Goal: Use online tool/utility: Utilize a website feature to perform a specific function

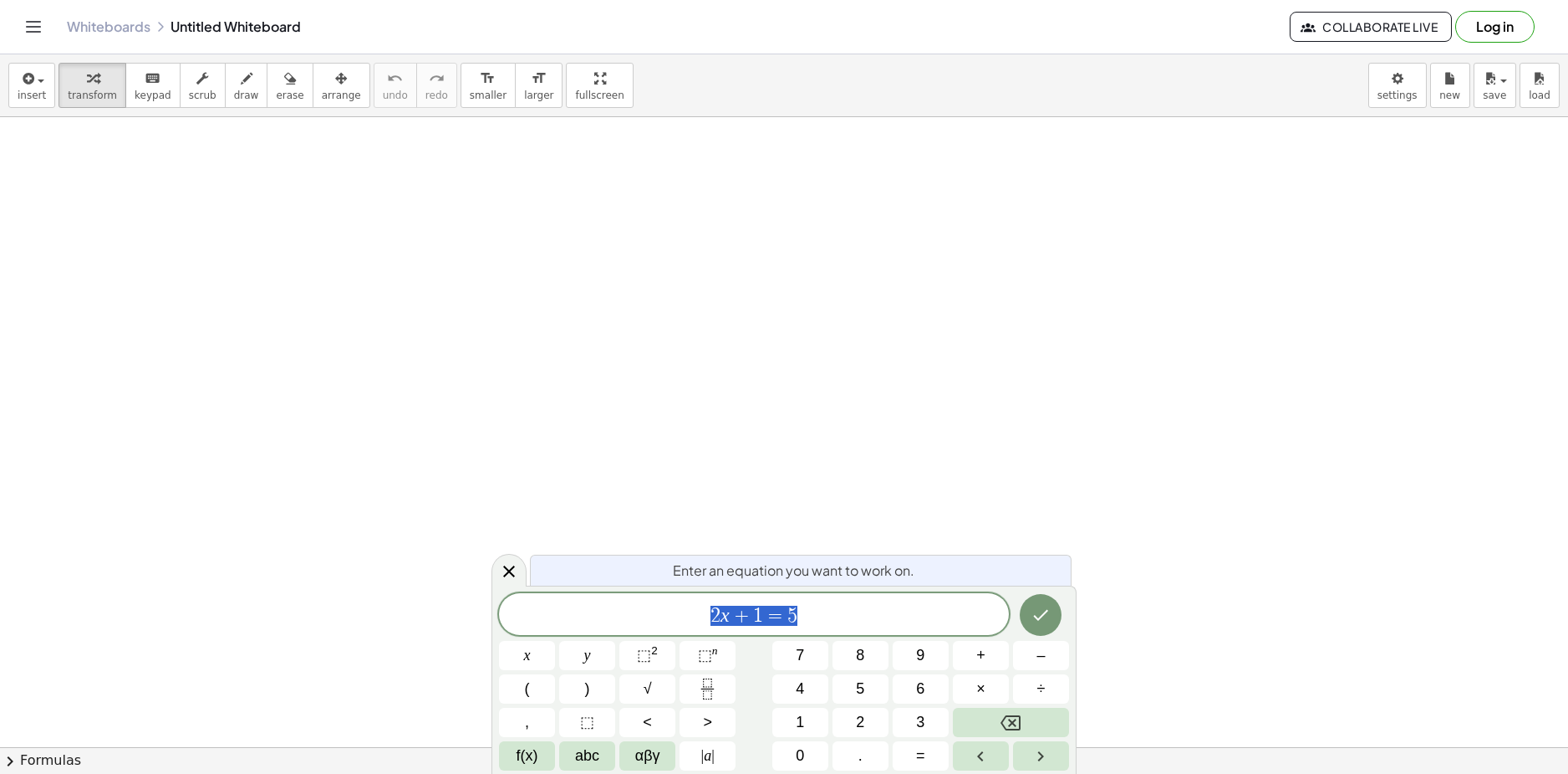
click at [819, 601] on div "2 x + 1 = 5" at bounding box center [754, 614] width 510 height 42
click at [455, 588] on body "Graspable Math Activities Get Started Activity Bank Assigned Work Classes White…" at bounding box center [784, 387] width 1568 height 774
click at [653, 689] on button "√" at bounding box center [647, 688] width 56 height 30
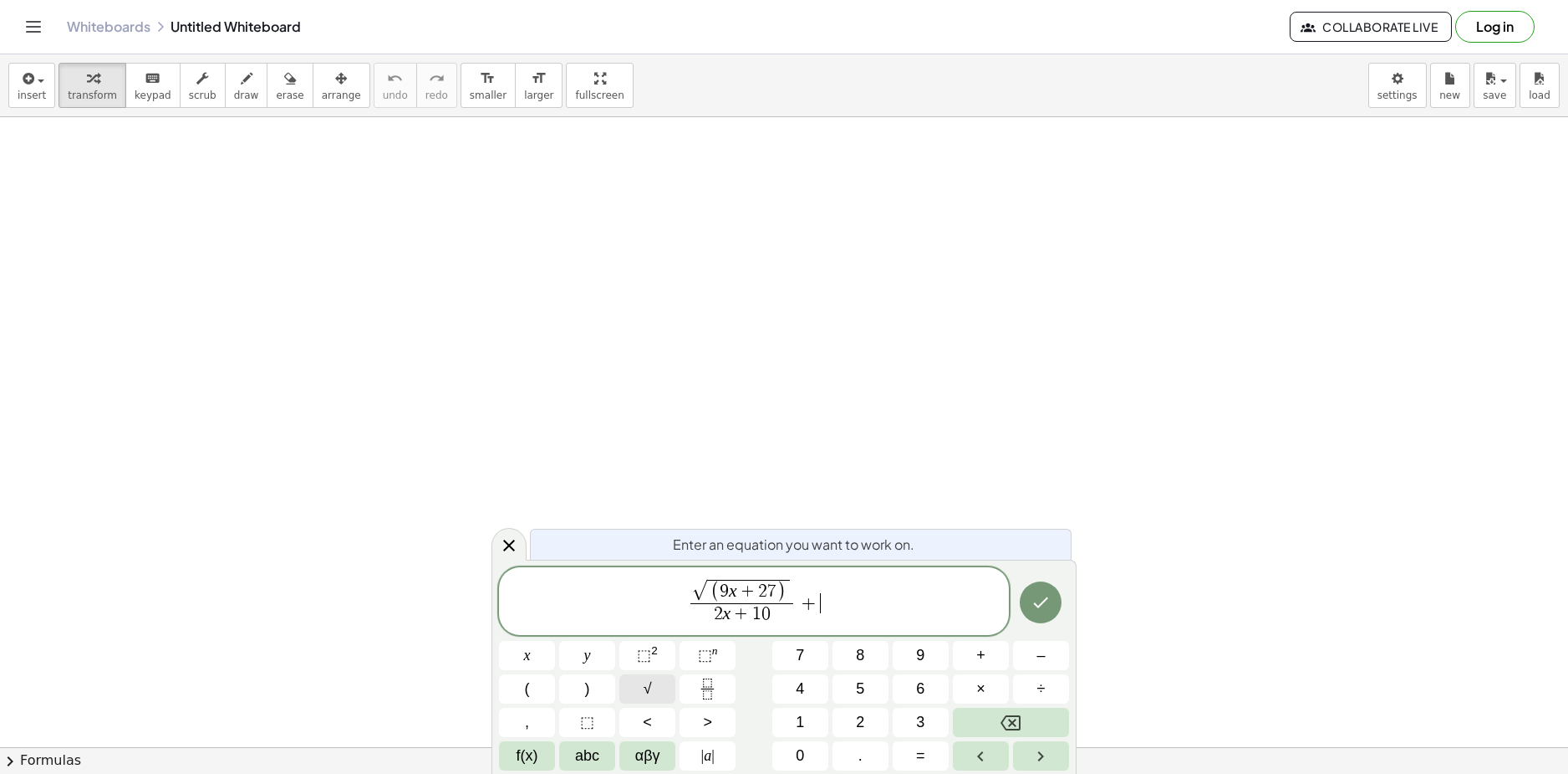
click at [647, 686] on span "√" at bounding box center [648, 688] width 9 height 23
click at [1036, 599] on icon "Done" at bounding box center [1041, 602] width 20 height 20
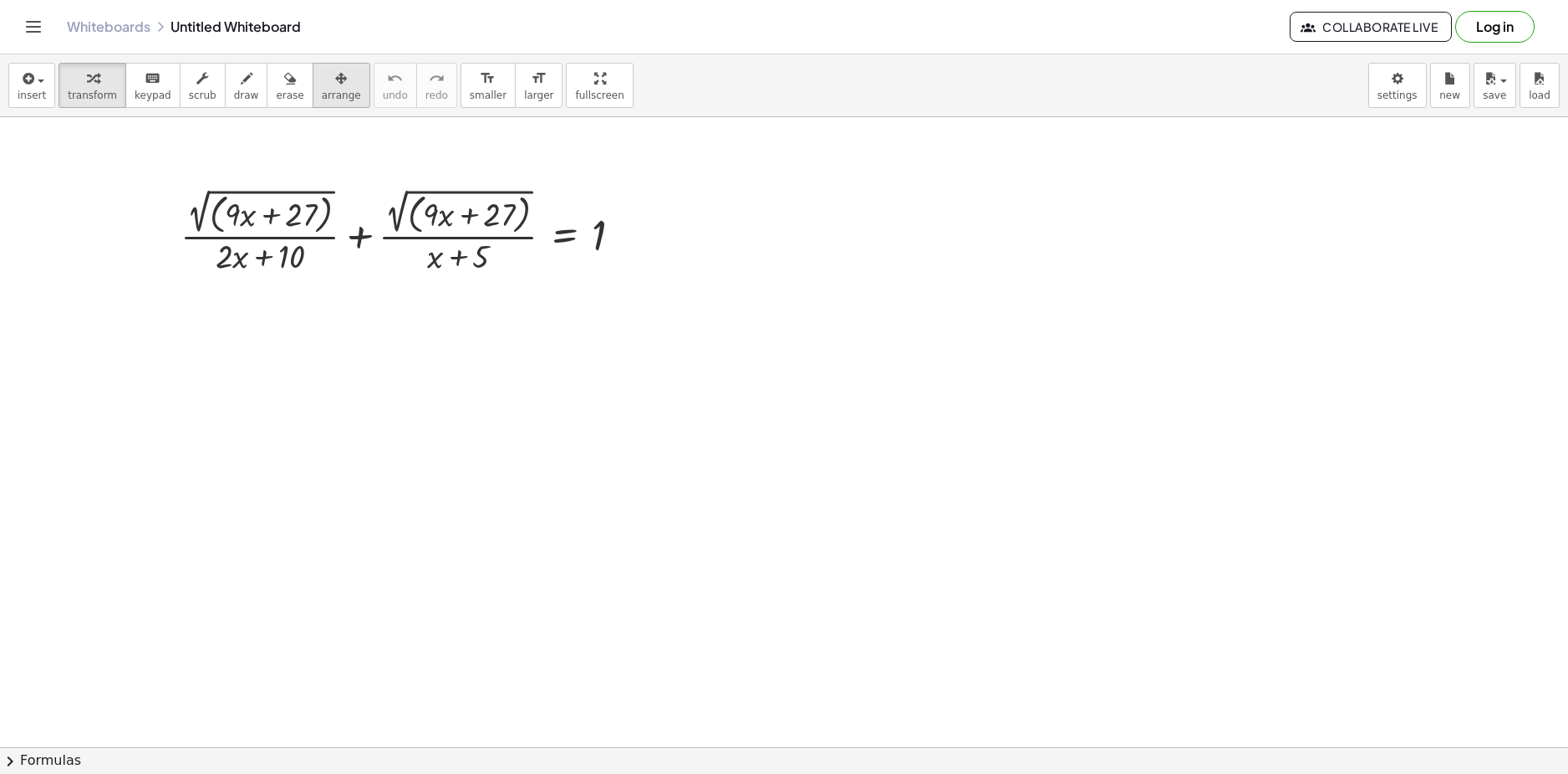
click at [313, 78] on button "arrange" at bounding box center [341, 86] width 58 height 45
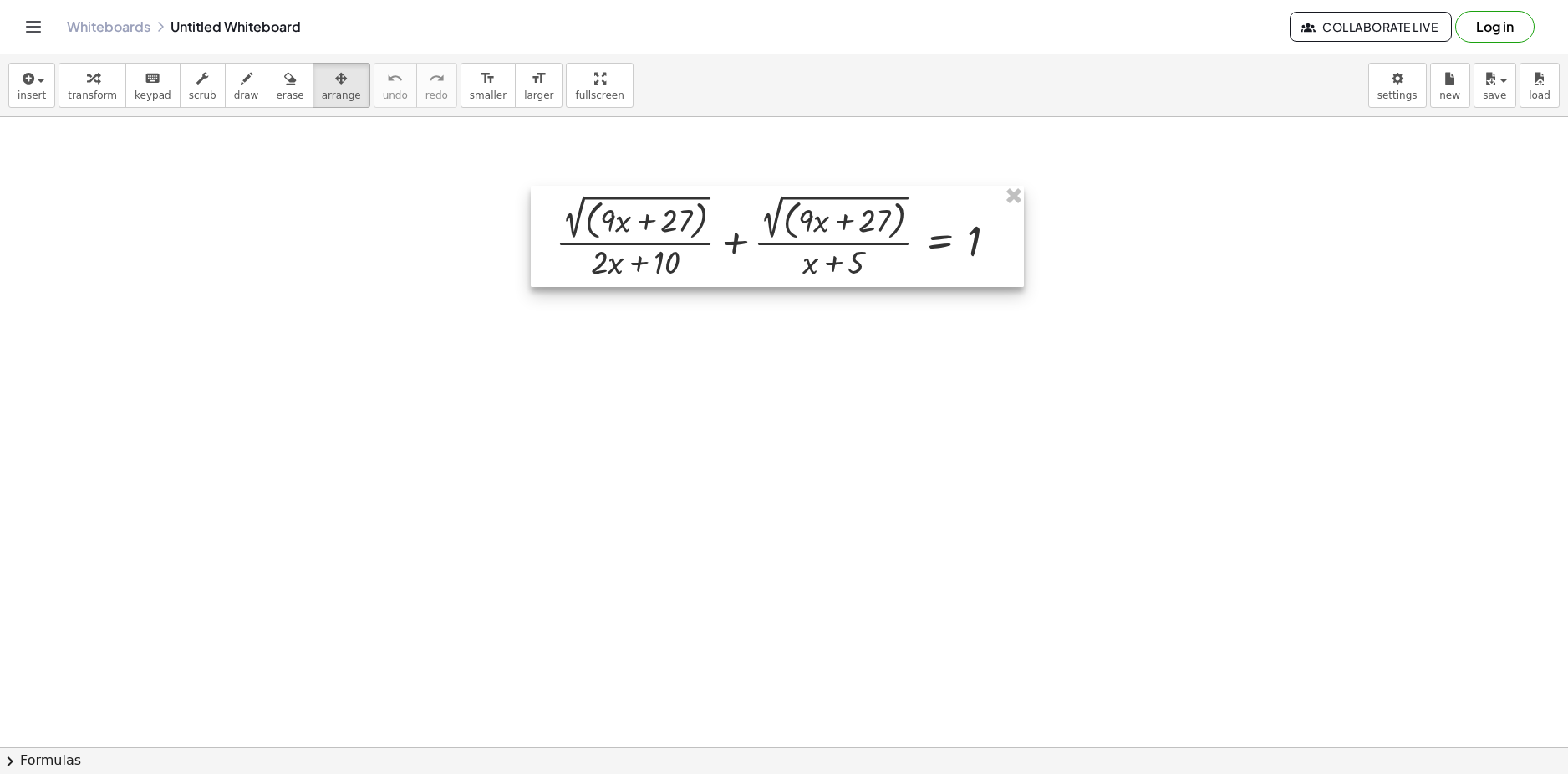
drag, startPoint x: 392, startPoint y: 226, endPoint x: 767, endPoint y: 232, distance: 375.0
click at [767, 232] on div at bounding box center [778, 236] width 494 height 101
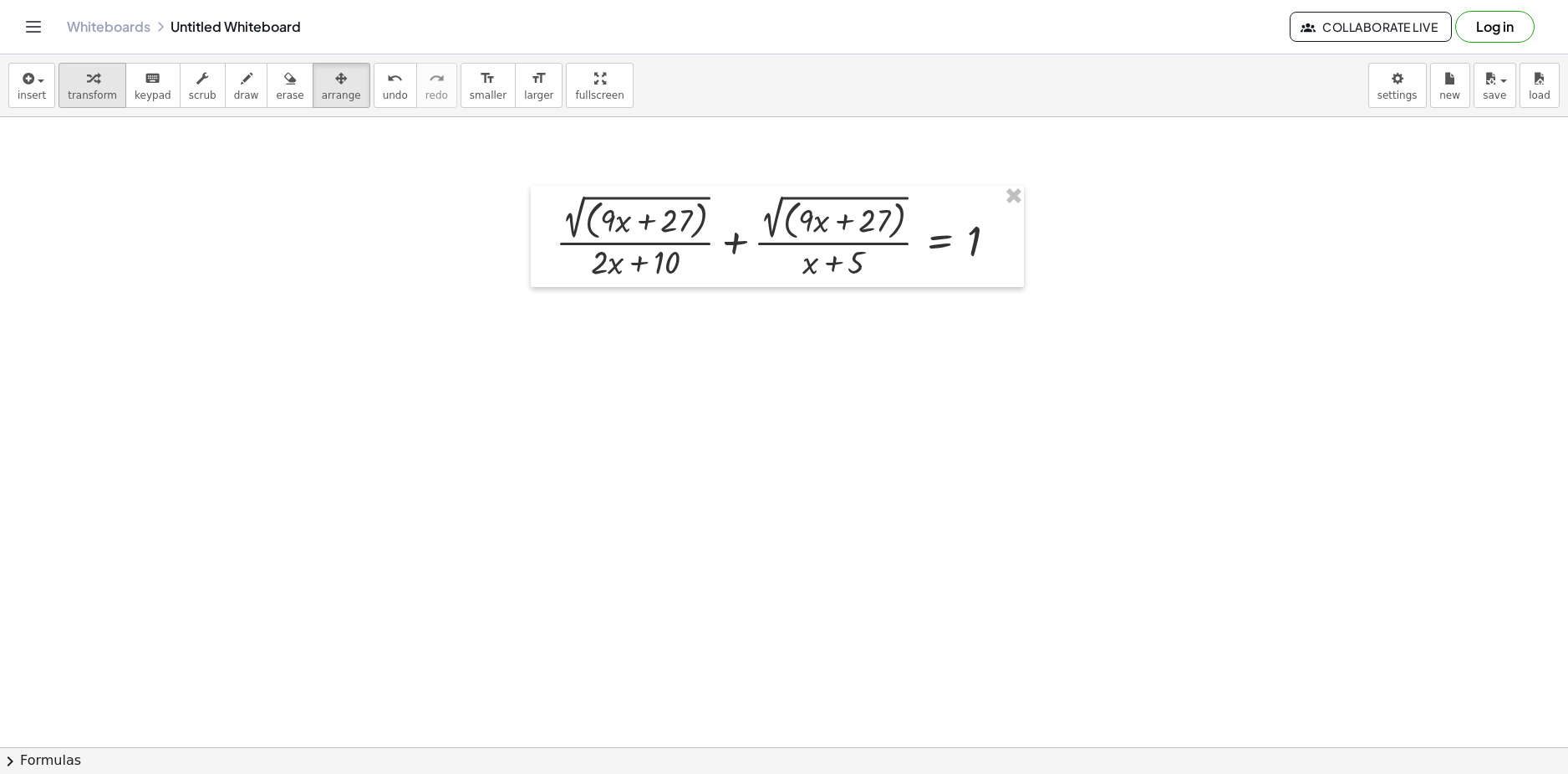
click at [81, 92] on span "transform" at bounding box center [92, 95] width 49 height 12
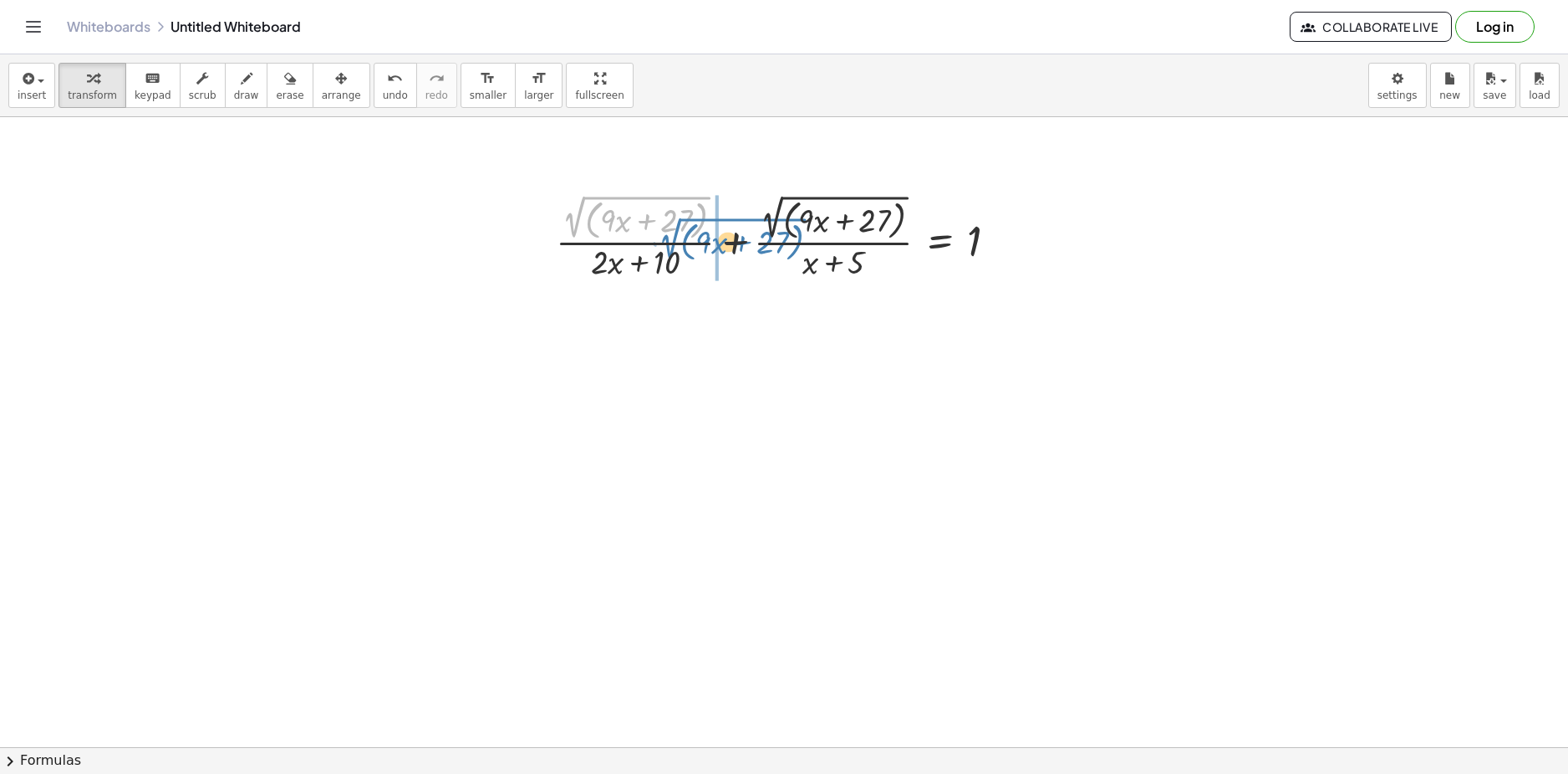
drag, startPoint x: 578, startPoint y: 208, endPoint x: 666, endPoint y: 230, distance: 90.7
click at [666, 230] on div at bounding box center [784, 236] width 473 height 92
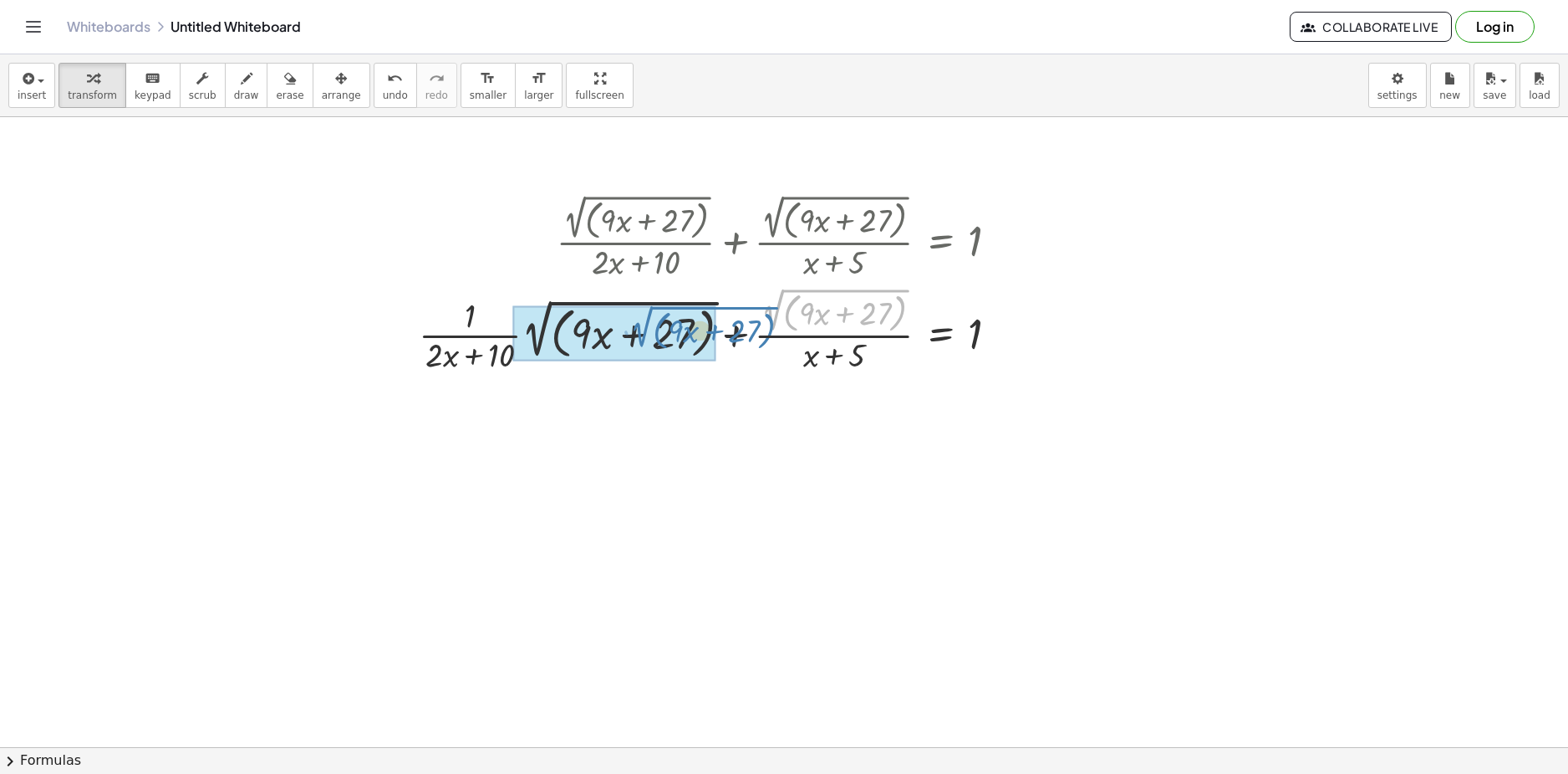
drag, startPoint x: 762, startPoint y: 318, endPoint x: 641, endPoint y: 333, distance: 121.9
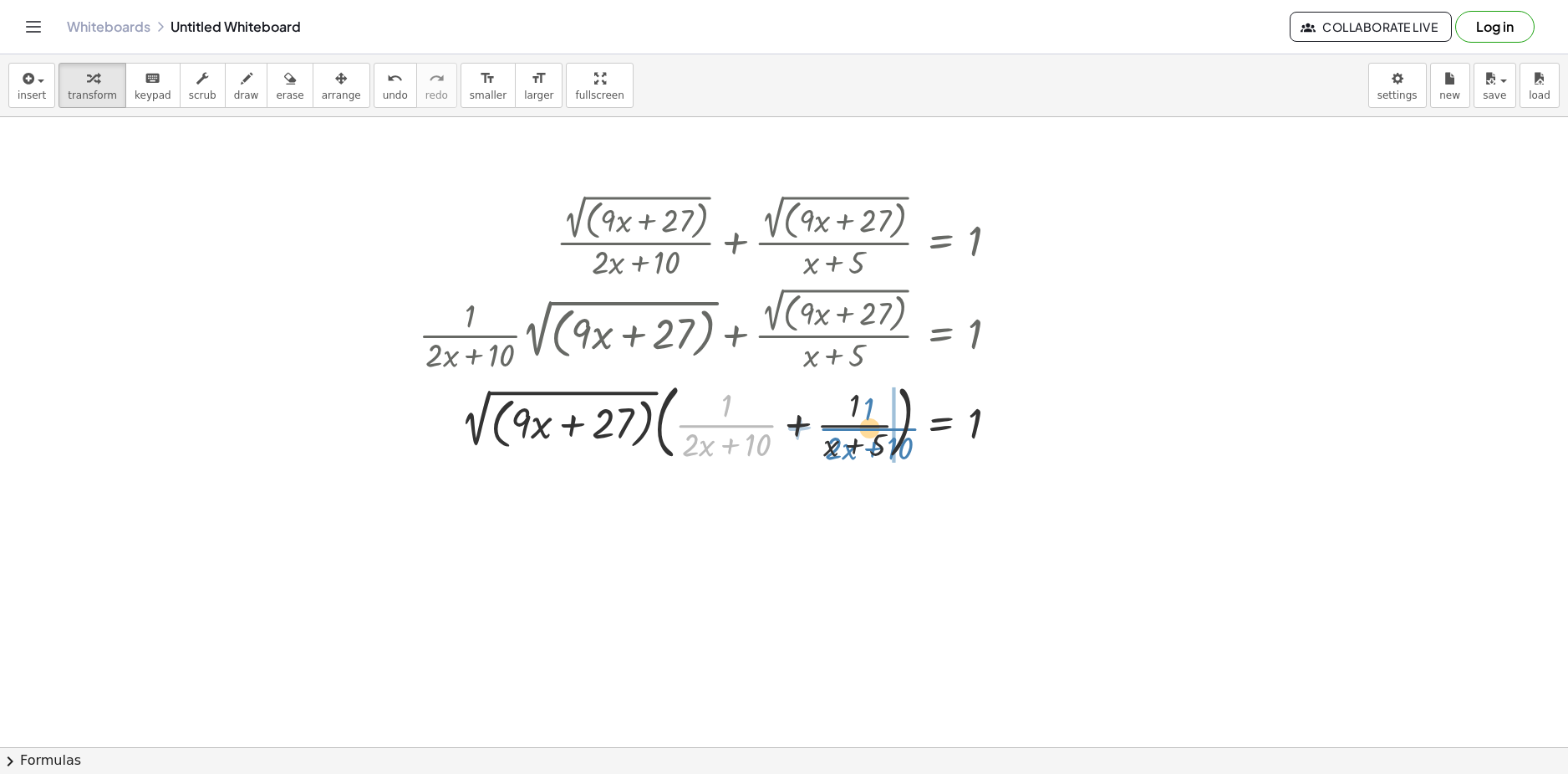
drag, startPoint x: 729, startPoint y: 424, endPoint x: 877, endPoint y: 428, distance: 148.1
click at [877, 428] on div at bounding box center [716, 421] width 610 height 90
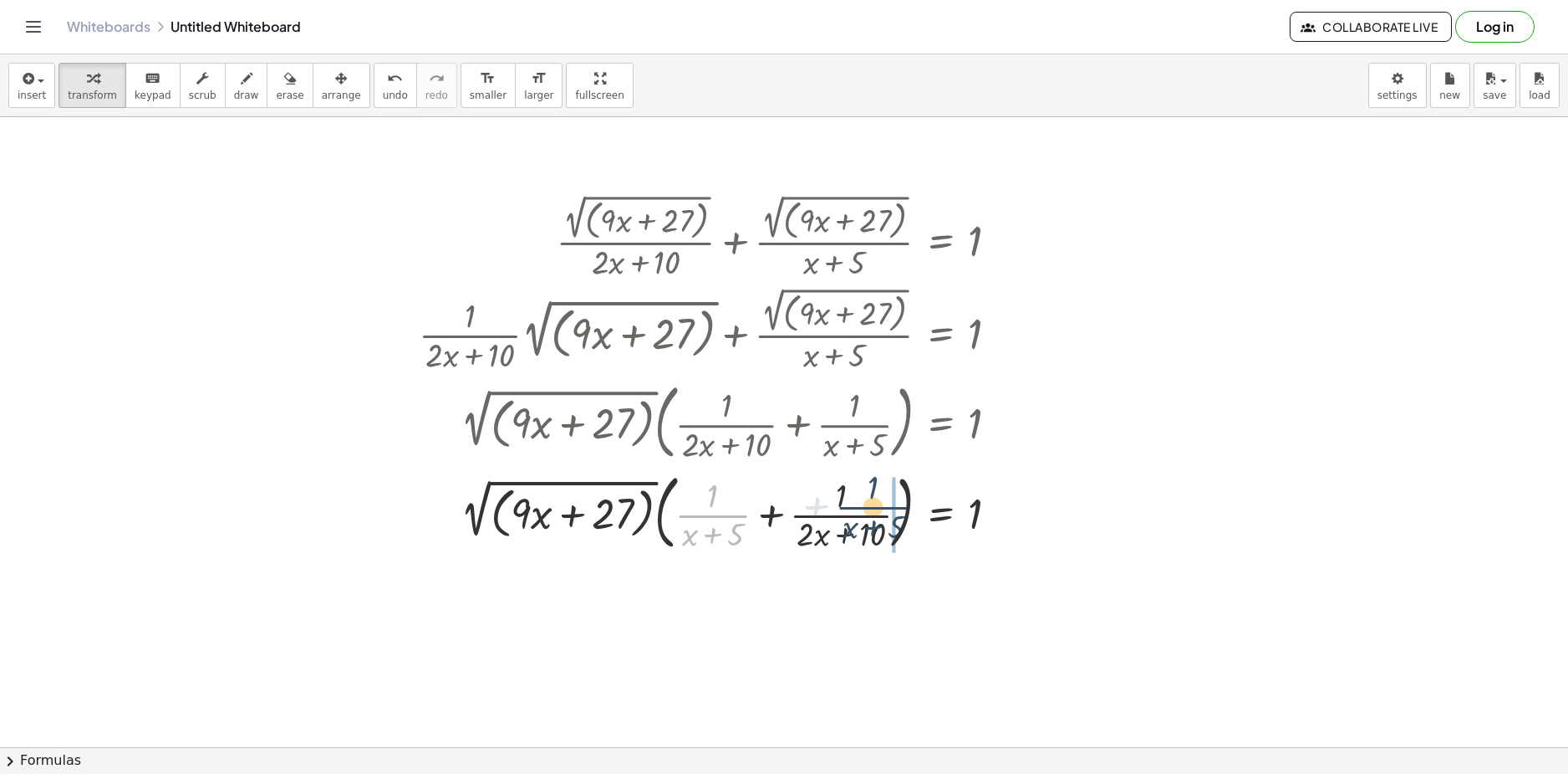
drag, startPoint x: 714, startPoint y: 518, endPoint x: 884, endPoint y: 506, distance: 170.4
click at [884, 506] on div at bounding box center [716, 511] width 610 height 90
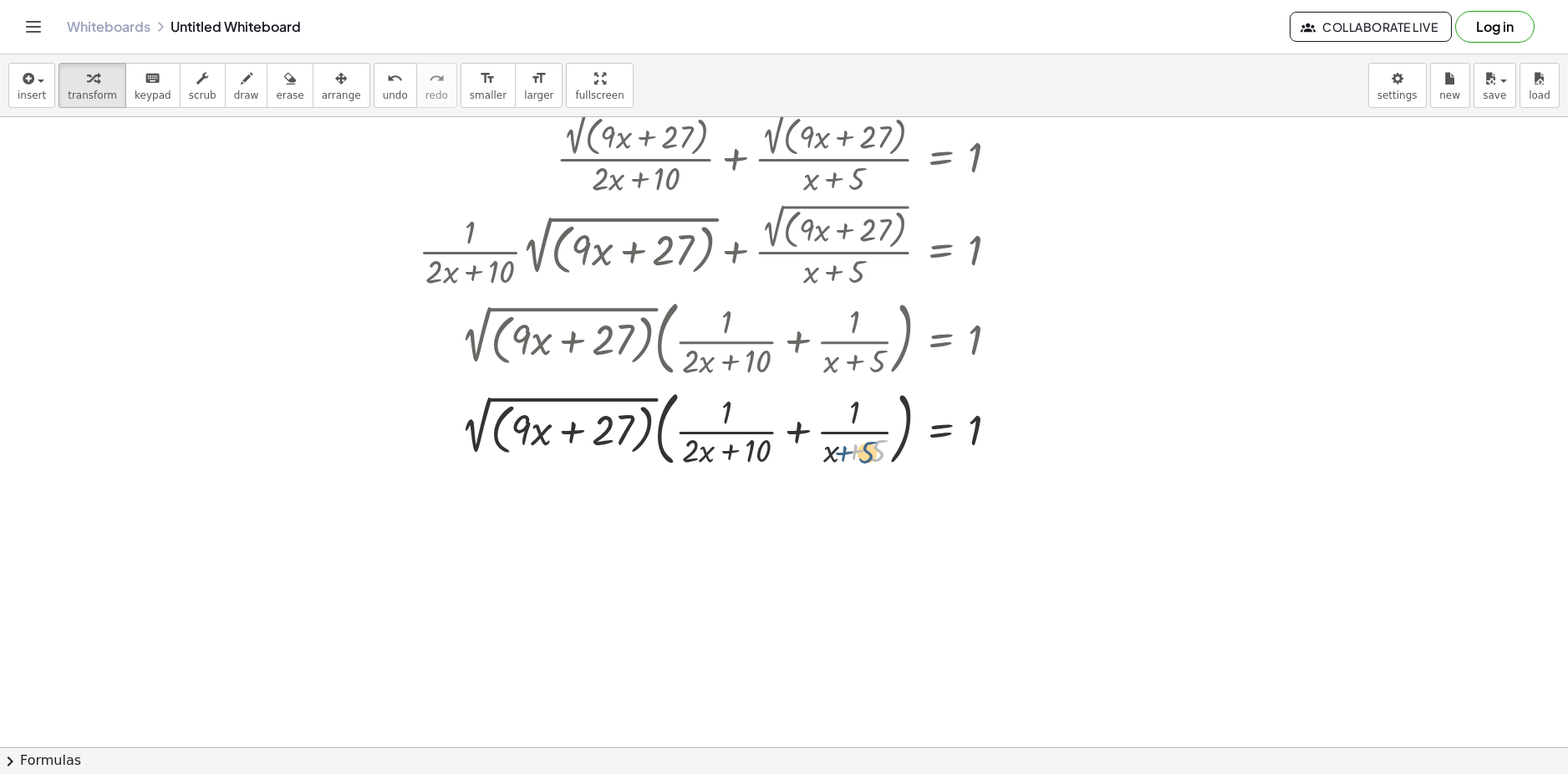
click at [842, 461] on div at bounding box center [716, 428] width 610 height 90
drag, startPoint x: 826, startPoint y: 455, endPoint x: 815, endPoint y: 453, distance: 11.2
click at [815, 453] on div at bounding box center [716, 428] width 610 height 90
click at [828, 450] on div at bounding box center [716, 428] width 610 height 90
click at [1115, 450] on div at bounding box center [784, 717] width 1568 height 1368
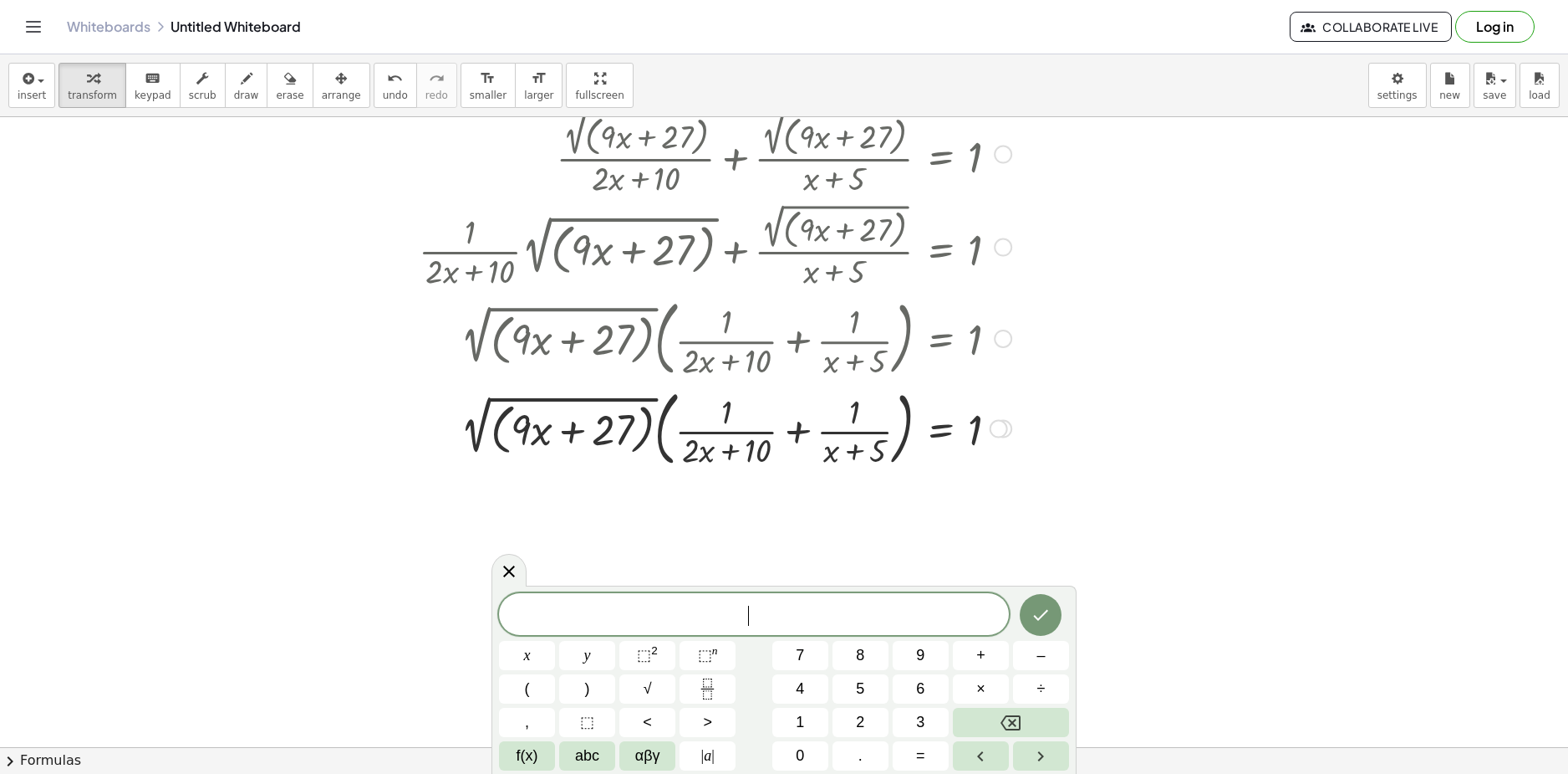
drag, startPoint x: 828, startPoint y: 455, endPoint x: 852, endPoint y: 452, distance: 24.2
click at [829, 455] on div at bounding box center [716, 428] width 610 height 90
click at [853, 451] on div at bounding box center [716, 428] width 610 height 90
click at [880, 448] on div at bounding box center [716, 428] width 610 height 90
drag, startPoint x: 876, startPoint y: 451, endPoint x: 769, endPoint y: 420, distance: 111.4
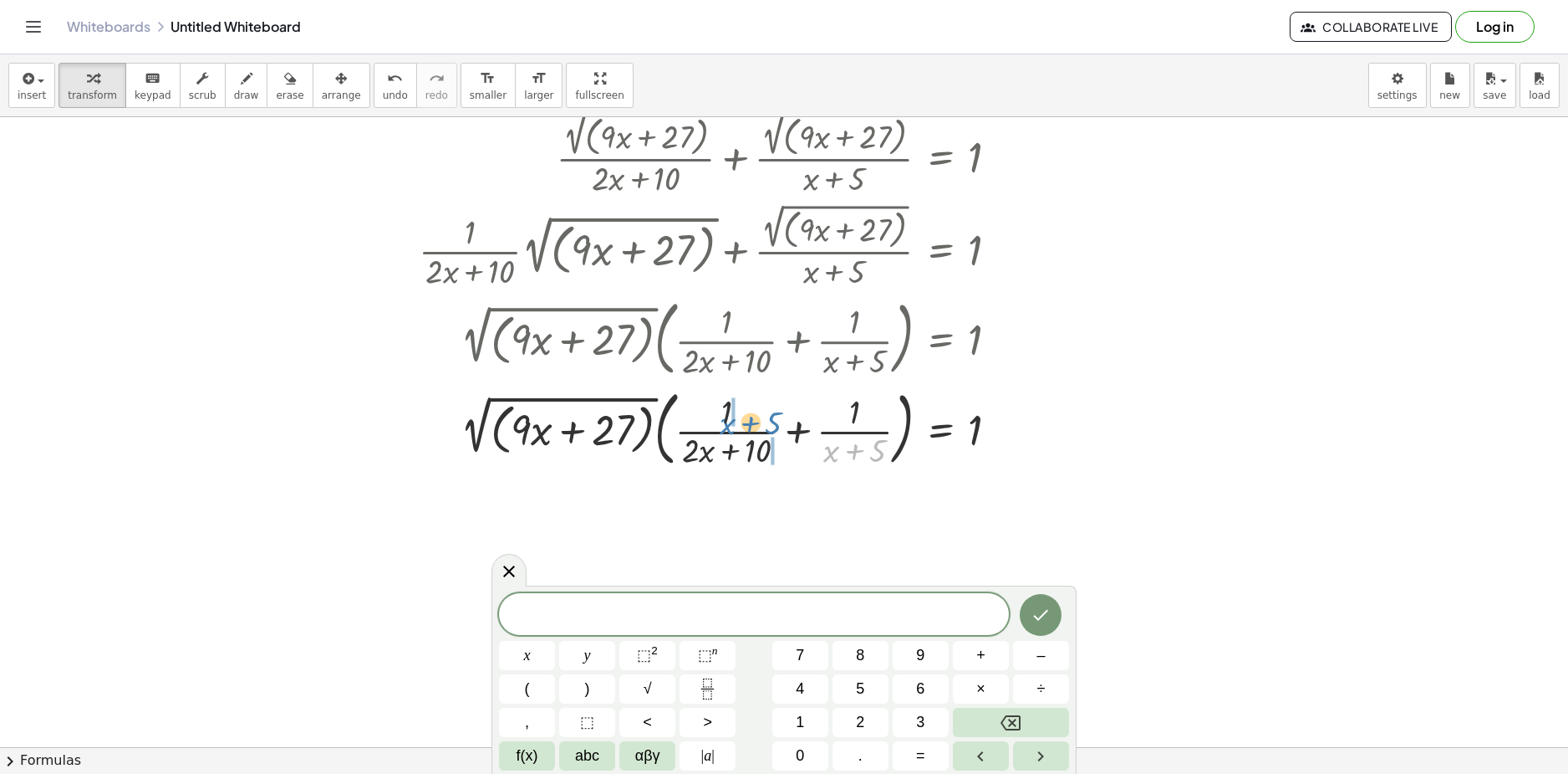
click at [769, 420] on div at bounding box center [716, 428] width 610 height 90
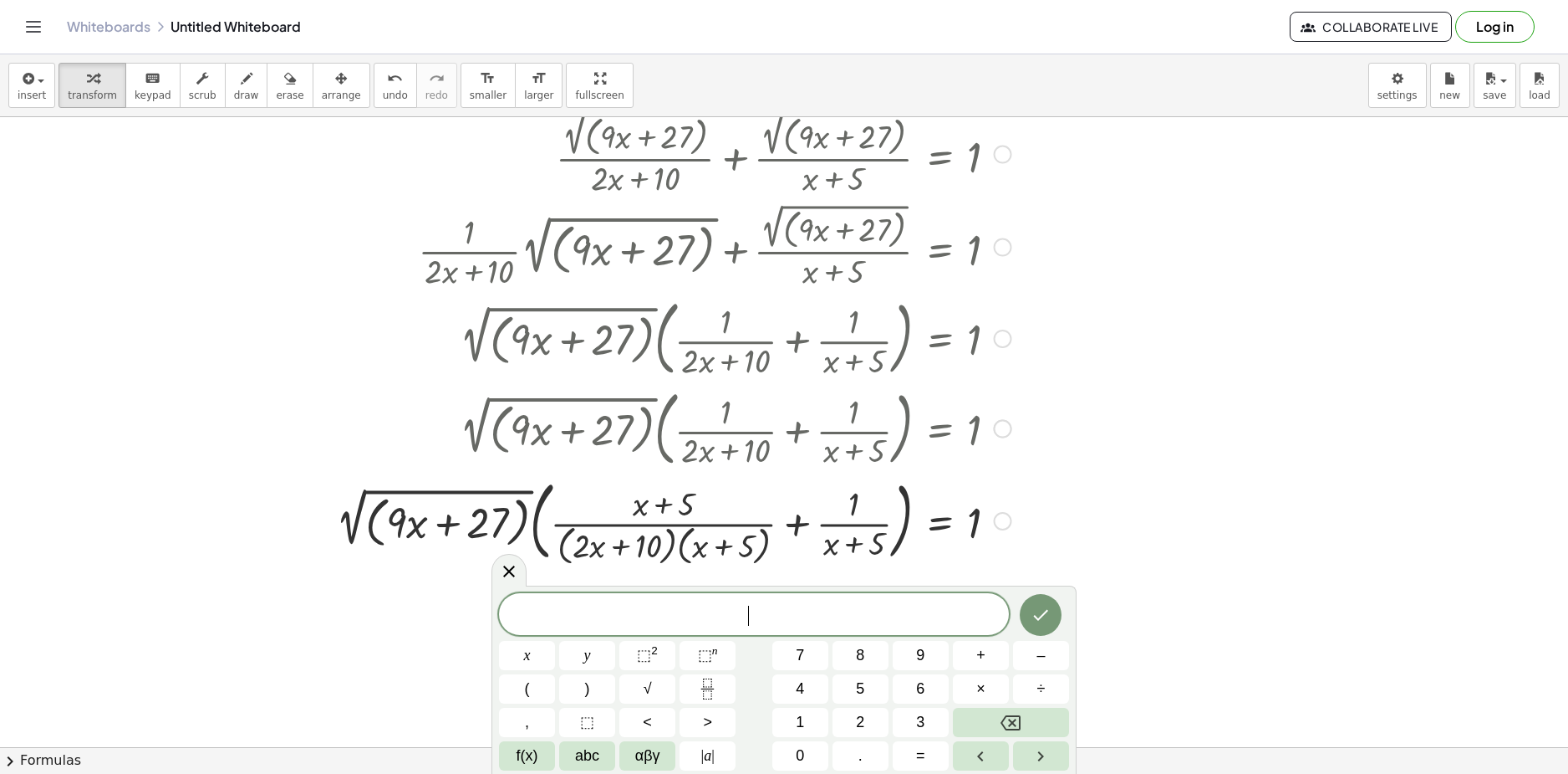
click at [672, 544] on div at bounding box center [673, 519] width 692 height 94
click at [652, 543] on div at bounding box center [673, 519] width 692 height 94
click at [590, 543] on div at bounding box center [673, 519] width 692 height 94
click at [653, 551] on div at bounding box center [673, 519] width 692 height 94
drag, startPoint x: 648, startPoint y: 550, endPoint x: 863, endPoint y: 501, distance: 220.5
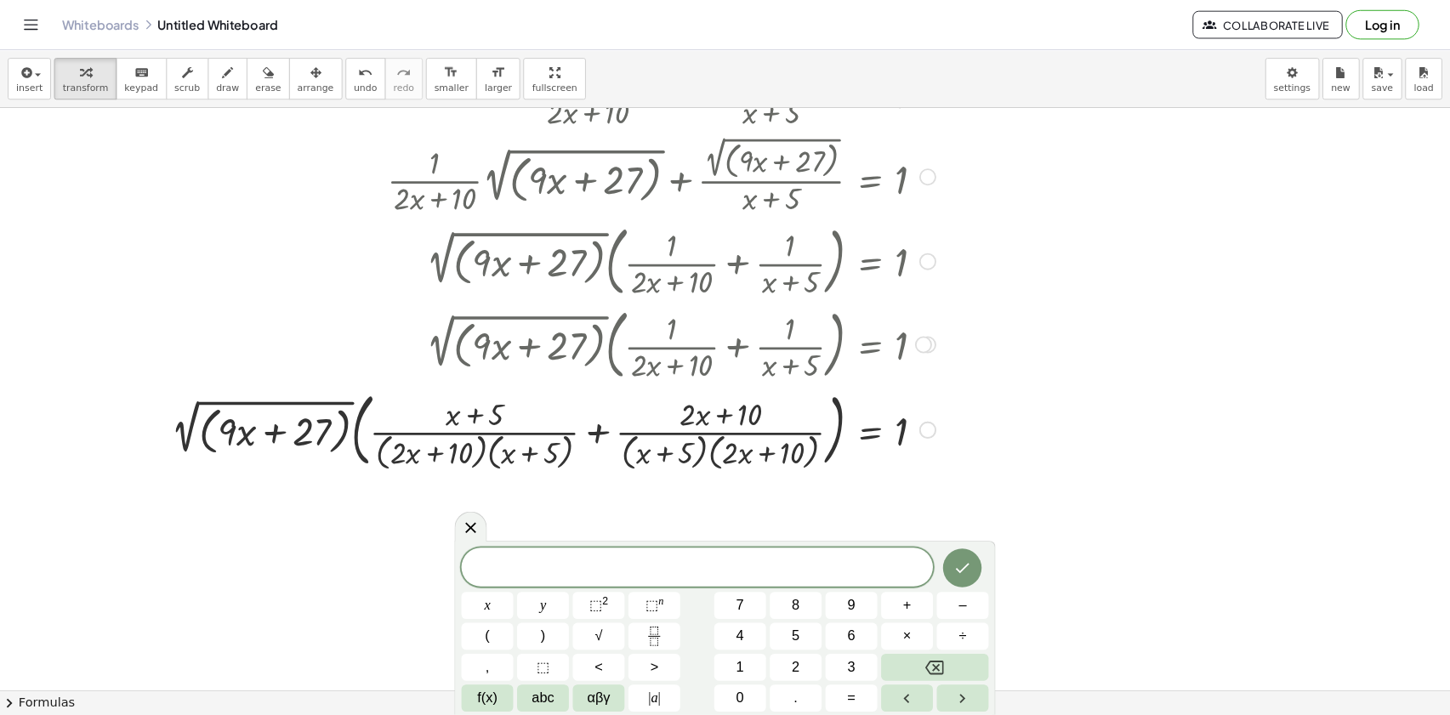
scroll to position [255, 0]
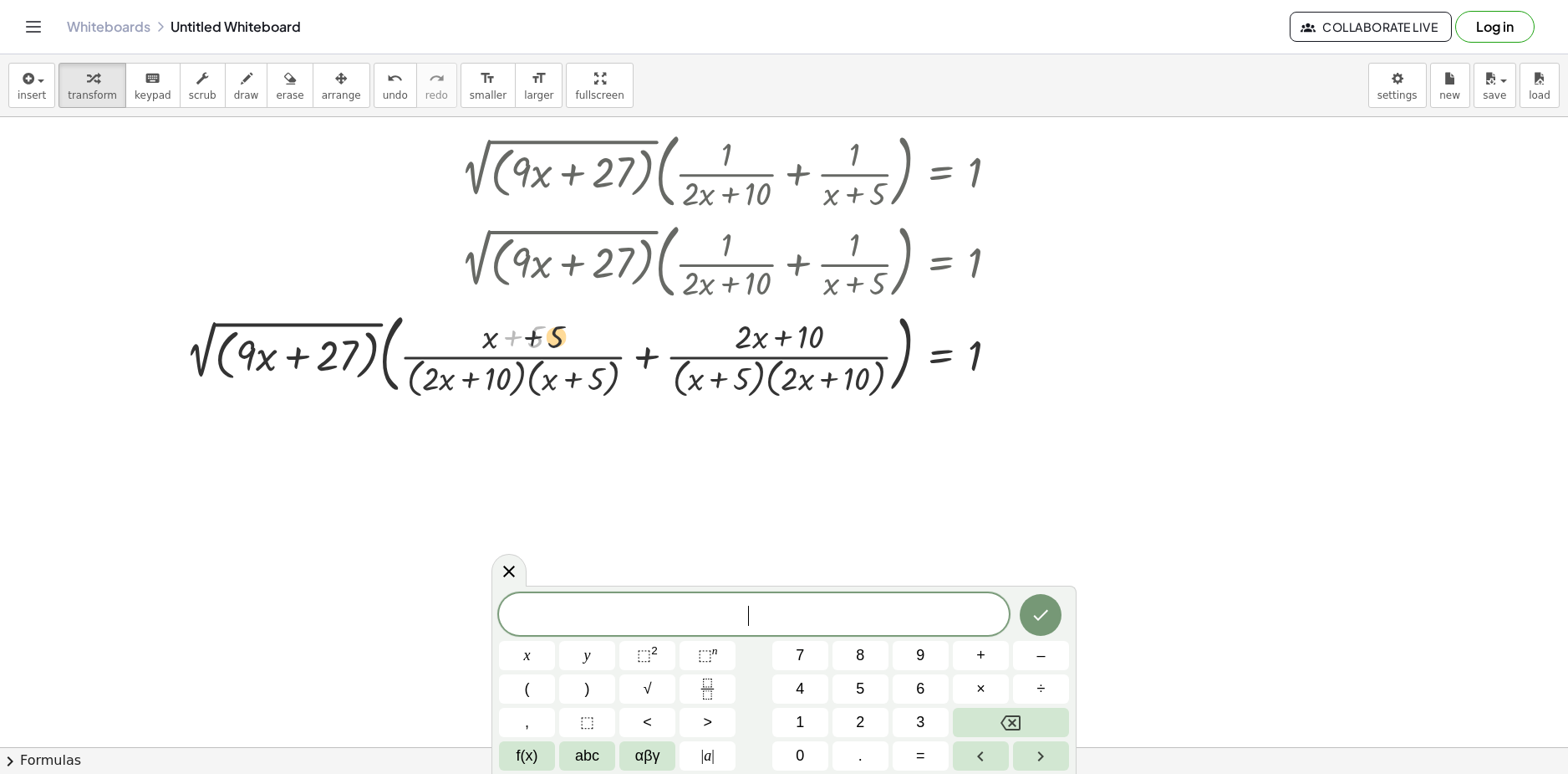
drag, startPoint x: 556, startPoint y: 335, endPoint x: 545, endPoint y: 334, distance: 11.0
click at [545, 333] on div at bounding box center [598, 352] width 842 height 94
click at [489, 339] on div at bounding box center [598, 352] width 842 height 94
click at [509, 338] on div at bounding box center [598, 352] width 842 height 94
click at [536, 334] on div at bounding box center [598, 352] width 842 height 94
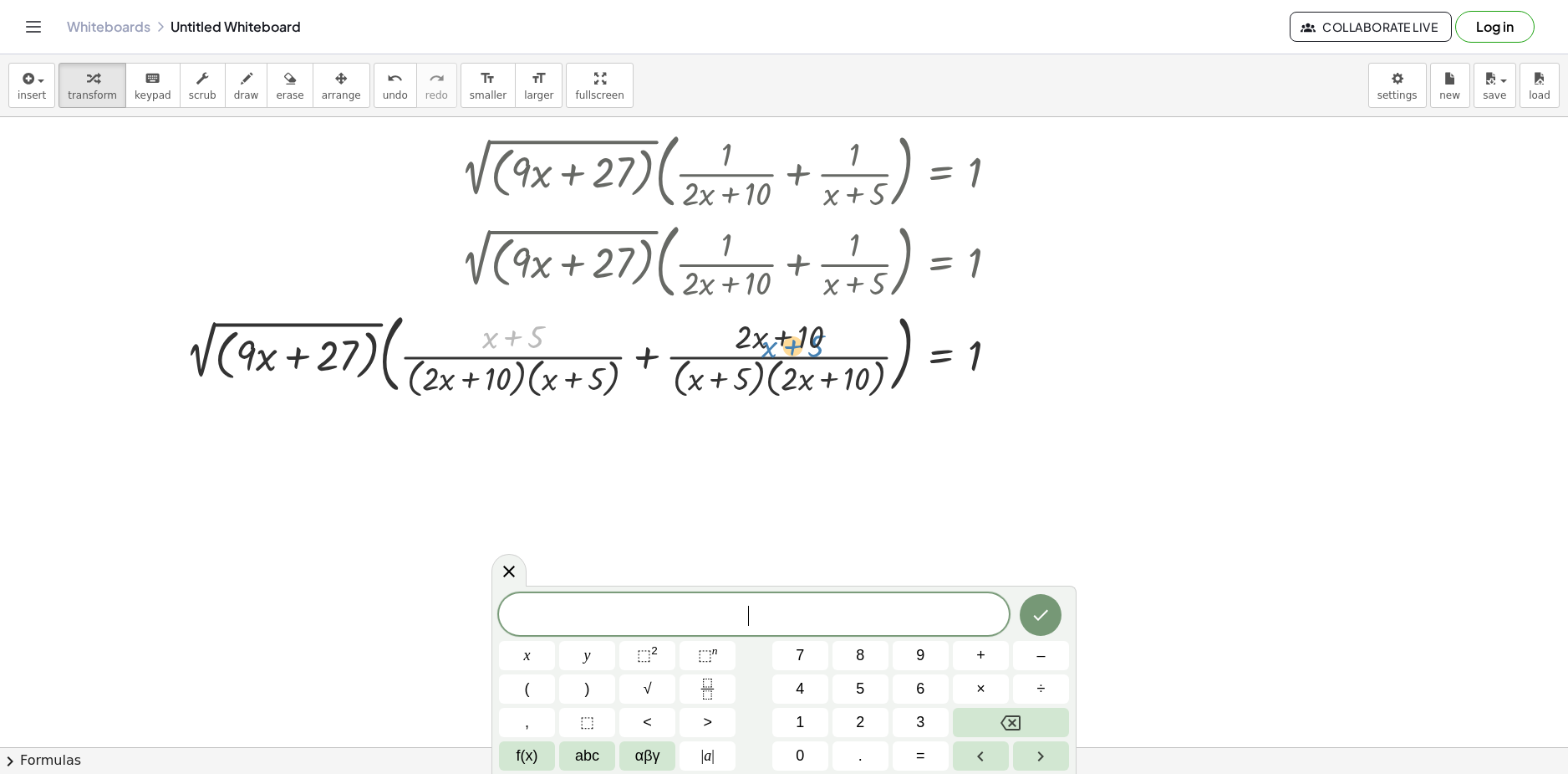
drag, startPoint x: 537, startPoint y: 337, endPoint x: 829, endPoint y: 344, distance: 292.1
click at [819, 344] on div at bounding box center [598, 352] width 842 height 94
click at [646, 353] on div at bounding box center [598, 352] width 842 height 94
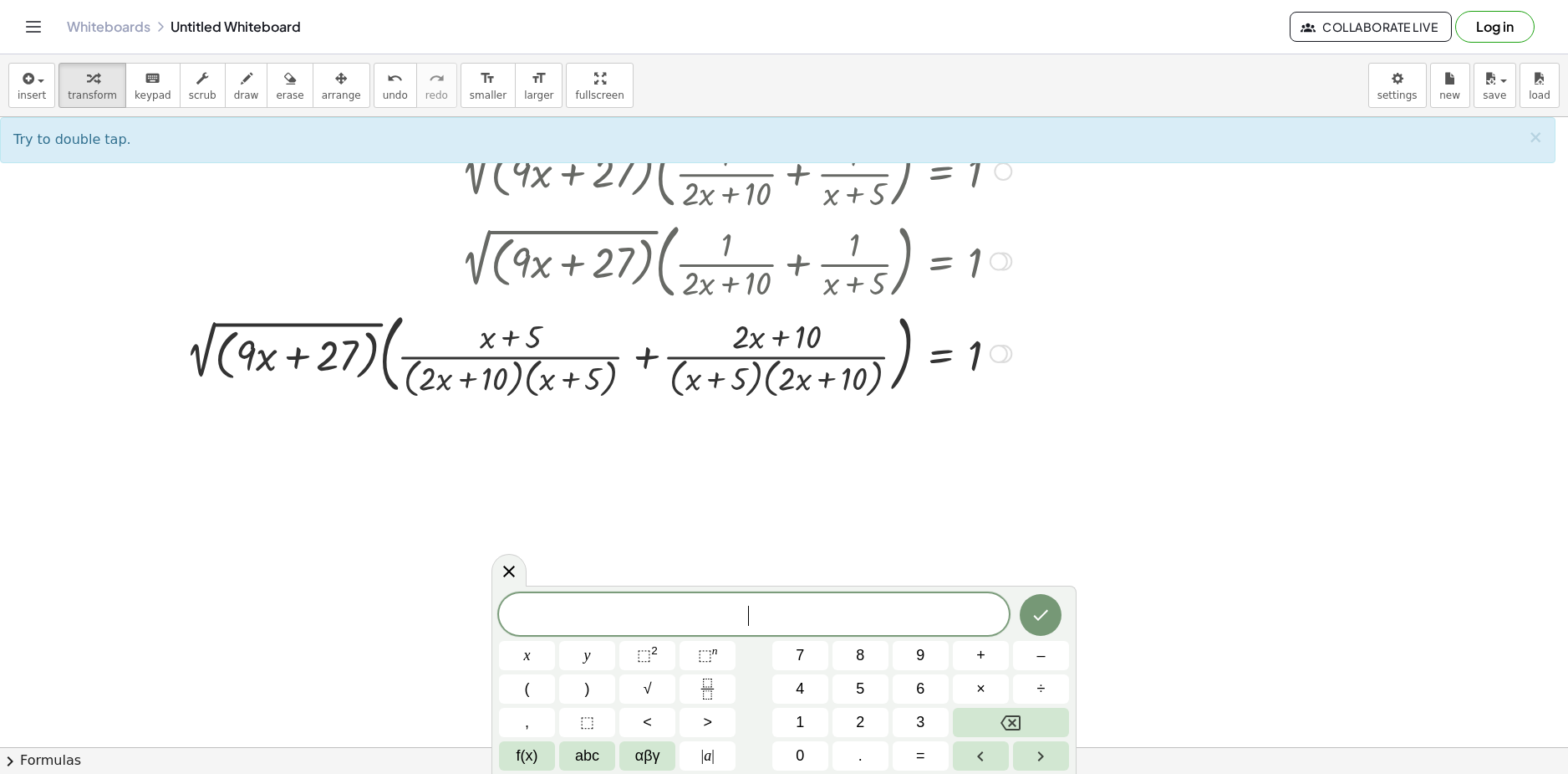
click at [652, 363] on div at bounding box center [598, 352] width 842 height 94
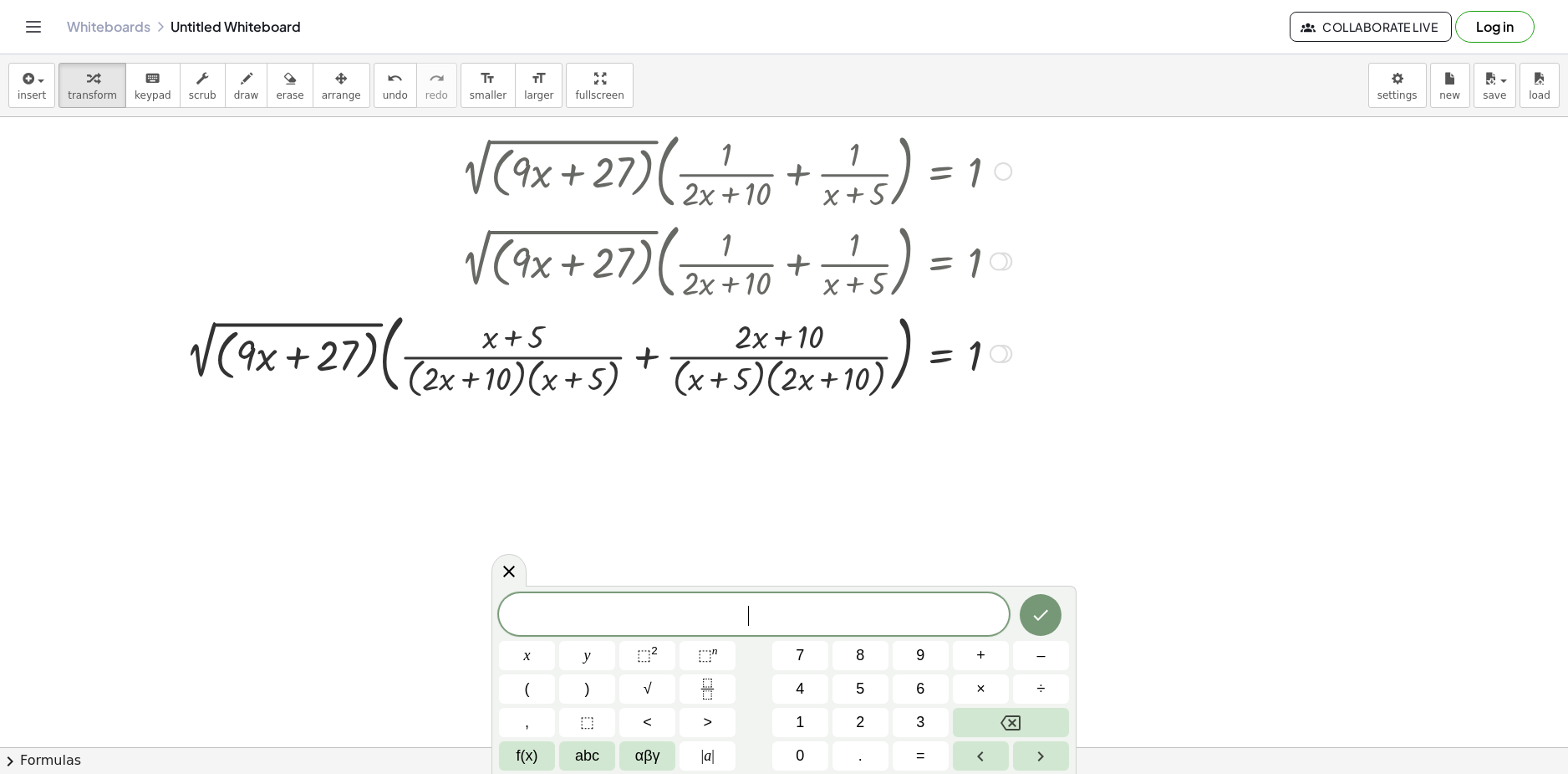
click at [652, 363] on div at bounding box center [598, 352] width 842 height 94
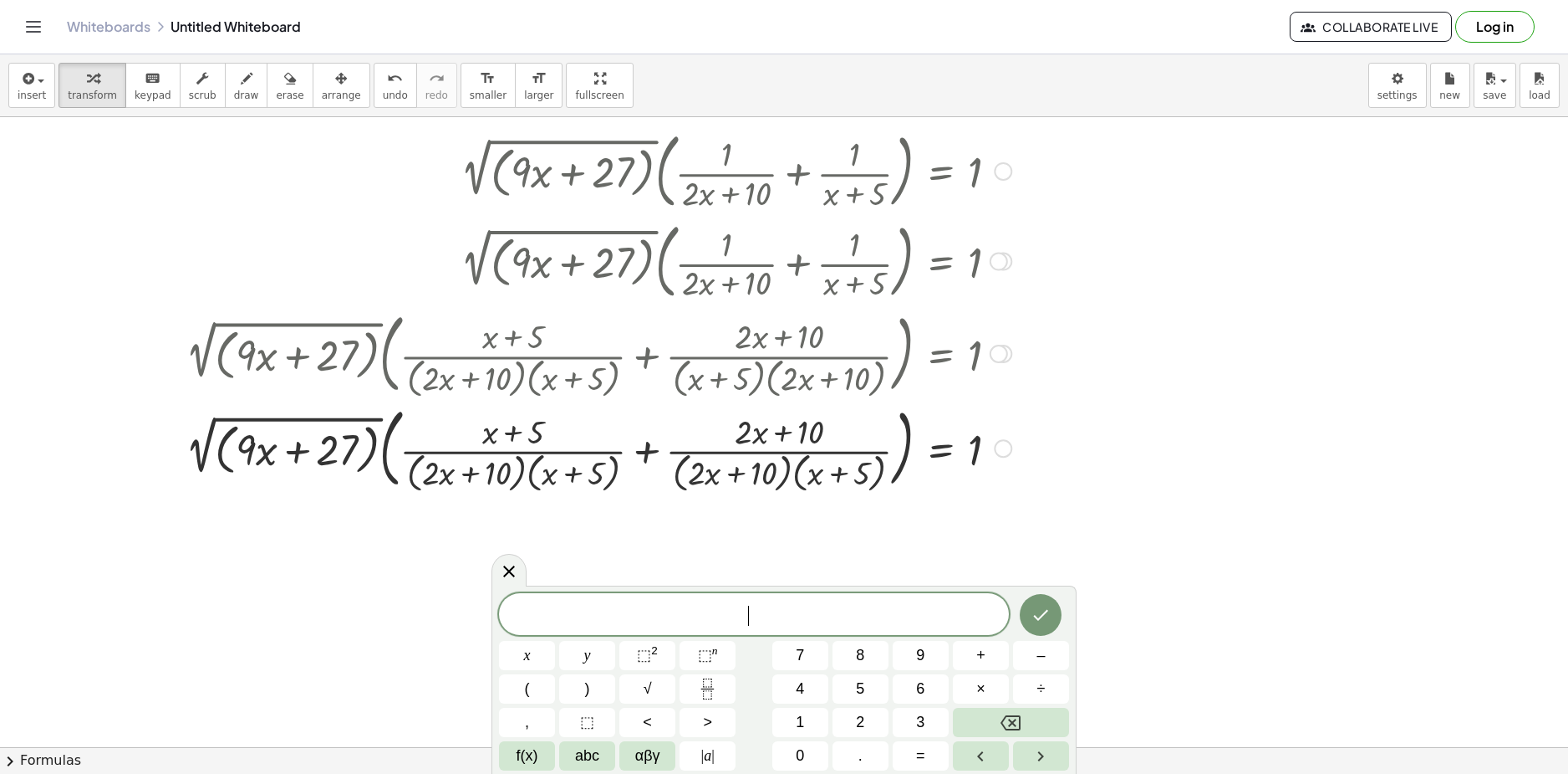
click at [758, 437] on div at bounding box center [598, 447] width 842 height 94
click at [757, 436] on div at bounding box center [598, 447] width 842 height 94
click at [757, 433] on div at bounding box center [598, 447] width 842 height 94
click at [740, 427] on div at bounding box center [598, 447] width 842 height 94
click at [758, 434] on div at bounding box center [598, 447] width 842 height 94
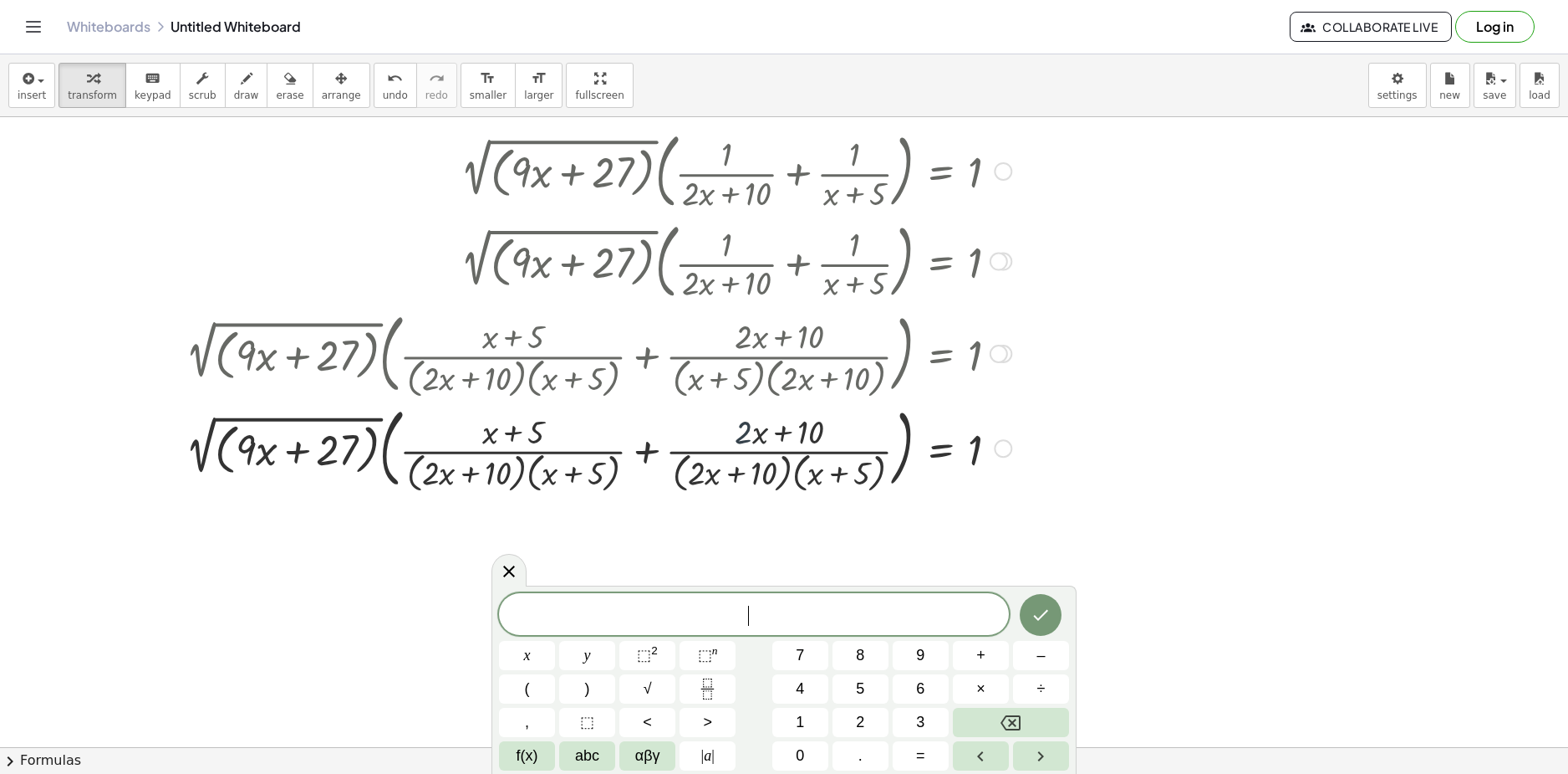
click at [783, 432] on div at bounding box center [598, 447] width 842 height 94
click at [808, 428] on div at bounding box center [598, 447] width 842 height 94
click at [810, 432] on div at bounding box center [598, 447] width 842 height 94
click at [1121, 411] on div at bounding box center [784, 550] width 1568 height 1368
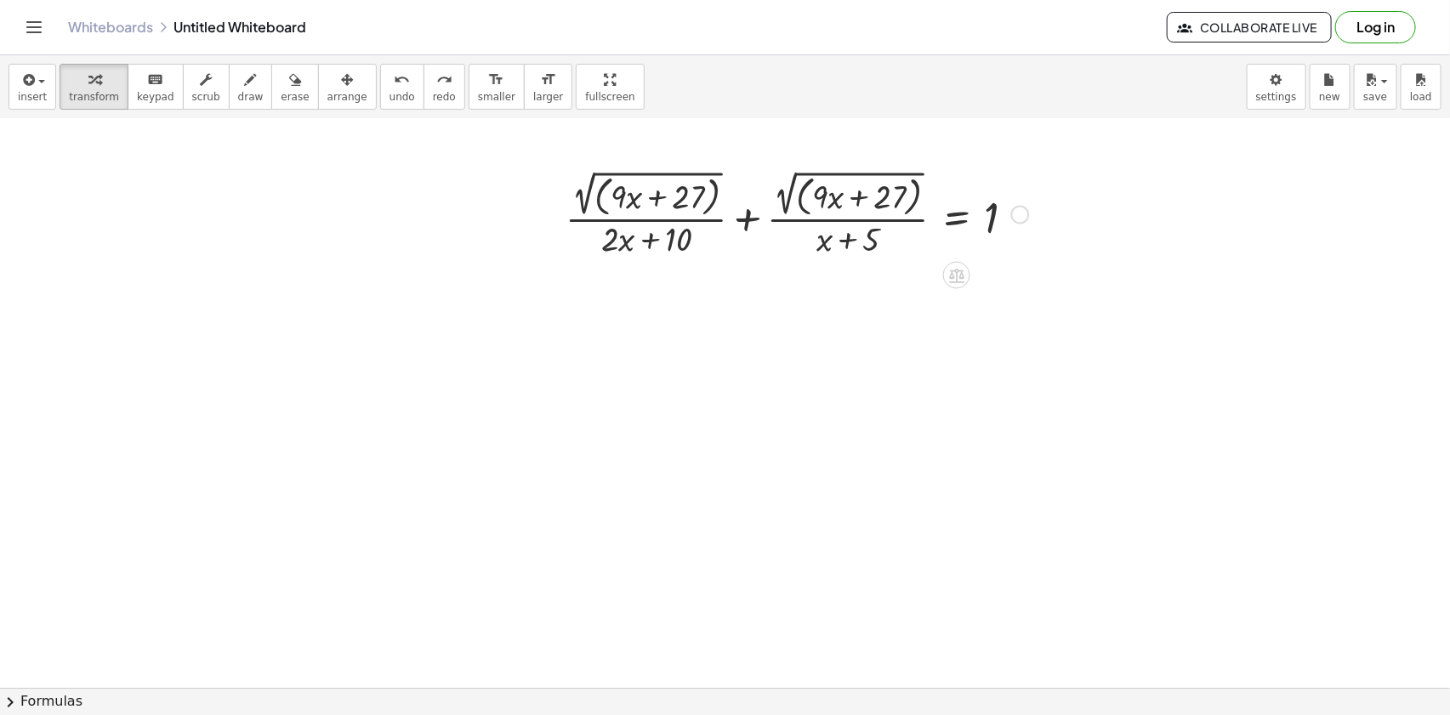
scroll to position [0, 0]
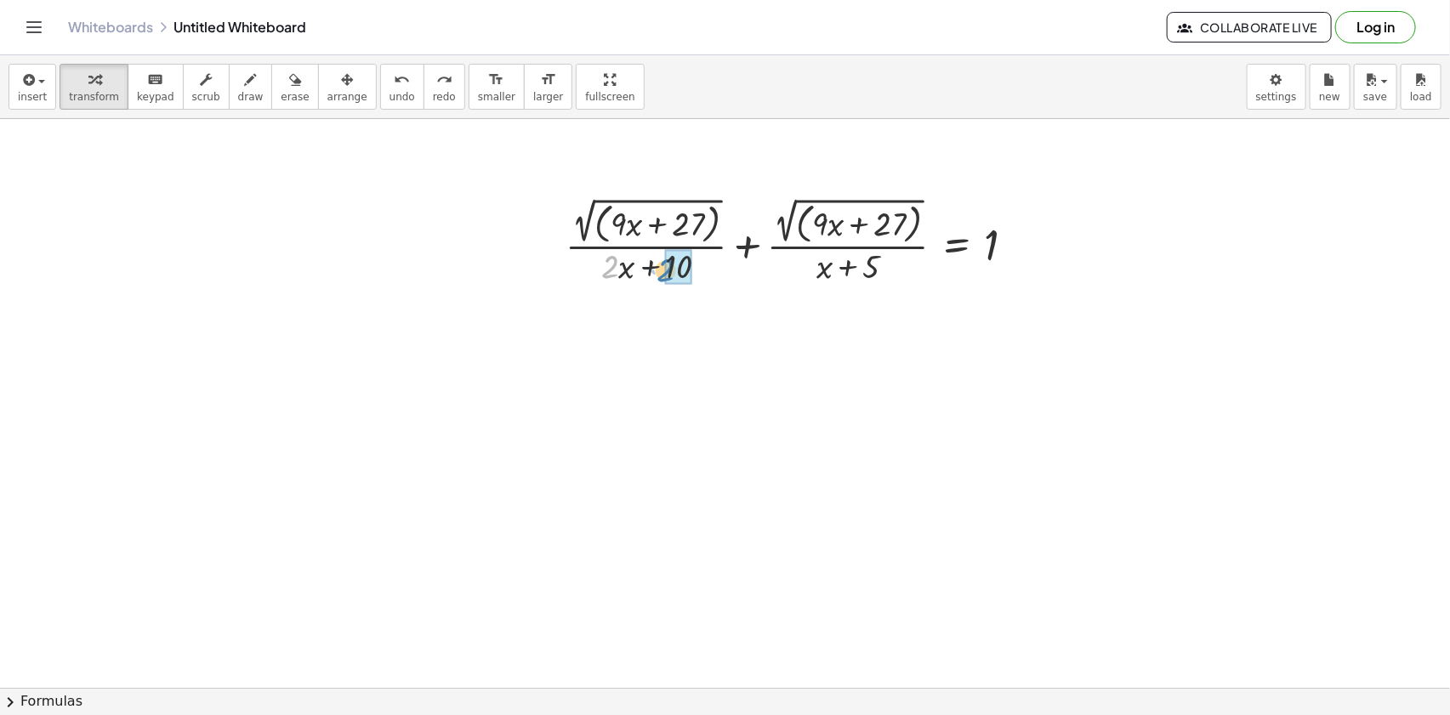
drag, startPoint x: 600, startPoint y: 284, endPoint x: 669, endPoint y: 272, distance: 70.7
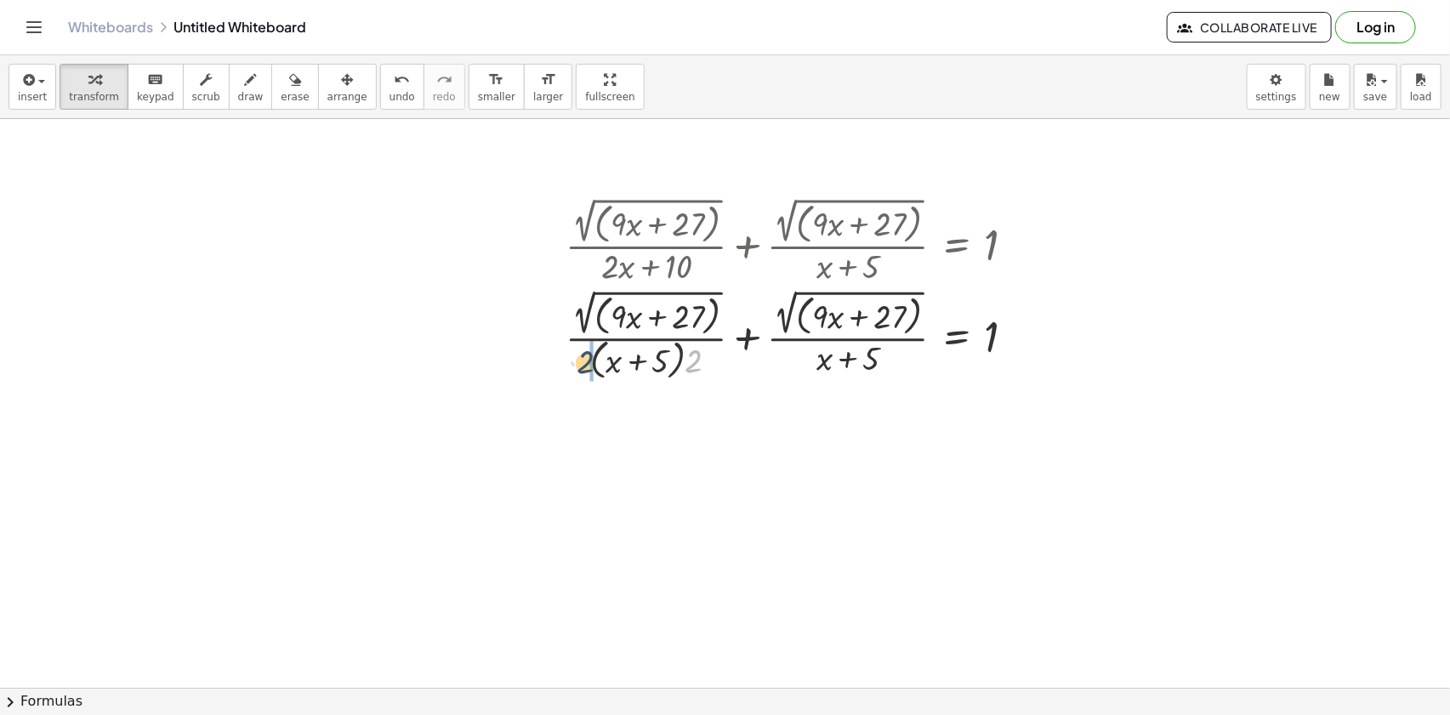
drag, startPoint x: 679, startPoint y: 361, endPoint x: 588, endPoint y: 361, distance: 91.0
click at [589, 363] on div at bounding box center [797, 335] width 481 height 100
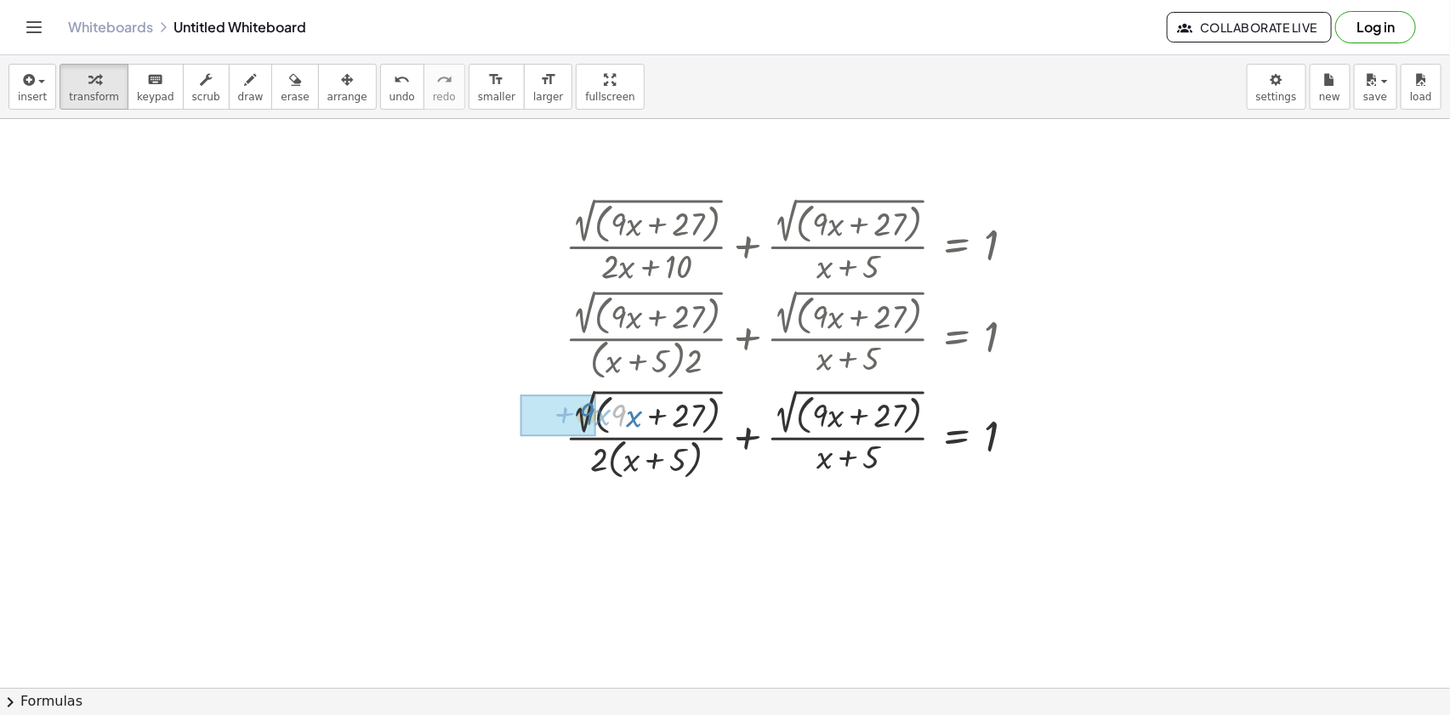
drag, startPoint x: 620, startPoint y: 417, endPoint x: 587, endPoint y: 415, distance: 33.2
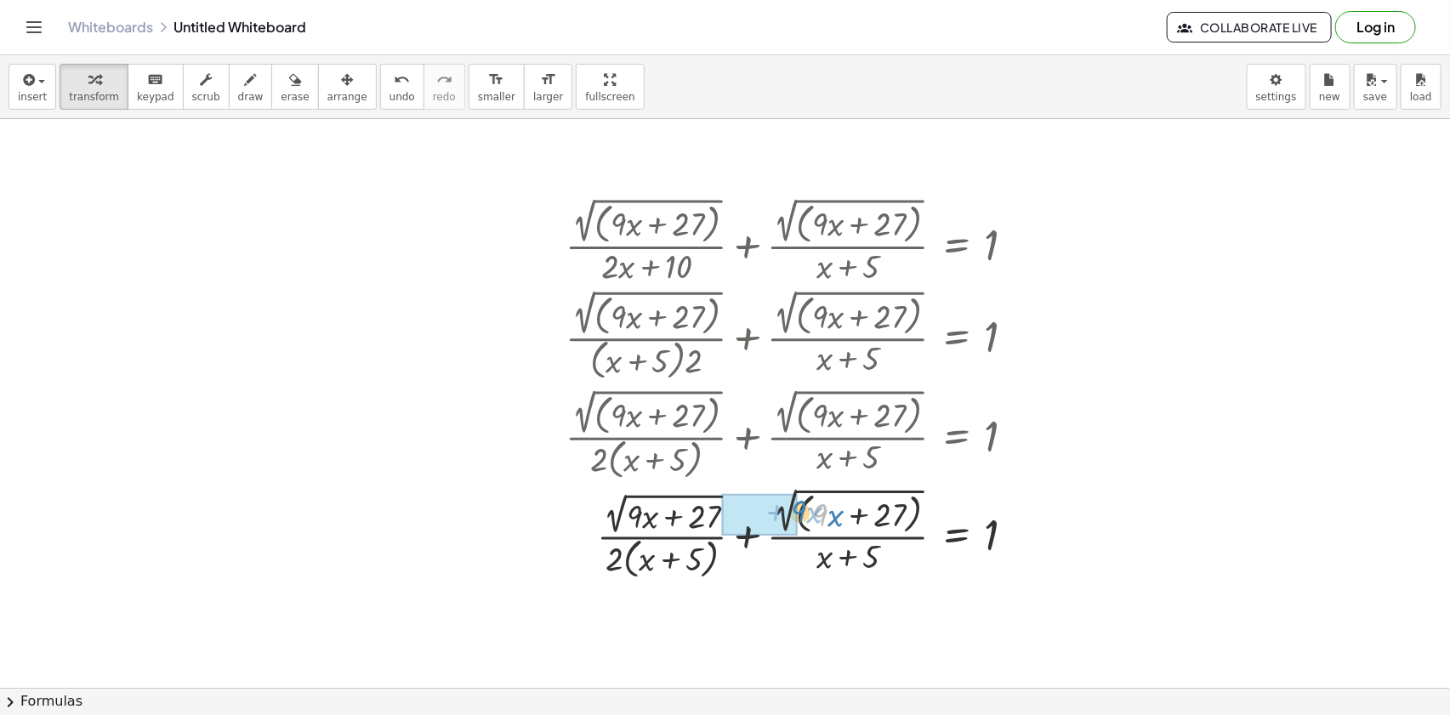
drag, startPoint x: 820, startPoint y: 517, endPoint x: 794, endPoint y: 516, distance: 25.5
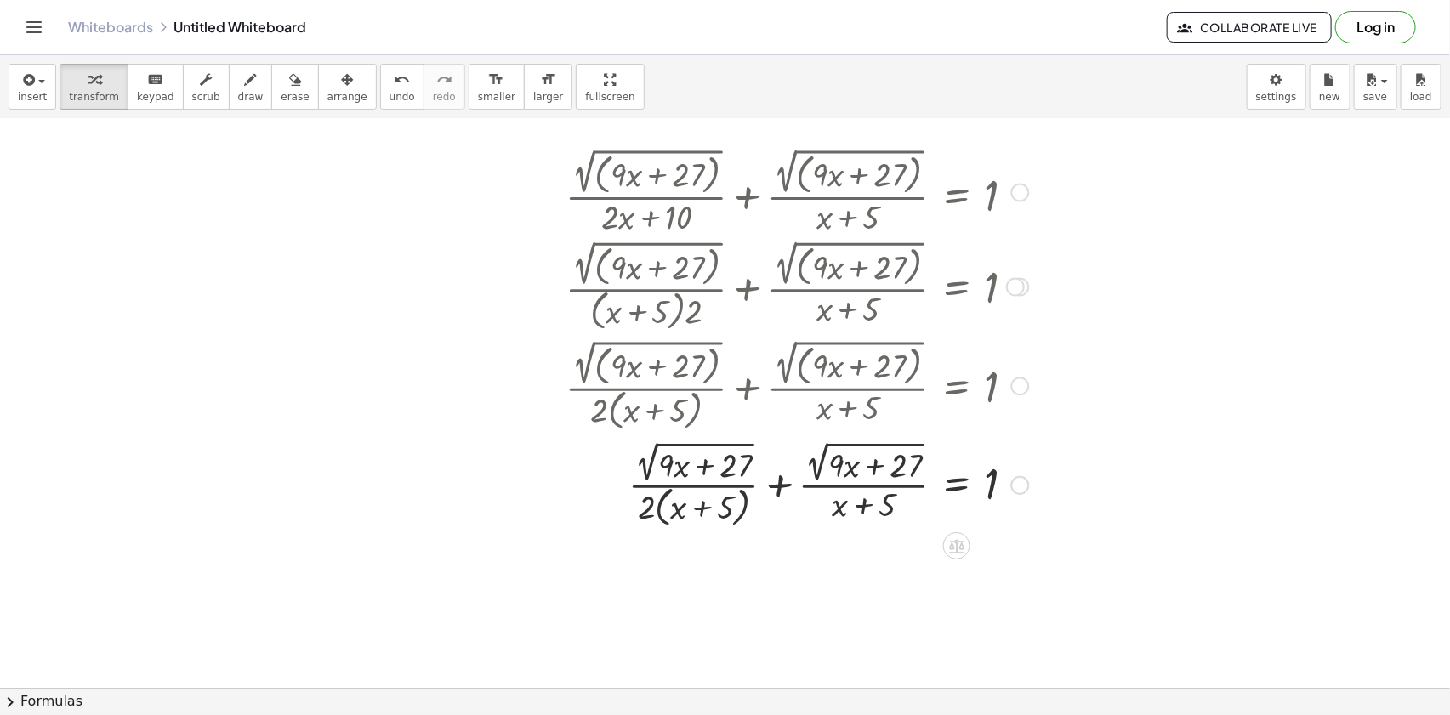
scroll to position [77, 0]
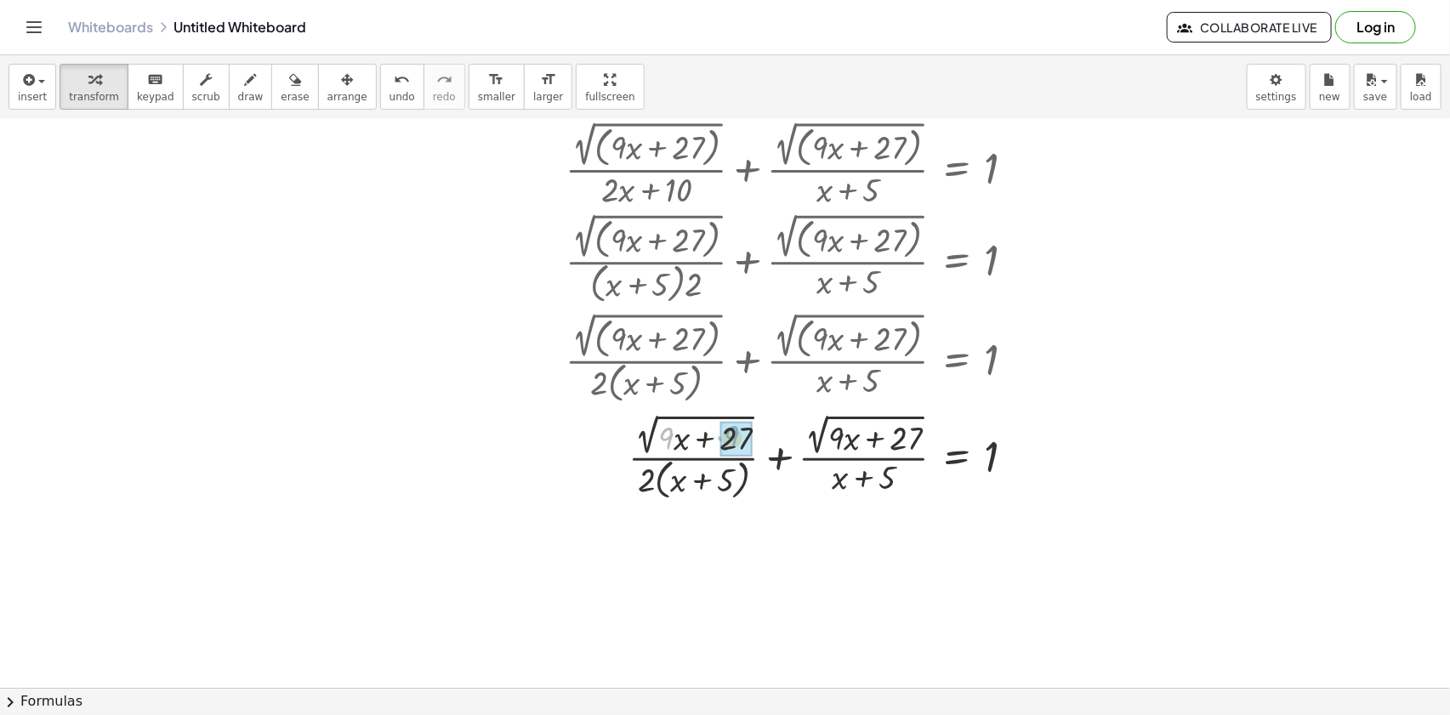
drag, startPoint x: 663, startPoint y: 441, endPoint x: 730, endPoint y: 442, distance: 67.2
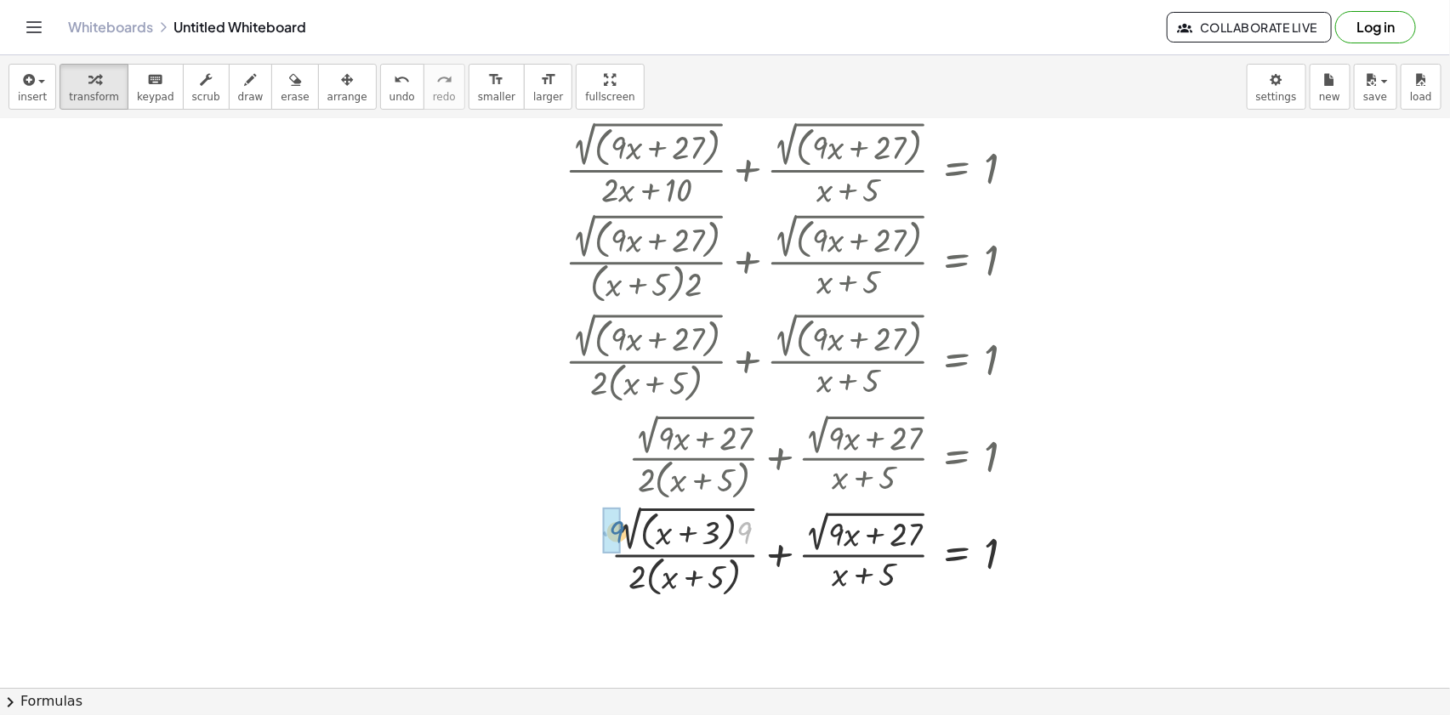
drag, startPoint x: 745, startPoint y: 527, endPoint x: 613, endPoint y: 527, distance: 131.8
click at [660, 530] on div at bounding box center [797, 550] width 481 height 94
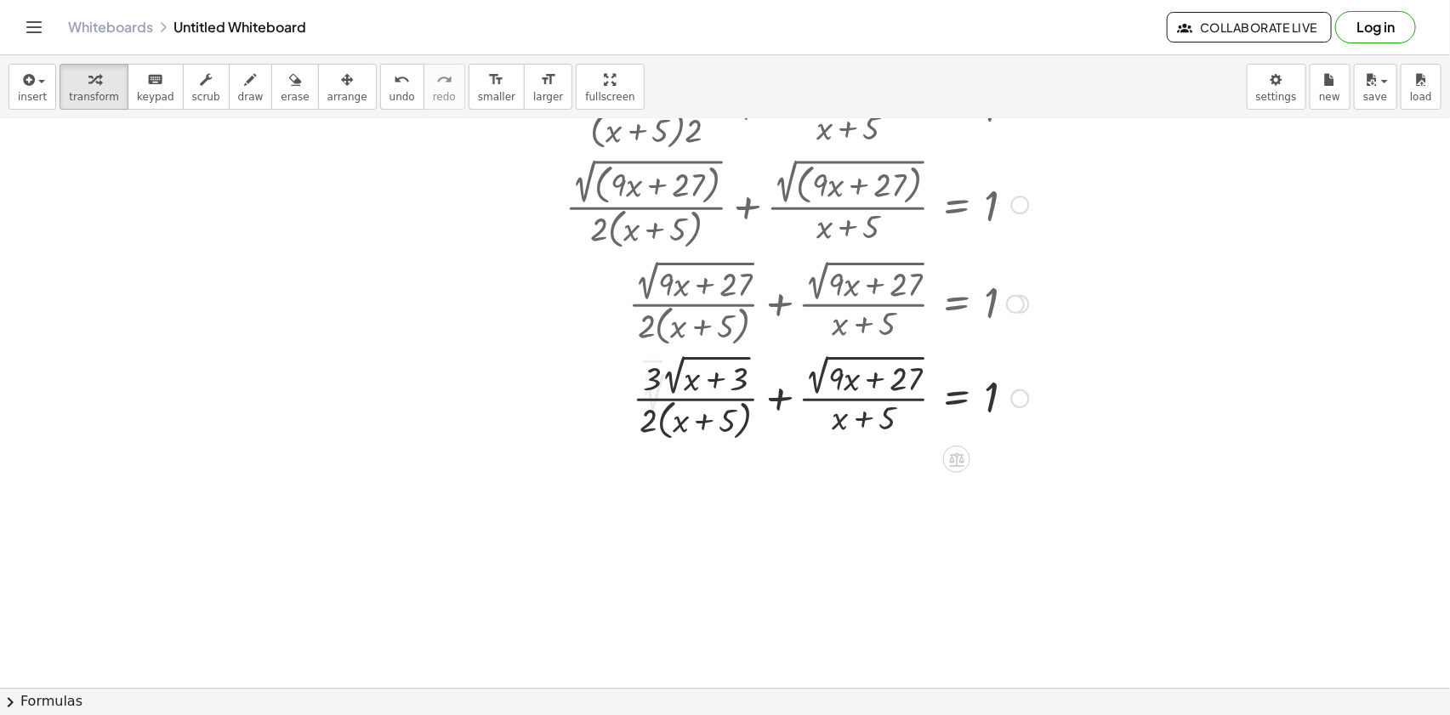
scroll to position [231, 0]
click at [827, 378] on div at bounding box center [797, 396] width 481 height 94
drag, startPoint x: 835, startPoint y: 377, endPoint x: 908, endPoint y: 372, distance: 73.3
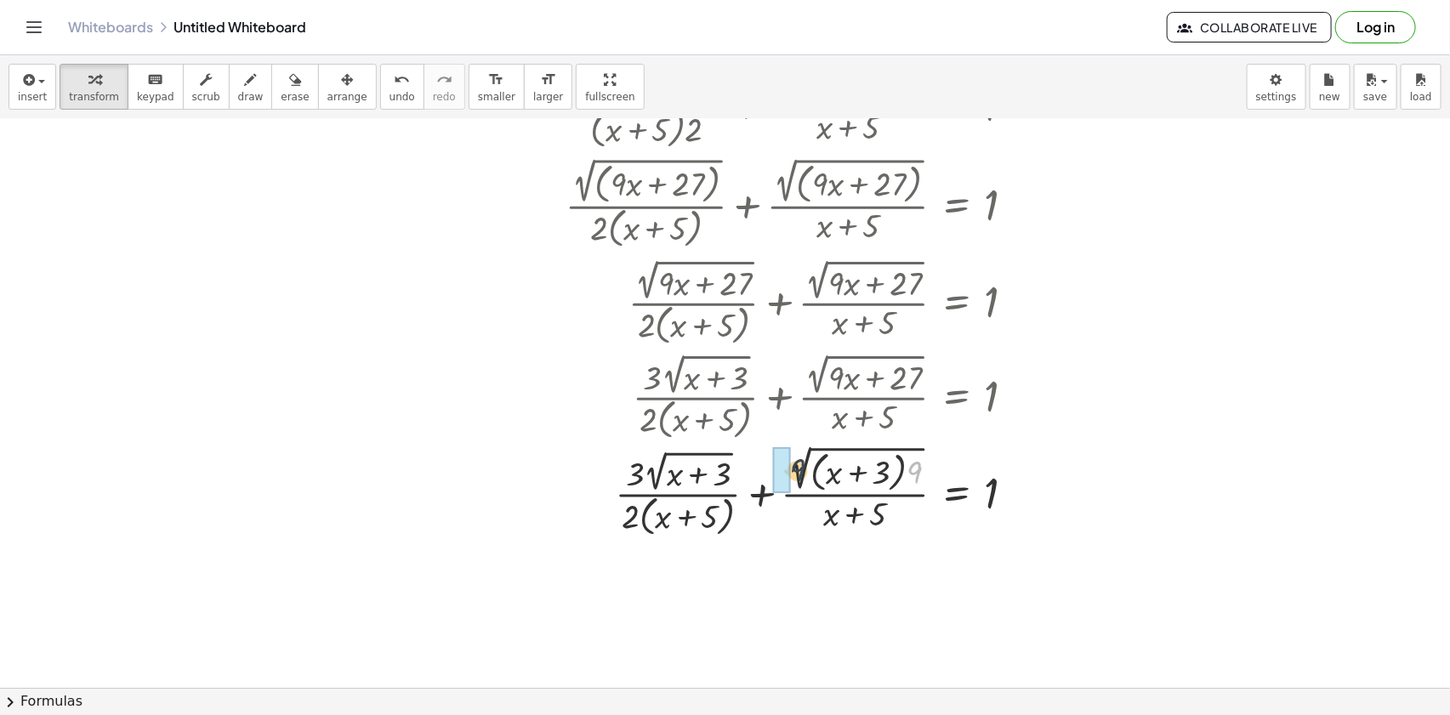
drag, startPoint x: 847, startPoint y: 469, endPoint x: 793, endPoint y: 469, distance: 53.6
click at [793, 469] on div at bounding box center [797, 491] width 481 height 100
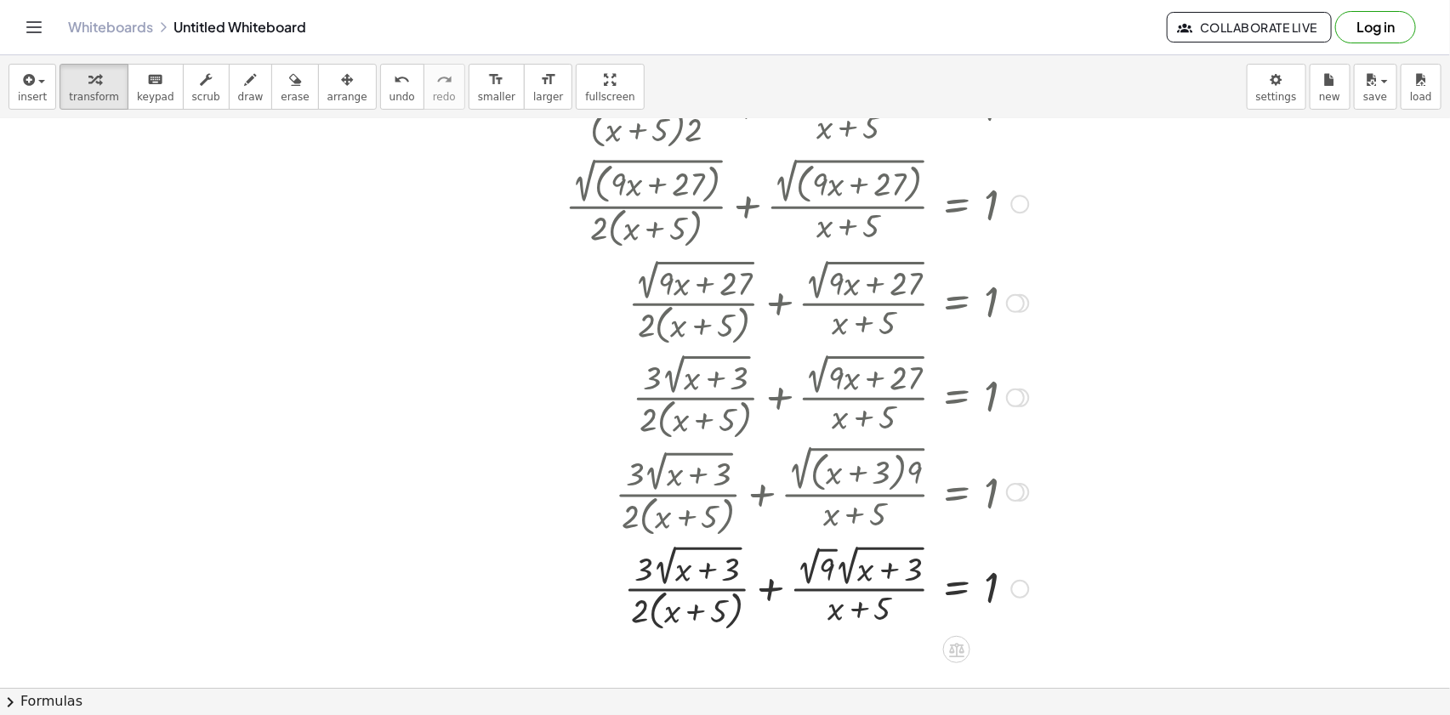
click at [828, 563] on div at bounding box center [797, 587] width 481 height 94
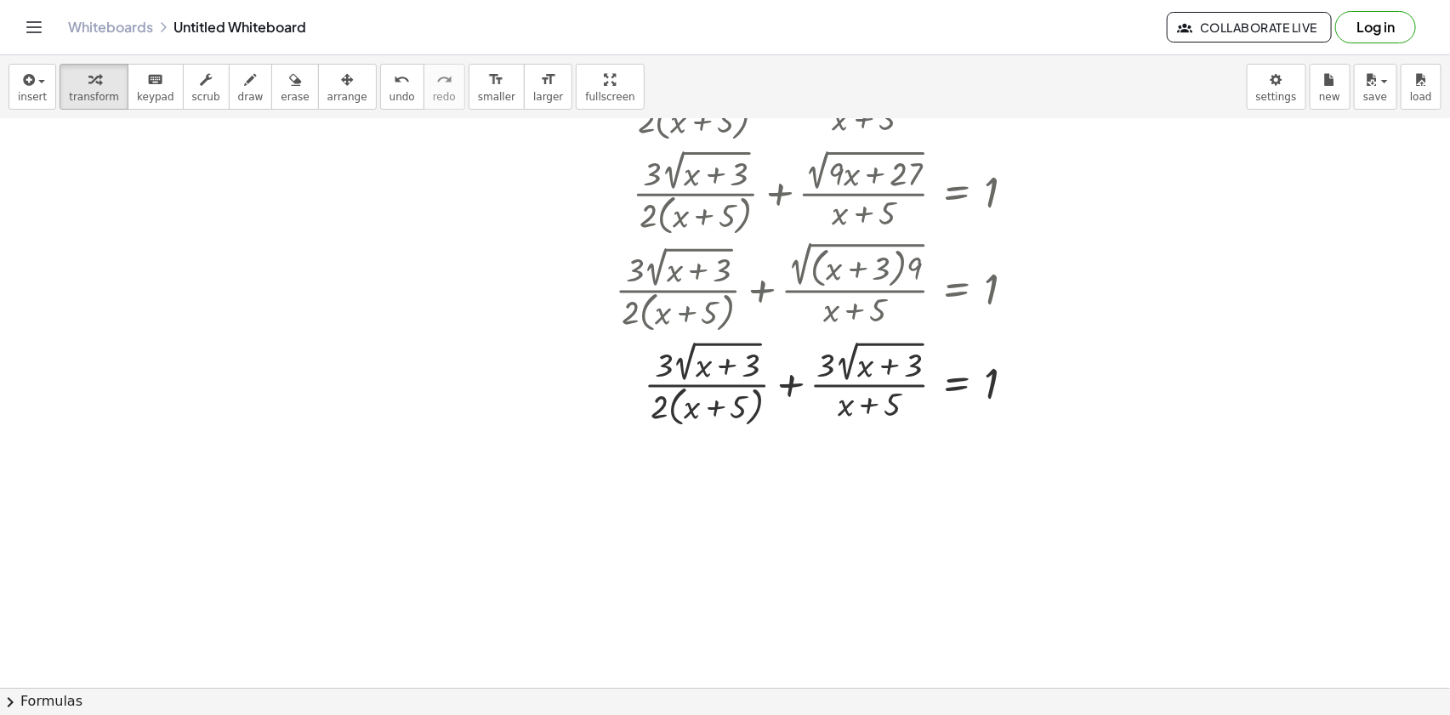
scroll to position [463, 0]
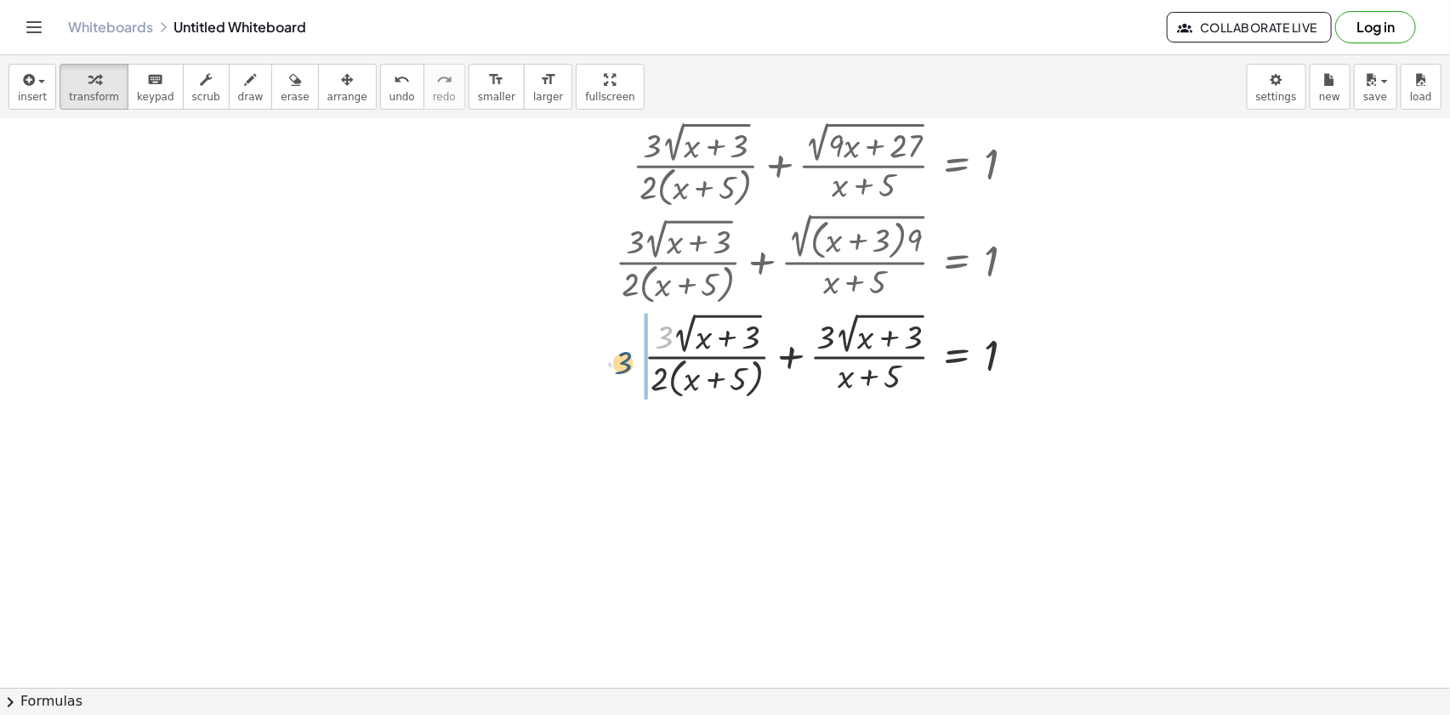
drag, startPoint x: 663, startPoint y: 338, endPoint x: 628, endPoint y: 363, distance: 43.9
click at [626, 365] on div at bounding box center [797, 355] width 481 height 94
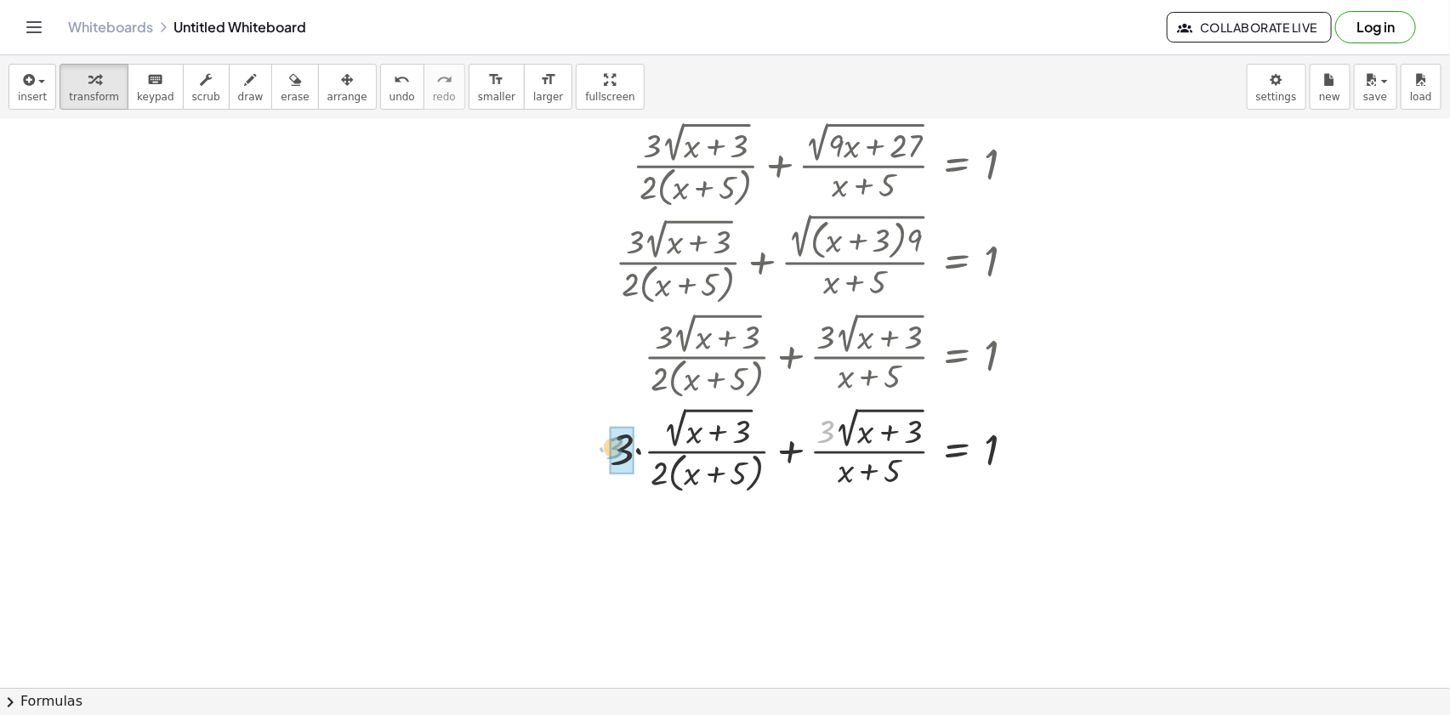
drag, startPoint x: 825, startPoint y: 430, endPoint x: 620, endPoint y: 441, distance: 205.3
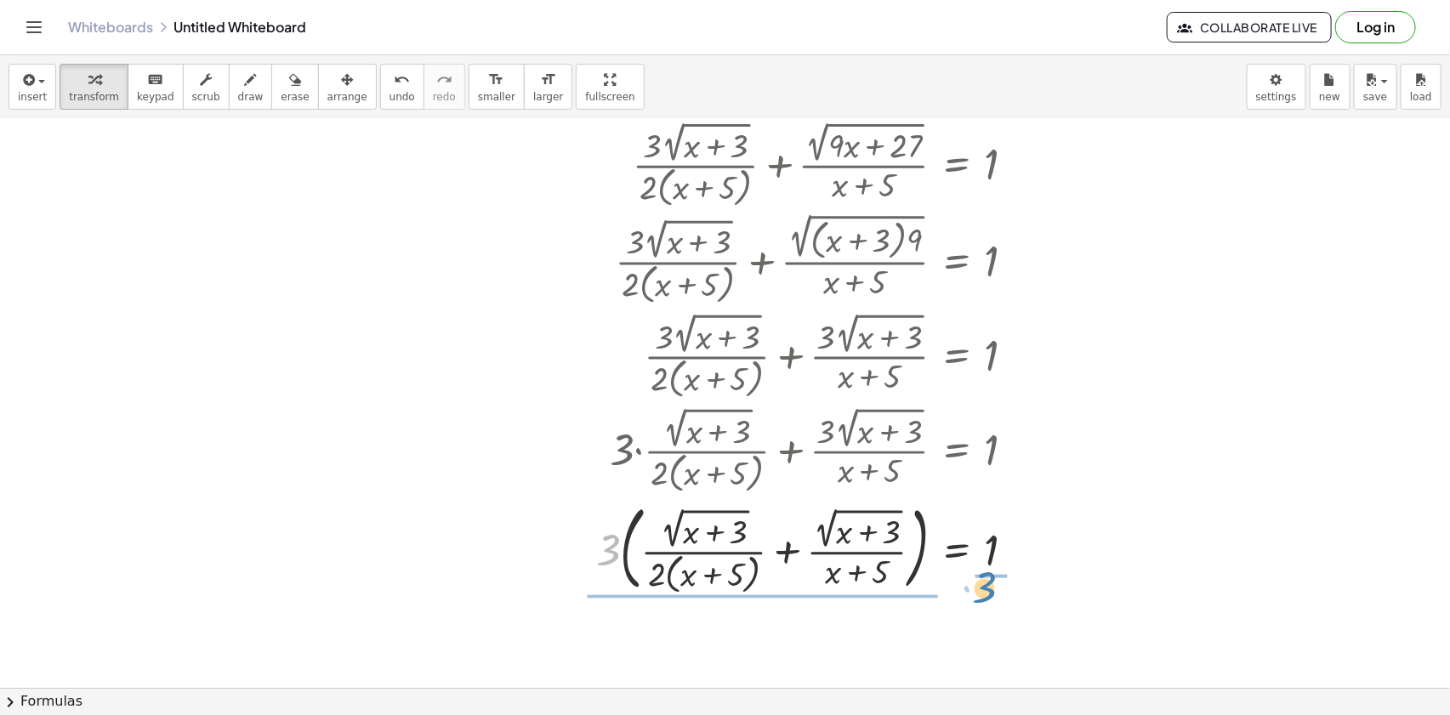
drag, startPoint x: 605, startPoint y: 550, endPoint x: 985, endPoint y: 586, distance: 381.8
click at [985, 586] on div at bounding box center [797, 547] width 481 height 101
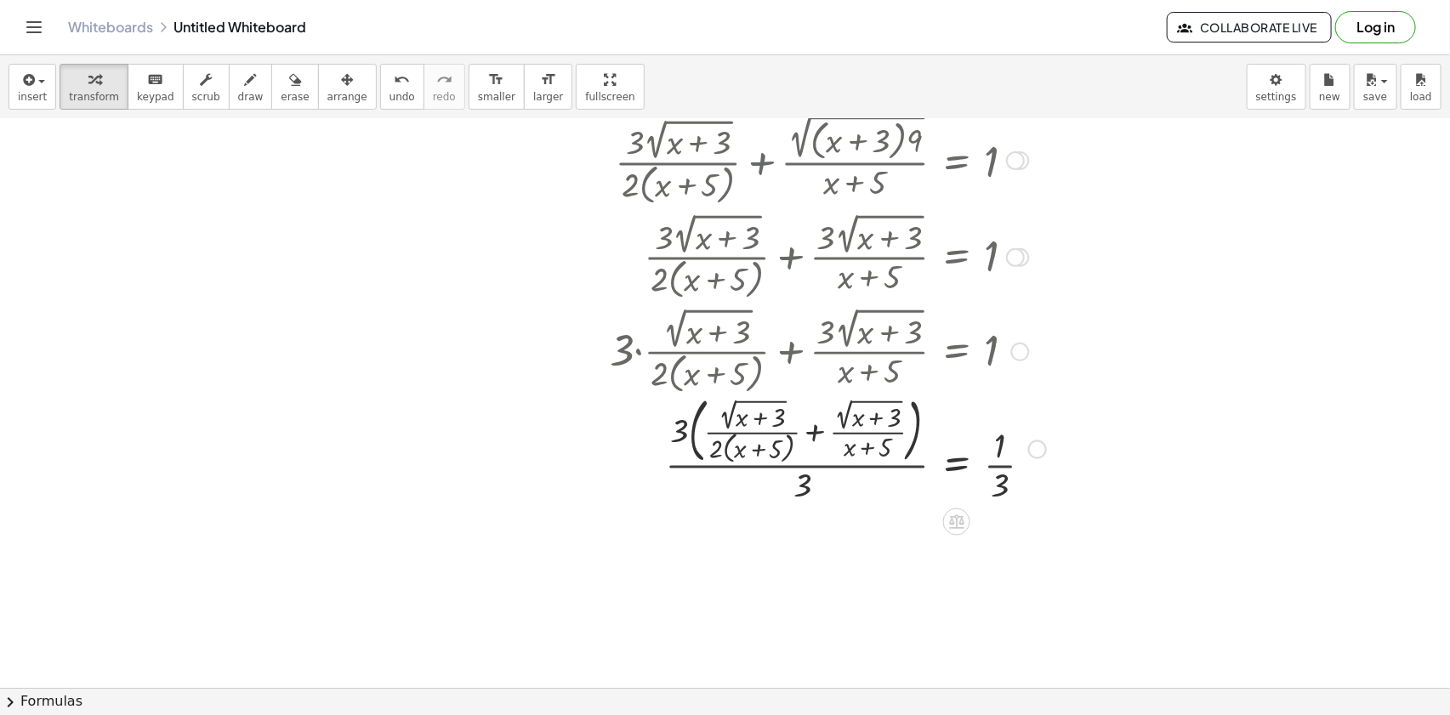
scroll to position [569, 0]
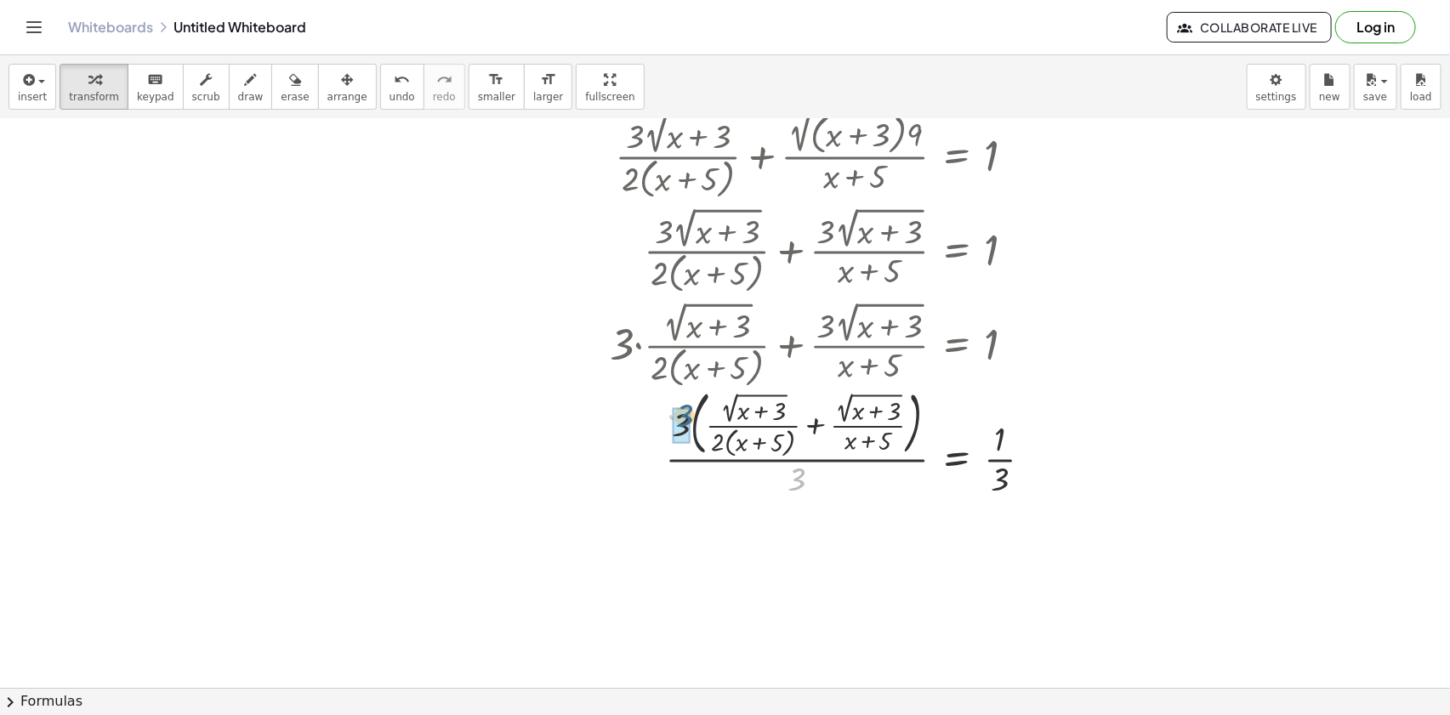
drag, startPoint x: 795, startPoint y: 485, endPoint x: 686, endPoint y: 429, distance: 122.1
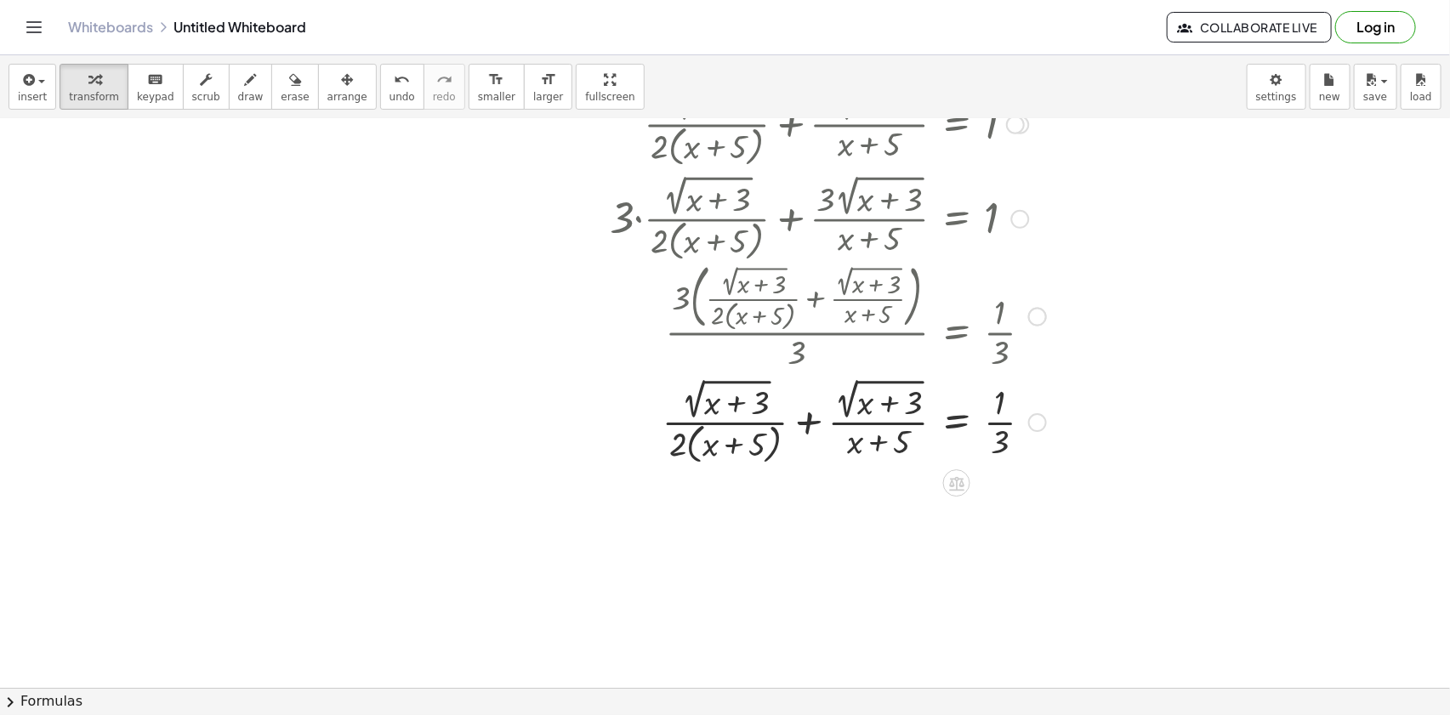
scroll to position [723, 0]
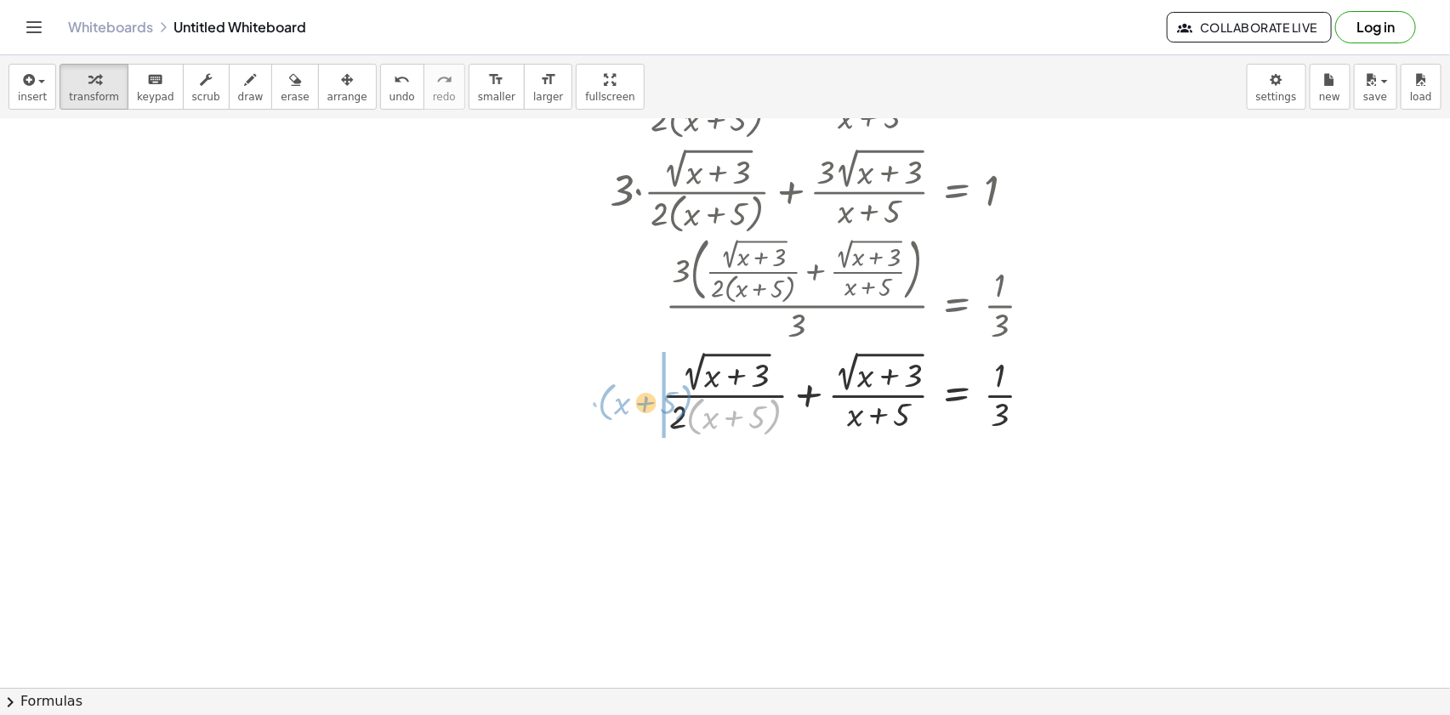
drag, startPoint x: 691, startPoint y: 423, endPoint x: 600, endPoint y: 407, distance: 92.3
click at [600, 407] on div at bounding box center [806, 394] width 498 height 94
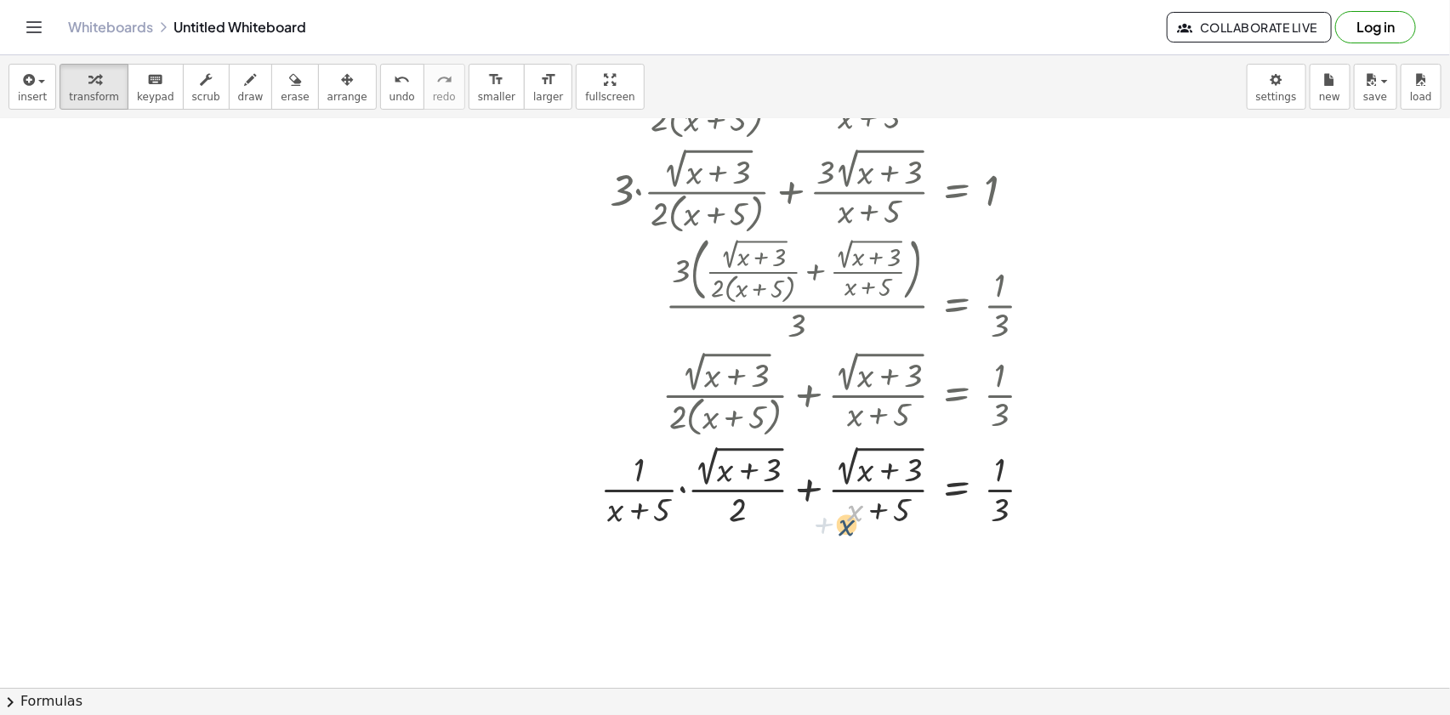
click at [848, 518] on div at bounding box center [806, 485] width 498 height 89
click at [870, 494] on div at bounding box center [806, 485] width 498 height 89
drag, startPoint x: 855, startPoint y: 513, endPoint x: 870, endPoint y: 512, distance: 15.3
click at [857, 513] on div at bounding box center [806, 485] width 498 height 89
click at [881, 509] on div at bounding box center [806, 485] width 498 height 89
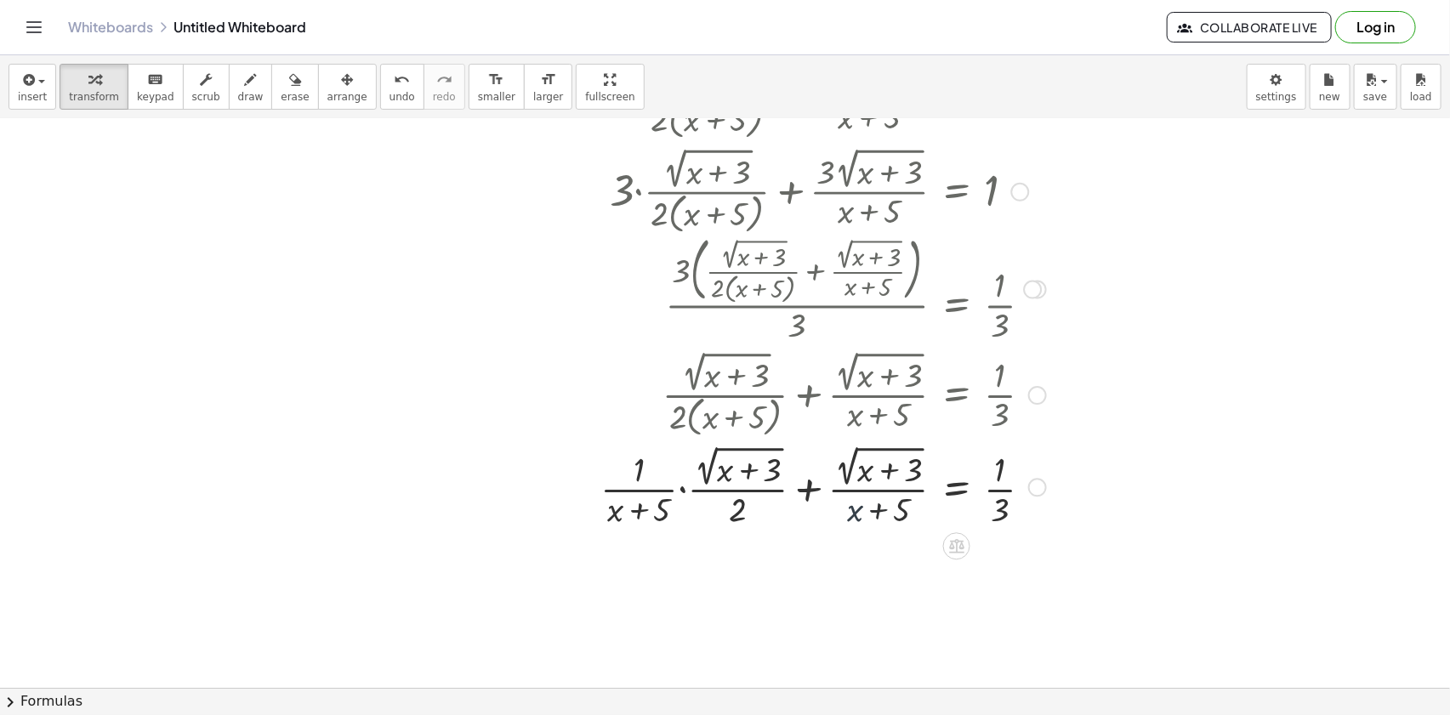
click at [901, 508] on div at bounding box center [806, 485] width 498 height 89
drag, startPoint x: 876, startPoint y: 508, endPoint x: 646, endPoint y: 496, distance: 229.9
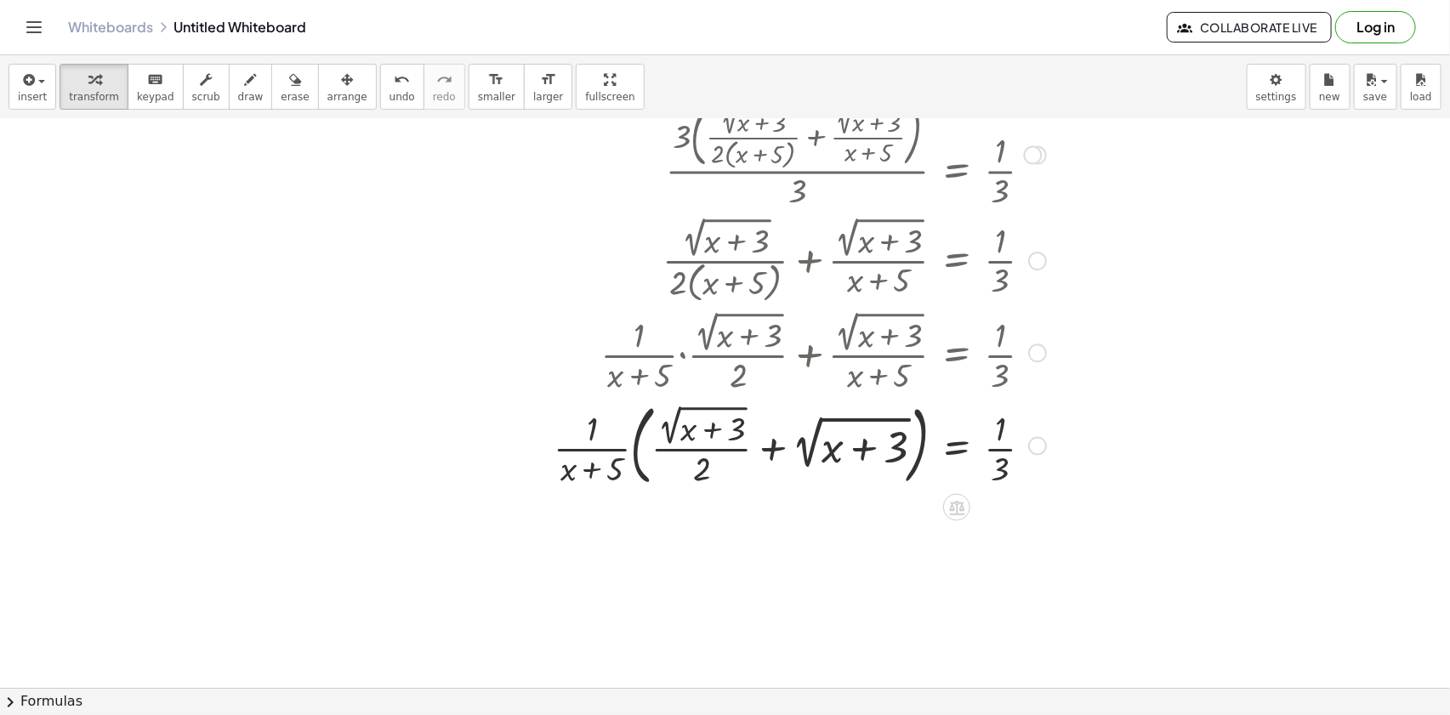
scroll to position [878, 0]
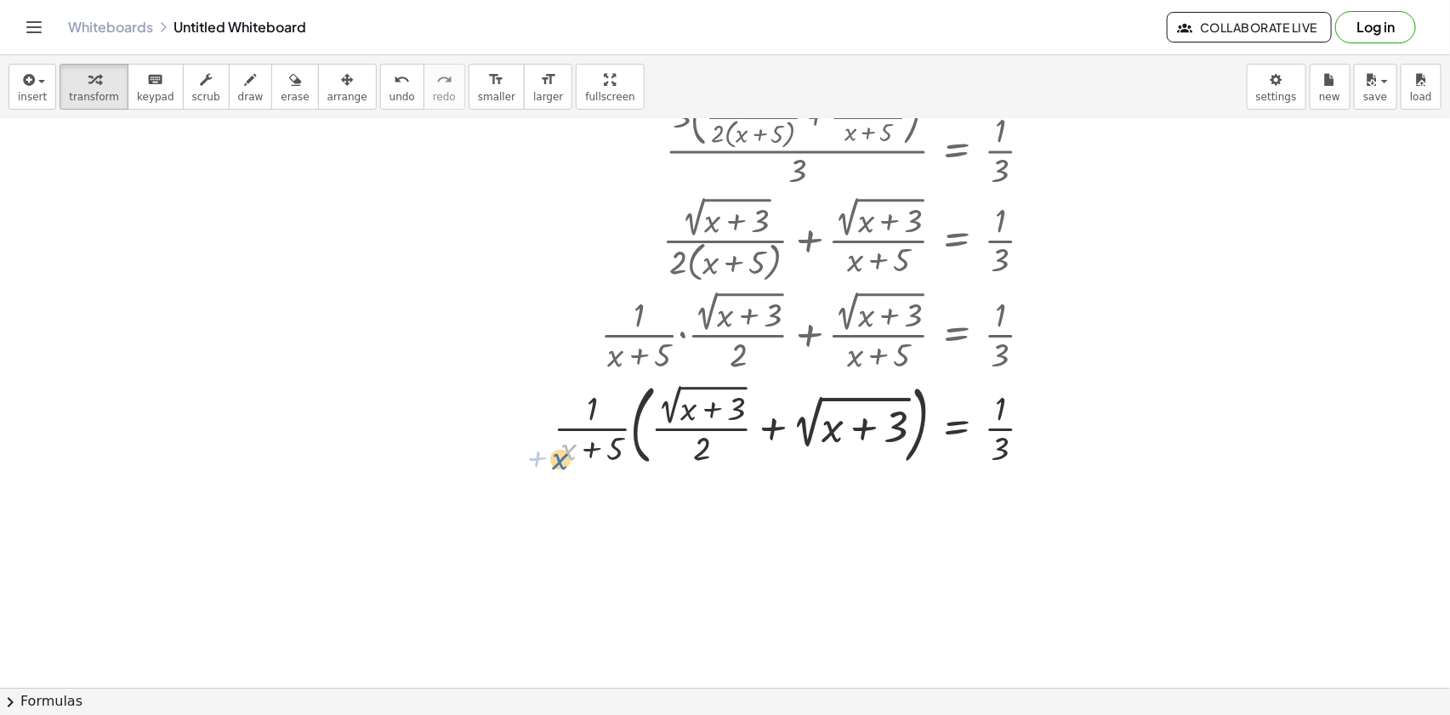
click at [559, 435] on div at bounding box center [799, 424] width 509 height 96
drag, startPoint x: 569, startPoint y: 427, endPoint x: 992, endPoint y: 423, distance: 423.5
click at [992, 423] on div at bounding box center [799, 424] width 509 height 96
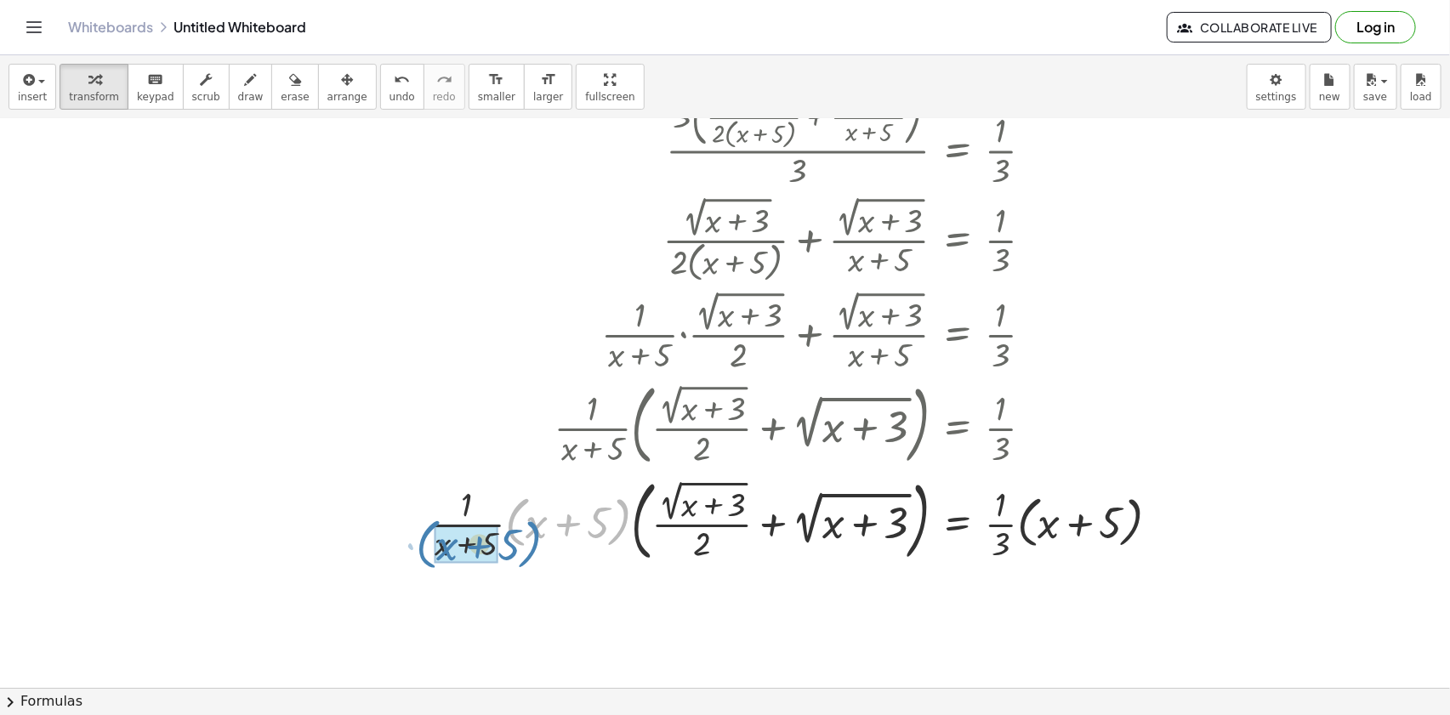
drag, startPoint x: 510, startPoint y: 527, endPoint x: 406, endPoint y: 549, distance: 106.7
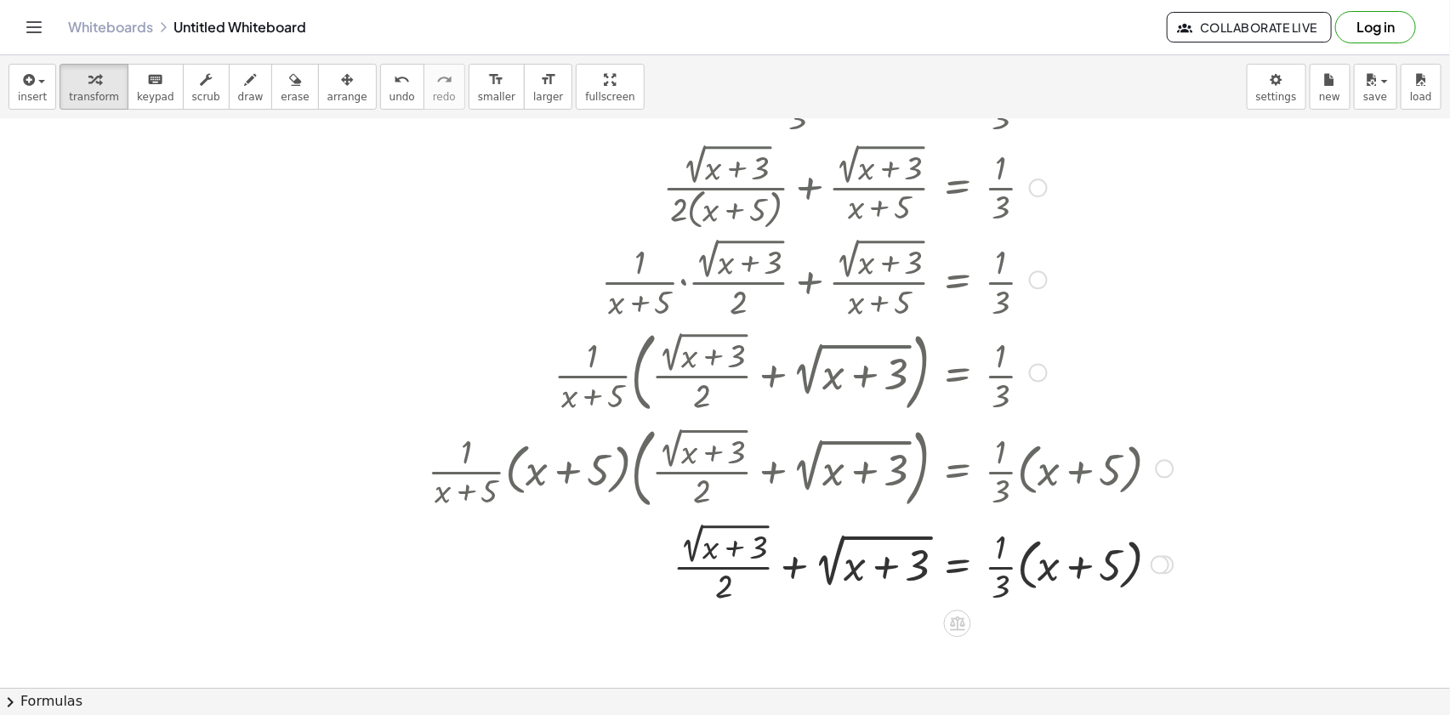
scroll to position [1032, 0]
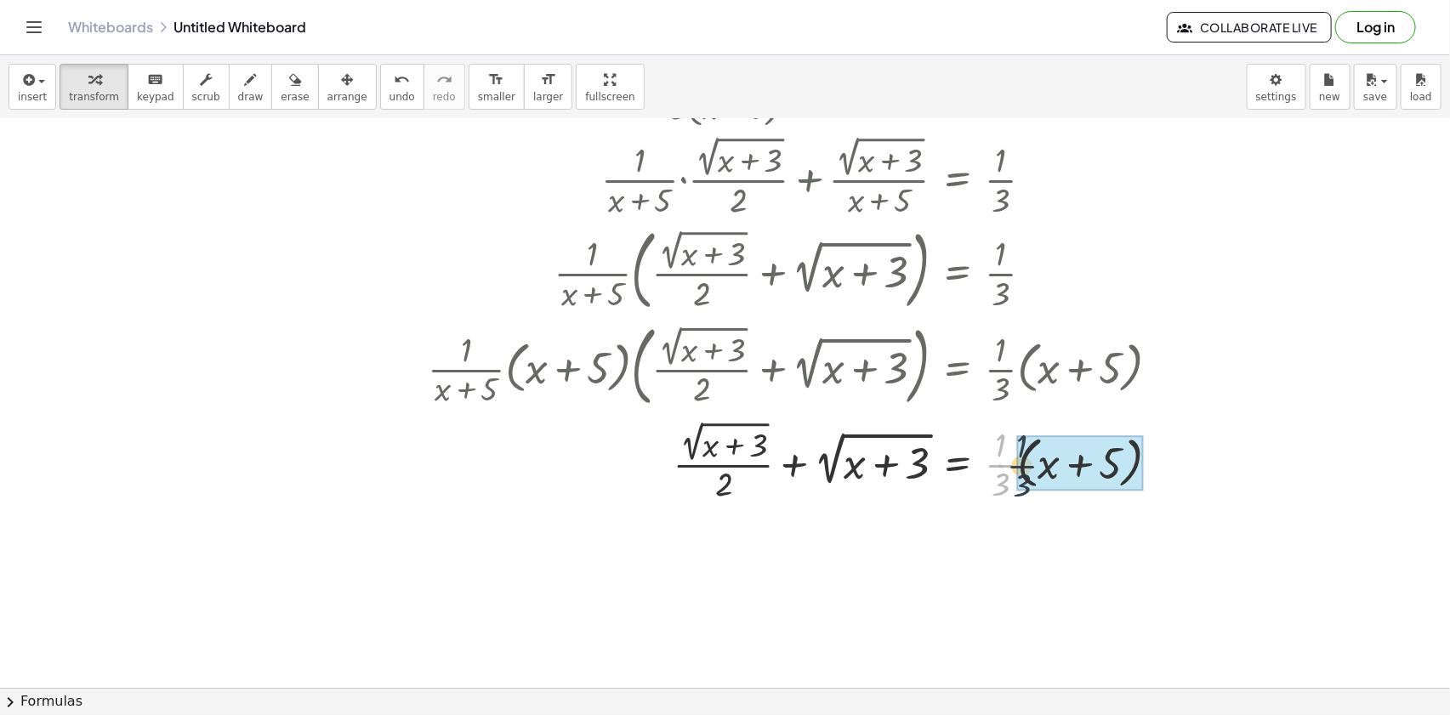
drag, startPoint x: 1011, startPoint y: 467, endPoint x: 1032, endPoint y: 468, distance: 21.3
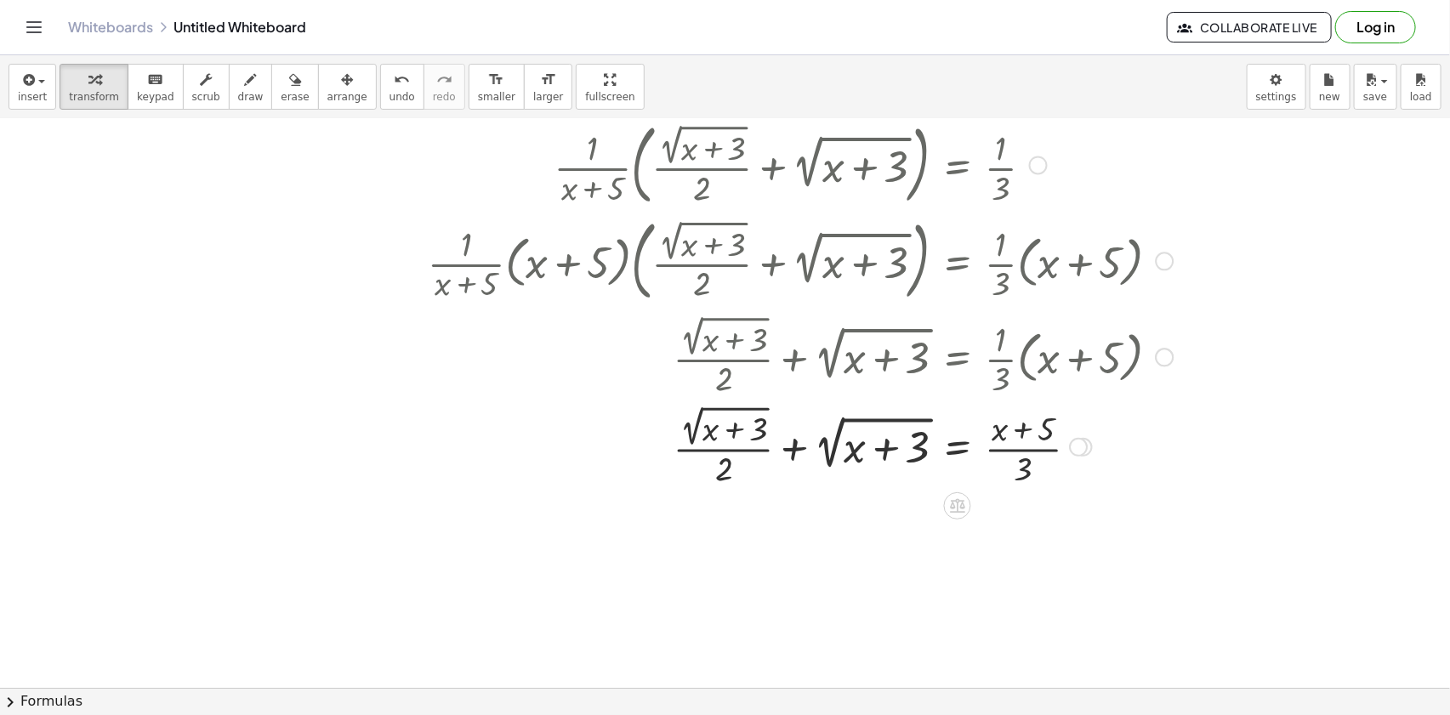
scroll to position [1215, 0]
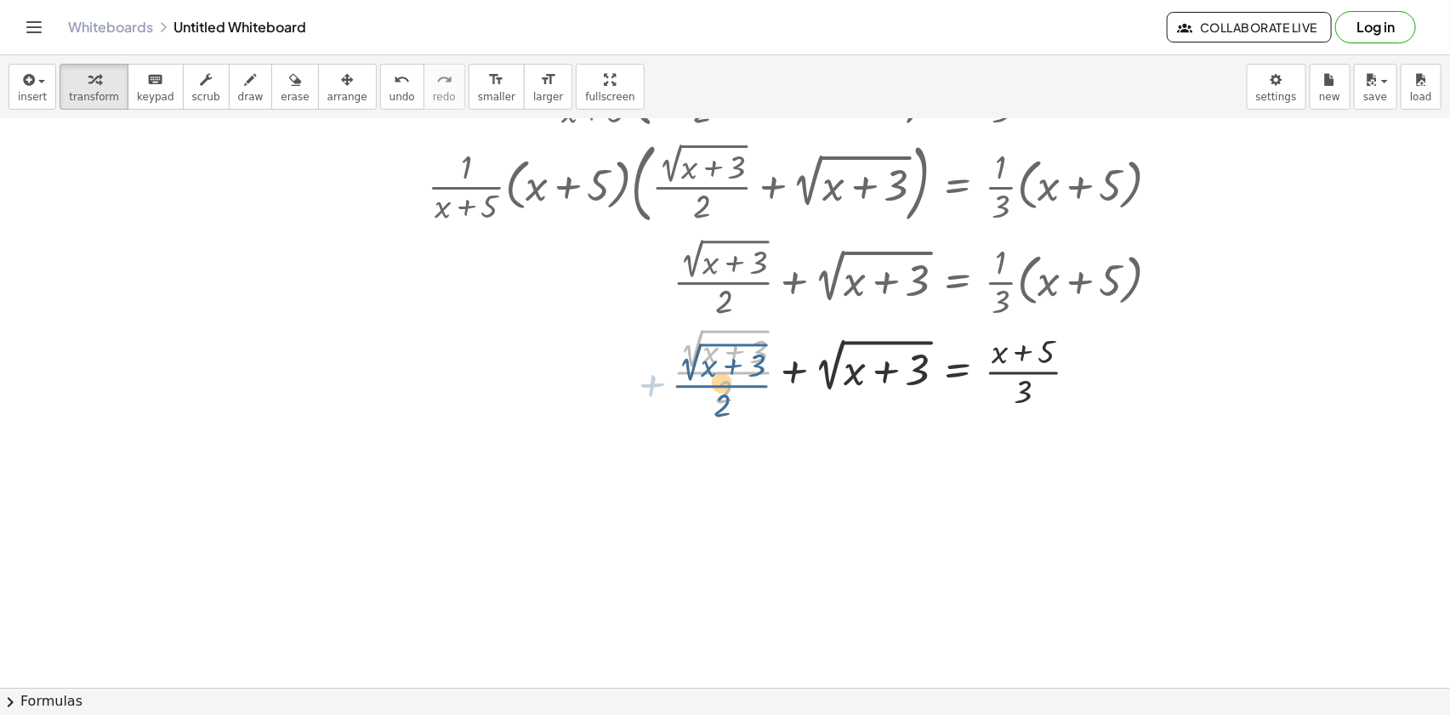
click at [723, 390] on div at bounding box center [800, 367] width 762 height 89
drag, startPoint x: 737, startPoint y: 399, endPoint x: 1073, endPoint y: 391, distance: 336.0
click at [1073, 391] on div at bounding box center [800, 367] width 762 height 89
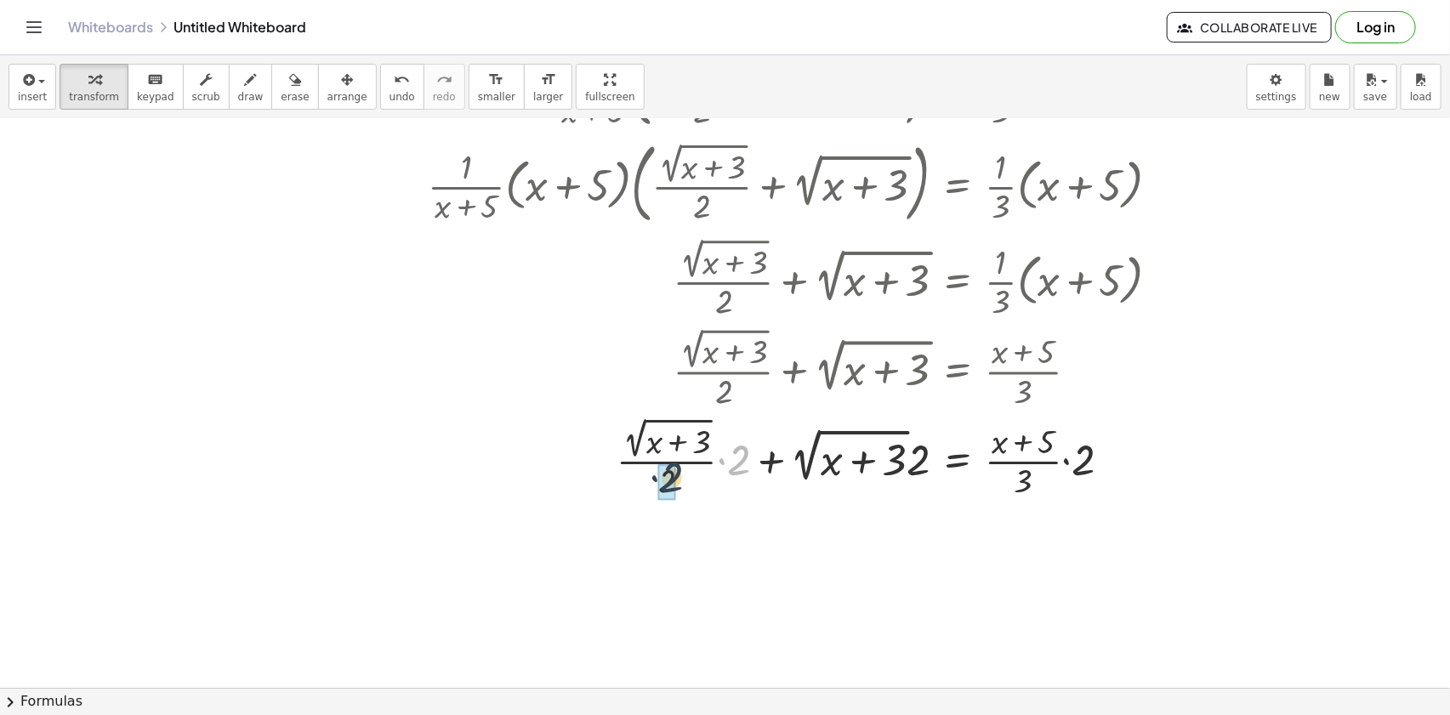
drag, startPoint x: 741, startPoint y: 467, endPoint x: 677, endPoint y: 487, distance: 67.0
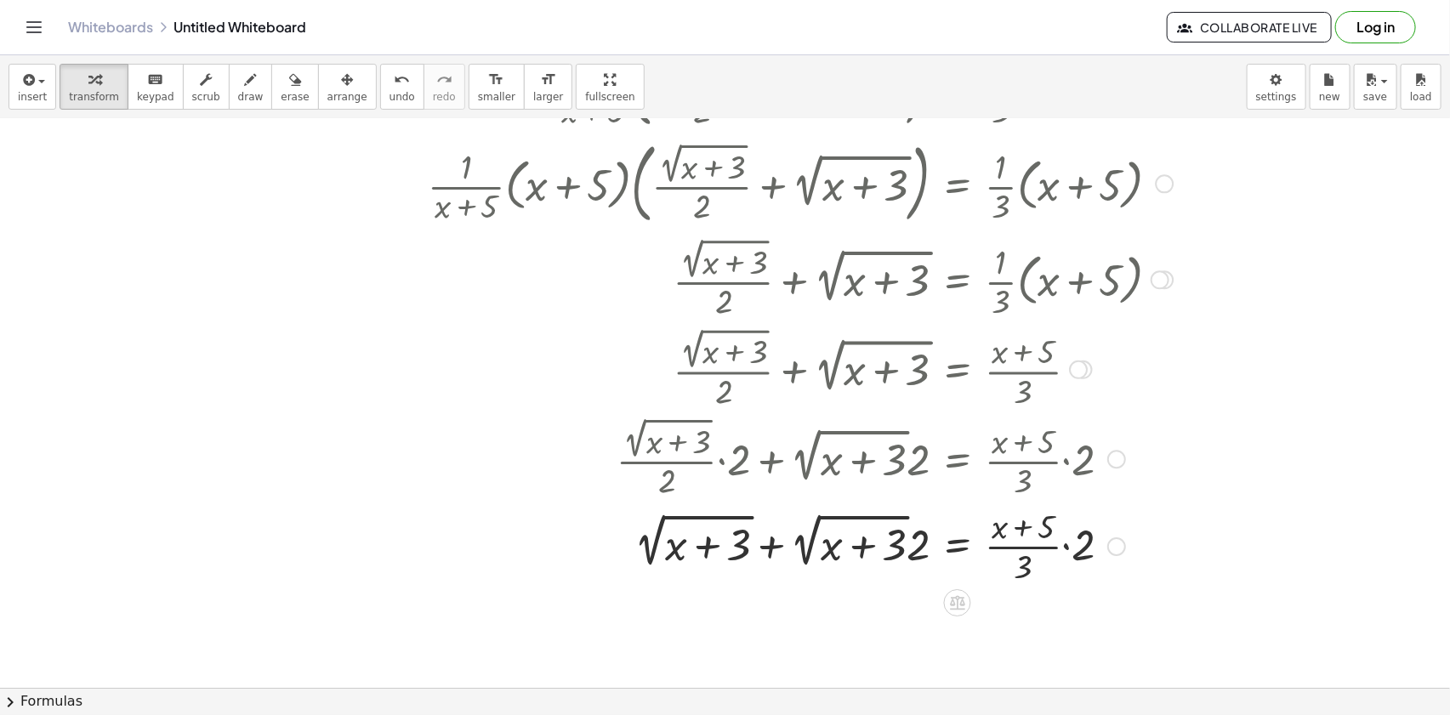
drag, startPoint x: 929, startPoint y: 475, endPoint x: 906, endPoint y: 528, distance: 57.5
drag, startPoint x: 909, startPoint y: 532, endPoint x: 891, endPoint y: 522, distance: 20.2
click at [888, 519] on div at bounding box center [800, 545] width 762 height 85
drag, startPoint x: 921, startPoint y: 542, endPoint x: 799, endPoint y: 538, distance: 122.5
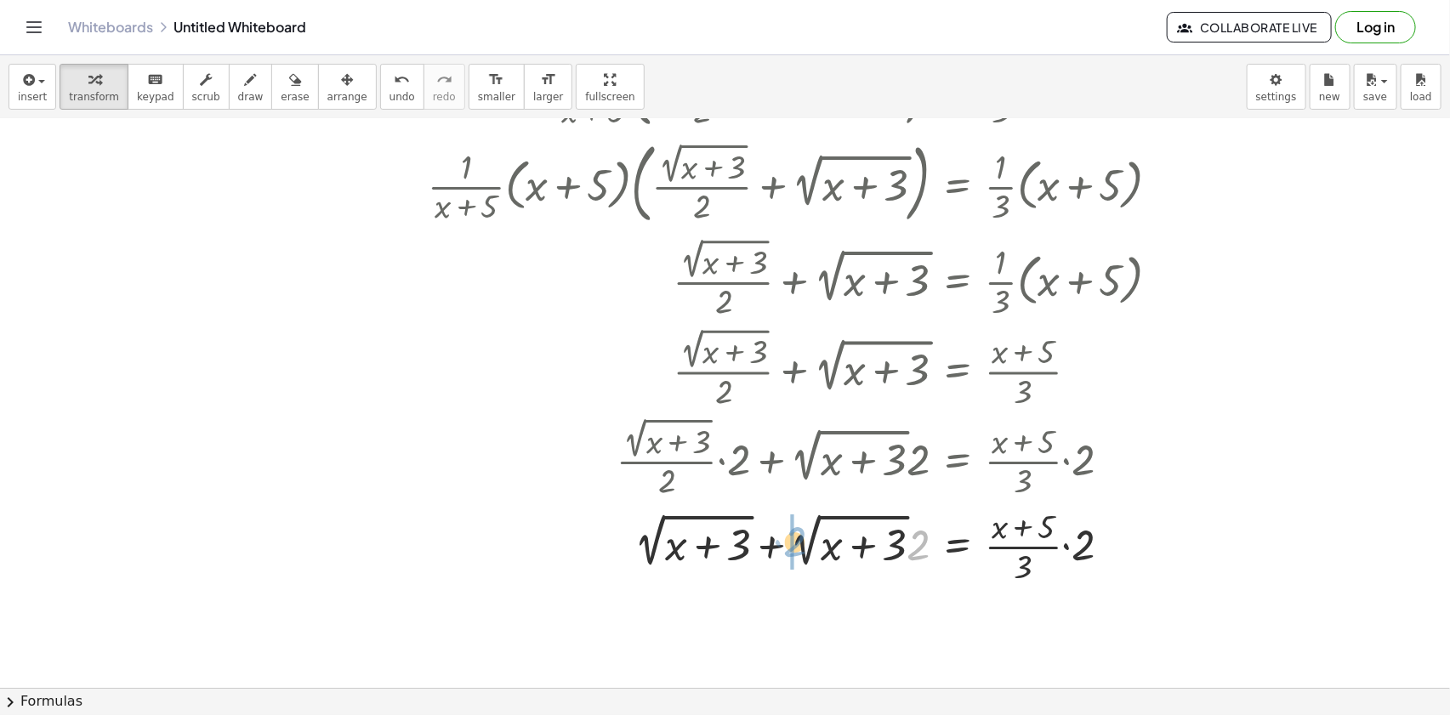
click at [799, 538] on div at bounding box center [800, 545] width 762 height 85
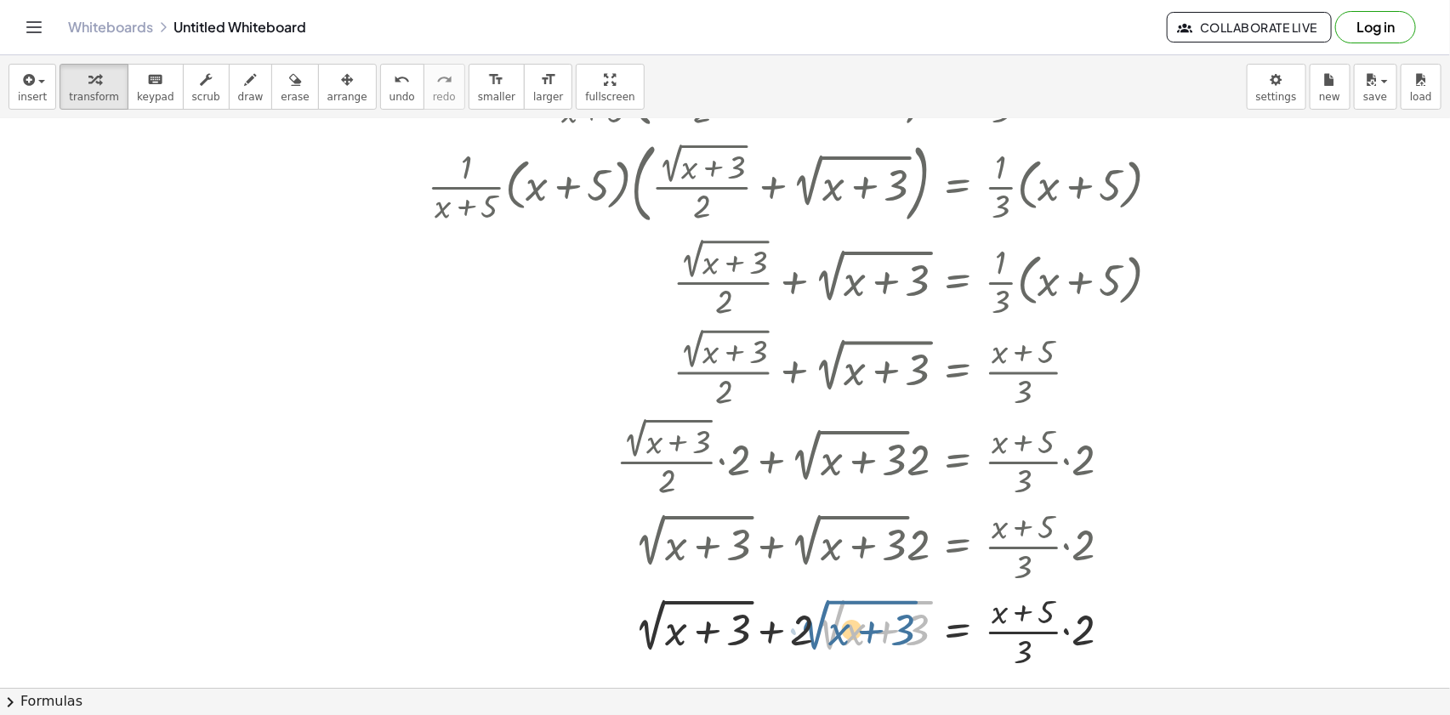
click at [837, 630] on div at bounding box center [800, 630] width 762 height 85
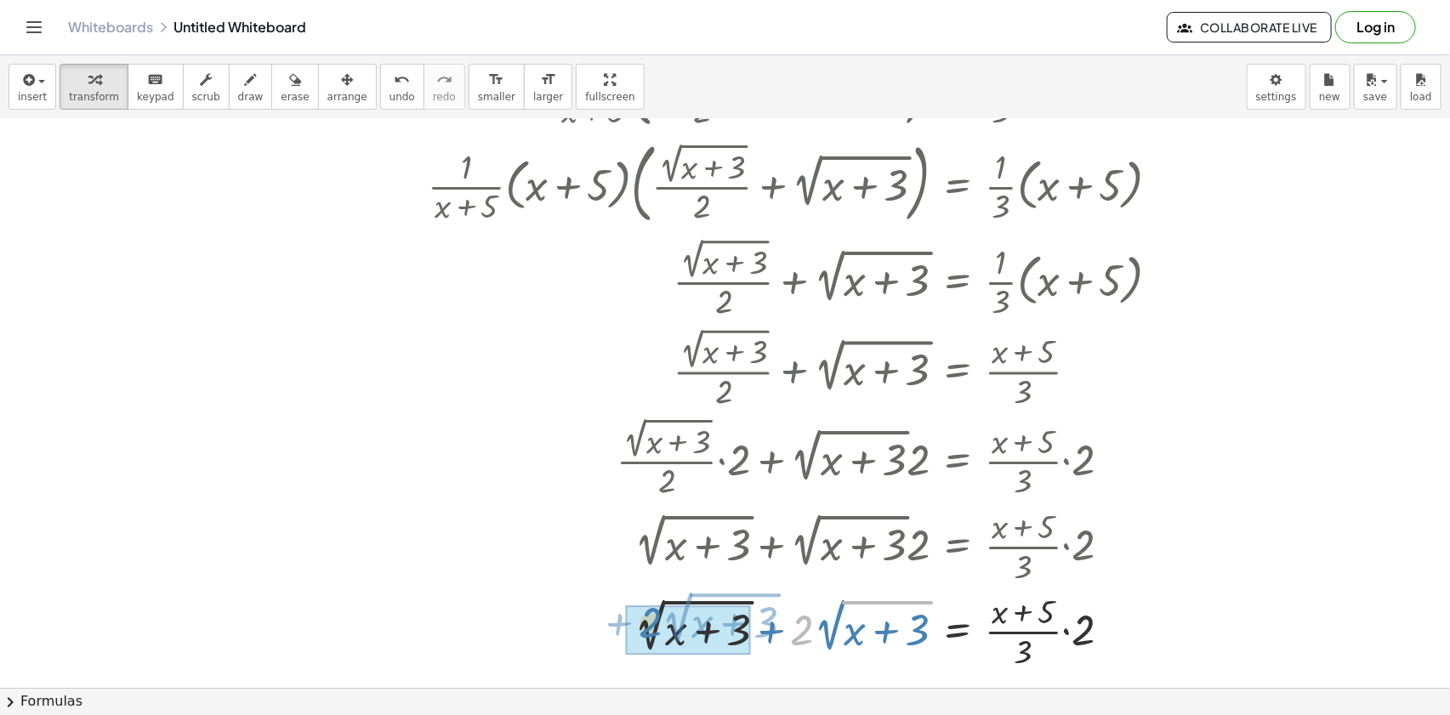
drag, startPoint x: 800, startPoint y: 634, endPoint x: 650, endPoint y: 629, distance: 150.6
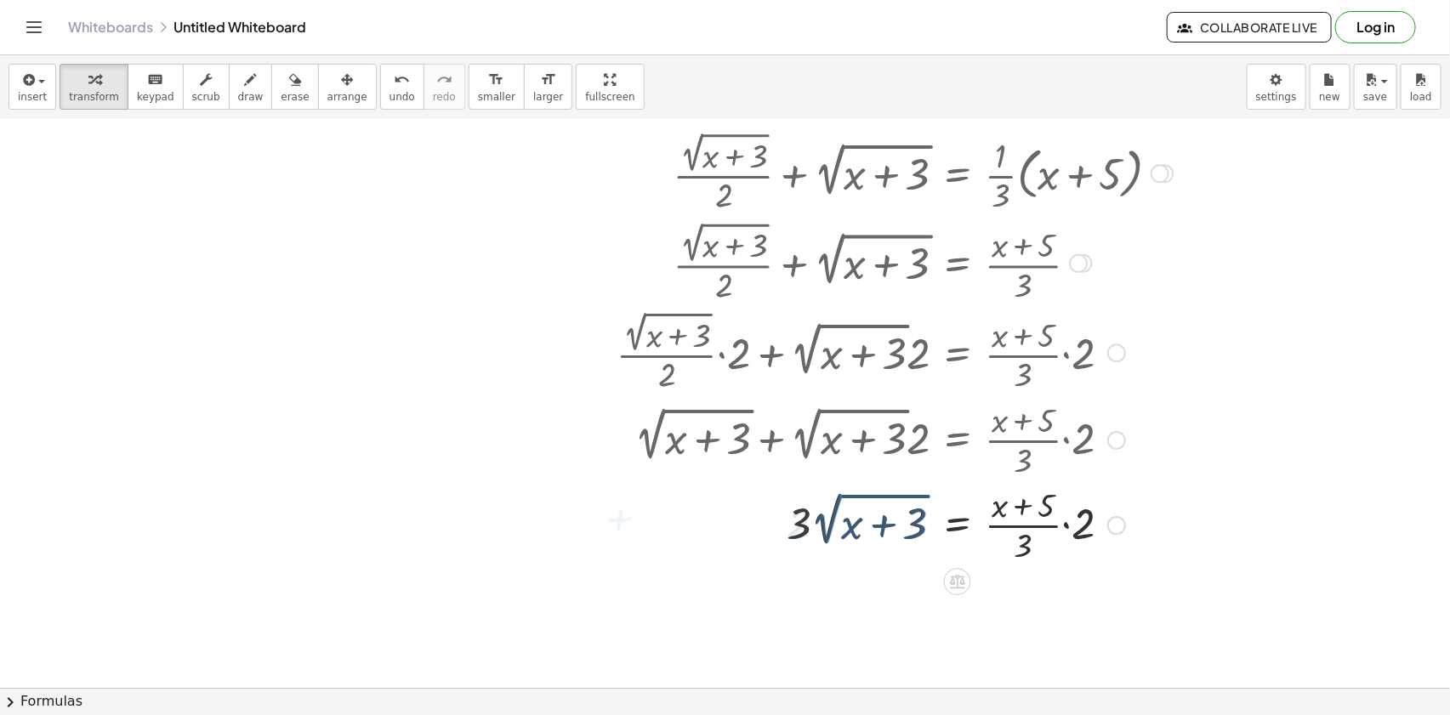
scroll to position [1369, 0]
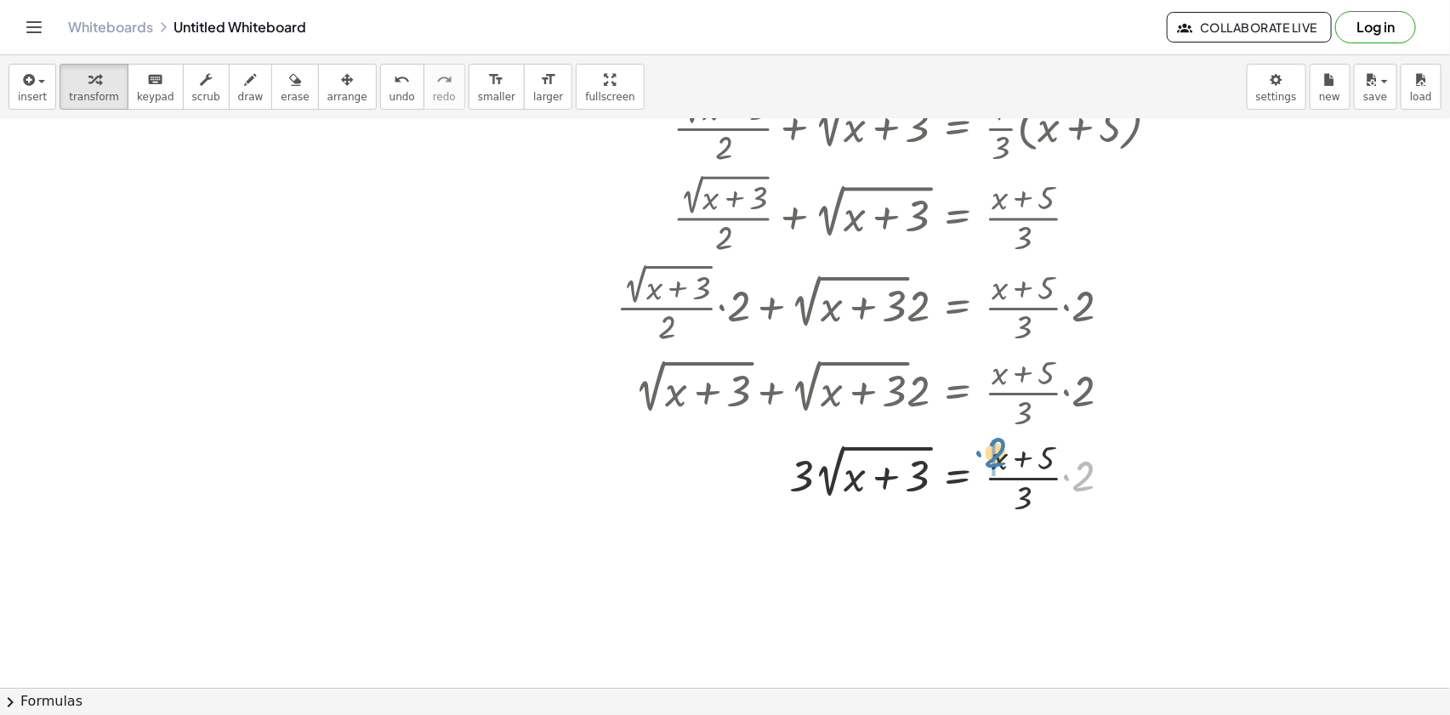
drag, startPoint x: 1085, startPoint y: 480, endPoint x: 998, endPoint y: 456, distance: 90.8
click at [998, 456] on div at bounding box center [800, 476] width 762 height 85
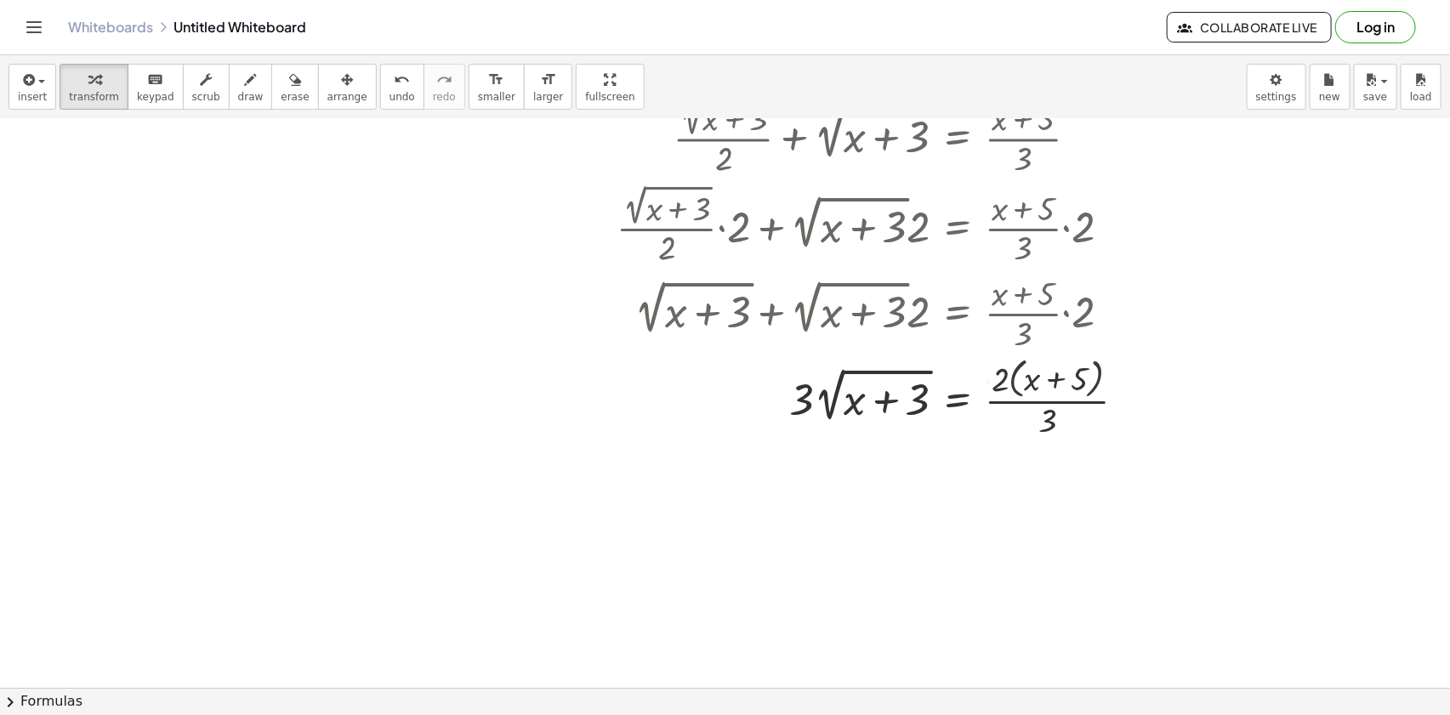
scroll to position [1524, 0]
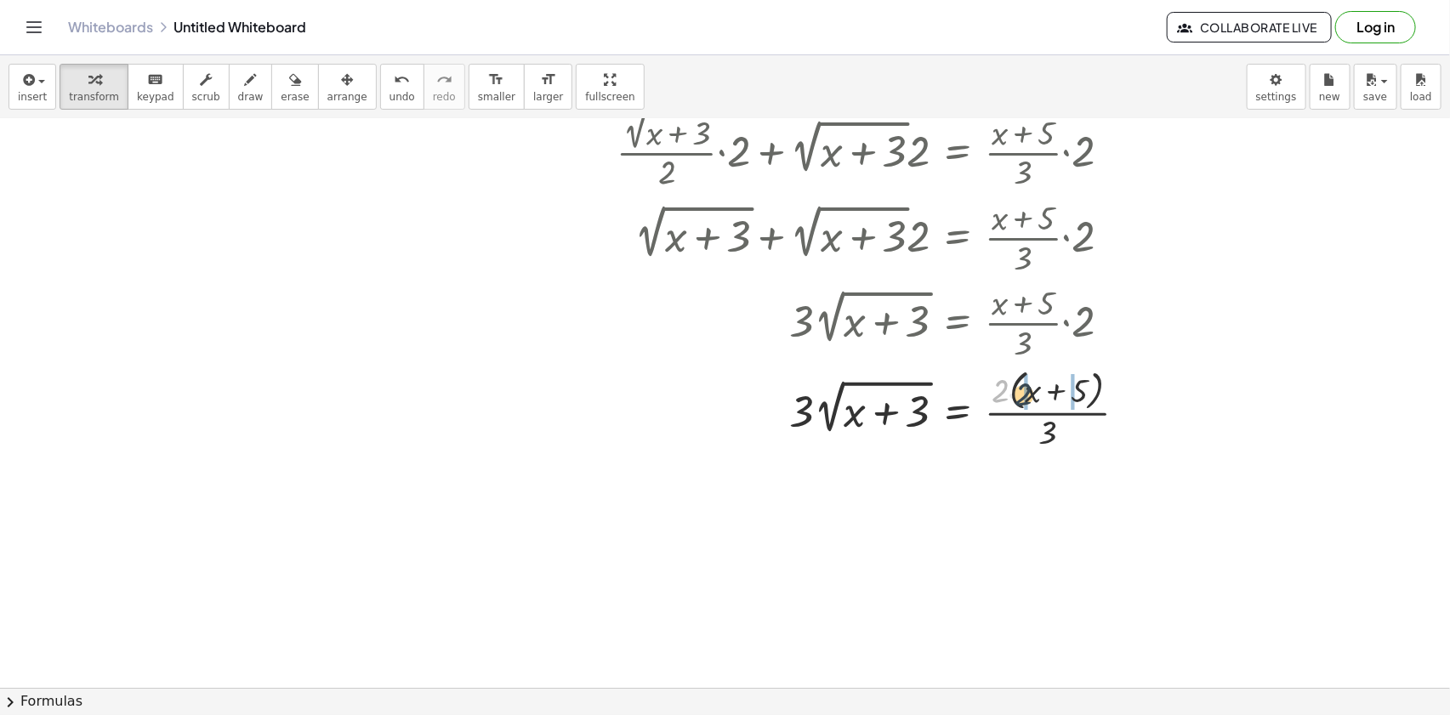
drag, startPoint x: 1004, startPoint y: 390, endPoint x: 1026, endPoint y: 393, distance: 23.2
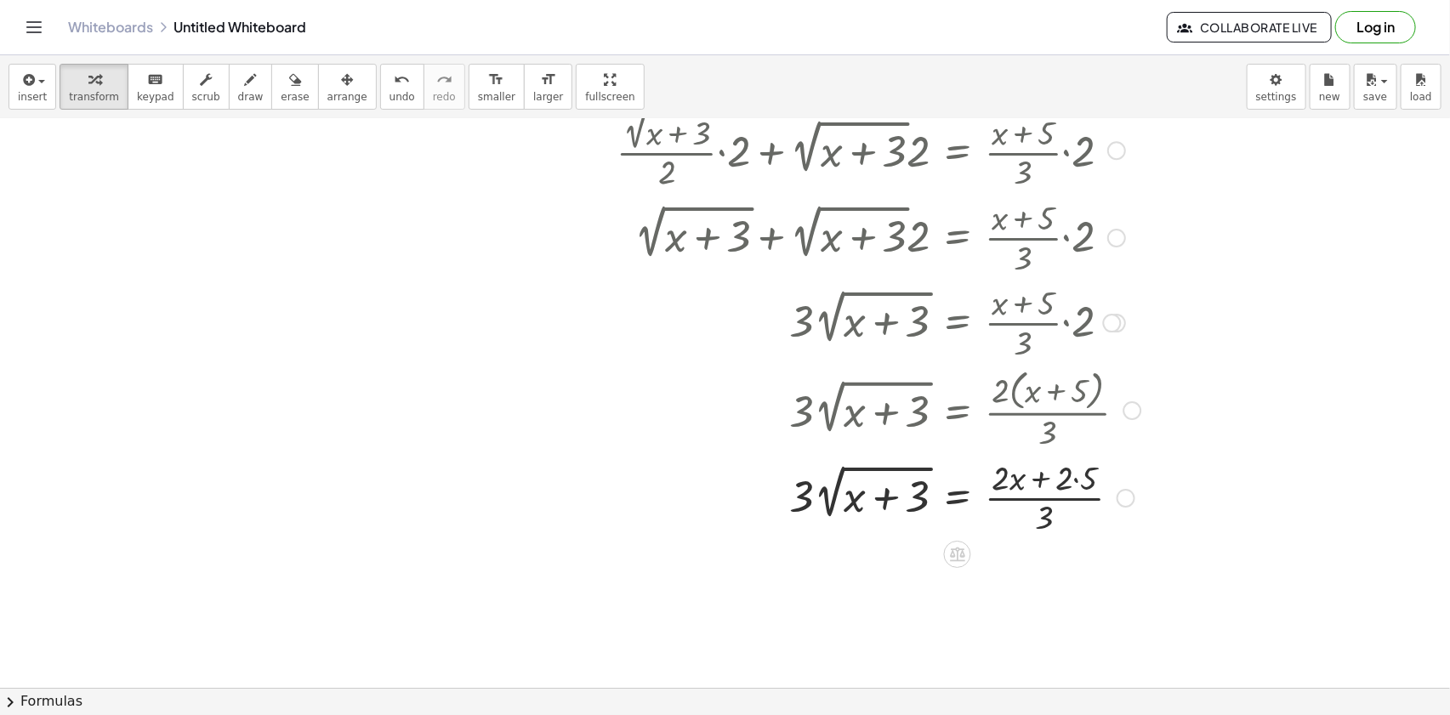
click at [1079, 475] on div at bounding box center [800, 496] width 762 height 85
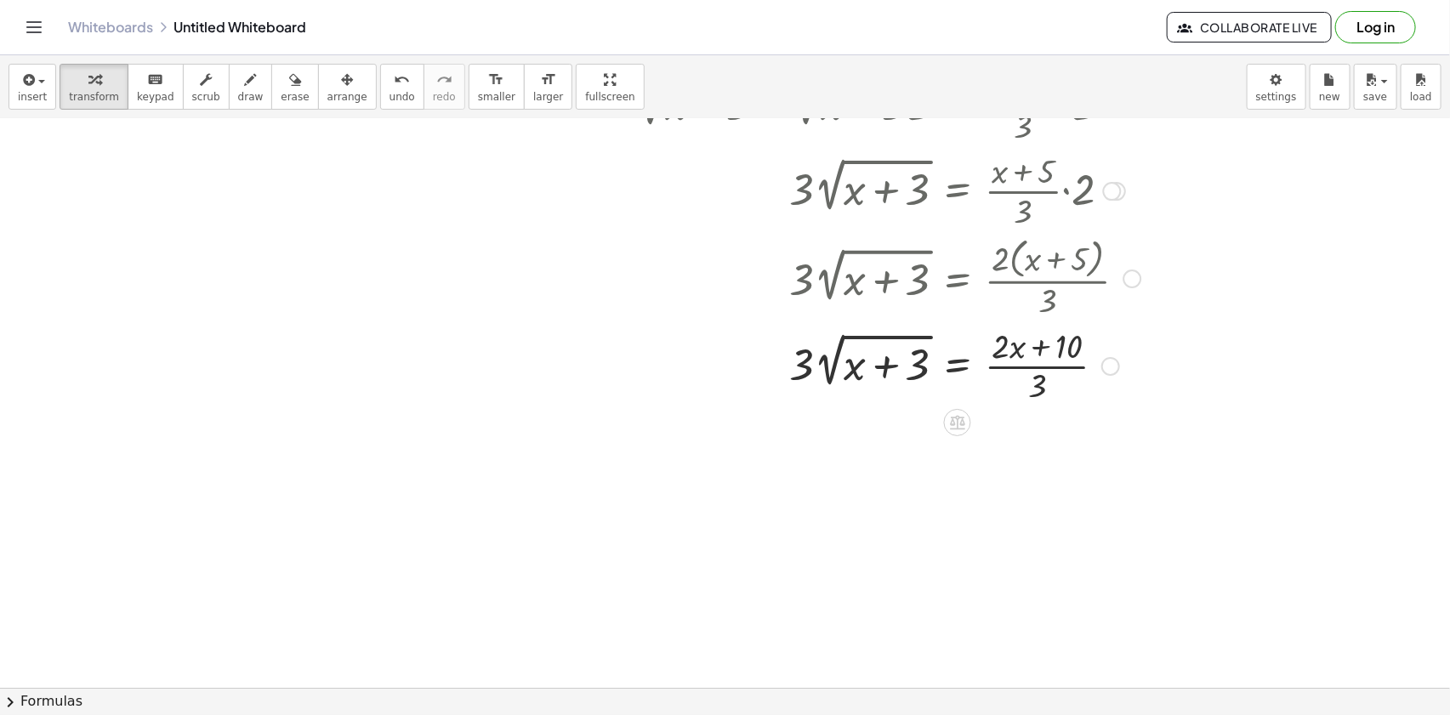
scroll to position [1679, 0]
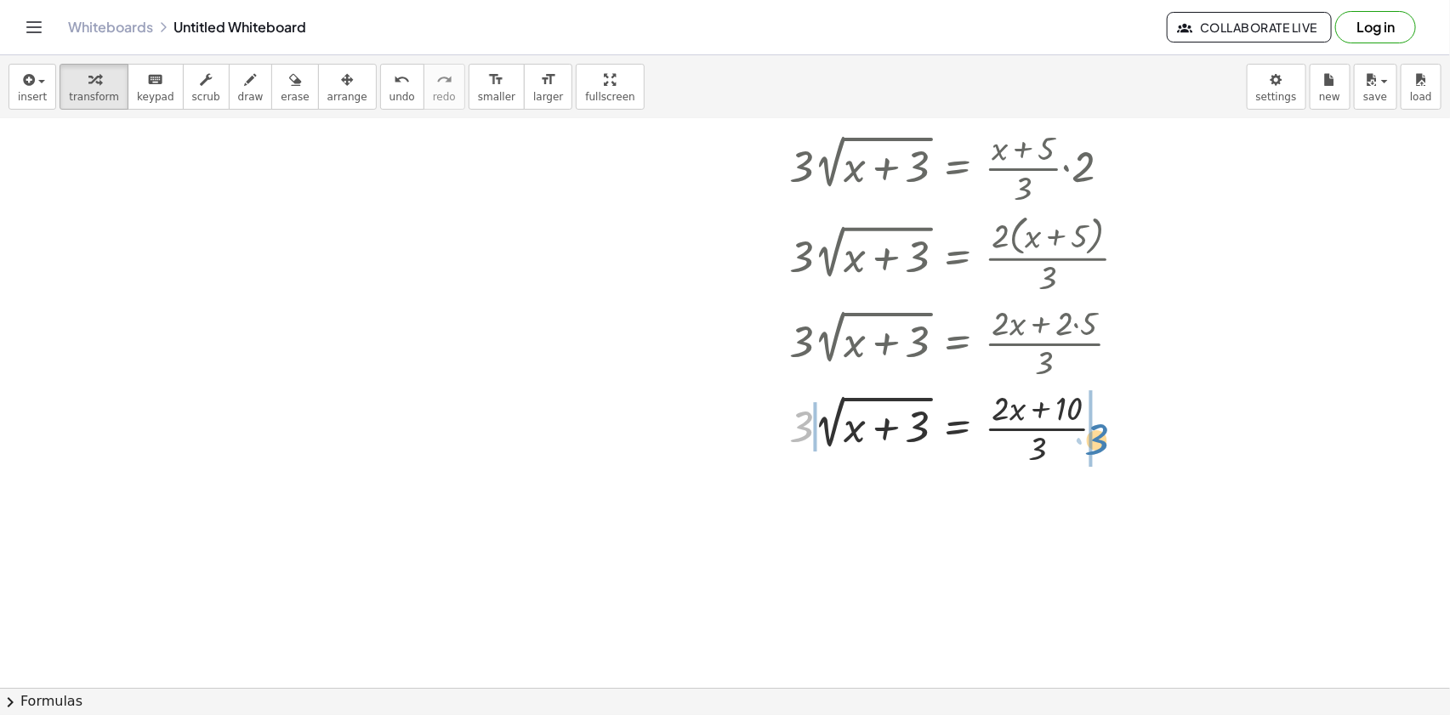
drag, startPoint x: 960, startPoint y: 442, endPoint x: 1100, endPoint y: 443, distance: 139.5
click at [1097, 443] on div at bounding box center [800, 426] width 762 height 85
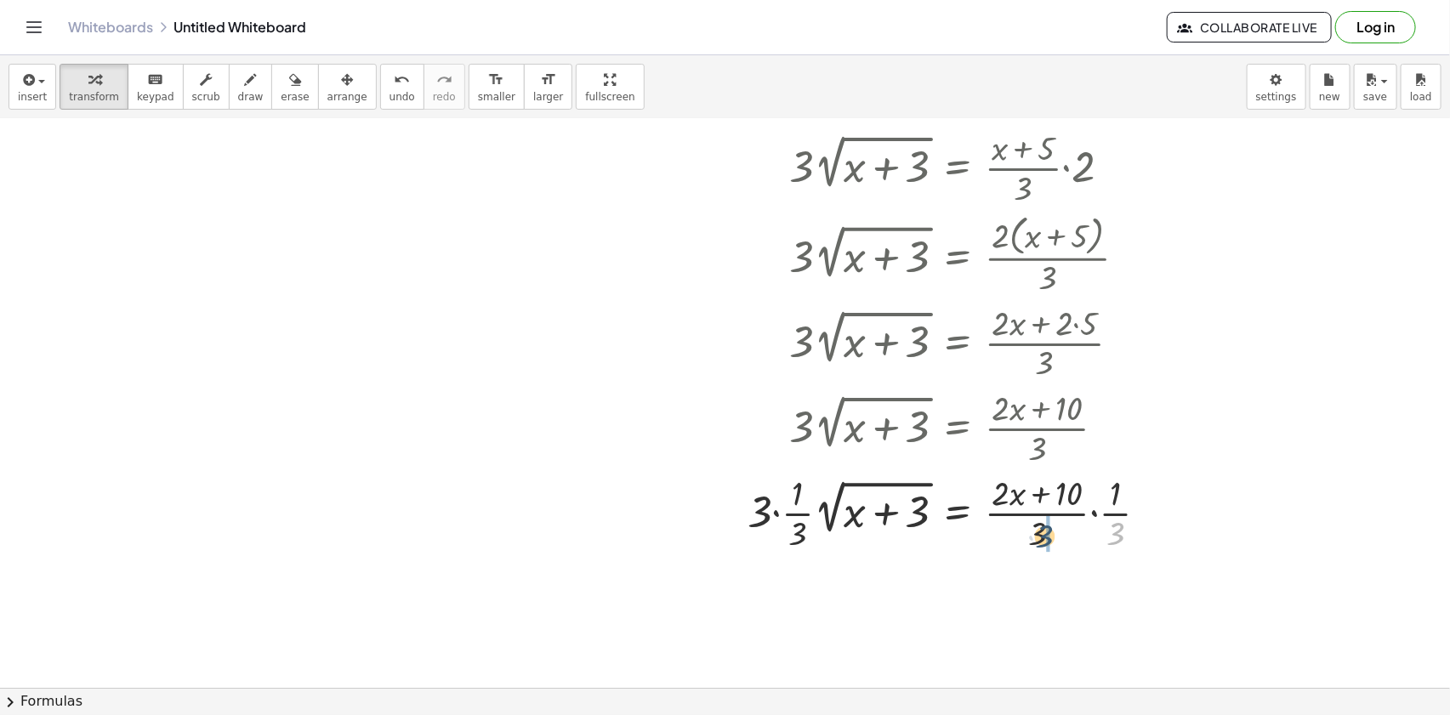
drag, startPoint x: 1061, startPoint y: 532, endPoint x: 1048, endPoint y: 534, distance: 12.9
click at [1045, 534] on div at bounding box center [800, 512] width 762 height 85
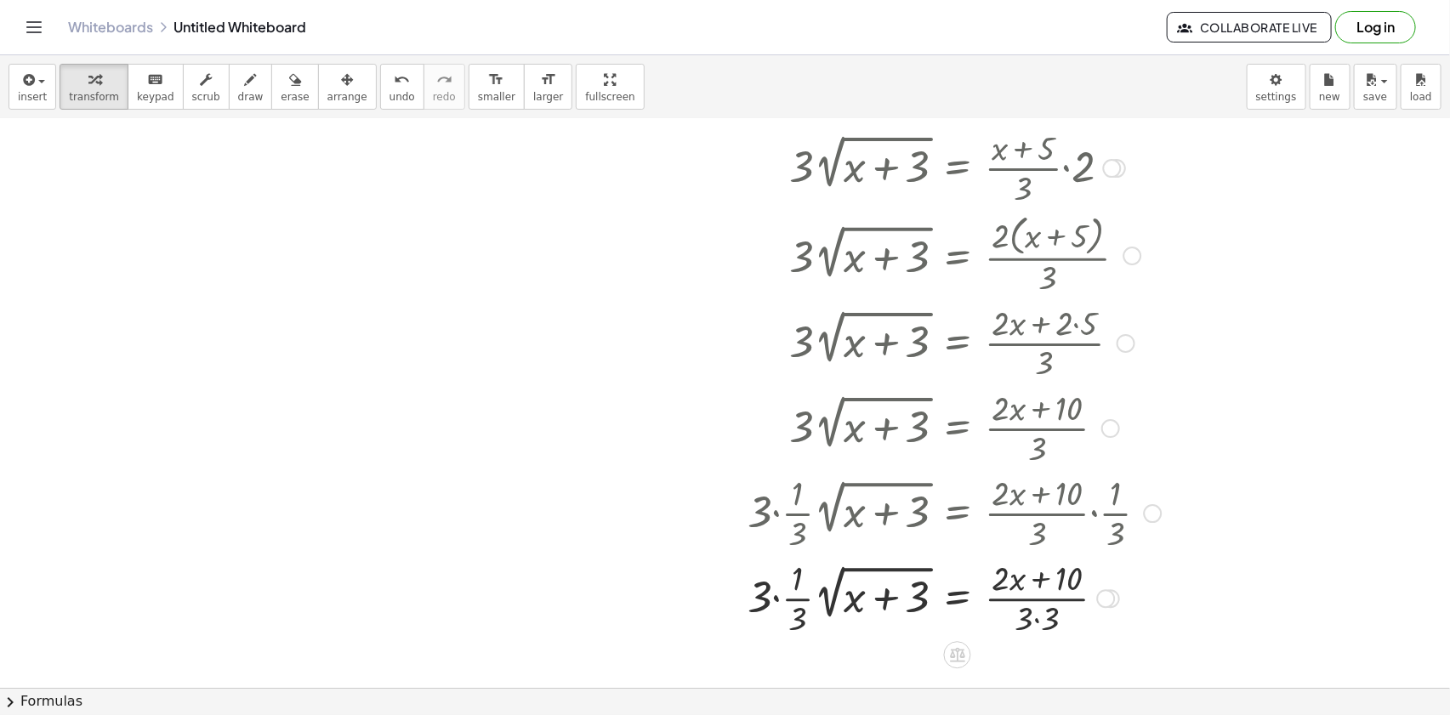
click at [1036, 616] on div at bounding box center [800, 597] width 762 height 85
click at [790, 606] on div at bounding box center [800, 597] width 762 height 85
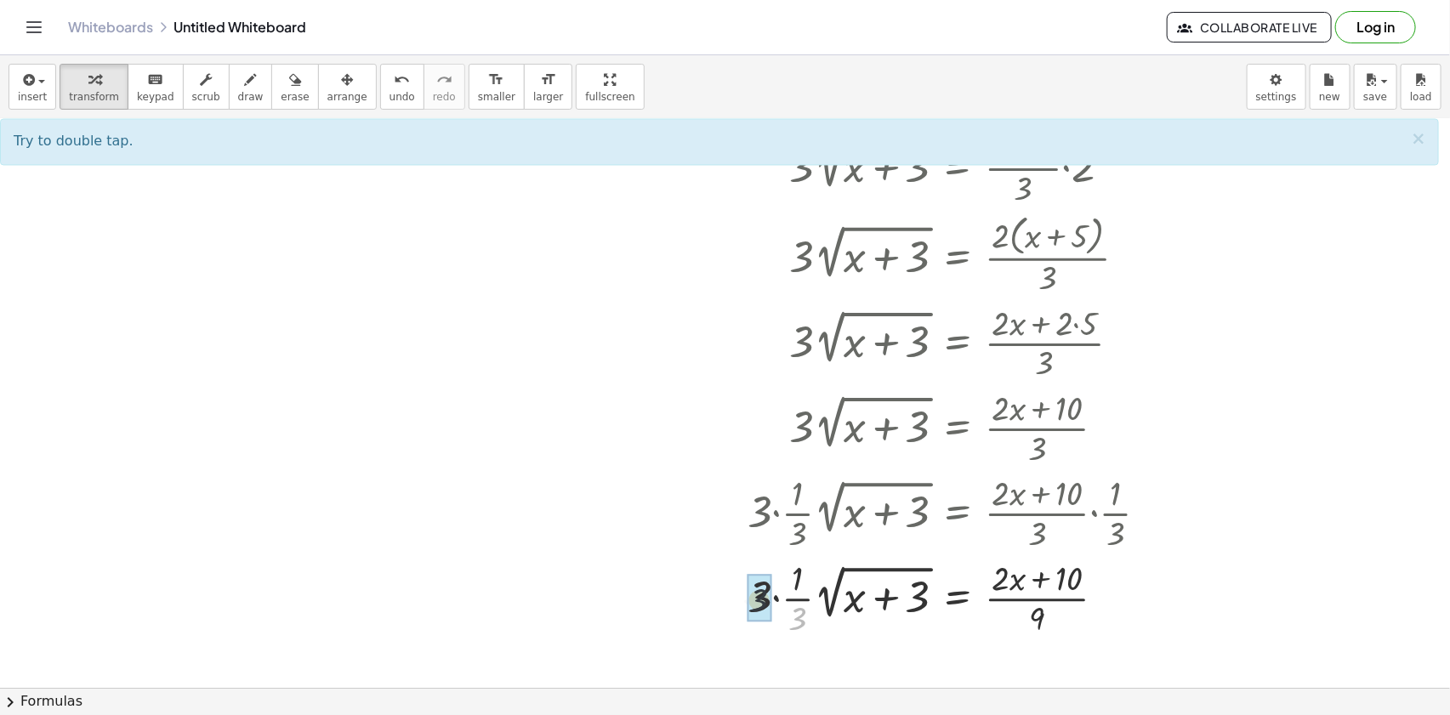
drag, startPoint x: 796, startPoint y: 617, endPoint x: 758, endPoint y: 604, distance: 40.3
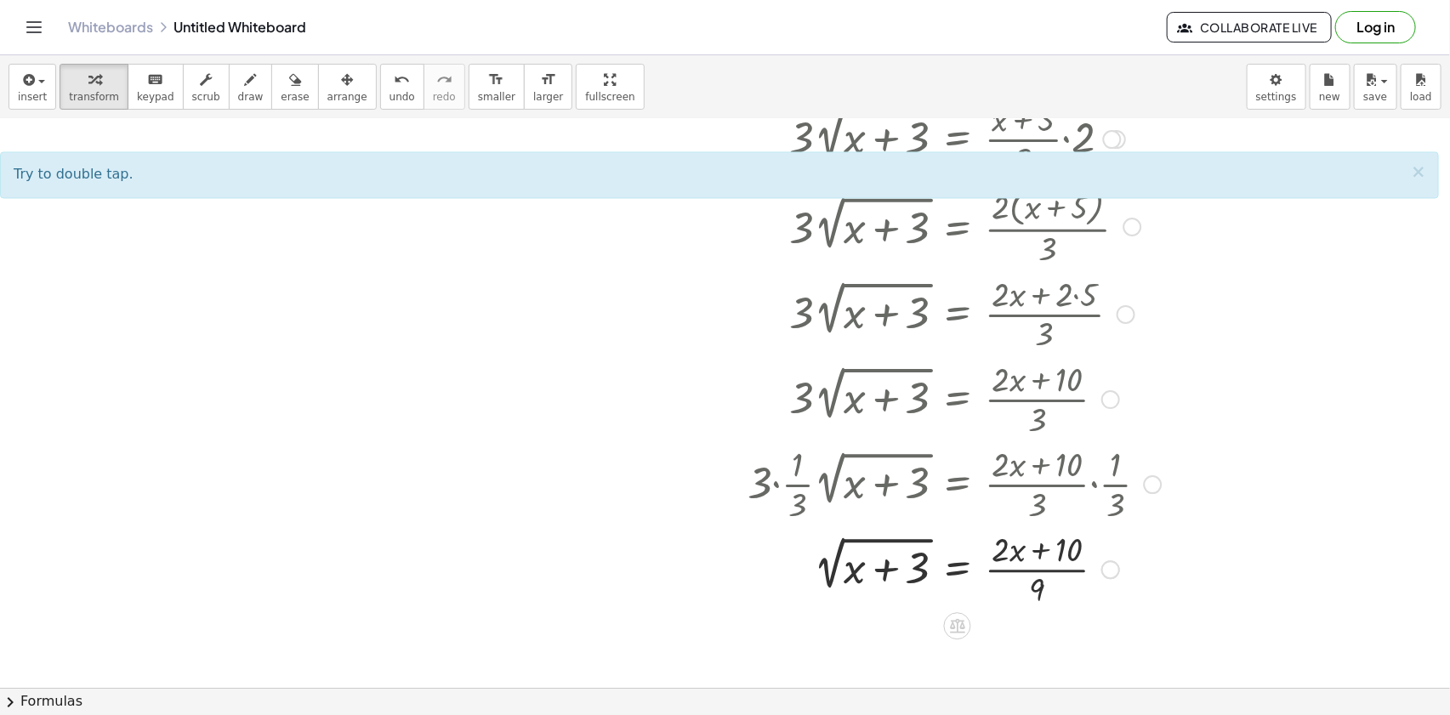
scroll to position [1862, 0]
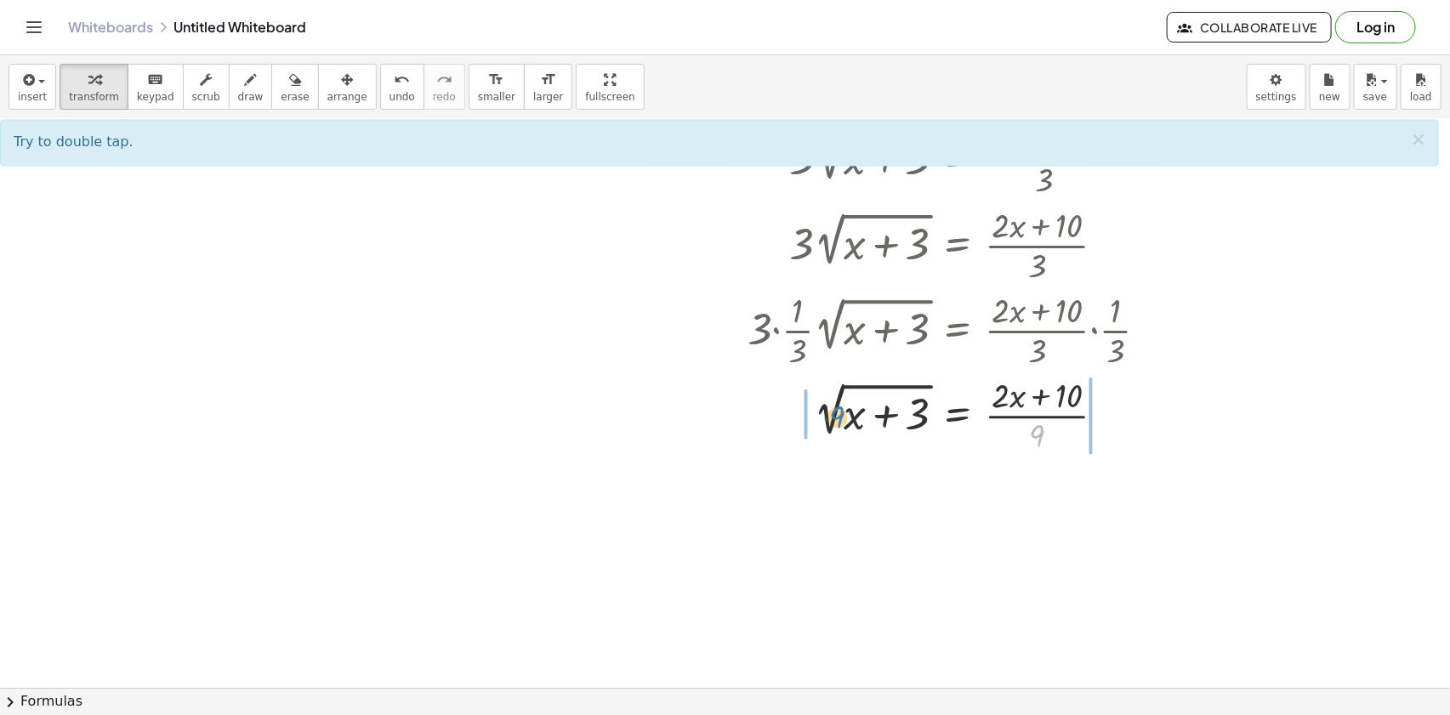
drag, startPoint x: 1053, startPoint y: 440, endPoint x: 827, endPoint y: 406, distance: 227.9
click at [824, 405] on div at bounding box center [800, 414] width 762 height 85
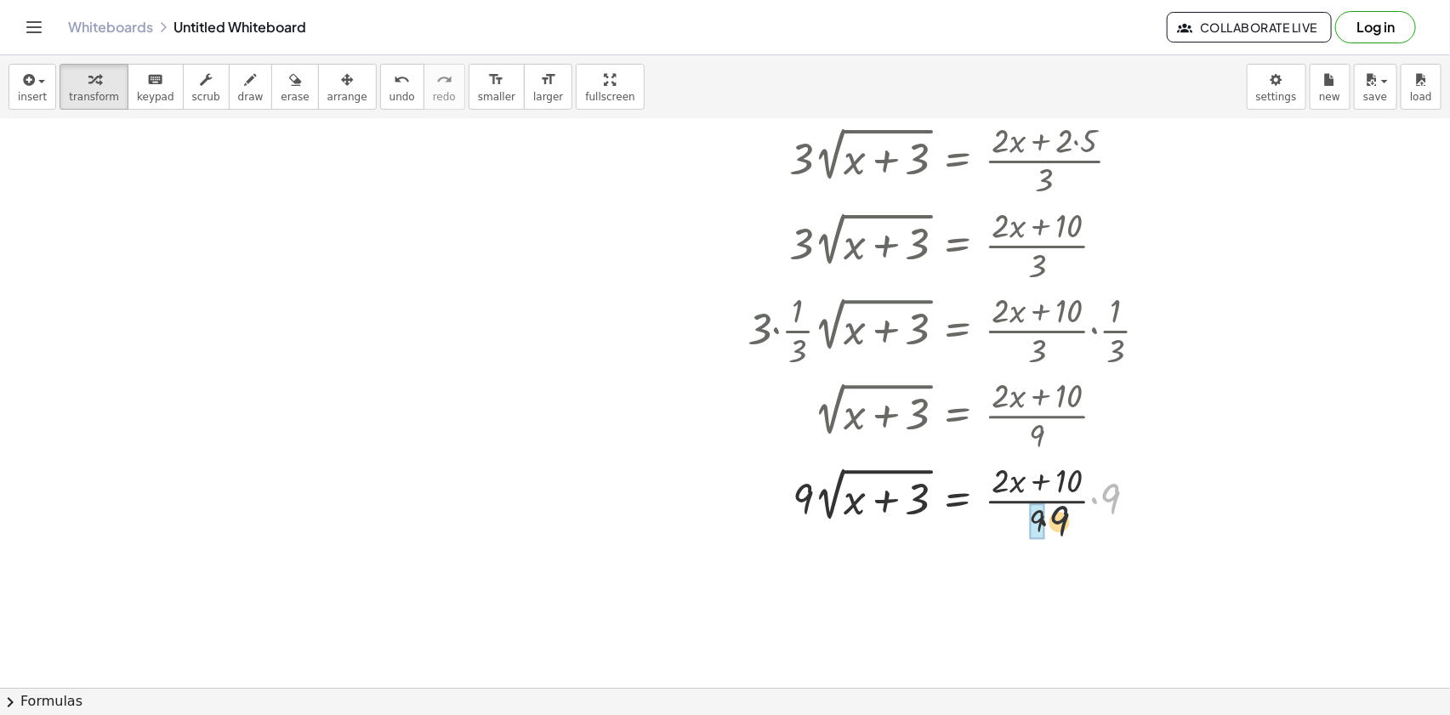
drag, startPoint x: 1107, startPoint y: 494, endPoint x: 1046, endPoint y: 515, distance: 64.8
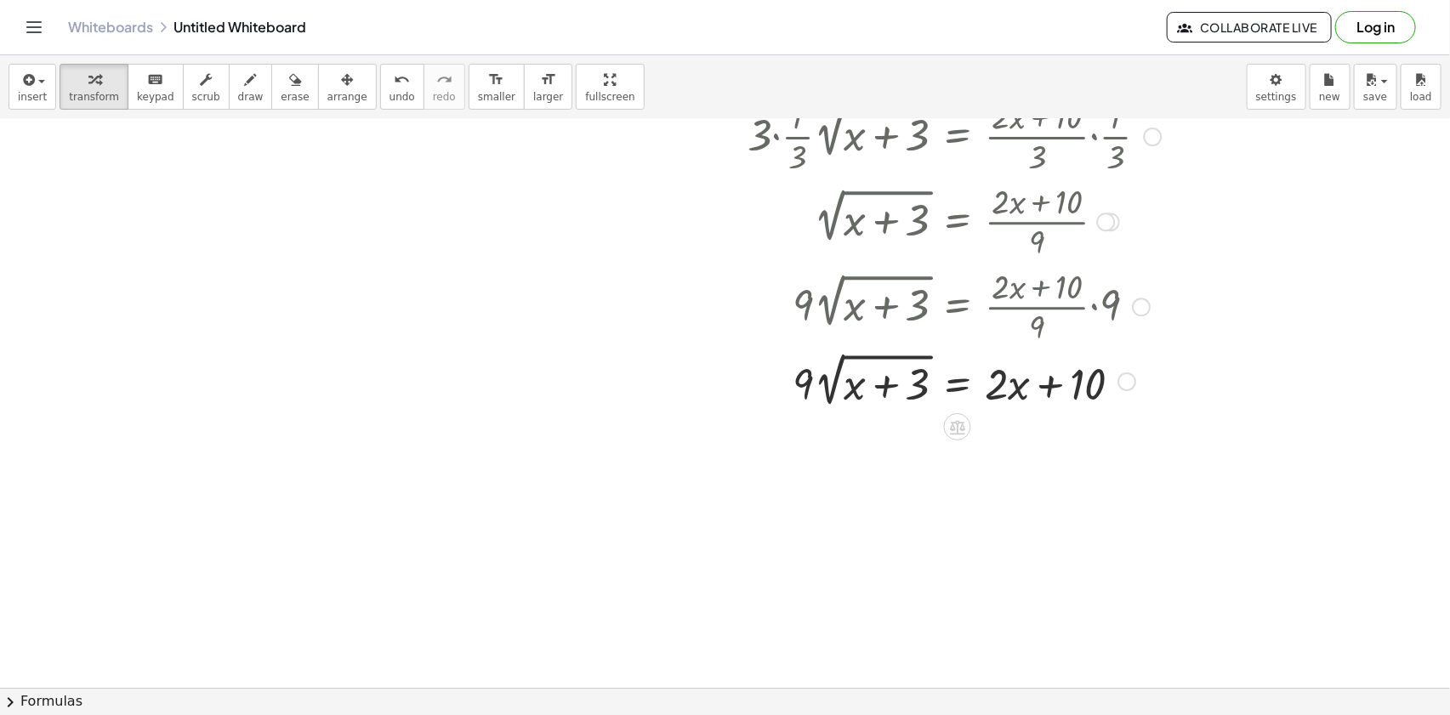
scroll to position [2094, 0]
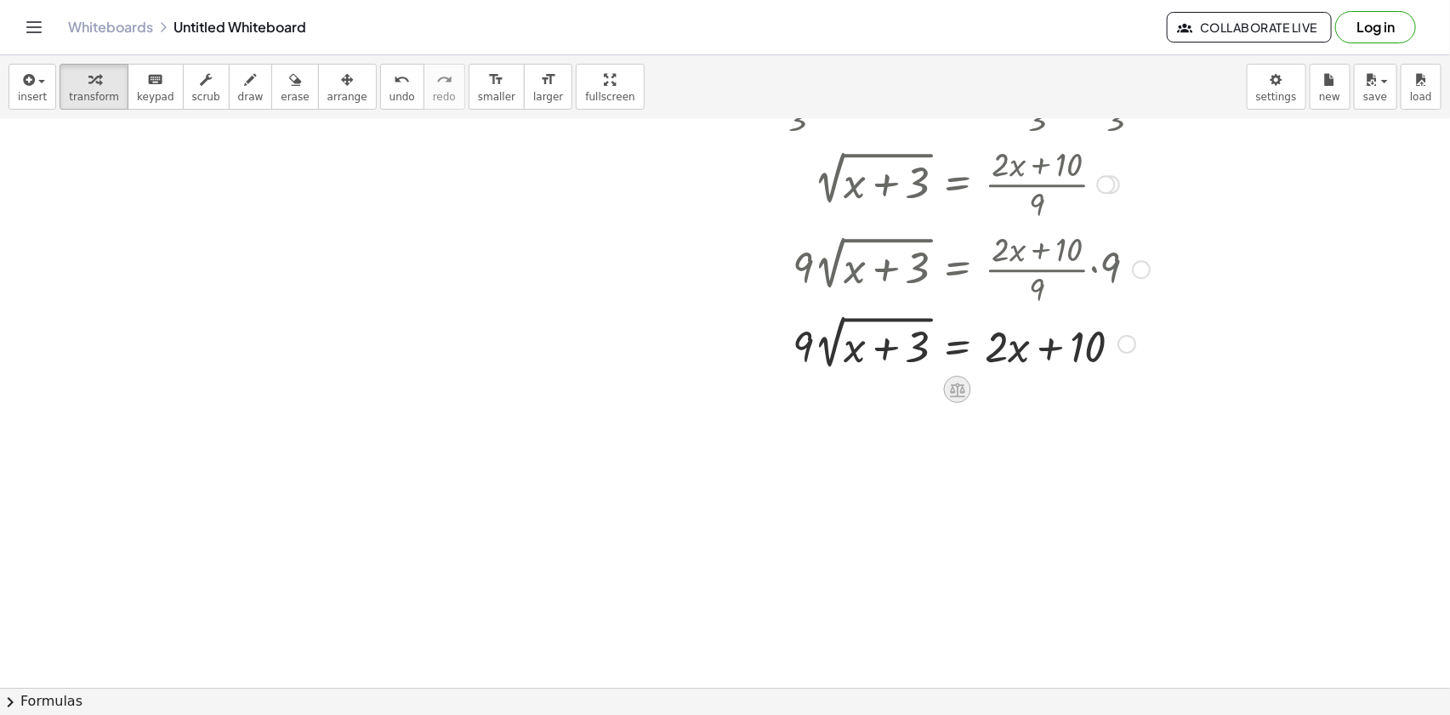
click at [957, 396] on icon at bounding box center [957, 390] width 18 height 18
click at [1017, 388] on div at bounding box center [1025, 389] width 27 height 27
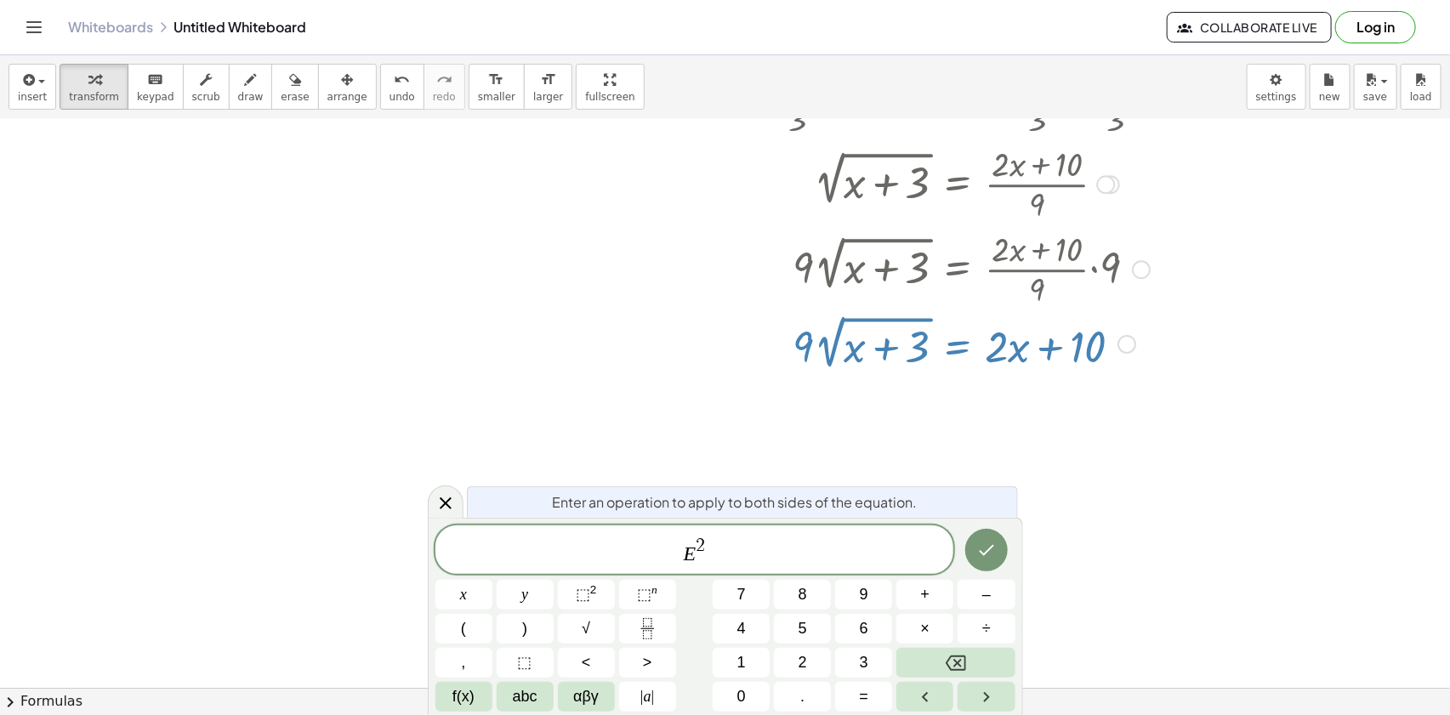
click at [981, 549] on icon "Done" at bounding box center [986, 550] width 20 height 20
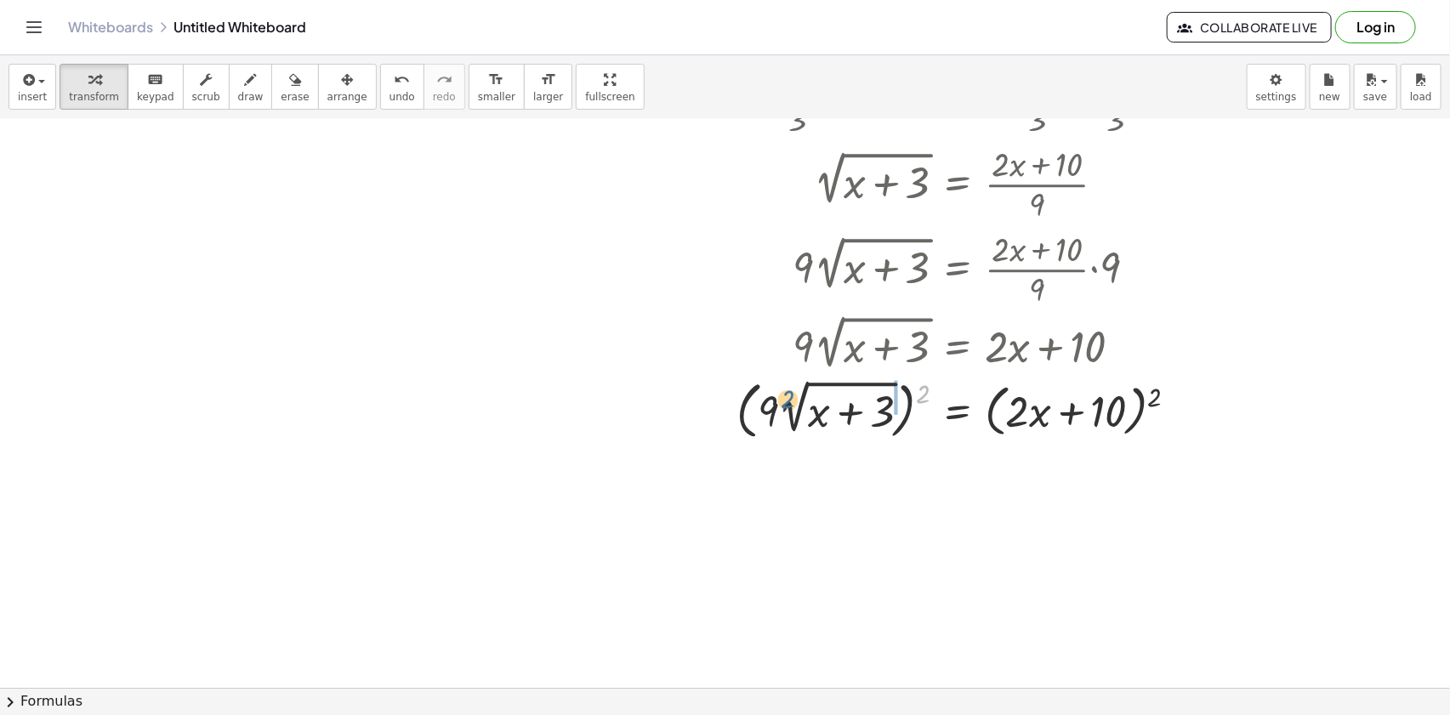
drag, startPoint x: 807, startPoint y: 396, endPoint x: 797, endPoint y: 401, distance: 11.1
click at [797, 401] on div at bounding box center [809, 409] width 781 height 71
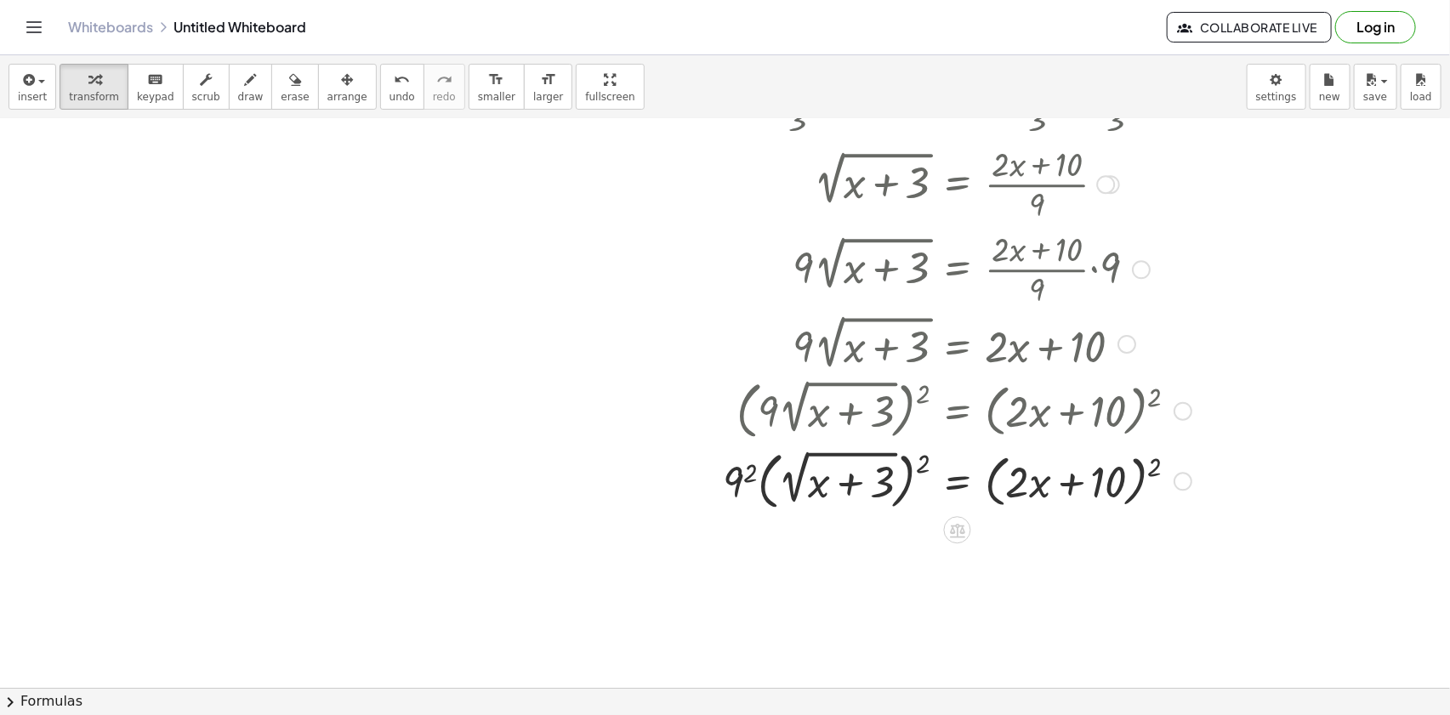
click at [748, 477] on div at bounding box center [809, 480] width 781 height 71
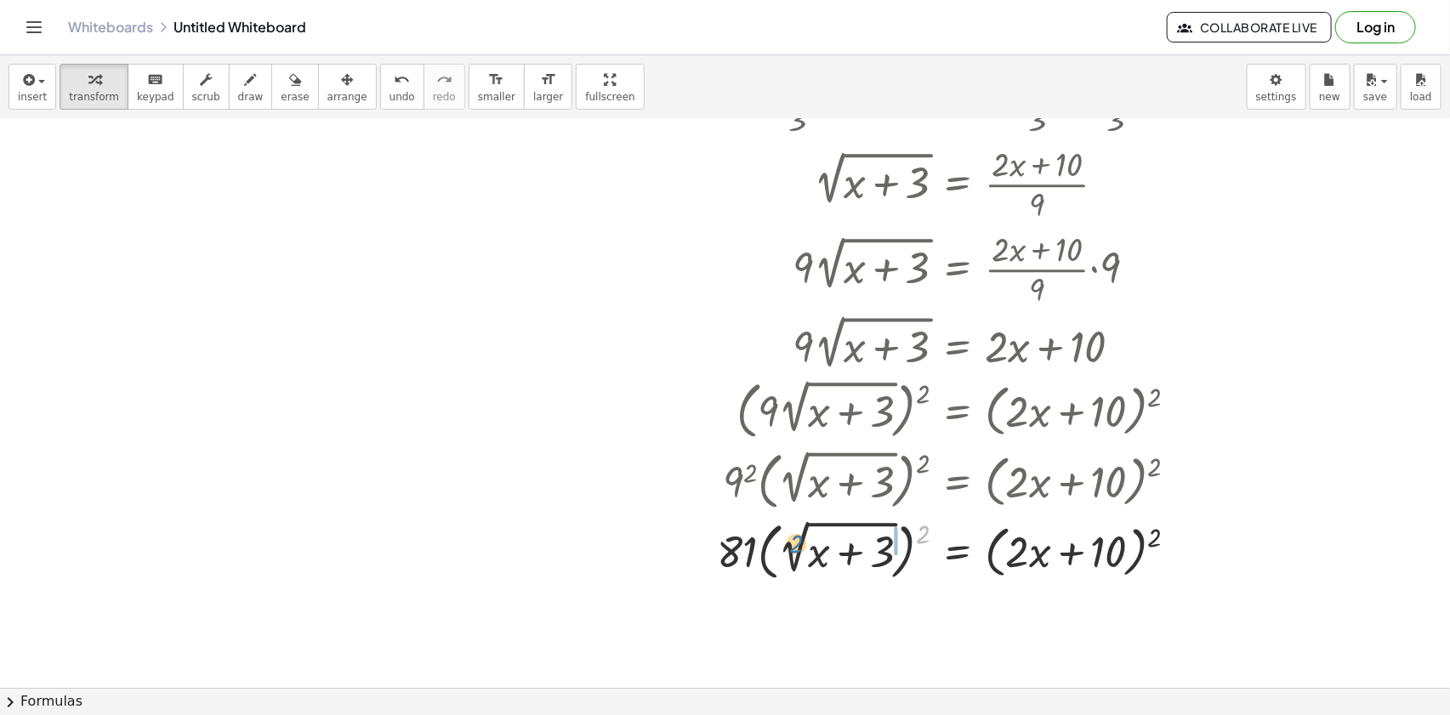
drag, startPoint x: 858, startPoint y: 531, endPoint x: 799, endPoint y: 536, distance: 58.9
click at [797, 537] on div at bounding box center [809, 550] width 781 height 71
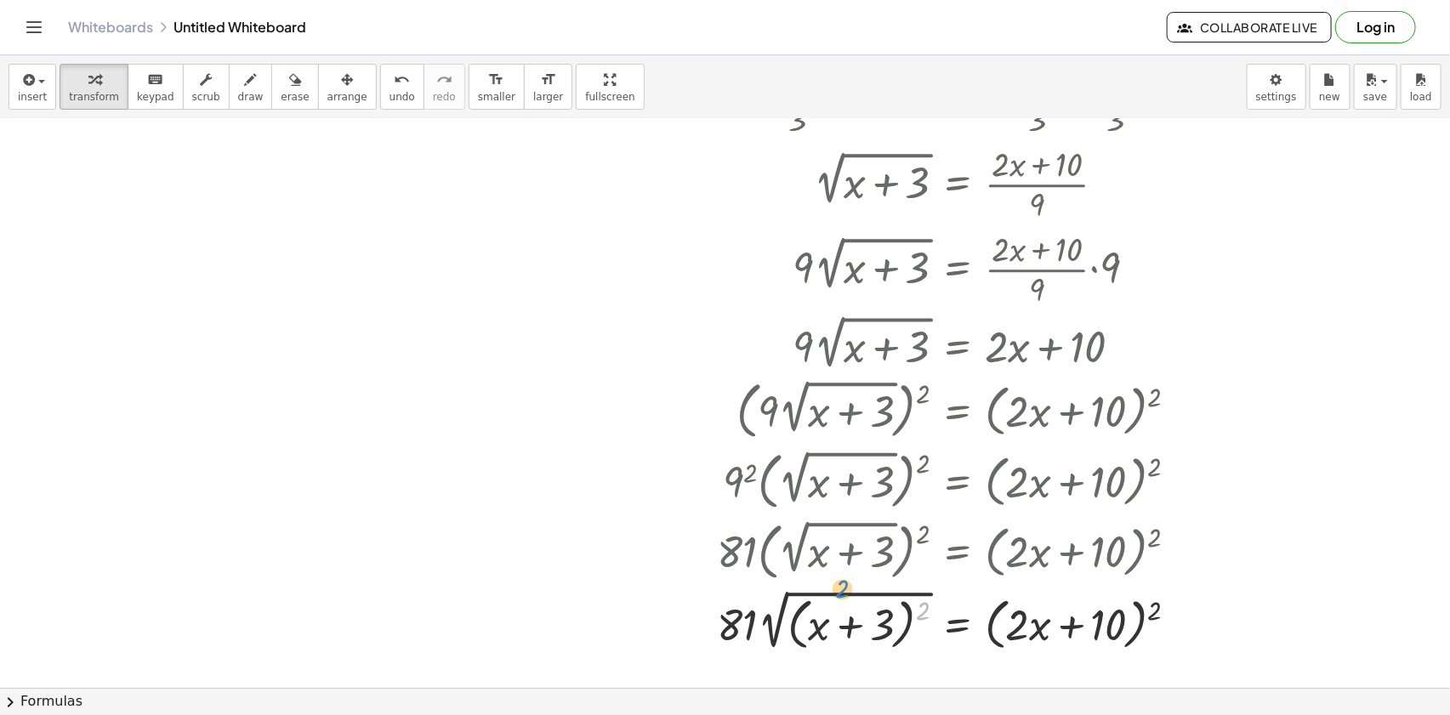
drag, startPoint x: 923, startPoint y: 611, endPoint x: 839, endPoint y: 617, distance: 83.5
click at [839, 617] on div at bounding box center [809, 620] width 781 height 71
click at [778, 621] on div at bounding box center [809, 620] width 781 height 71
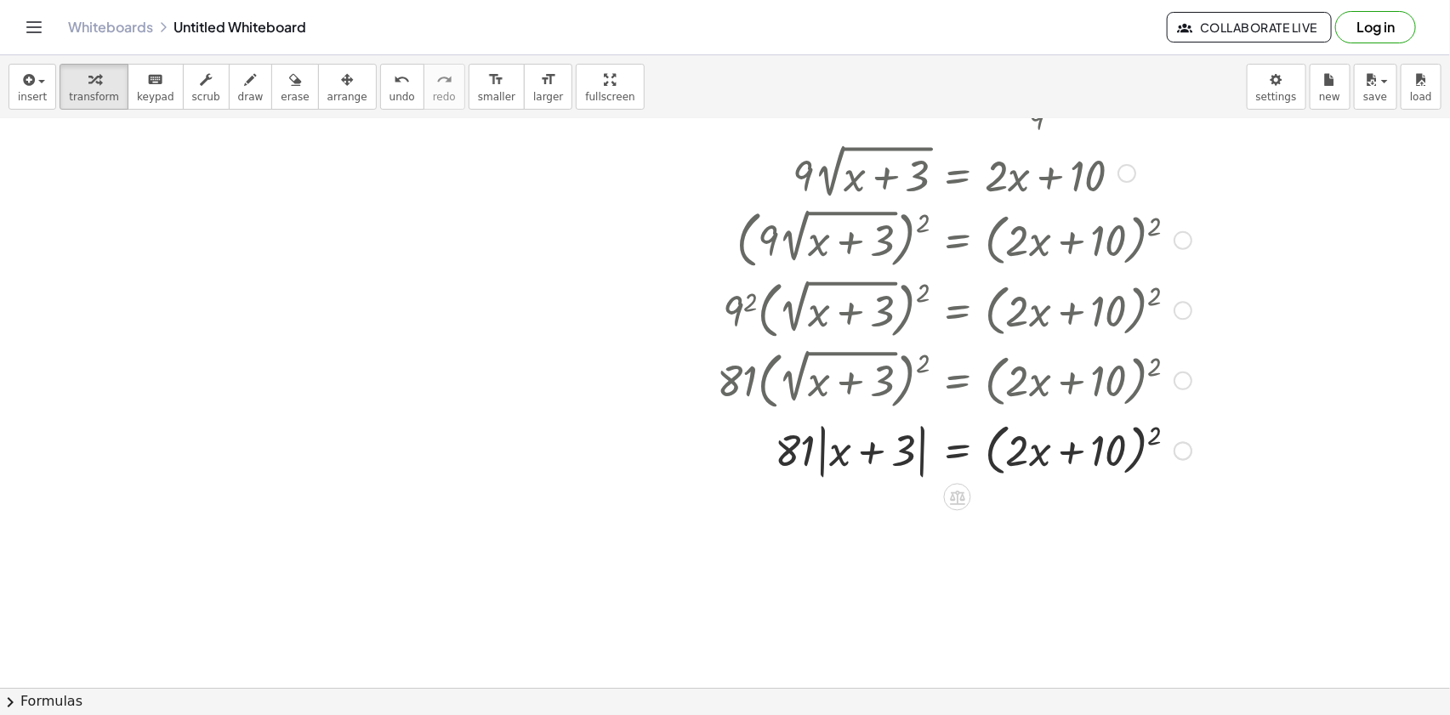
scroll to position [2277, 0]
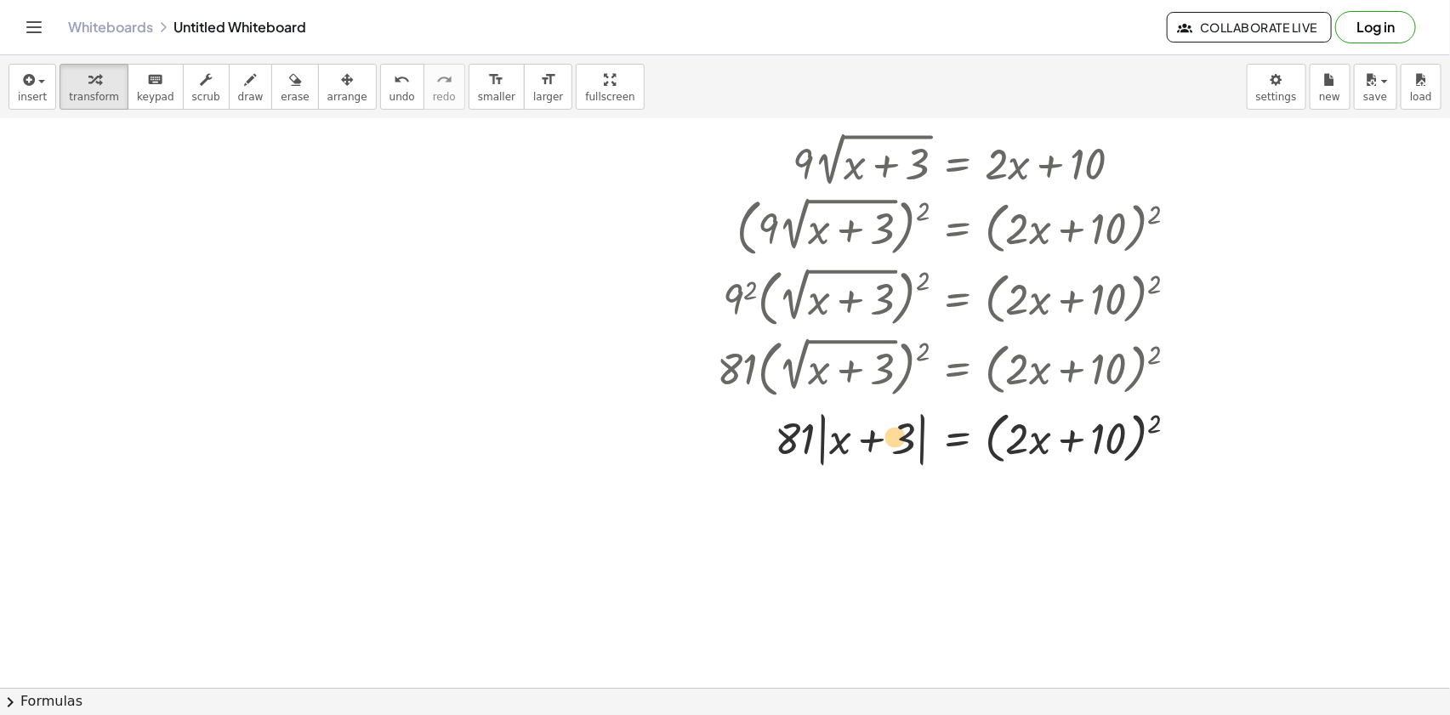
click at [822, 446] on div at bounding box center [809, 437] width 781 height 65
drag, startPoint x: 1149, startPoint y: 420, endPoint x: 1158, endPoint y: 426, distance: 11.1
click at [1156, 425] on div at bounding box center [809, 437] width 781 height 65
click at [1140, 442] on div at bounding box center [809, 437] width 781 height 65
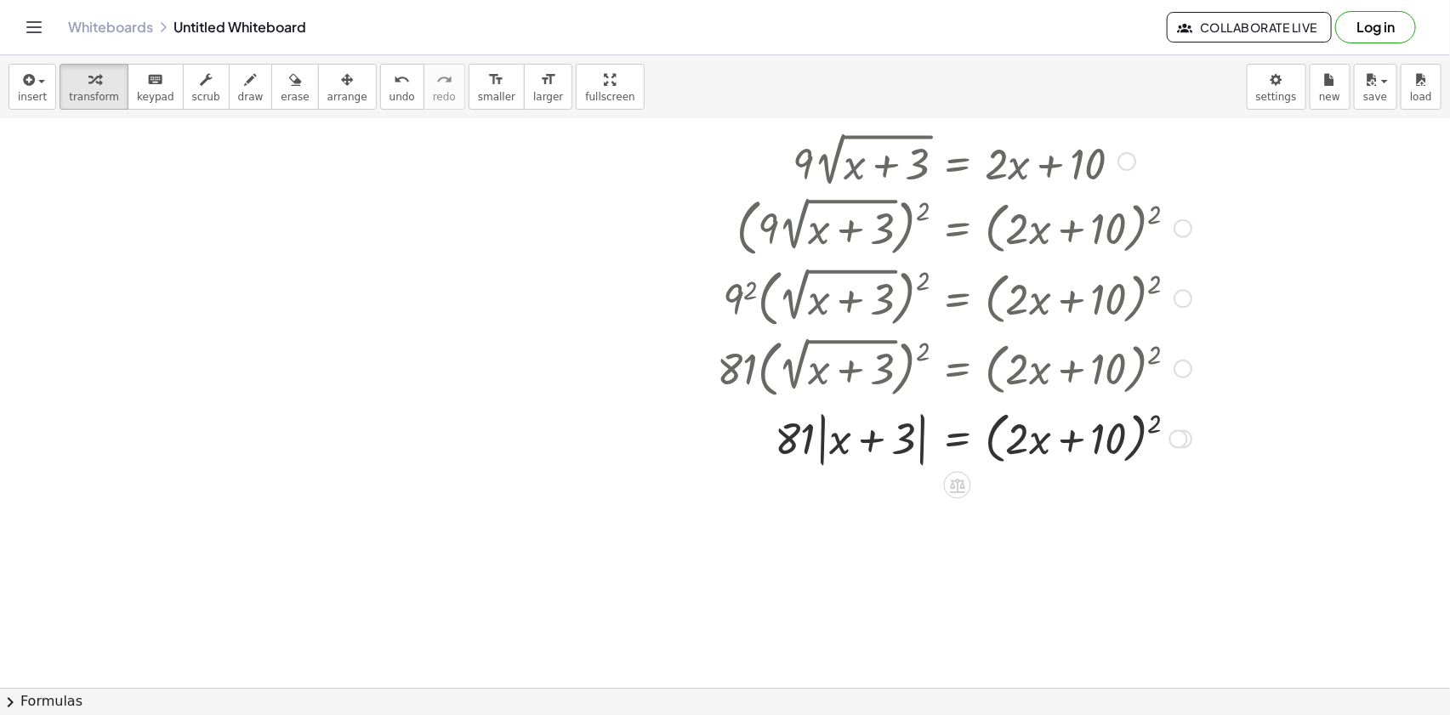
click at [1138, 438] on div at bounding box center [809, 437] width 781 height 65
click at [1140, 428] on div at bounding box center [809, 437] width 781 height 65
click at [1087, 443] on div at bounding box center [809, 437] width 781 height 65
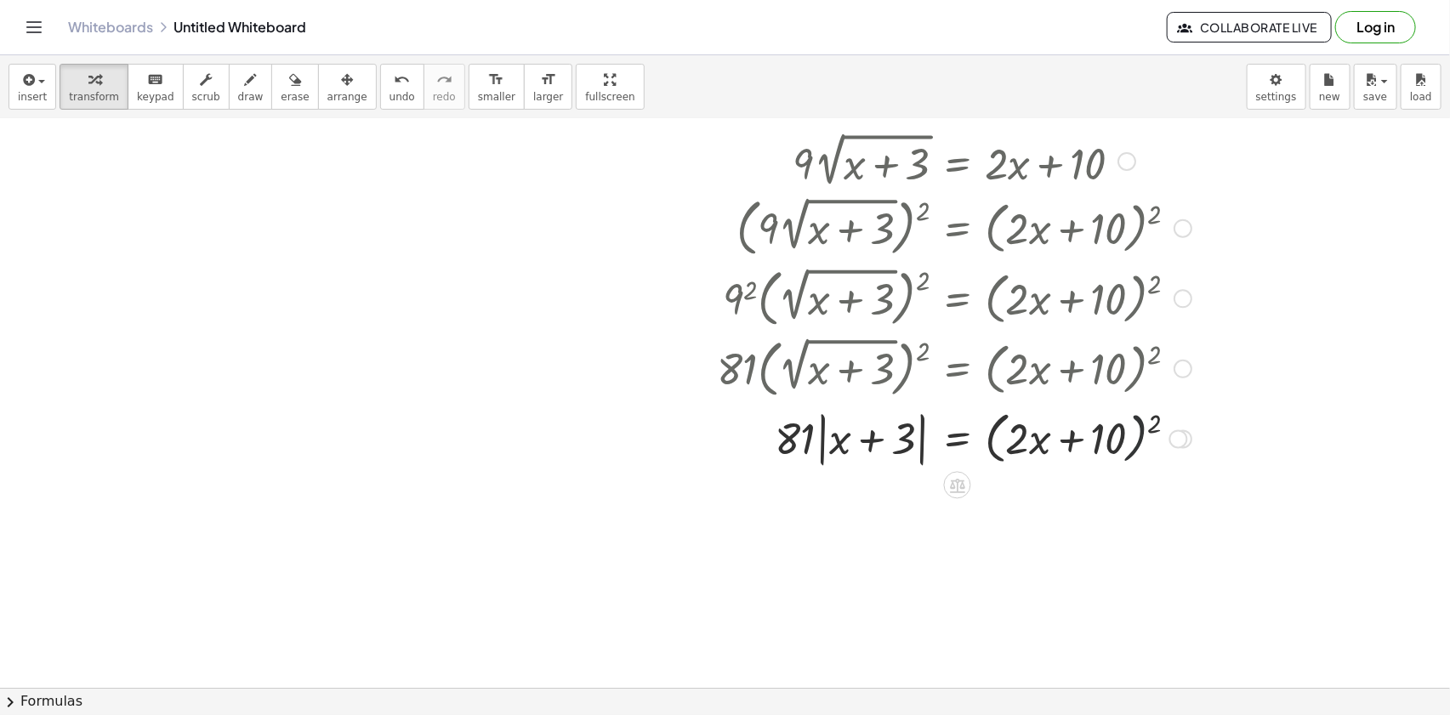
click at [1087, 443] on div at bounding box center [809, 437] width 781 height 65
click at [1076, 441] on div at bounding box center [809, 437] width 781 height 65
click at [1075, 441] on div at bounding box center [809, 437] width 781 height 65
drag, startPoint x: 1149, startPoint y: 424, endPoint x: 1027, endPoint y: 437, distance: 122.4
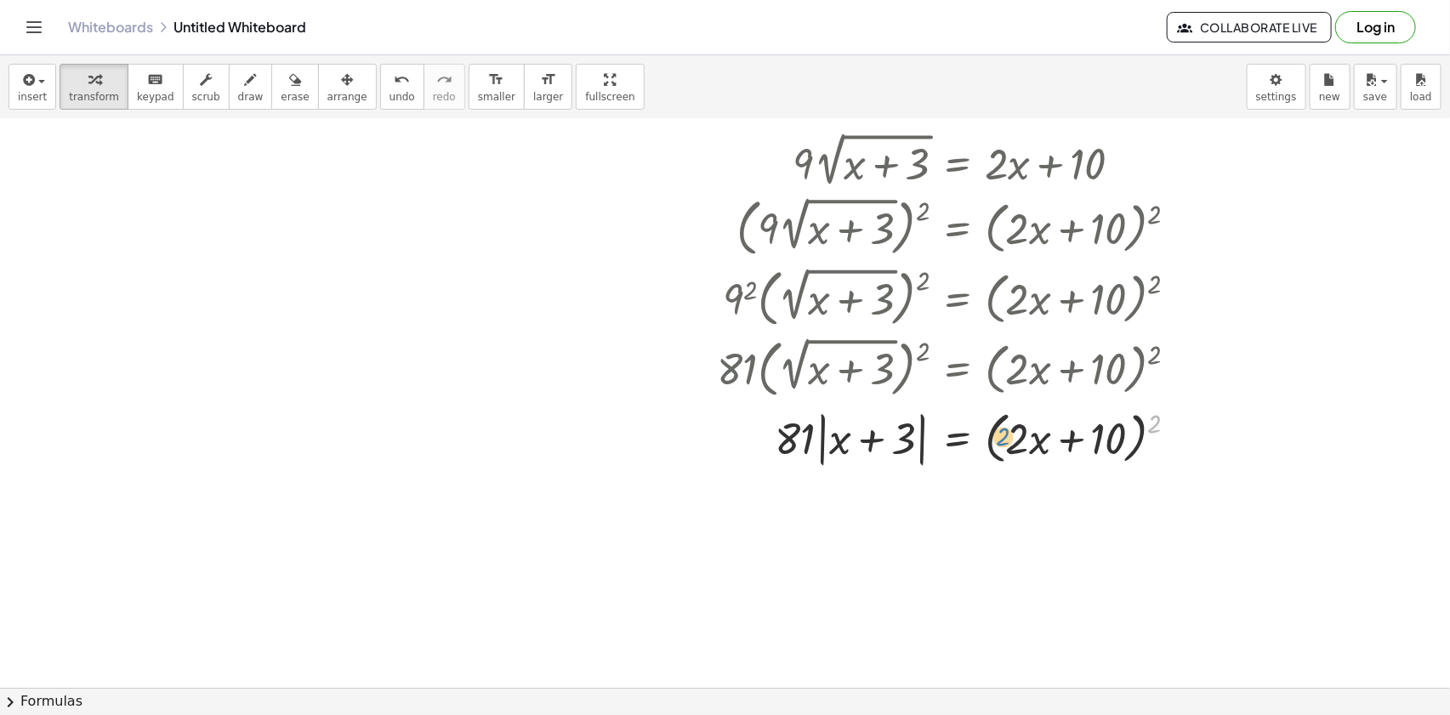
click at [1019, 435] on div at bounding box center [809, 437] width 781 height 65
click at [995, 445] on div at bounding box center [809, 437] width 781 height 65
click at [992, 442] on div at bounding box center [809, 437] width 781 height 65
click at [1177, 435] on div at bounding box center [1178, 438] width 19 height 19
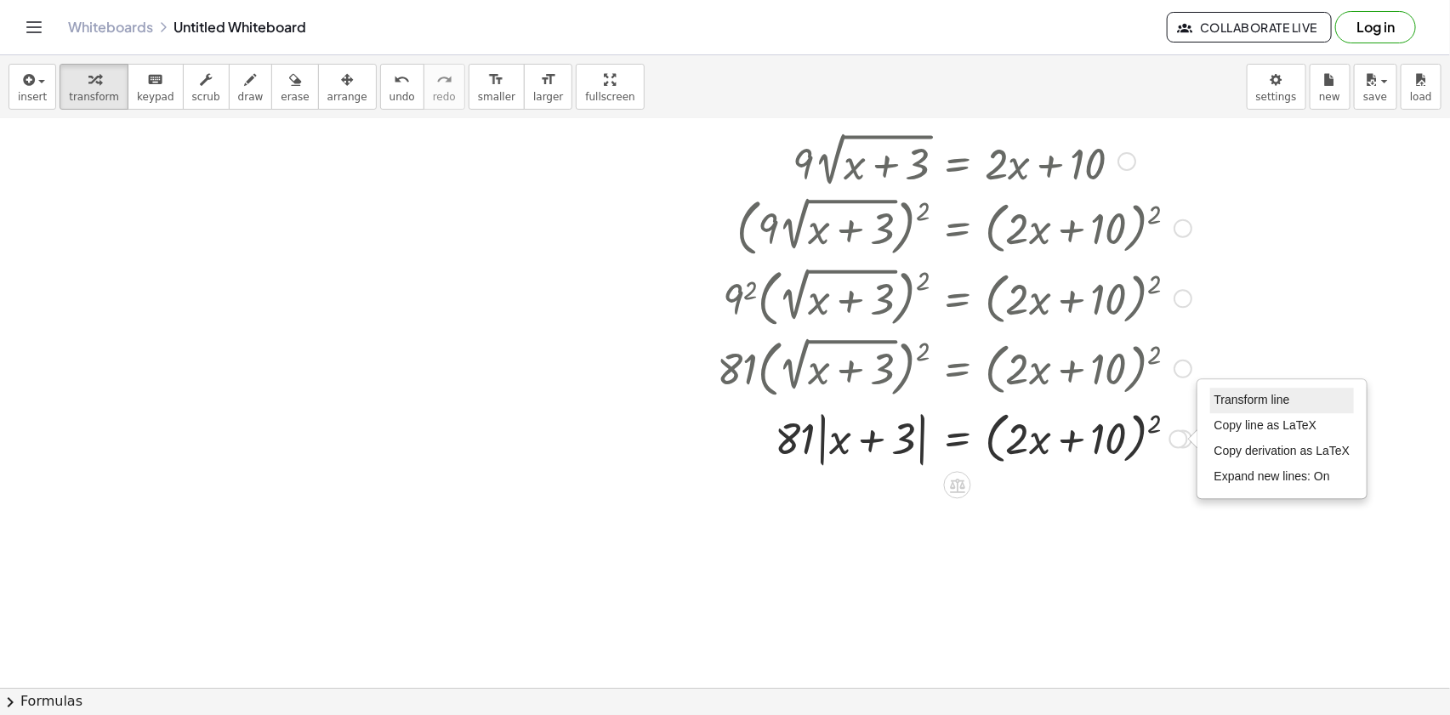
click at [1221, 405] on span "Transform line" at bounding box center [1252, 400] width 76 height 14
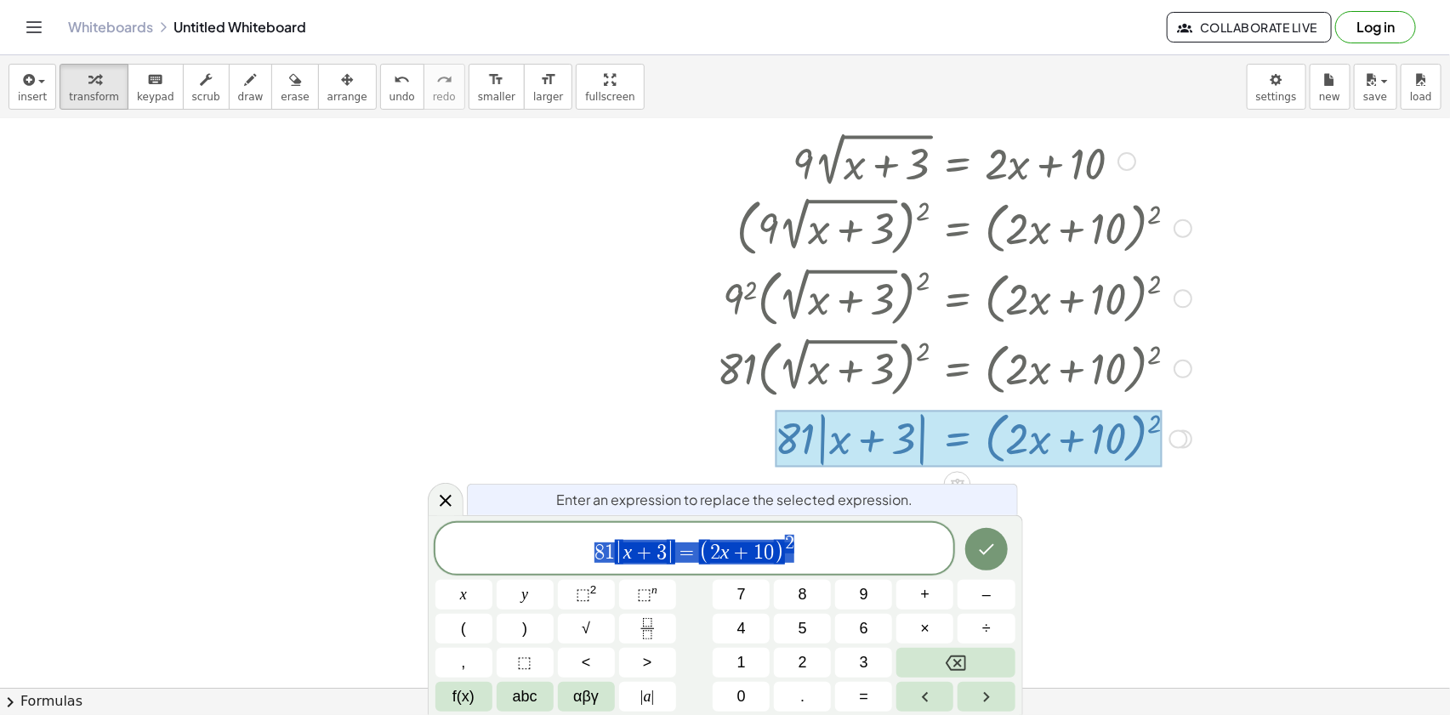
click at [829, 538] on span "8 1 | x + 3 | = ( 2 x + 1 0 ) 2" at bounding box center [694, 549] width 519 height 33
drag, startPoint x: 775, startPoint y: 554, endPoint x: 717, endPoint y: 560, distance: 58.1
click at [717, 560] on span "8 1 | x + 3 | = ( 2 x + 1 0 ) 2" at bounding box center [694, 549] width 519 height 33
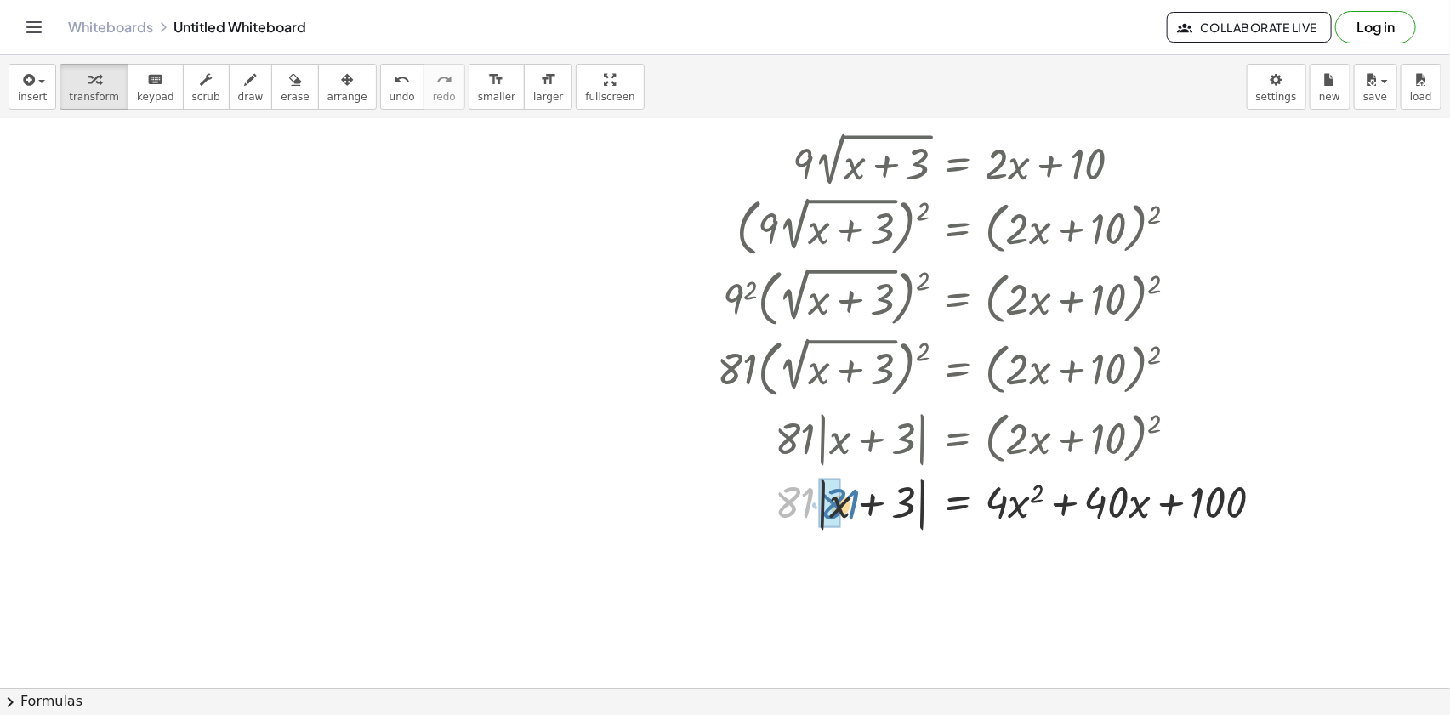
drag, startPoint x: 787, startPoint y: 503, endPoint x: 827, endPoint y: 505, distance: 40.0
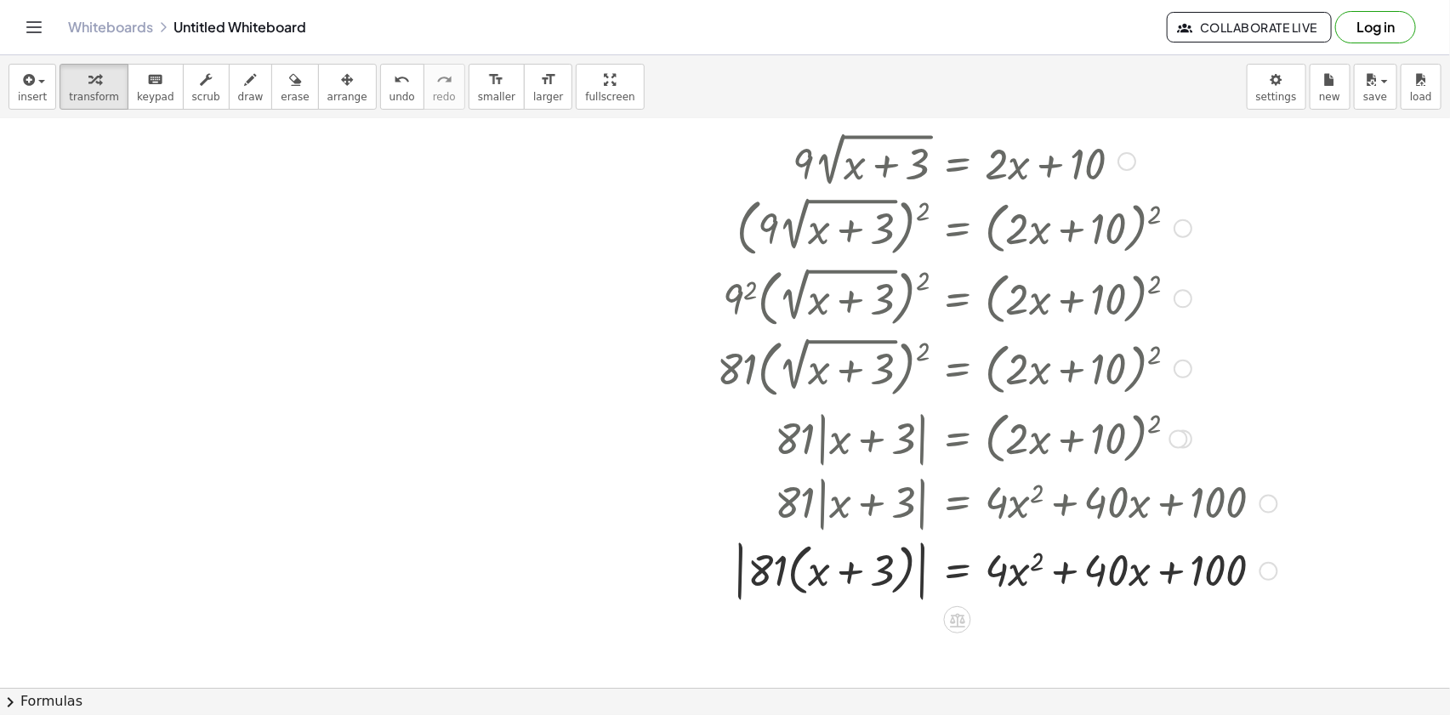
click at [795, 569] on div at bounding box center [852, 569] width 867 height 71
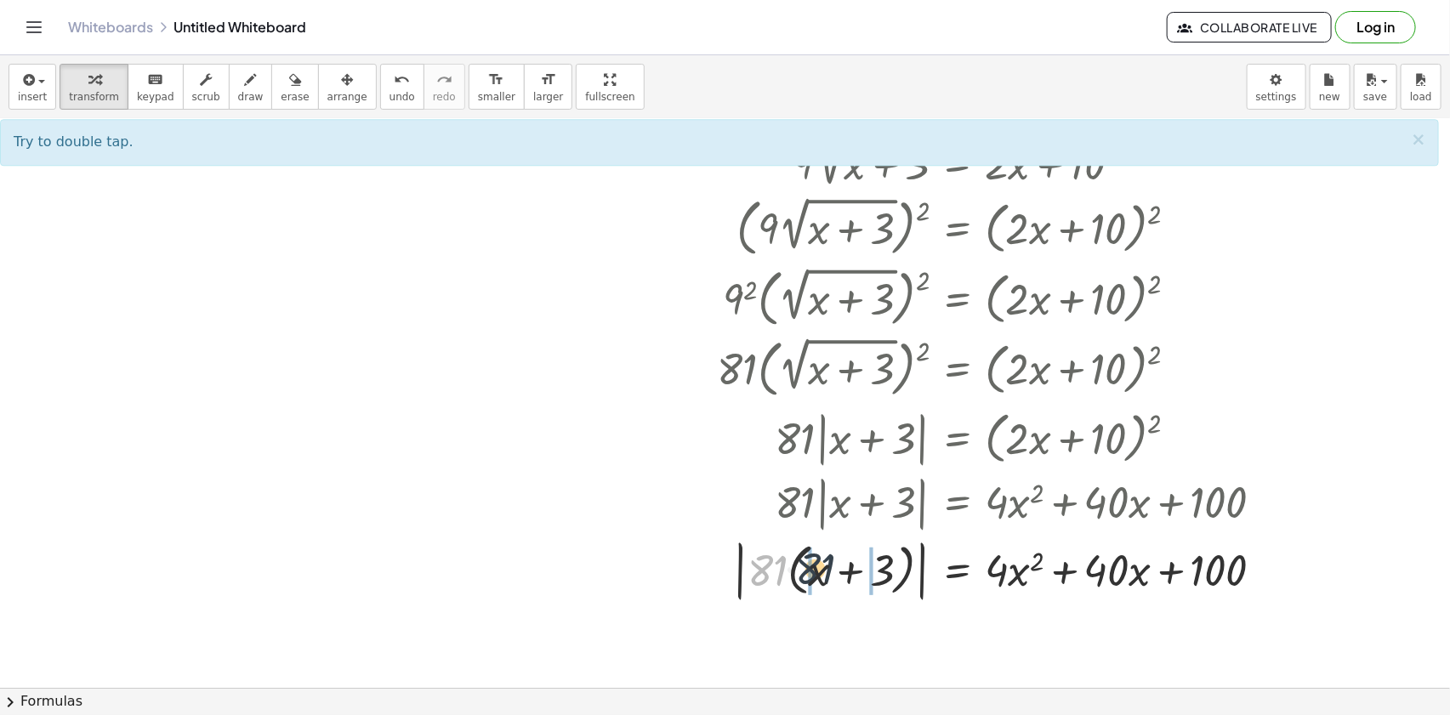
drag, startPoint x: 766, startPoint y: 571, endPoint x: 816, endPoint y: 569, distance: 49.4
click at [816, 569] on div at bounding box center [852, 569] width 867 height 71
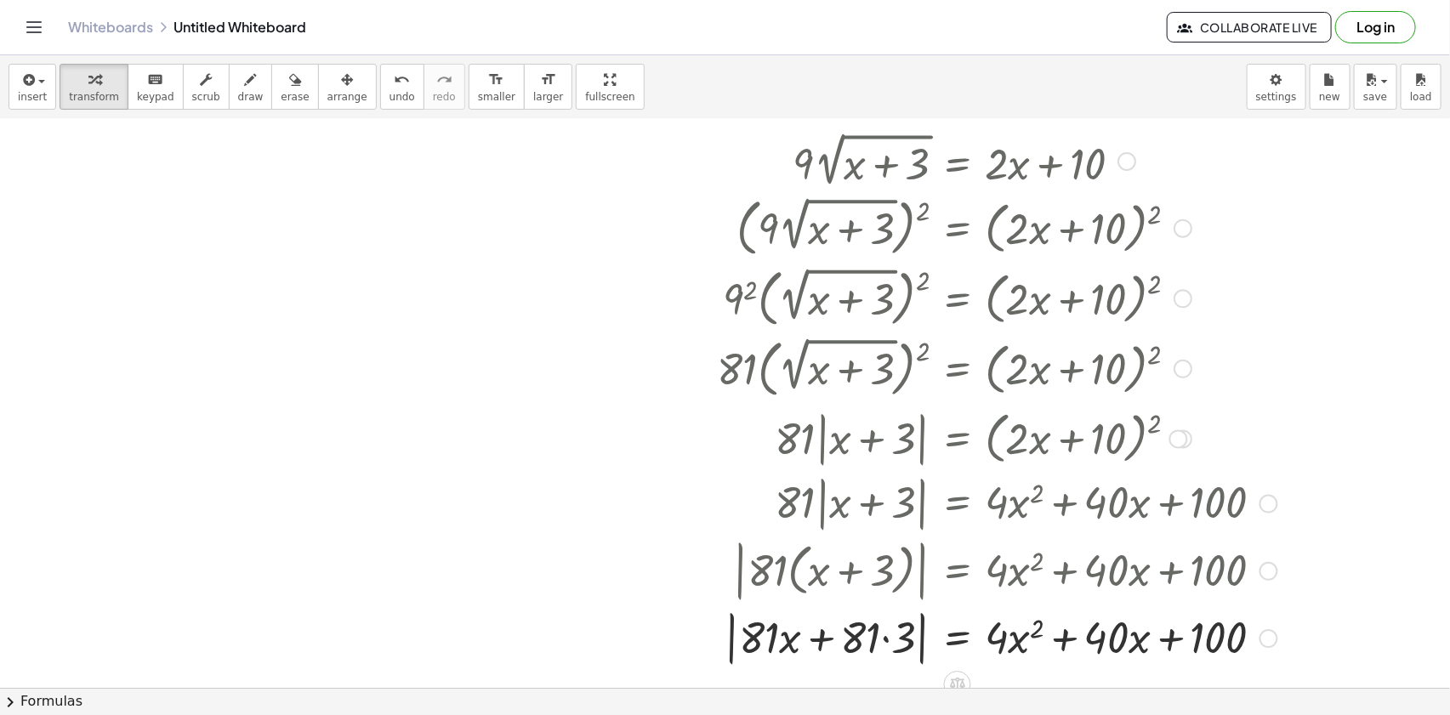
click at [876, 638] on div at bounding box center [852, 637] width 867 height 65
click at [869, 633] on div at bounding box center [852, 637] width 867 height 65
click at [883, 635] on div at bounding box center [852, 637] width 867 height 65
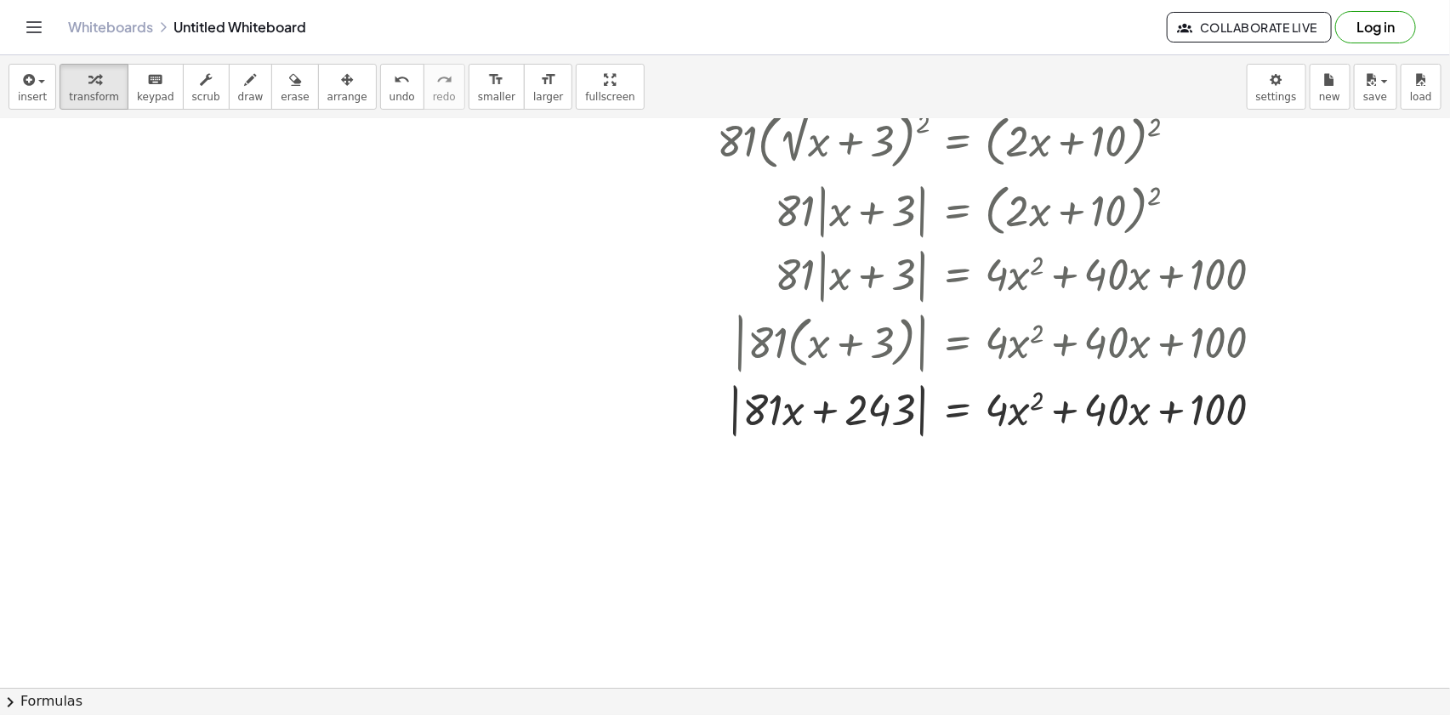
scroll to position [2509, 0]
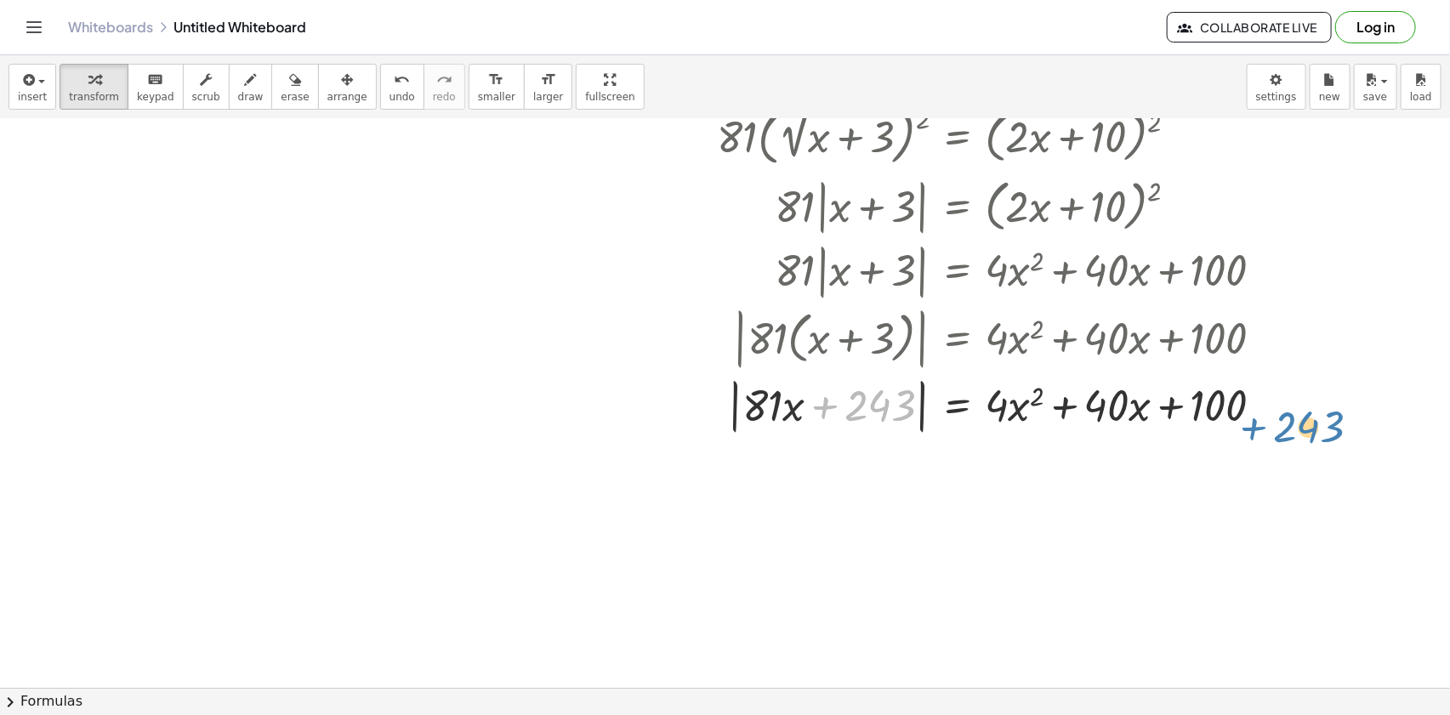
drag, startPoint x: 829, startPoint y: 409, endPoint x: 1130, endPoint y: 442, distance: 302.9
drag, startPoint x: 923, startPoint y: 395, endPoint x: 922, endPoint y: 407, distance: 11.1
click at [922, 407] on div at bounding box center [852, 404] width 867 height 65
click at [1269, 401] on div "Transform line Copy line as LaTeX Copy derivation as LaTeX Expand new lines: On" at bounding box center [1263, 406] width 19 height 19
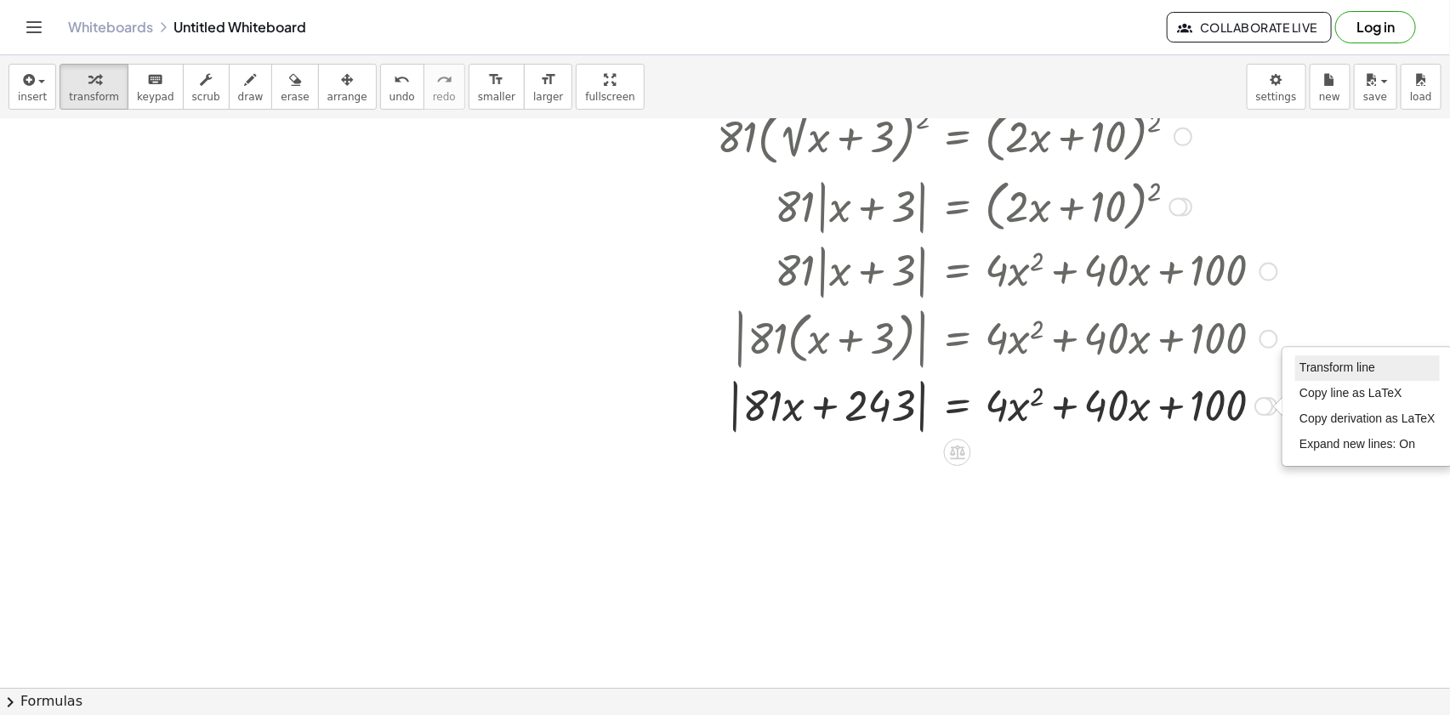
click at [1299, 371] on span "Transform line" at bounding box center [1337, 368] width 76 height 14
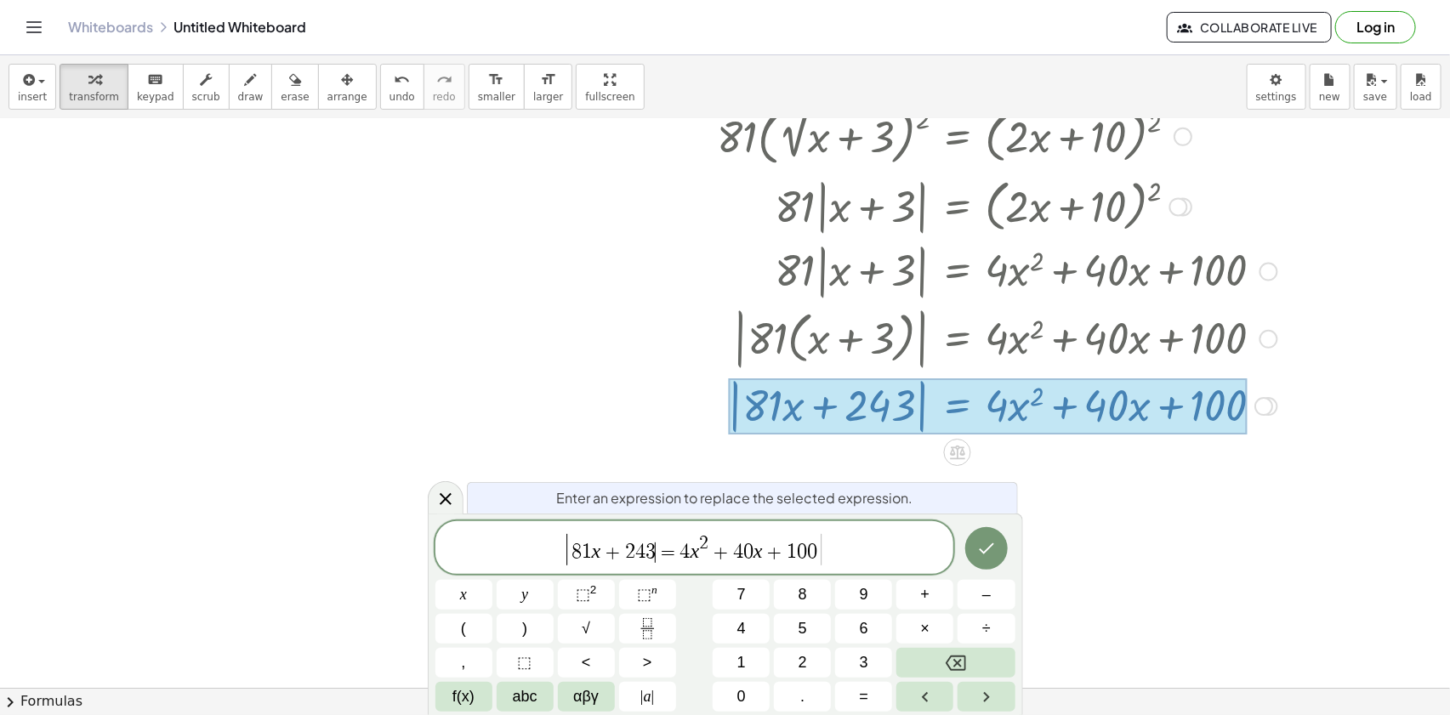
drag, startPoint x: 572, startPoint y: 547, endPoint x: 616, endPoint y: 551, distance: 44.4
click at [572, 546] on span "8" at bounding box center [577, 553] width 10 height 20
click at [1002, 549] on button "Done" at bounding box center [986, 550] width 43 height 43
click at [995, 549] on icon "Done" at bounding box center [986, 550] width 20 height 20
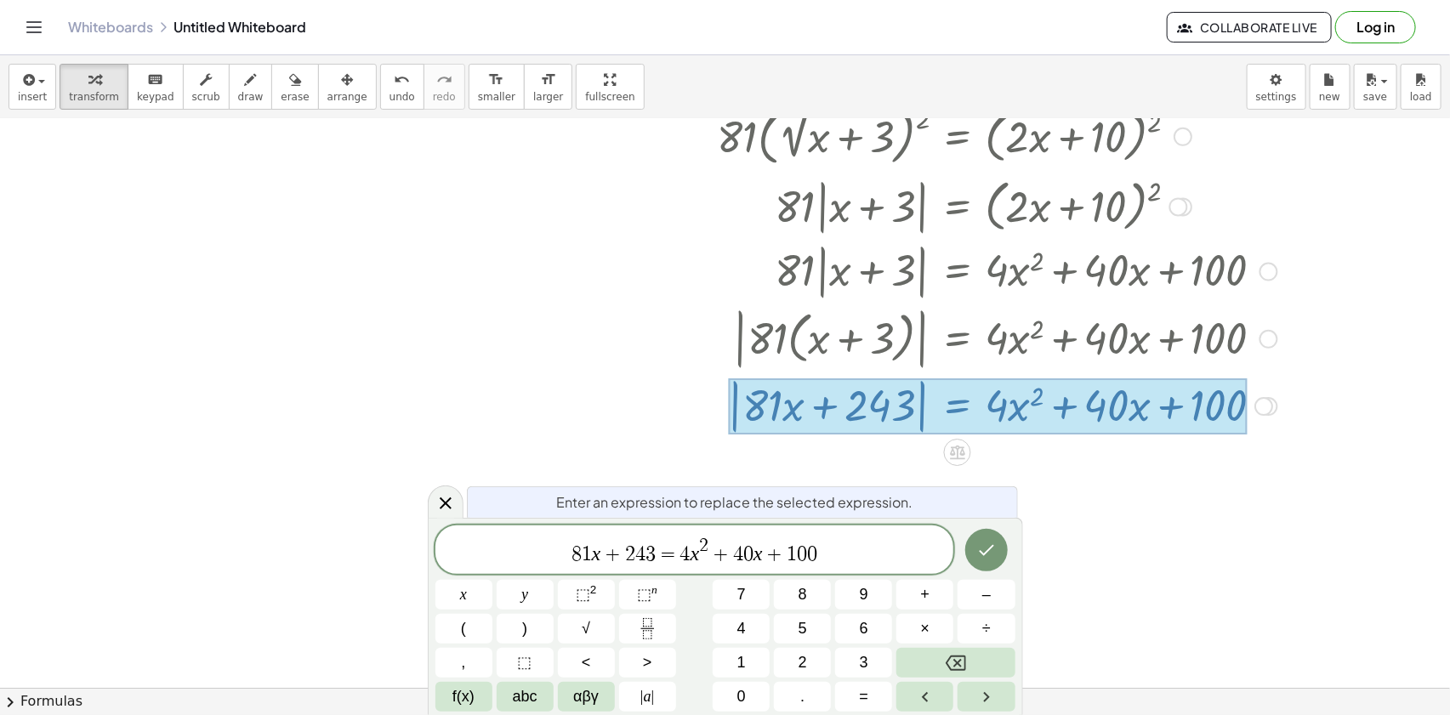
click at [809, 536] on div "​ 8 1 x + 2 4 3 = 4 x 2 + 4 0 x + 1 0 0" at bounding box center [694, 550] width 519 height 48
click at [825, 543] on span "​ 8 1 x + 2 4 3 = 4 x 2 + 4 0 x + 1 0 0" at bounding box center [694, 551] width 519 height 31
click at [831, 566] on div "​ 8 1 x + 2 4 3 = 4 x 2 + 4 0 x + 1 0 0" at bounding box center [694, 550] width 519 height 48
click at [858, 315] on div at bounding box center [852, 337] width 867 height 71
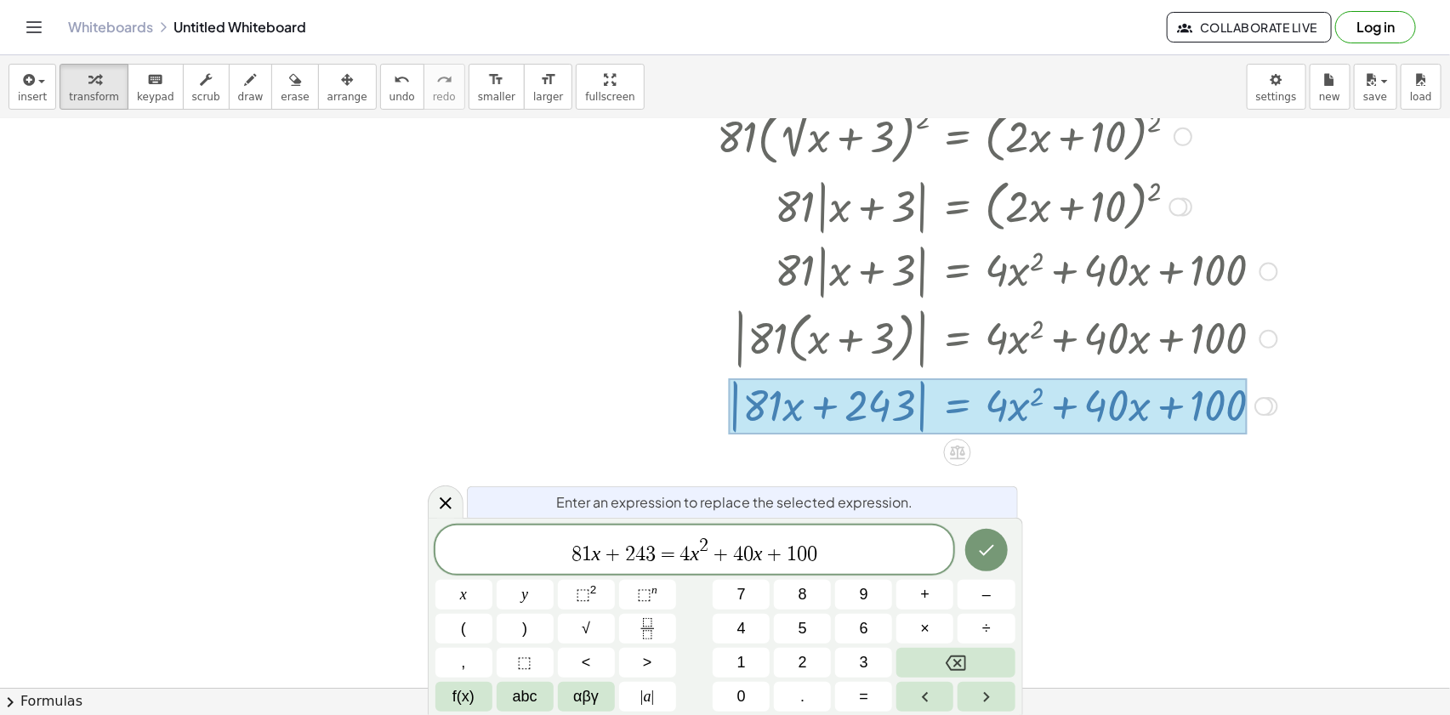
click at [857, 402] on div at bounding box center [852, 404] width 867 height 65
click at [797, 80] on div "insert select one: Math Expression Function Text Youtube Video Graphing Geometr…" at bounding box center [725, 87] width 1450 height 64
click at [100, 79] on div "button" at bounding box center [94, 79] width 50 height 20
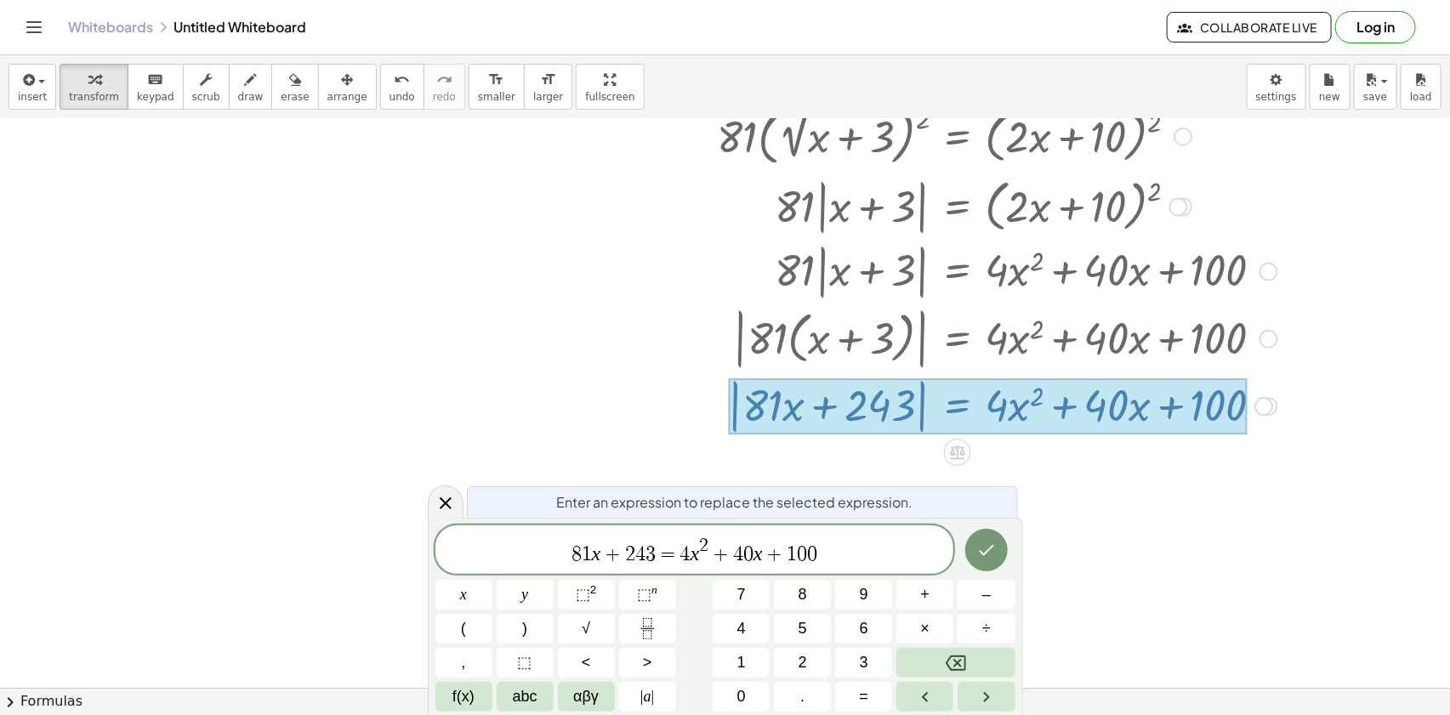
click at [670, 559] on span "​ 8 1 x + 2 4 3 = 4 x 2 + 4 0 x + 1 0 0" at bounding box center [694, 551] width 519 height 31
click at [570, 537] on div "​ 8 1 x + 2 4 3 = 4 x 2 + 4 0 x + 1 0 0" at bounding box center [694, 550] width 519 height 48
click at [457, 498] on div at bounding box center [446, 502] width 36 height 33
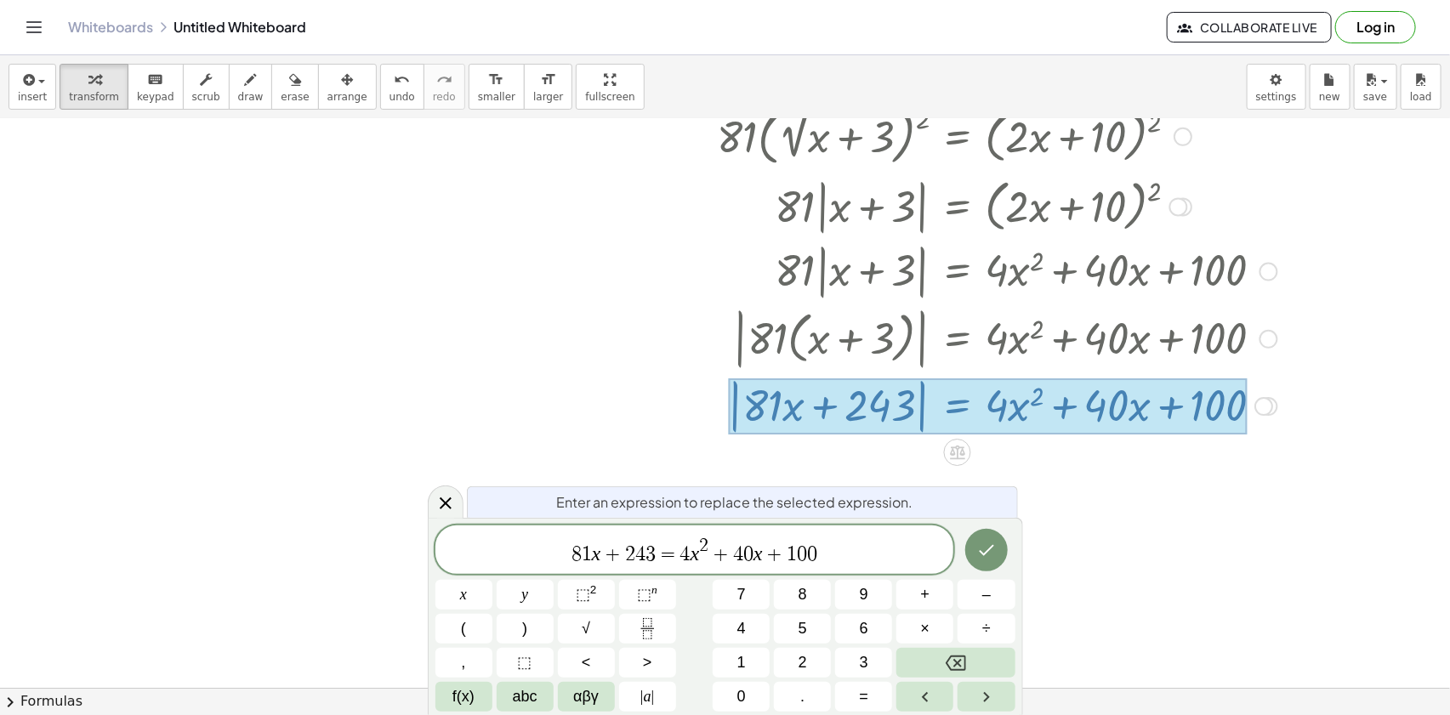
click at [431, 503] on div at bounding box center [446, 502] width 36 height 33
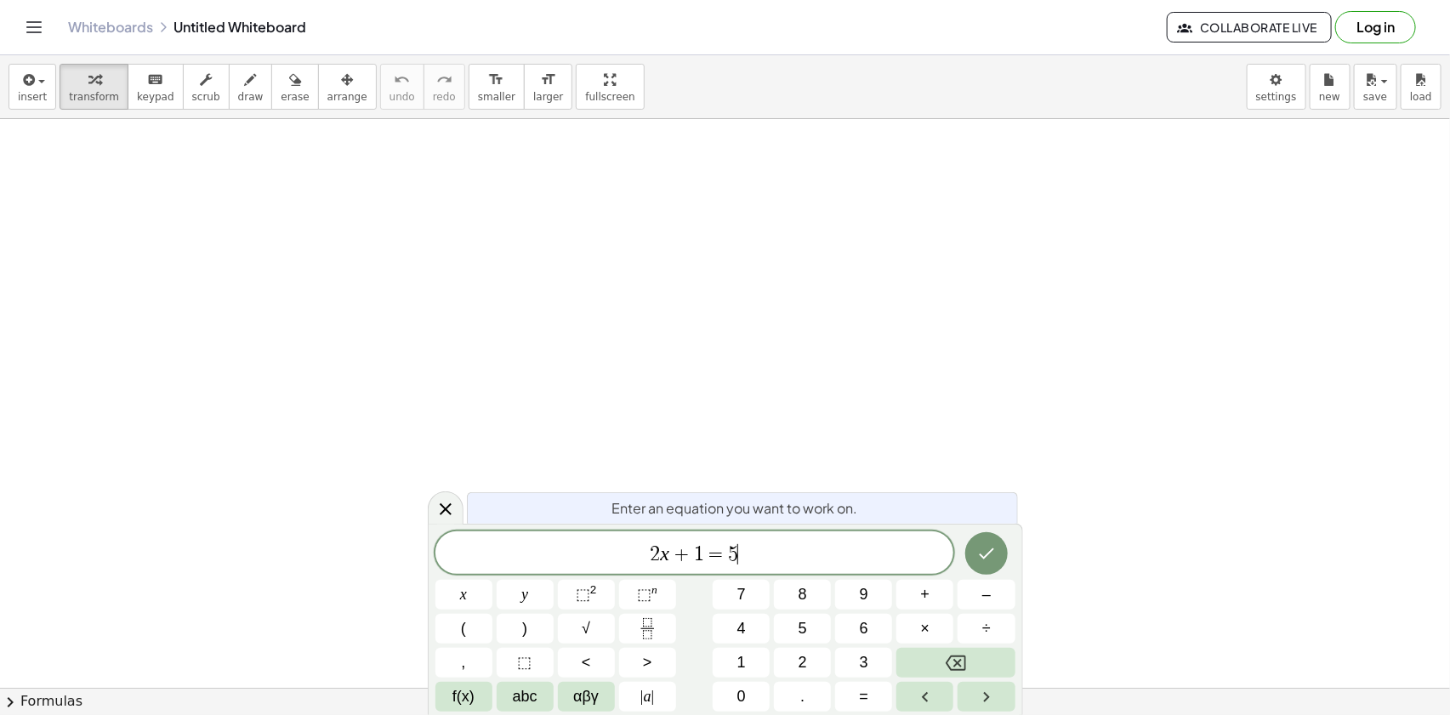
click at [810, 543] on span "2 x + 1 = 5 ​" at bounding box center [694, 555] width 519 height 24
drag, startPoint x: 816, startPoint y: 540, endPoint x: 496, endPoint y: 549, distance: 320.8
click at [496, 549] on div "****** 2 x + 1 = 5 ​" at bounding box center [694, 553] width 519 height 43
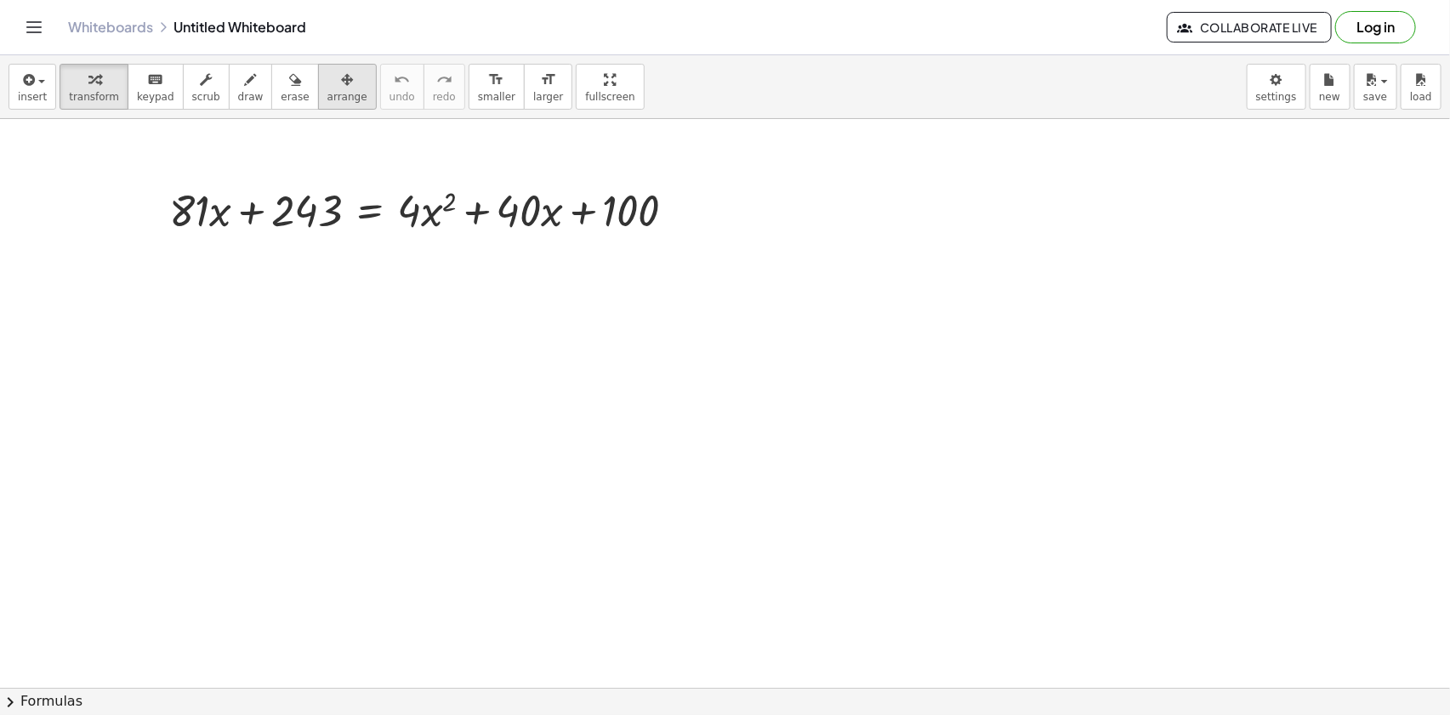
click at [341, 76] on icon "button" at bounding box center [347, 80] width 12 height 20
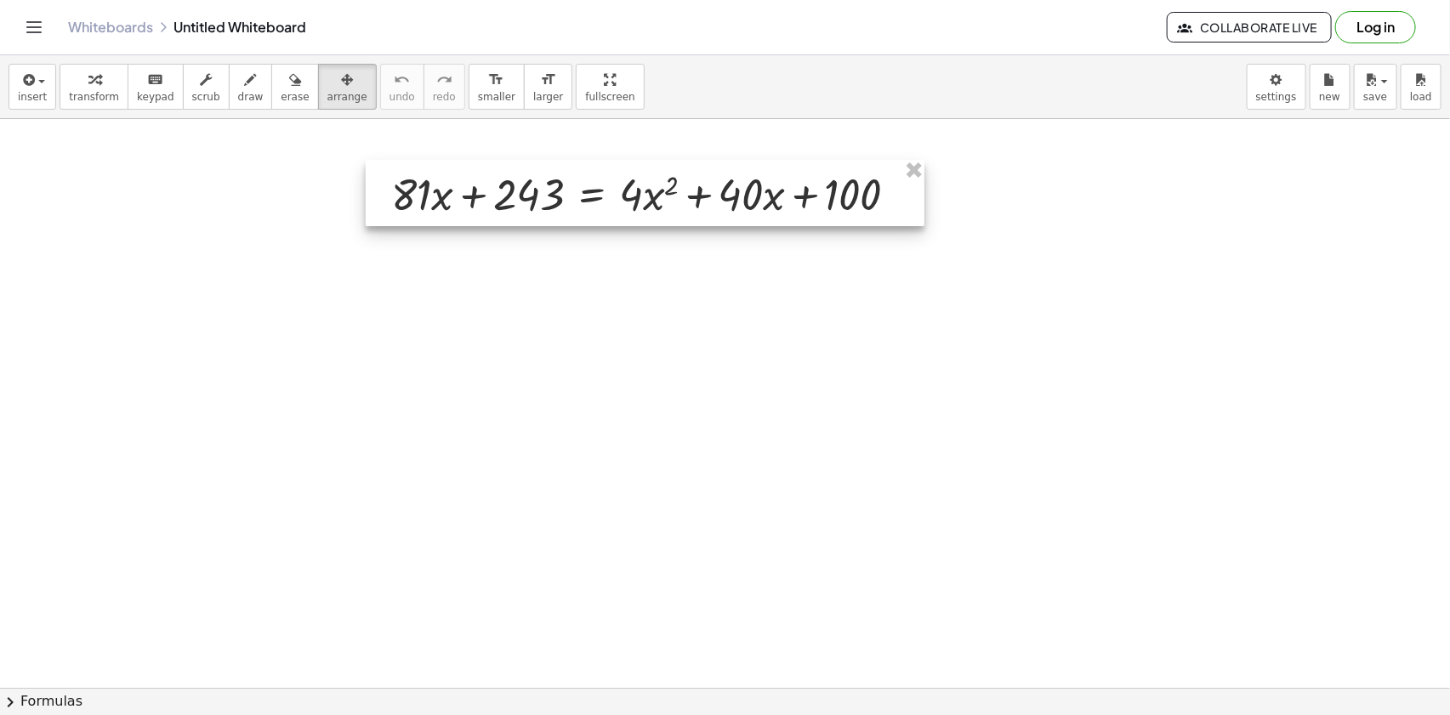
drag, startPoint x: 436, startPoint y: 202, endPoint x: 272, endPoint y: 136, distance: 177.0
click at [658, 187] on div at bounding box center [645, 193] width 559 height 66
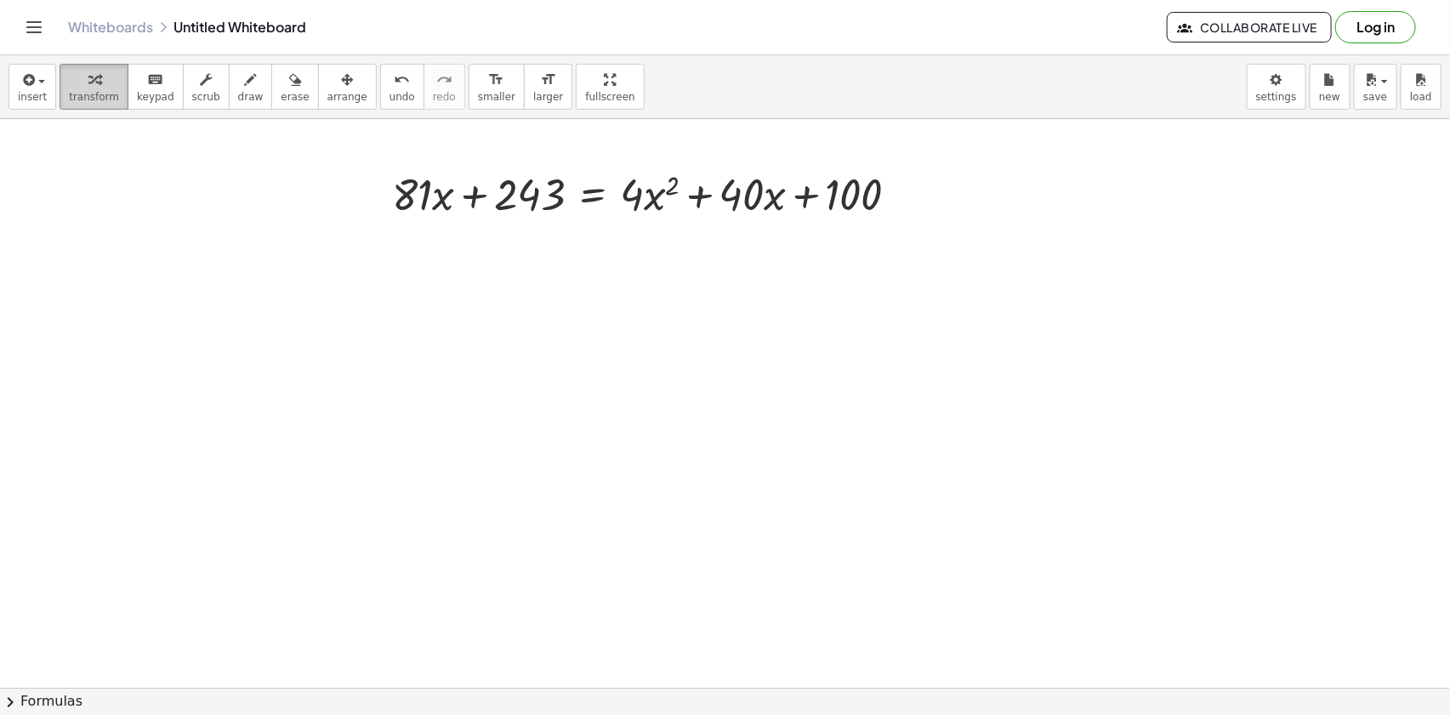
click at [88, 77] on icon "button" at bounding box center [94, 80] width 12 height 20
click at [399, 199] on div at bounding box center [652, 193] width 537 height 58
click at [401, 195] on div at bounding box center [652, 193] width 537 height 58
click at [439, 199] on div at bounding box center [652, 193] width 537 height 58
drag, startPoint x: 395, startPoint y: 194, endPoint x: 866, endPoint y: 194, distance: 470.3
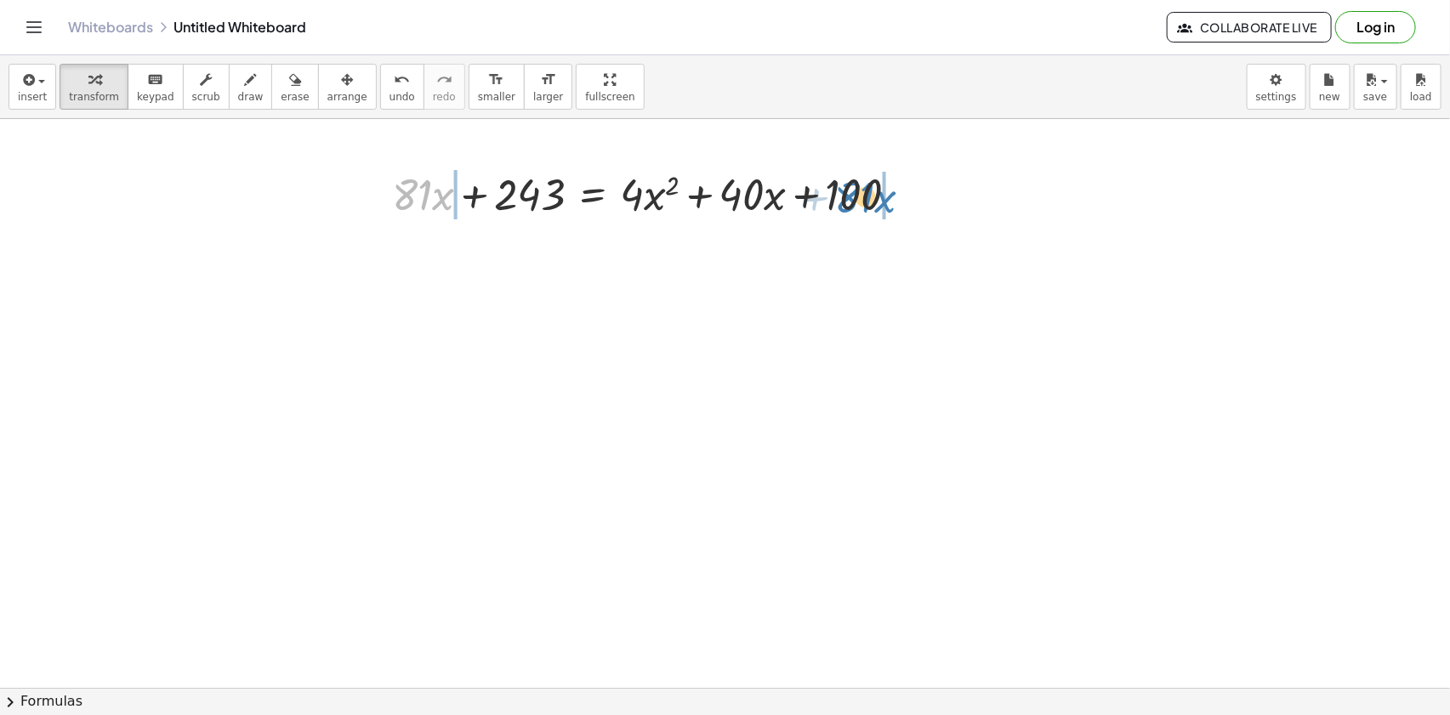
click at [866, 194] on div at bounding box center [652, 193] width 537 height 58
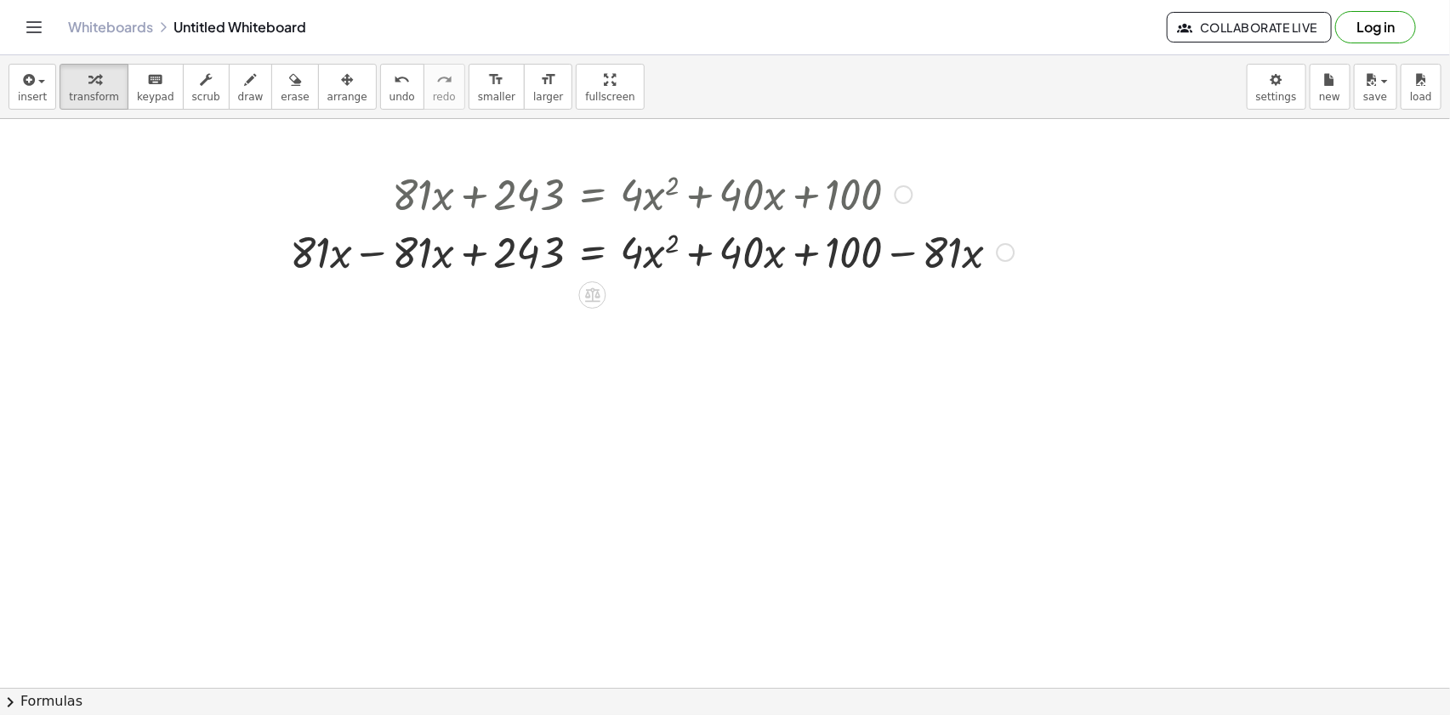
click at [382, 252] on div at bounding box center [651, 251] width 741 height 58
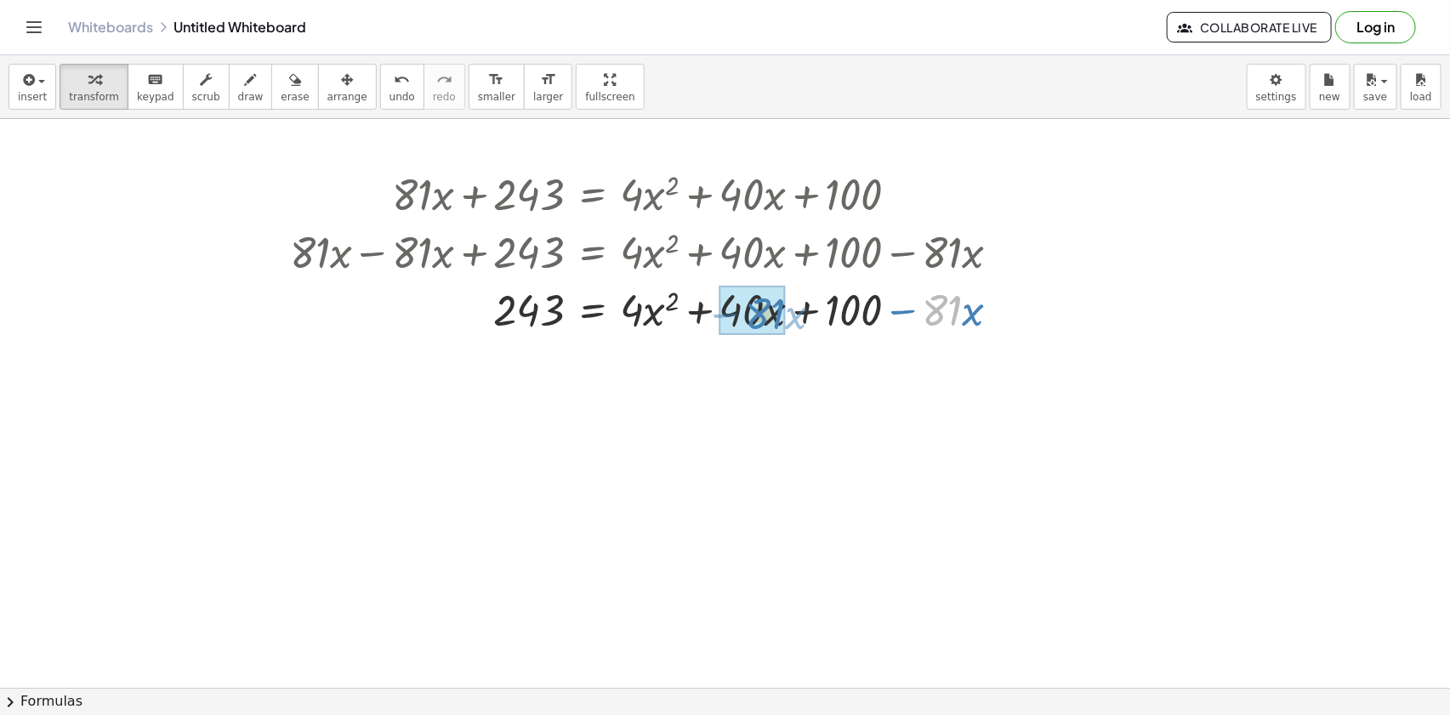
drag, startPoint x: 937, startPoint y: 318, endPoint x: 751, endPoint y: 320, distance: 186.3
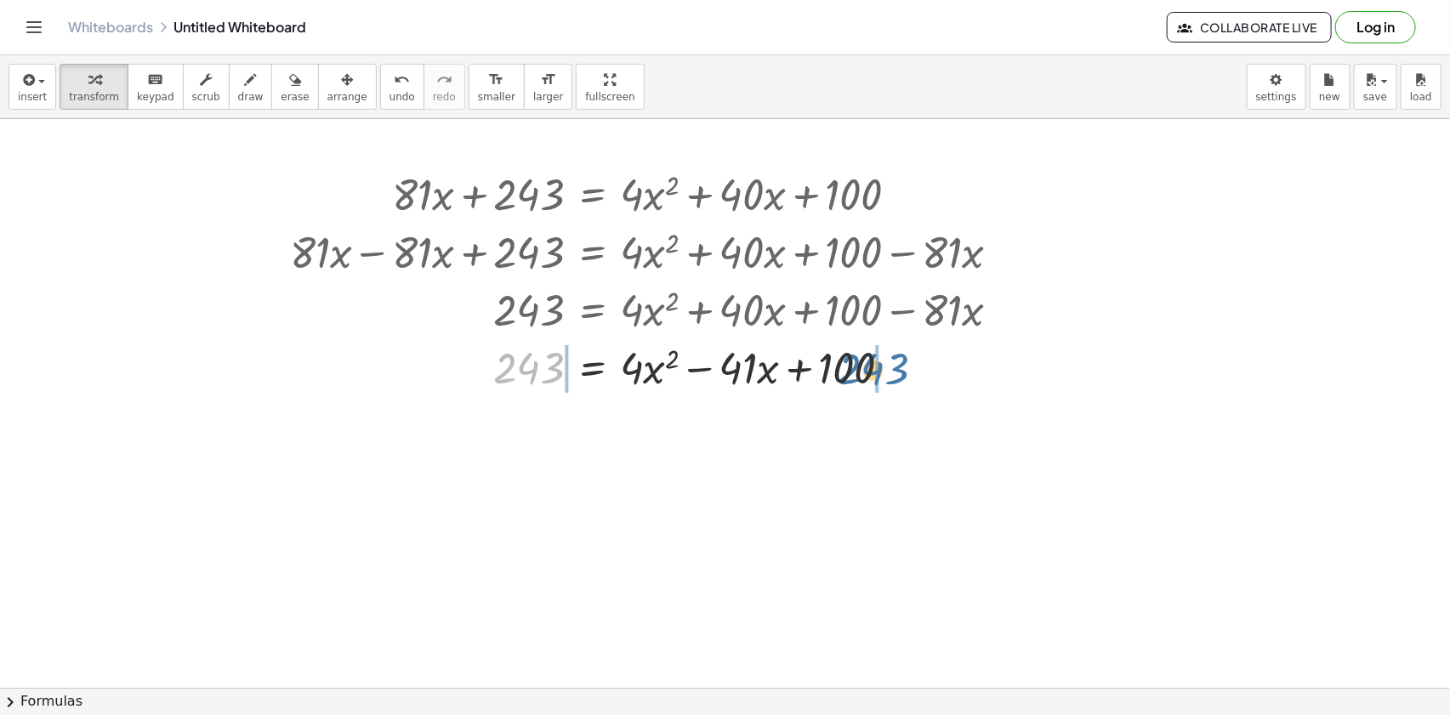
drag, startPoint x: 505, startPoint y: 368, endPoint x: 925, endPoint y: 354, distance: 420.4
click at [930, 354] on div at bounding box center [651, 367] width 741 height 58
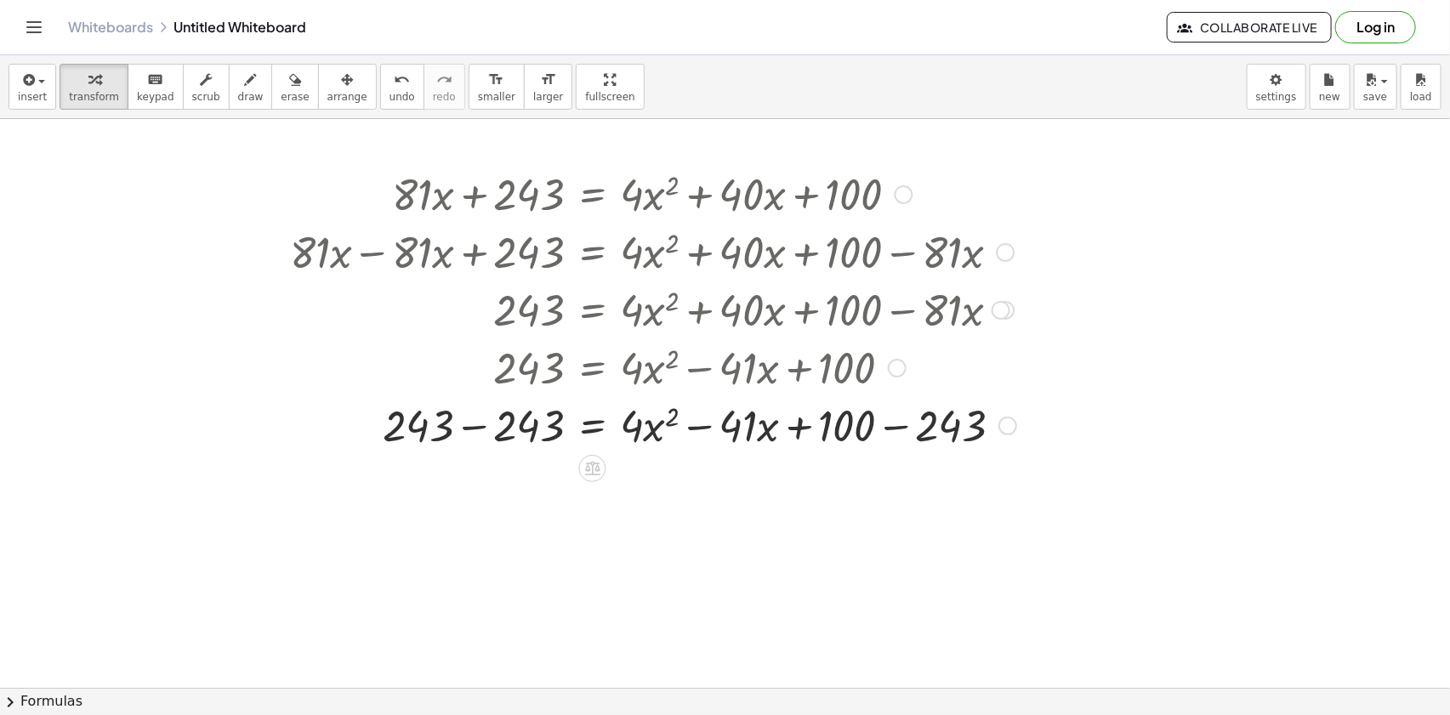
drag, startPoint x: 488, startPoint y: 407, endPoint x: 490, endPoint y: 436, distance: 29.8
click at [486, 418] on div at bounding box center [652, 424] width 743 height 58
click at [487, 429] on div at bounding box center [652, 424] width 743 height 58
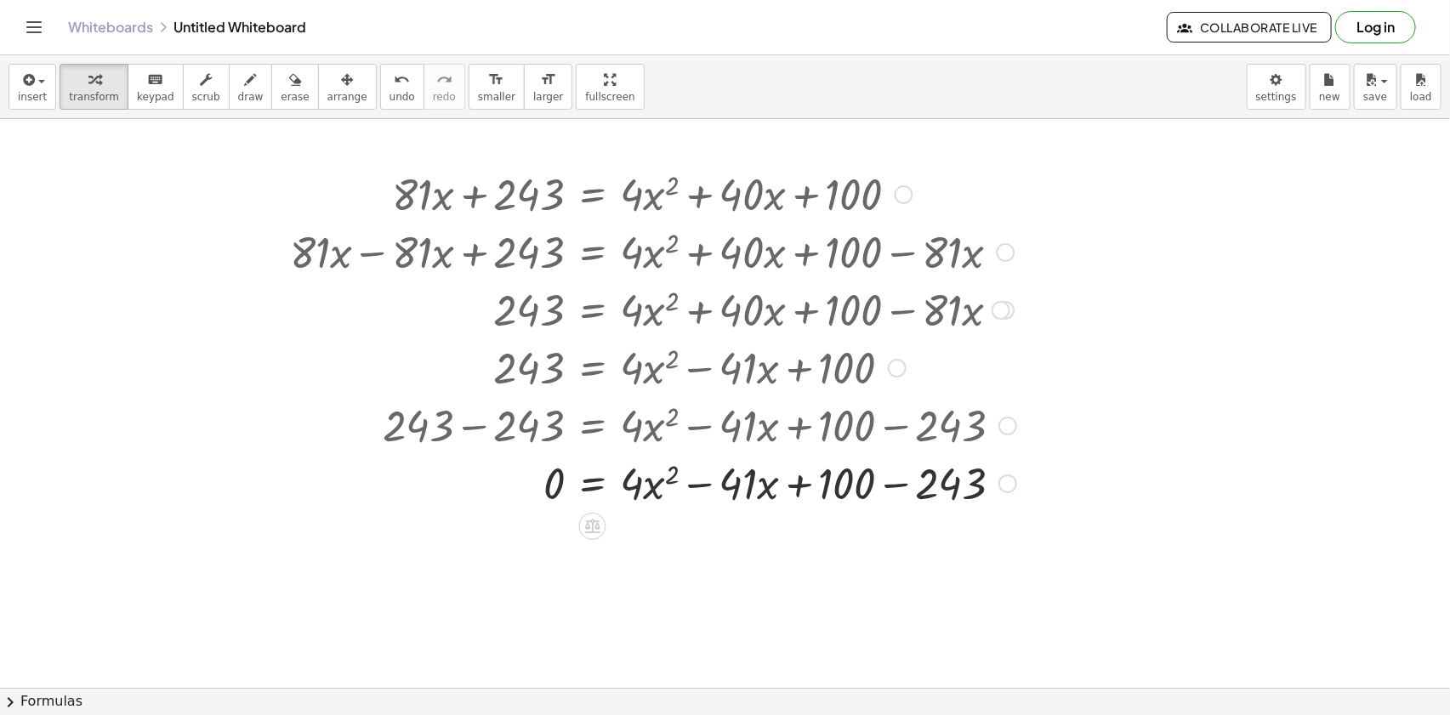
click at [839, 489] on div at bounding box center [652, 482] width 743 height 58
click at [901, 487] on div at bounding box center [652, 482] width 743 height 58
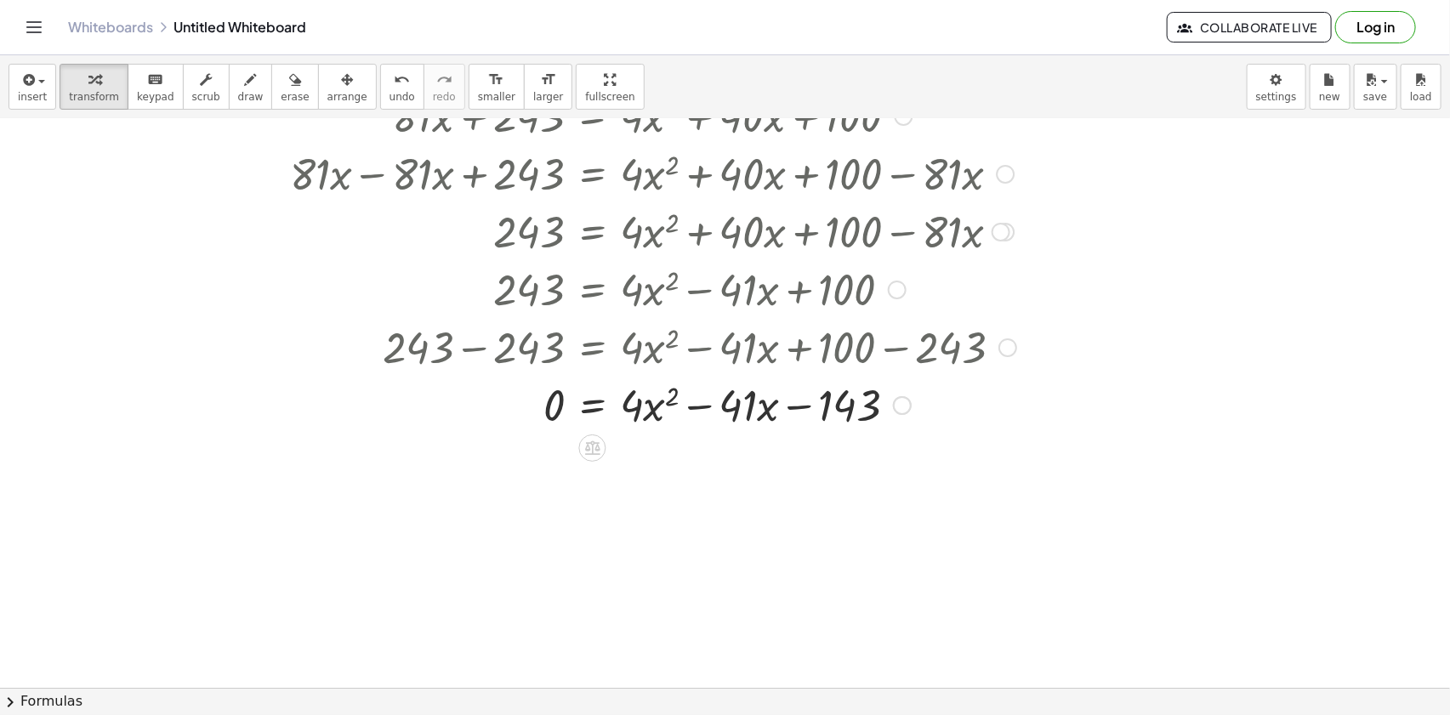
scroll to position [154, 0]
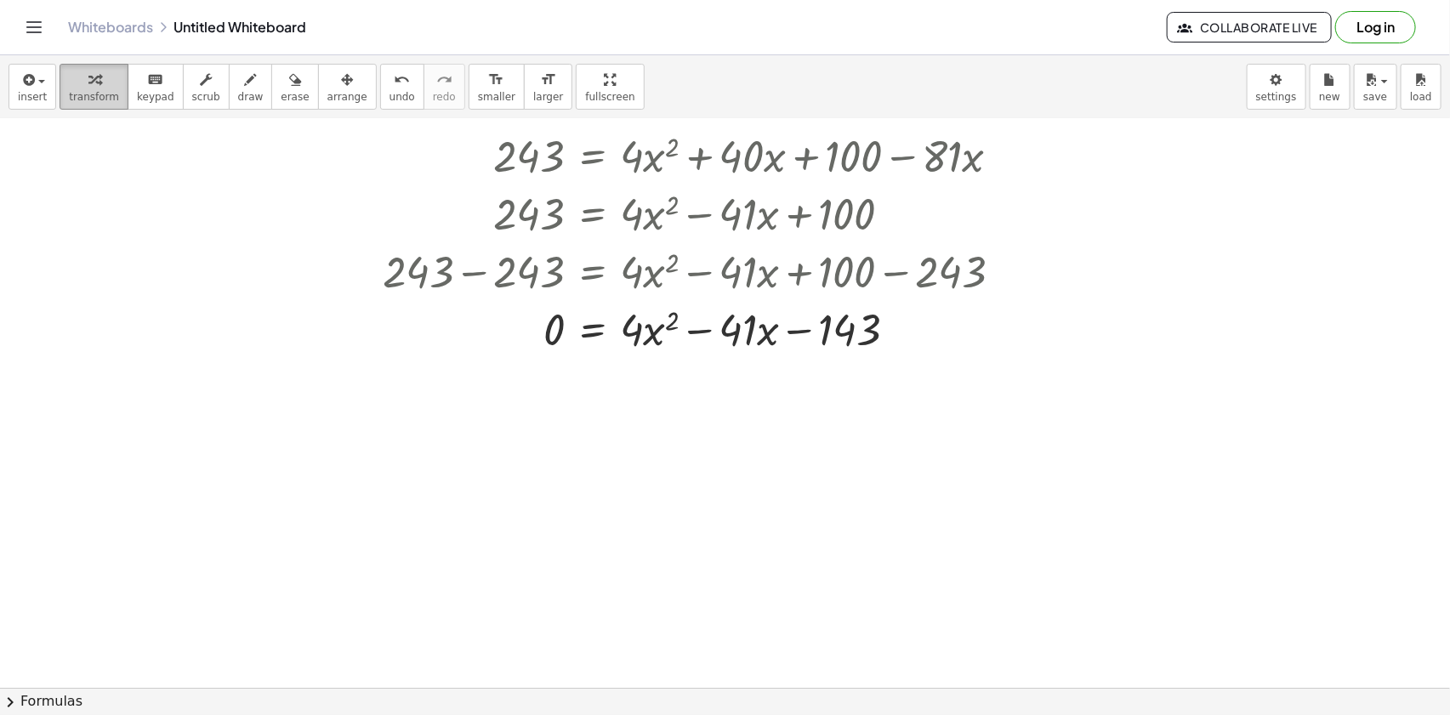
click at [100, 94] on span "transform" at bounding box center [94, 97] width 50 height 12
click at [29, 93] on span "insert" at bounding box center [32, 97] width 29 height 12
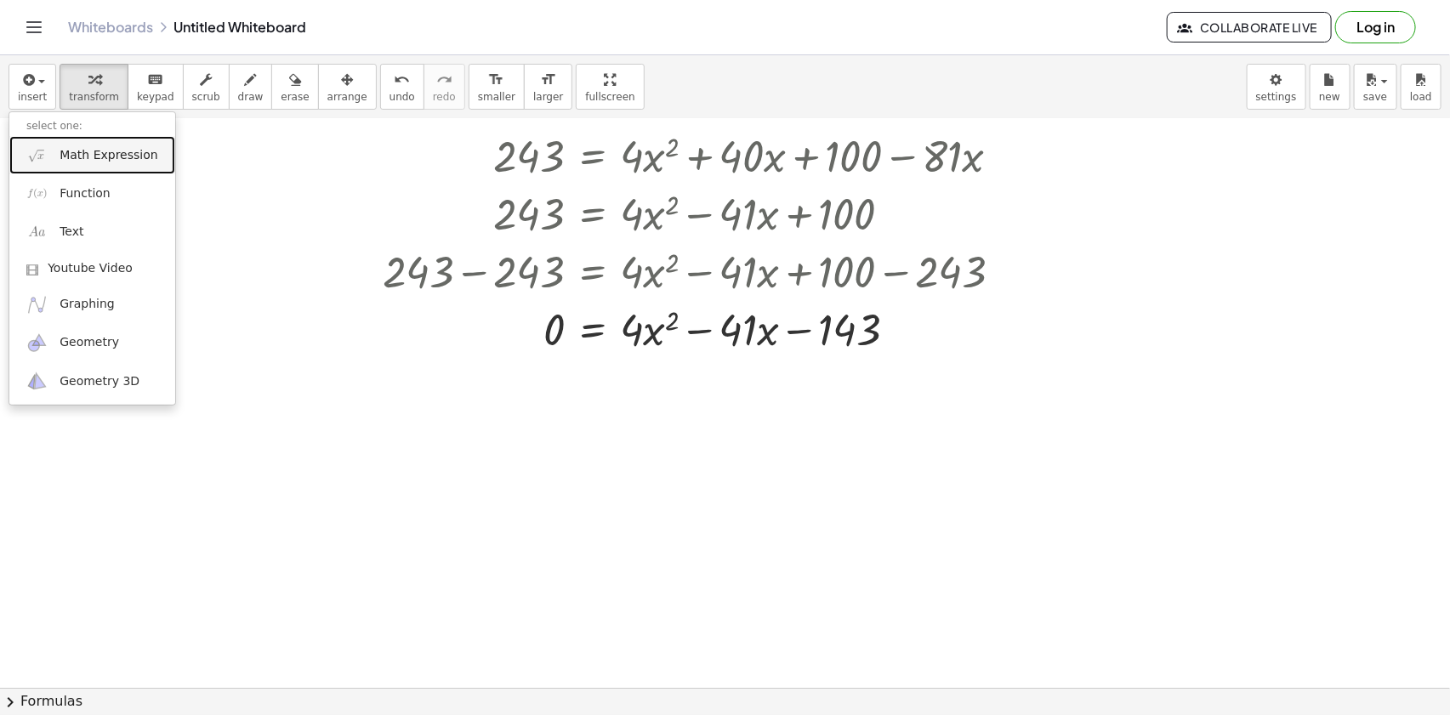
click at [71, 161] on span "Math Expression" at bounding box center [109, 155] width 98 height 17
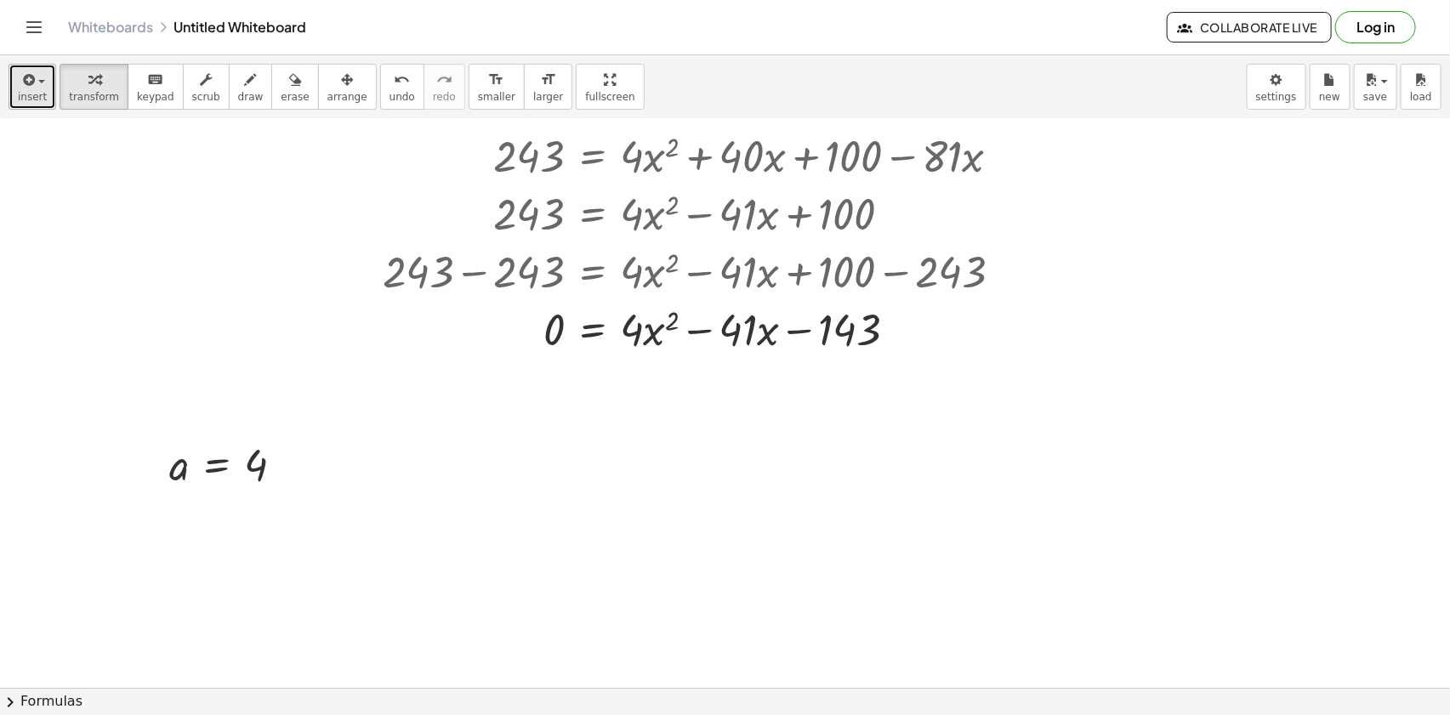
click at [34, 86] on div "button" at bounding box center [32, 79] width 29 height 20
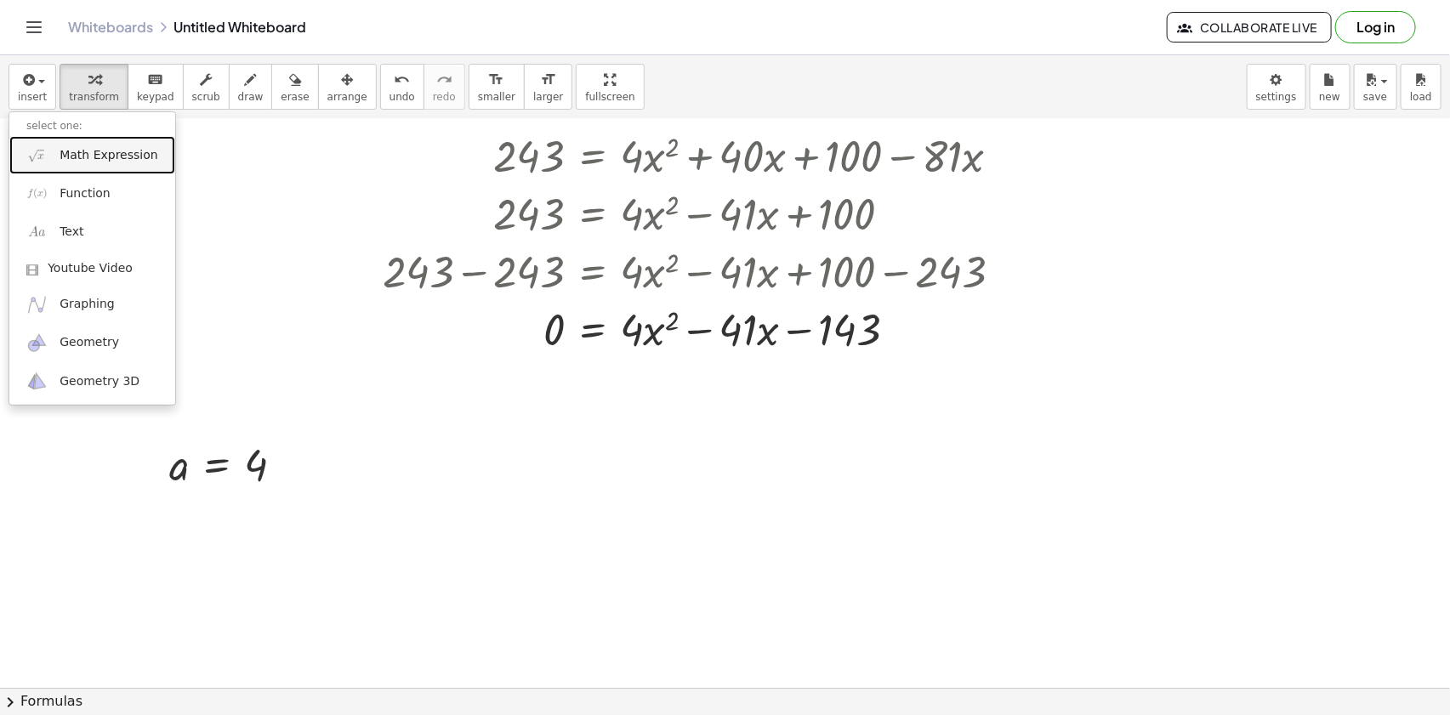
click at [111, 150] on span "Math Expression" at bounding box center [109, 155] width 98 height 17
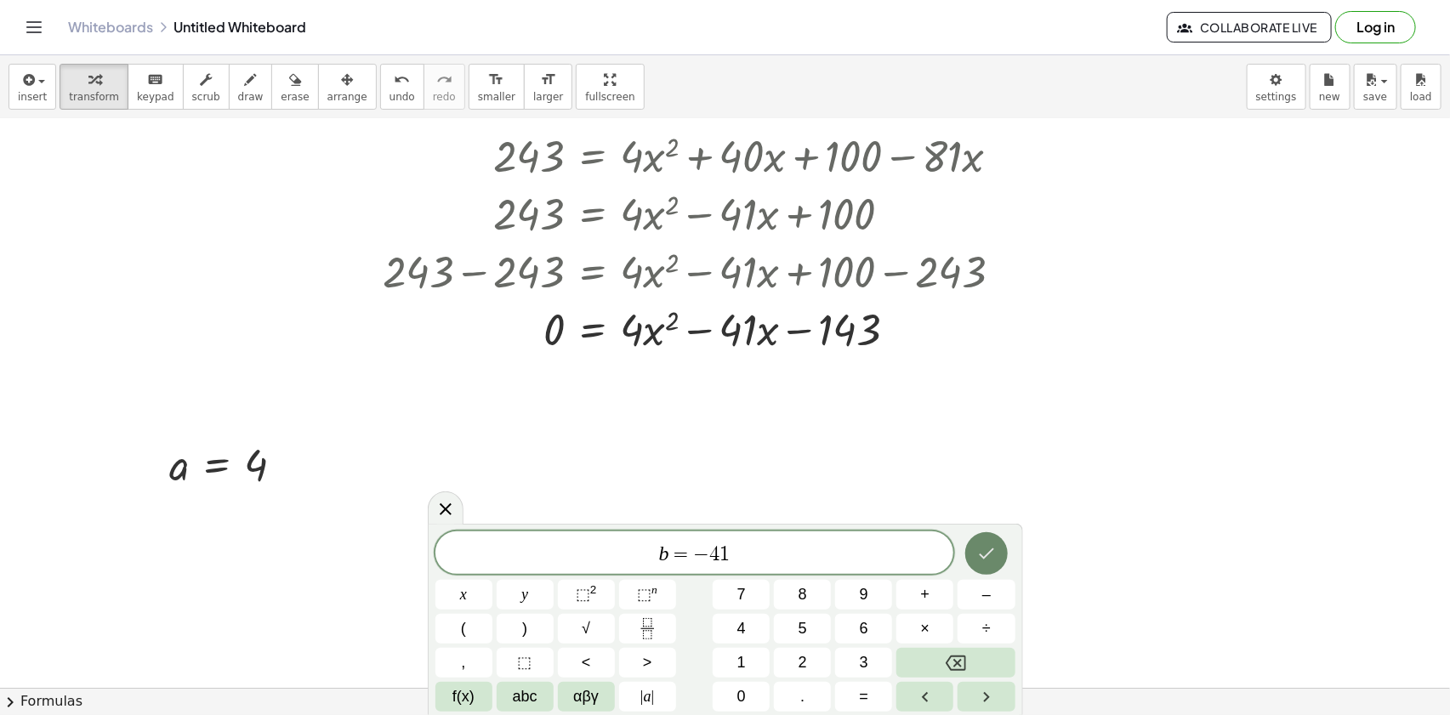
click at [987, 546] on icon "Done" at bounding box center [986, 553] width 20 height 20
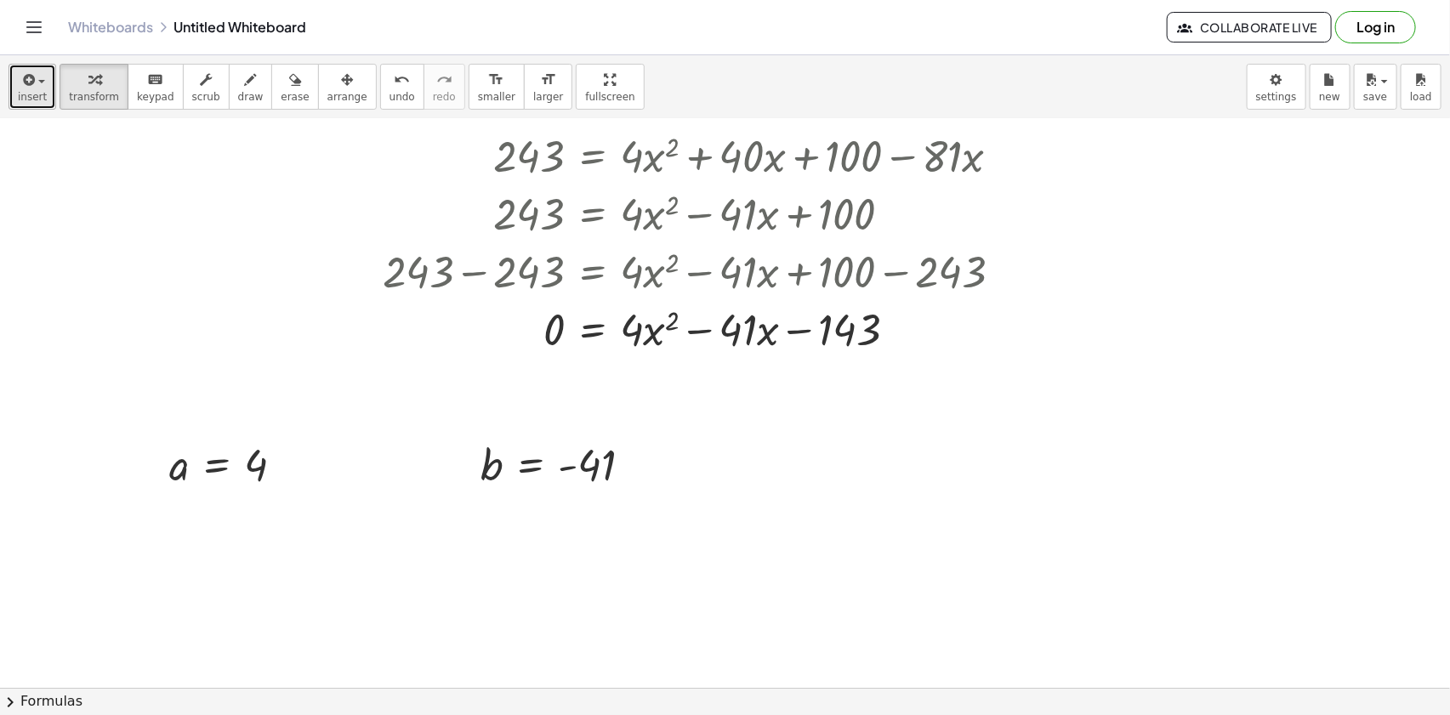
click at [33, 92] on span "insert" at bounding box center [32, 97] width 29 height 12
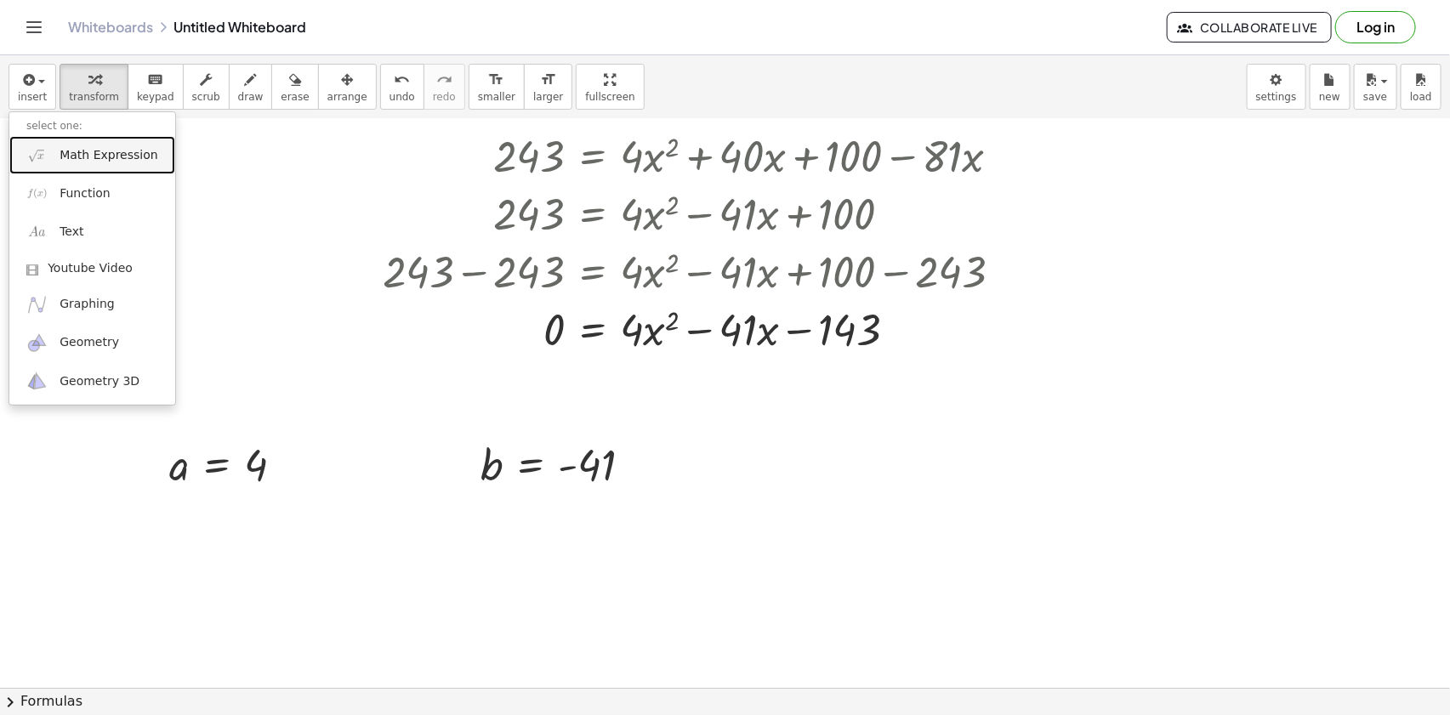
click at [105, 150] on span "Math Expression" at bounding box center [109, 155] width 98 height 17
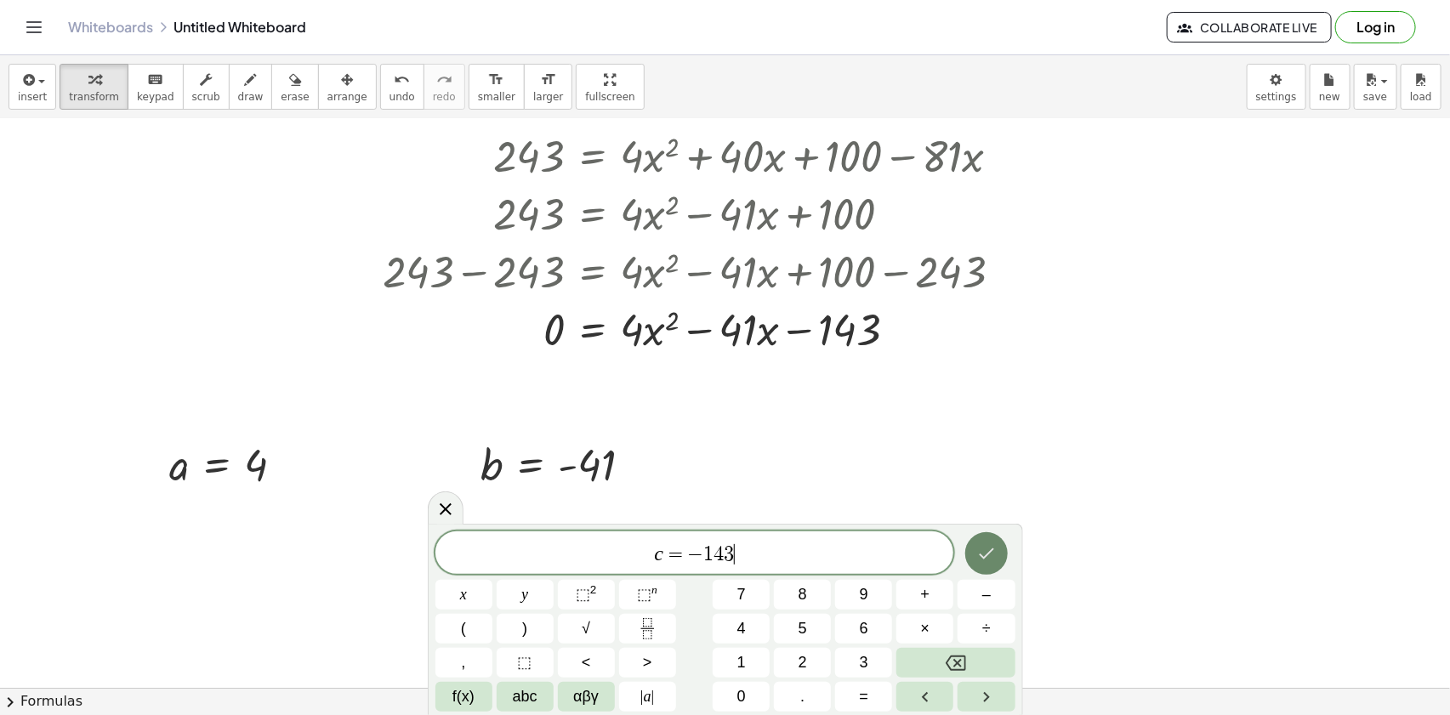
click at [987, 553] on icon "Done" at bounding box center [986, 553] width 20 height 20
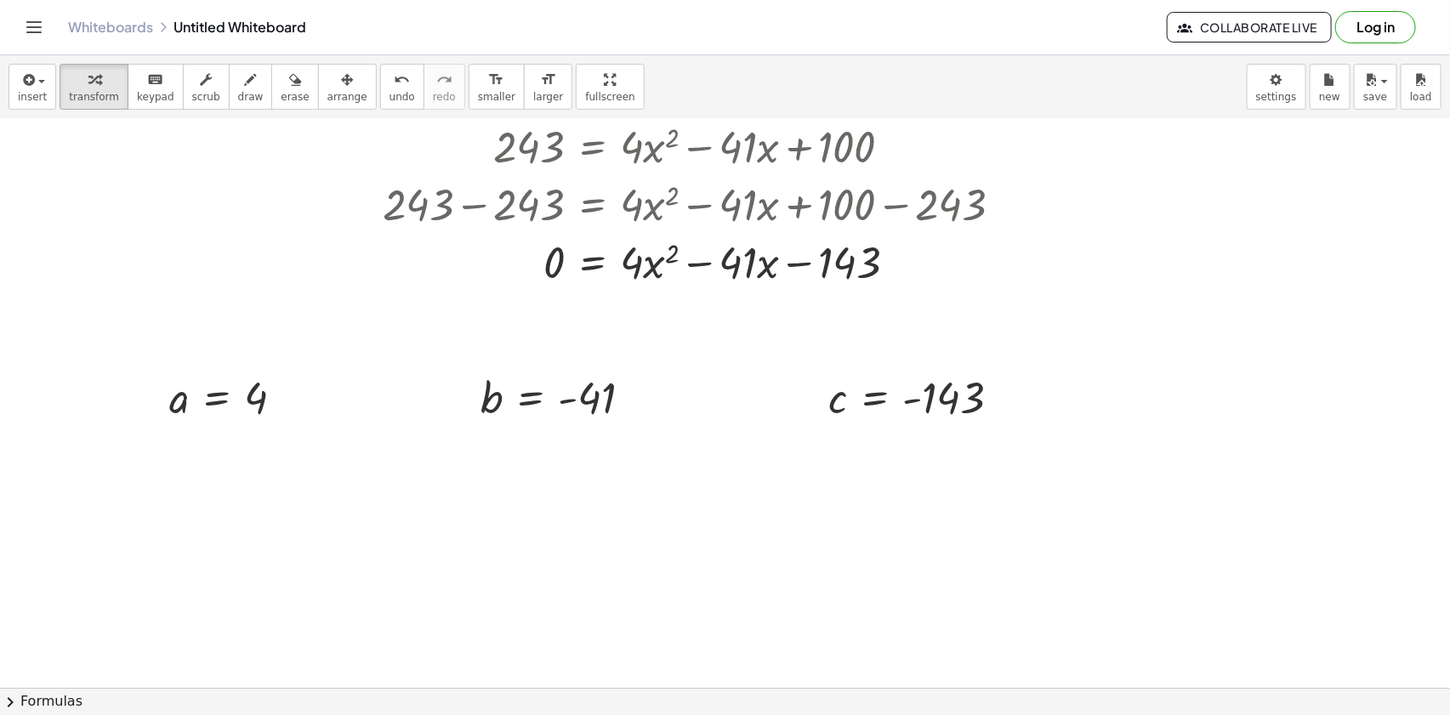
scroll to position [309, 0]
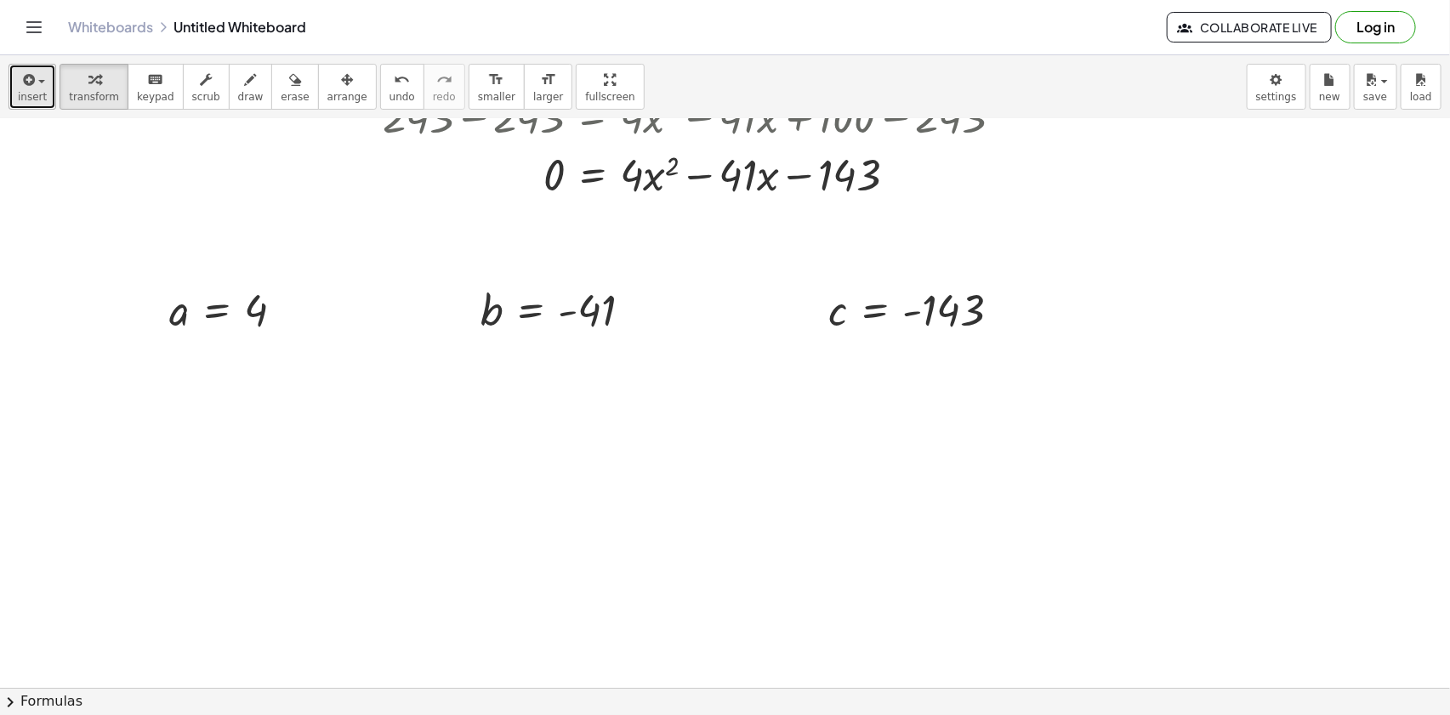
click at [30, 89] on icon "button" at bounding box center [27, 80] width 15 height 20
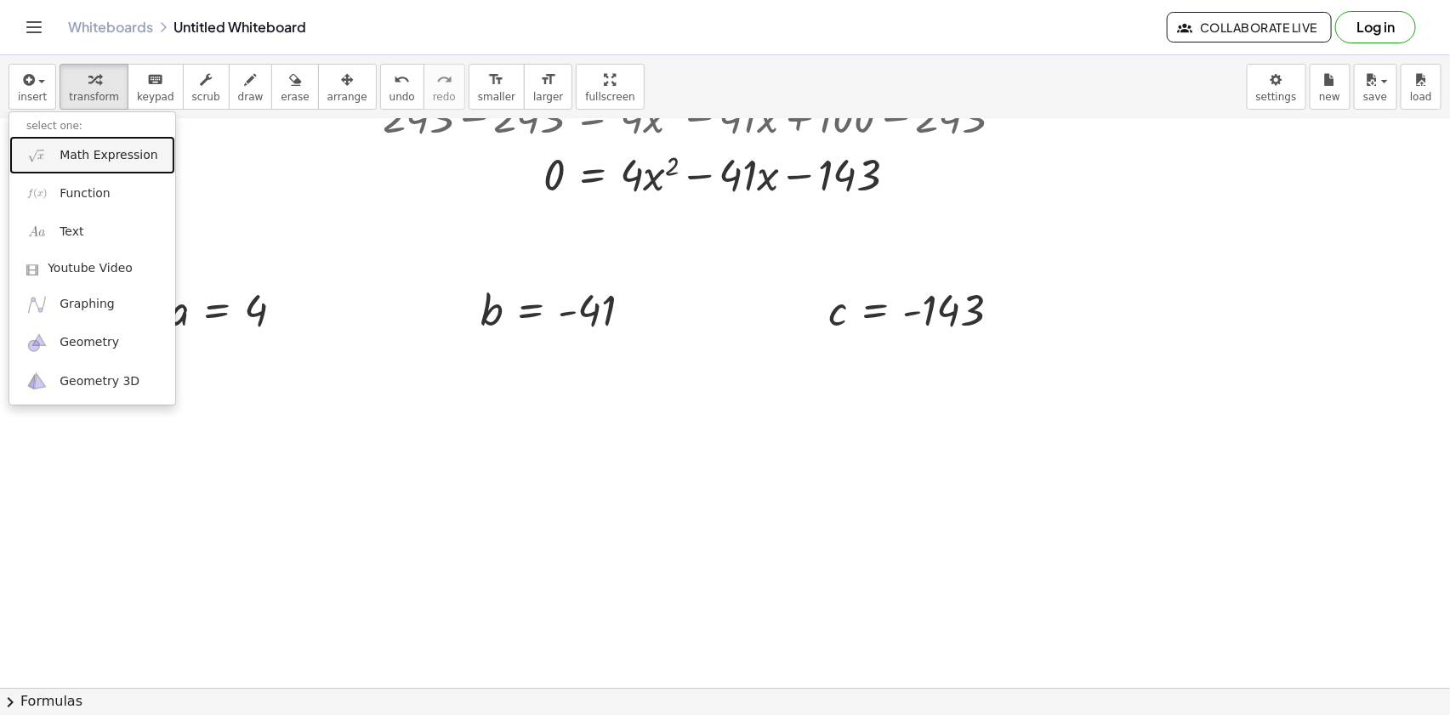
click at [117, 154] on span "Math Expression" at bounding box center [109, 155] width 98 height 17
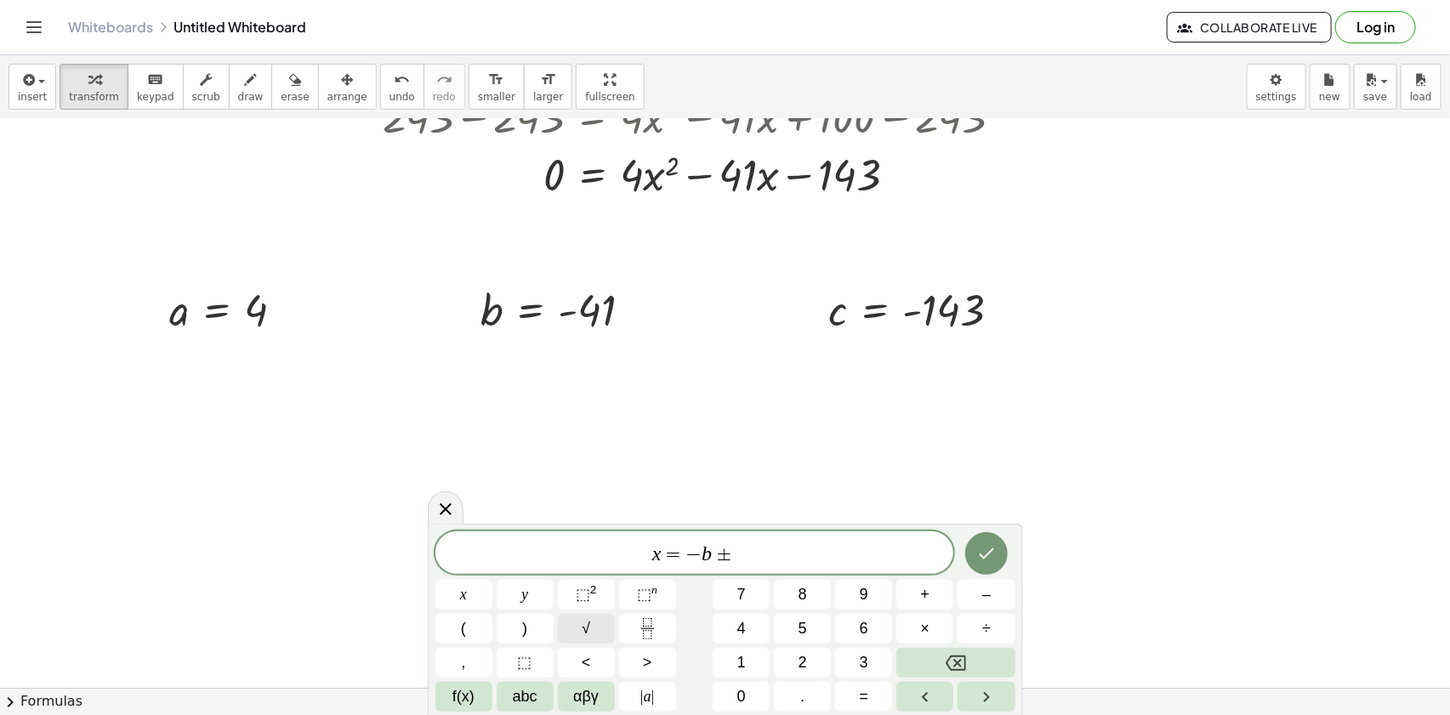
click at [585, 623] on span "√" at bounding box center [586, 628] width 9 height 23
click at [884, 544] on span "x = − b ± √ b 2 − 4 a c ​" at bounding box center [694, 549] width 519 height 33
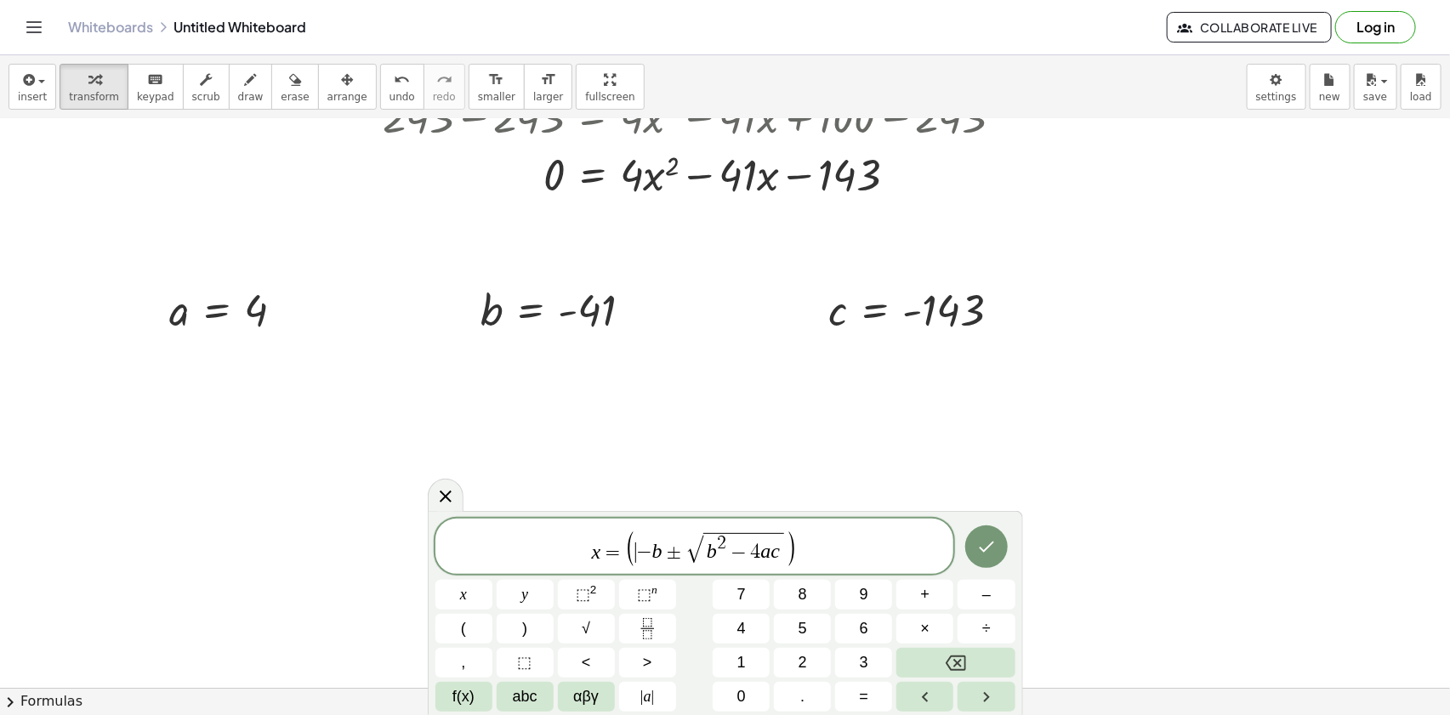
click at [884, 544] on span "x = ( ​ − b ± √ b 2 − 4 a c )" at bounding box center [694, 547] width 519 height 37
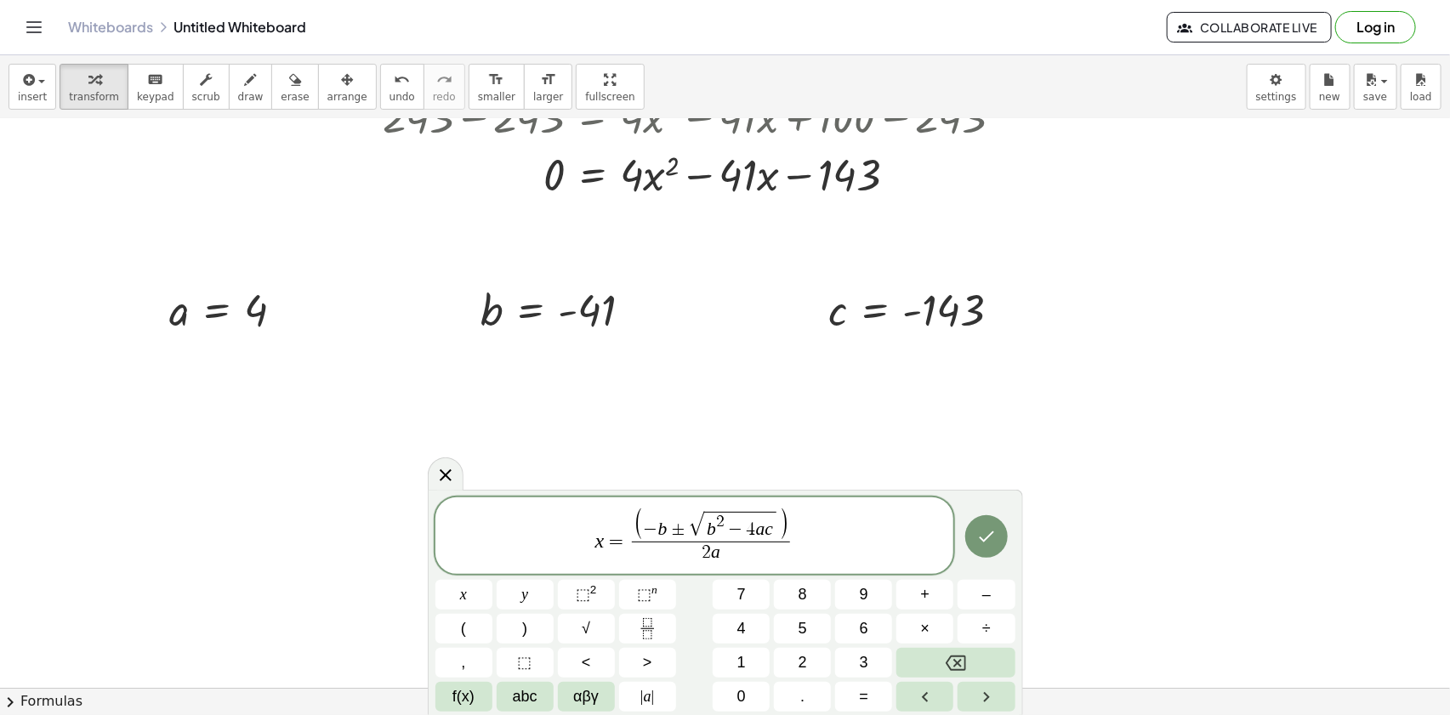
click at [645, 521] on span "−" at bounding box center [651, 529] width 14 height 19
click at [993, 541] on icon "Done" at bounding box center [986, 538] width 20 height 20
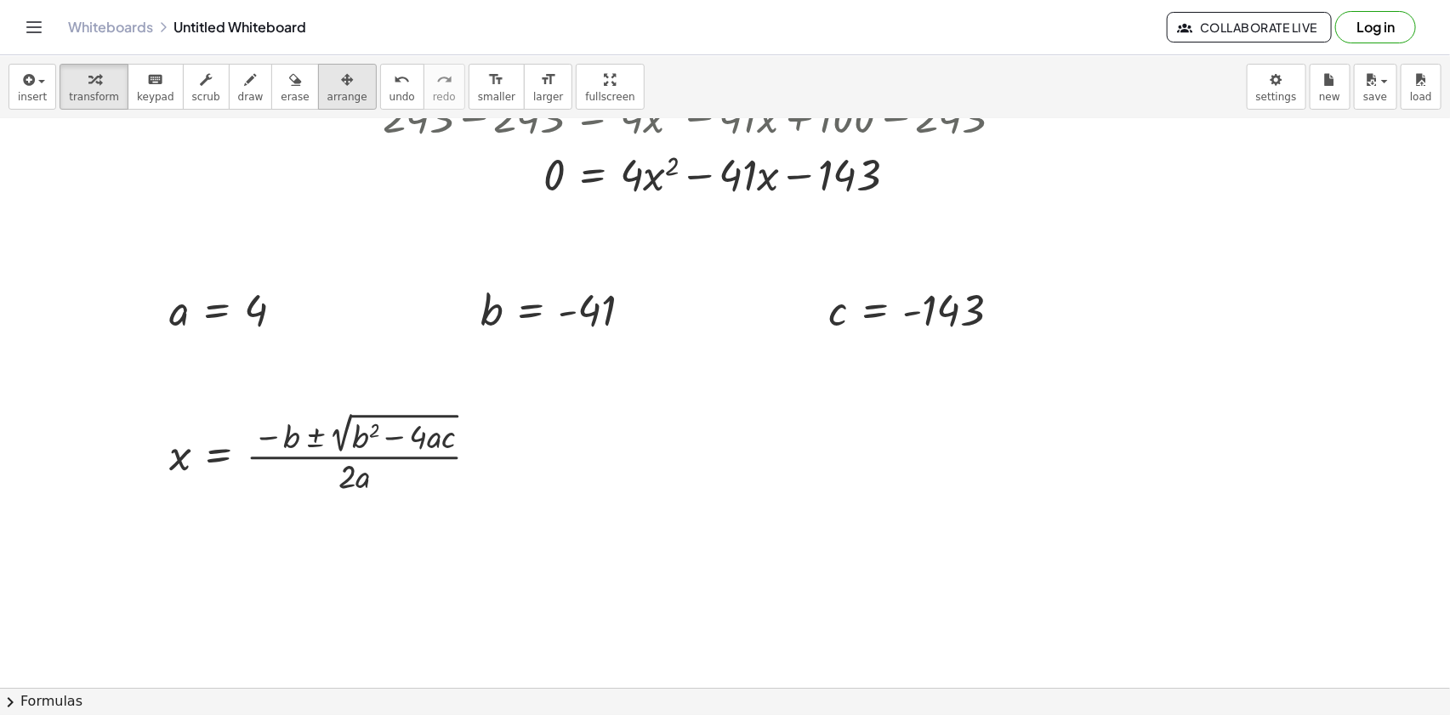
click at [327, 102] on span "arrange" at bounding box center [347, 97] width 40 height 12
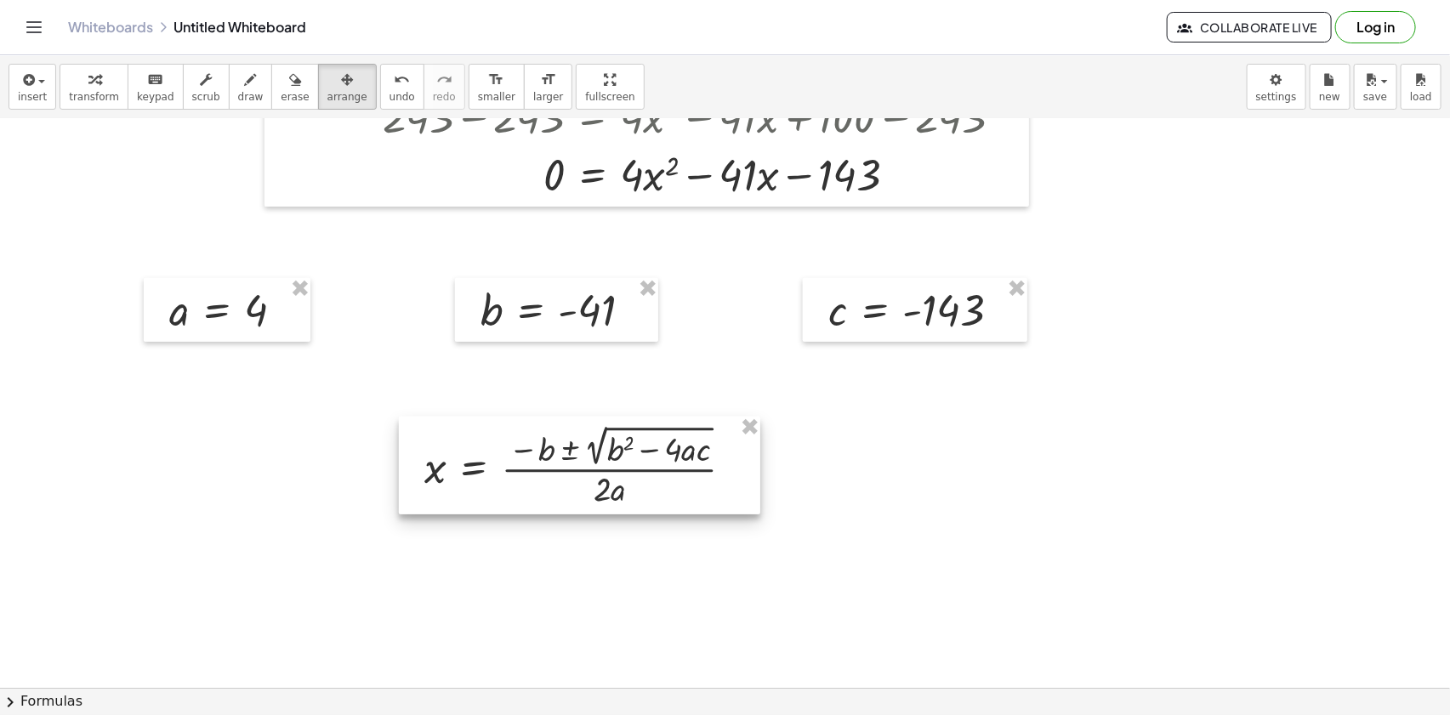
drag, startPoint x: 442, startPoint y: 461, endPoint x: 663, endPoint y: 456, distance: 221.2
click at [666, 459] on div at bounding box center [579, 466] width 361 height 98
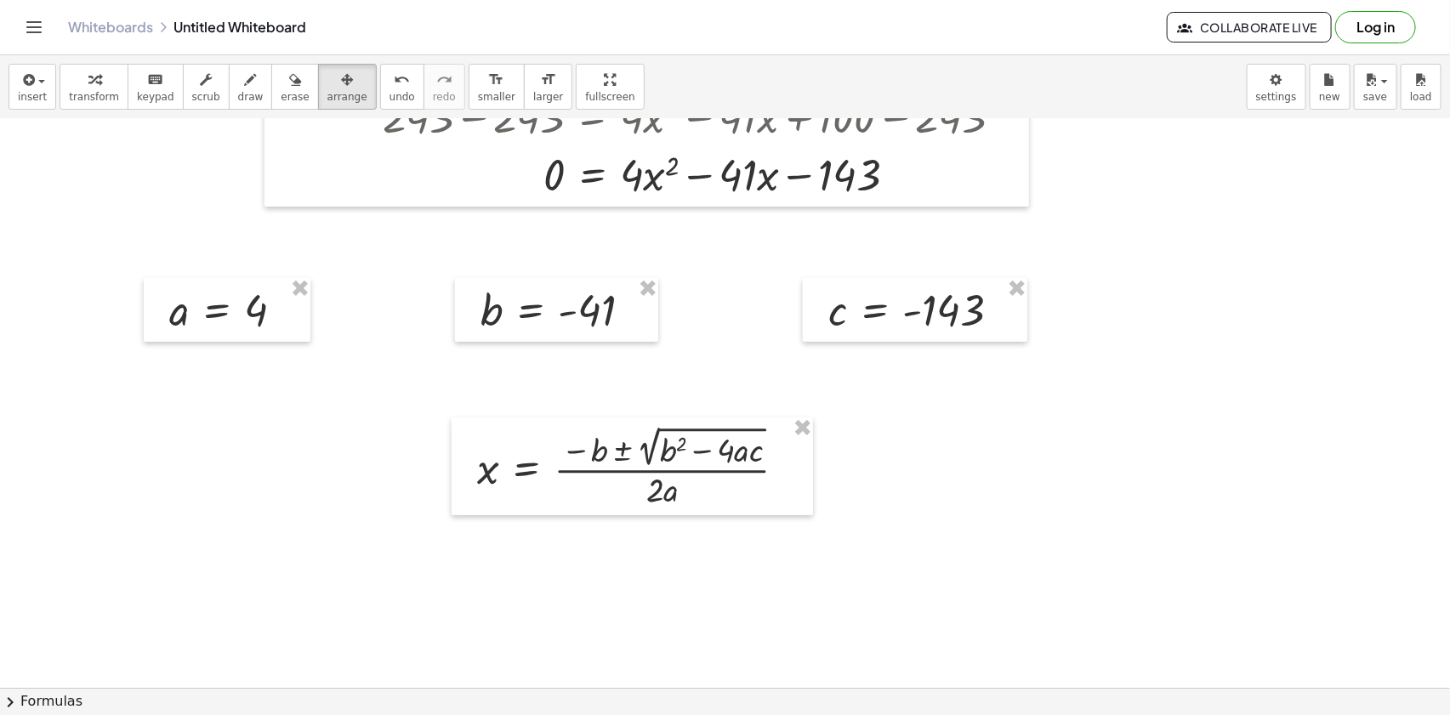
click at [742, 596] on div at bounding box center [725, 434] width 1450 height 1248
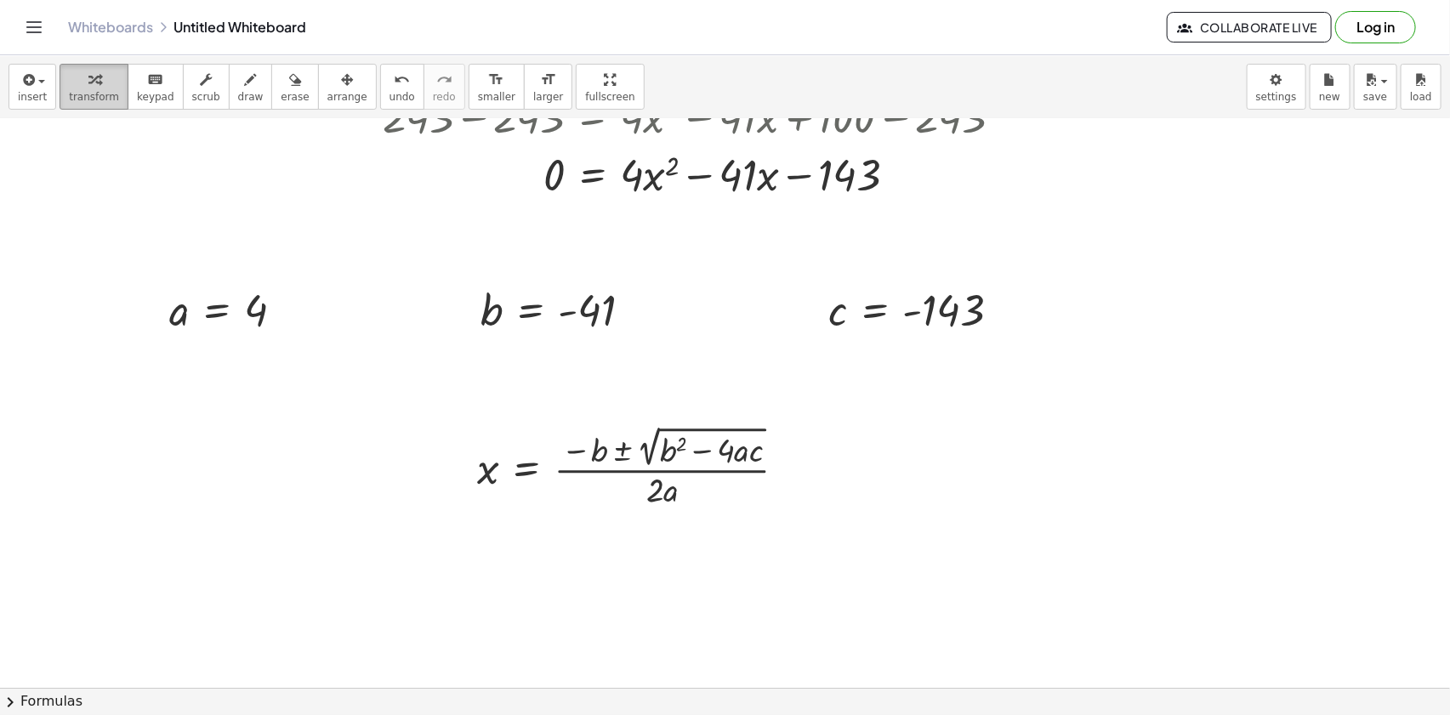
click at [94, 85] on div "button" at bounding box center [94, 79] width 50 height 20
drag, startPoint x: 509, startPoint y: 338, endPoint x: 610, endPoint y: 456, distance: 155.6
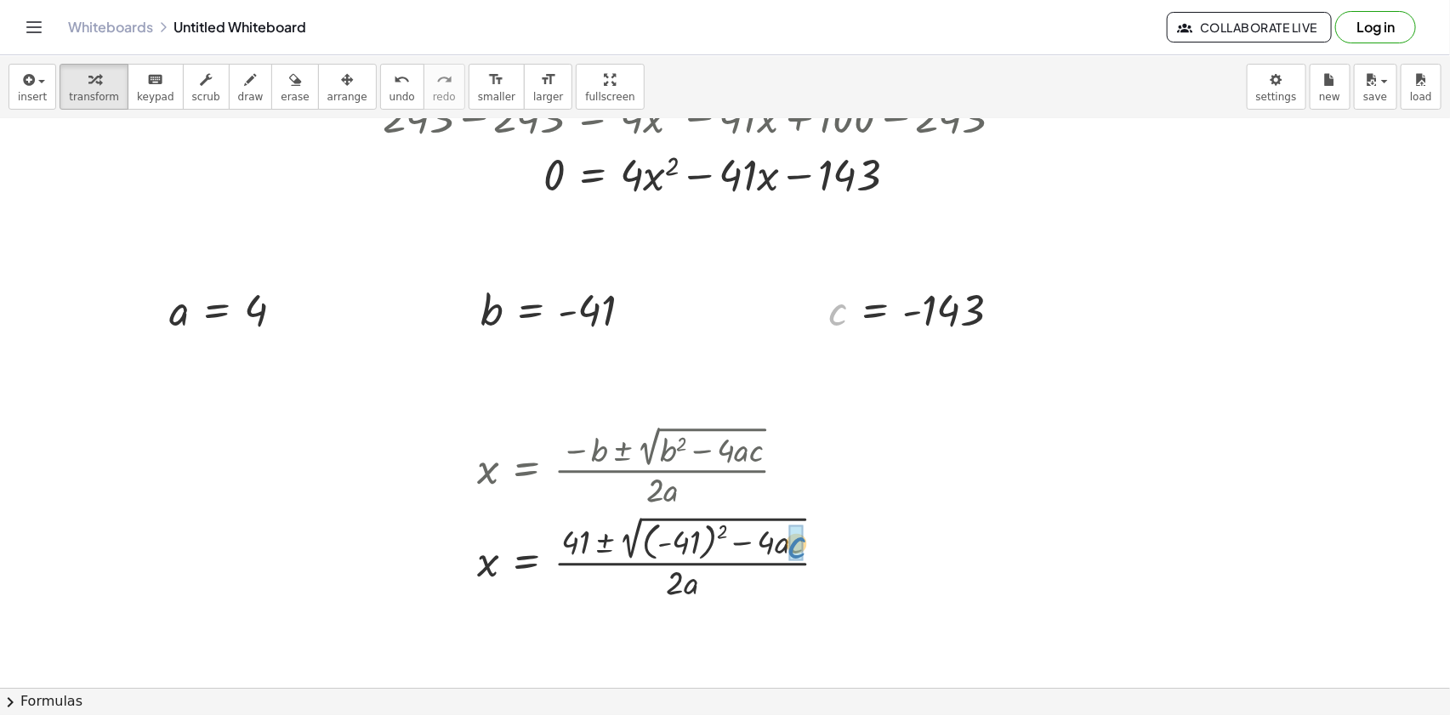
drag, startPoint x: 833, startPoint y: 324, endPoint x: 790, endPoint y: 557, distance: 236.9
drag, startPoint x: 194, startPoint y: 333, endPoint x: 723, endPoint y: 586, distance: 586.2
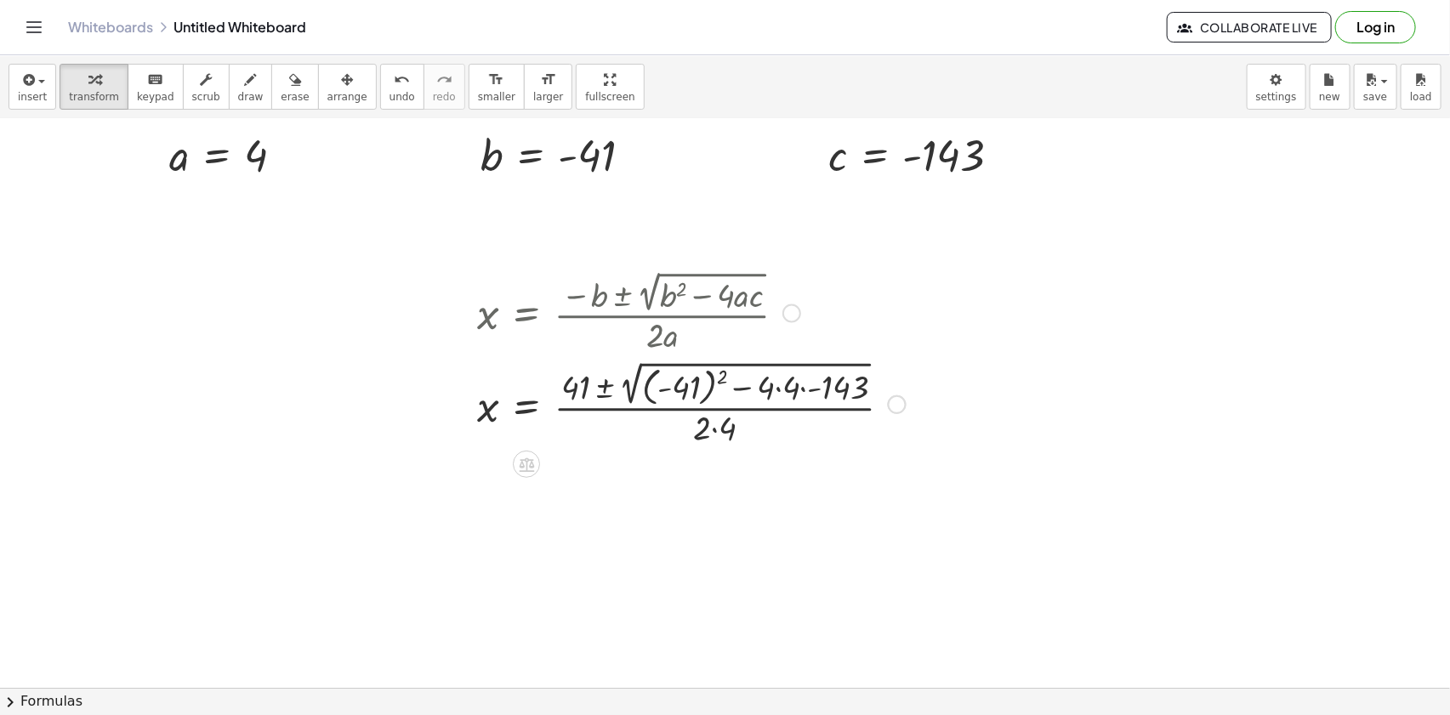
scroll to position [541, 0]
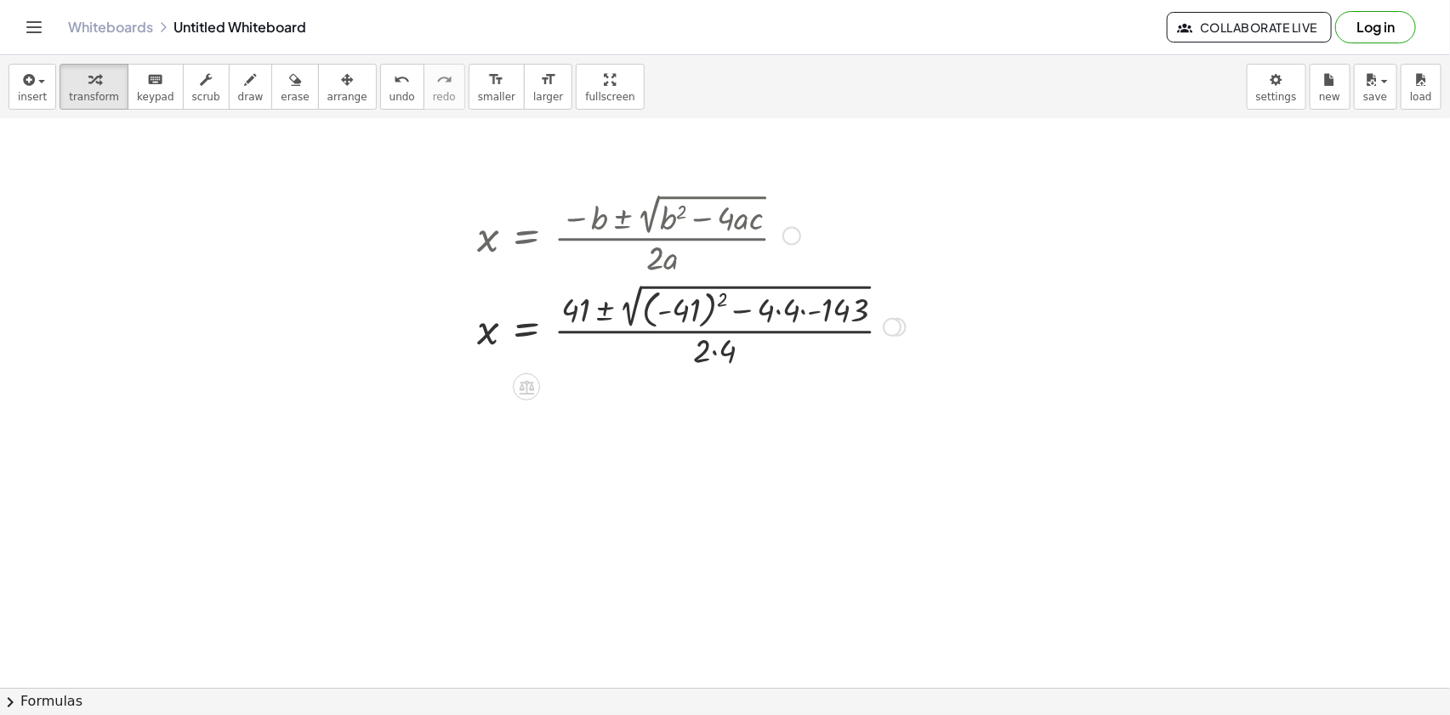
click at [716, 355] on div at bounding box center [692, 325] width 446 height 93
click at [773, 304] on div at bounding box center [692, 325] width 446 height 93
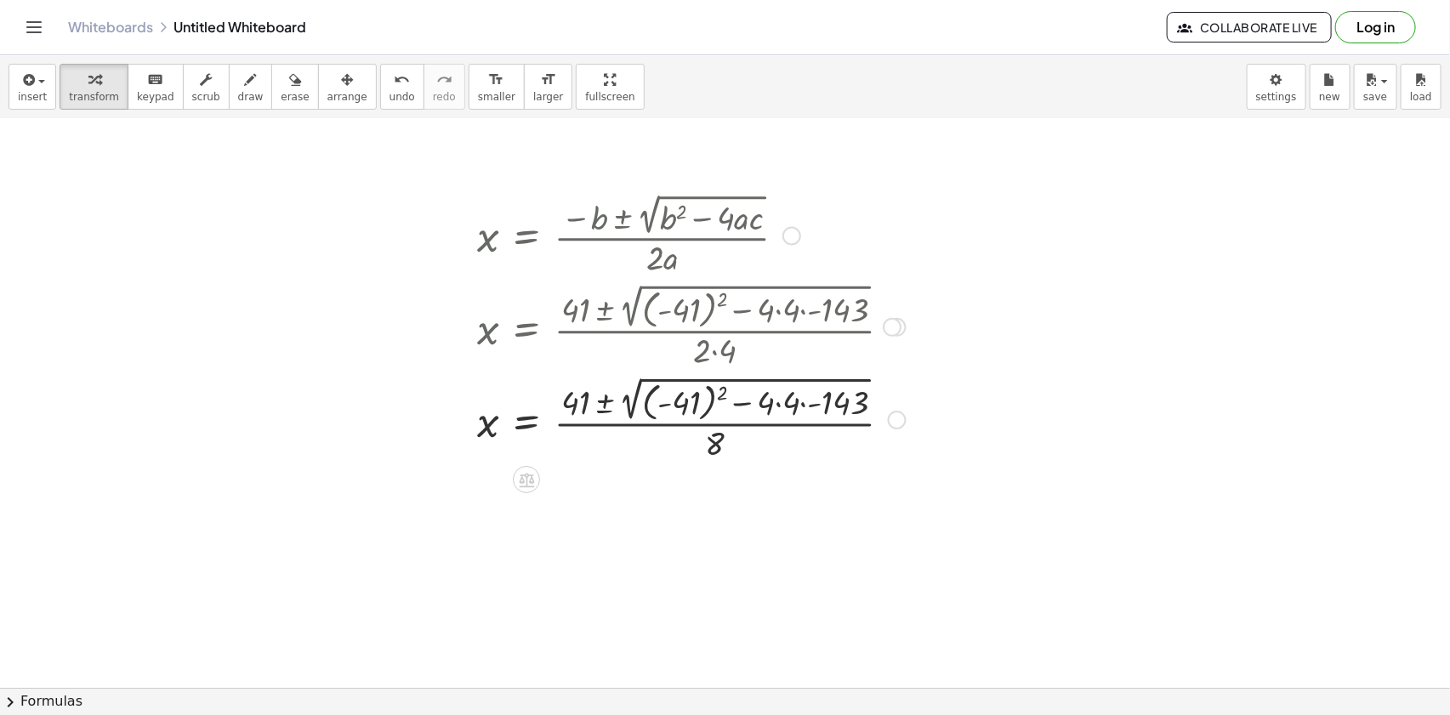
click at [785, 402] on div at bounding box center [692, 418] width 446 height 93
click at [824, 407] on div at bounding box center [692, 418] width 446 height 93
click at [751, 401] on div at bounding box center [692, 418] width 446 height 93
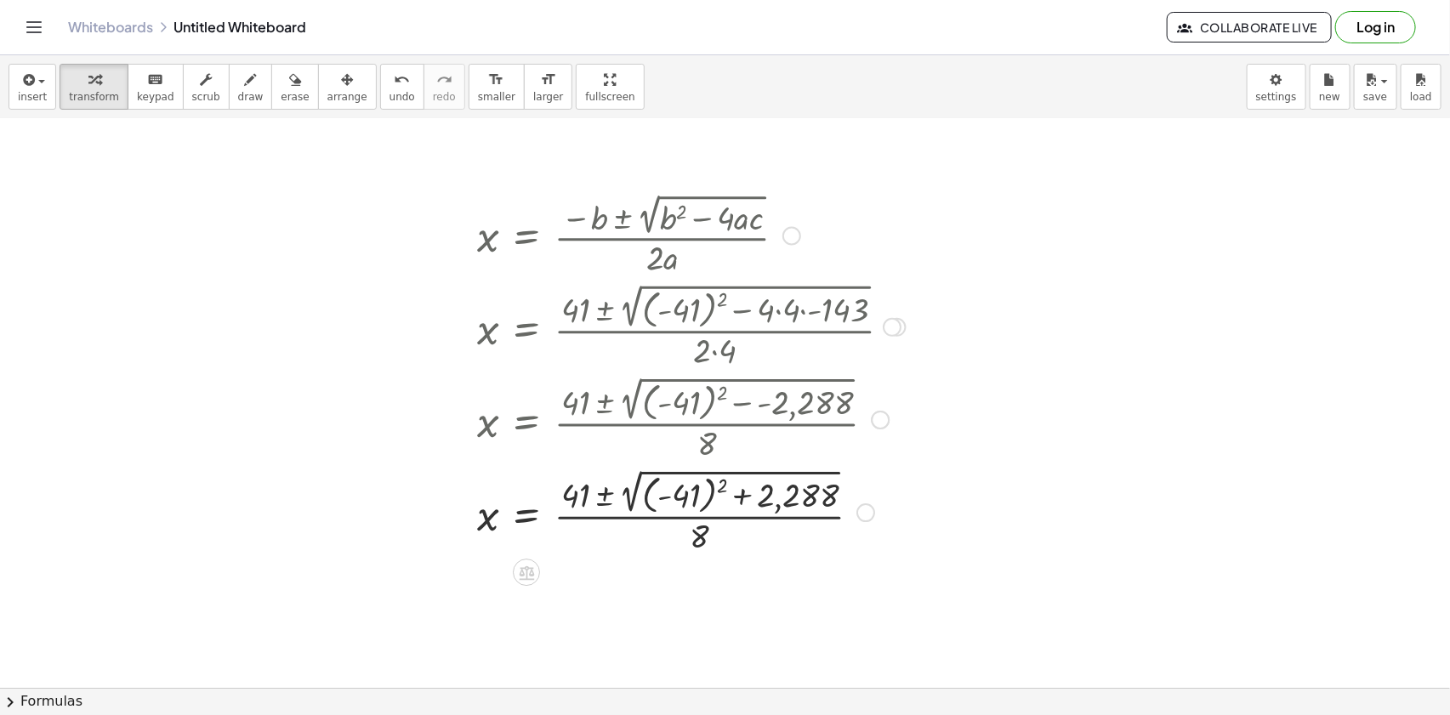
click at [672, 487] on div at bounding box center [692, 511] width 446 height 93
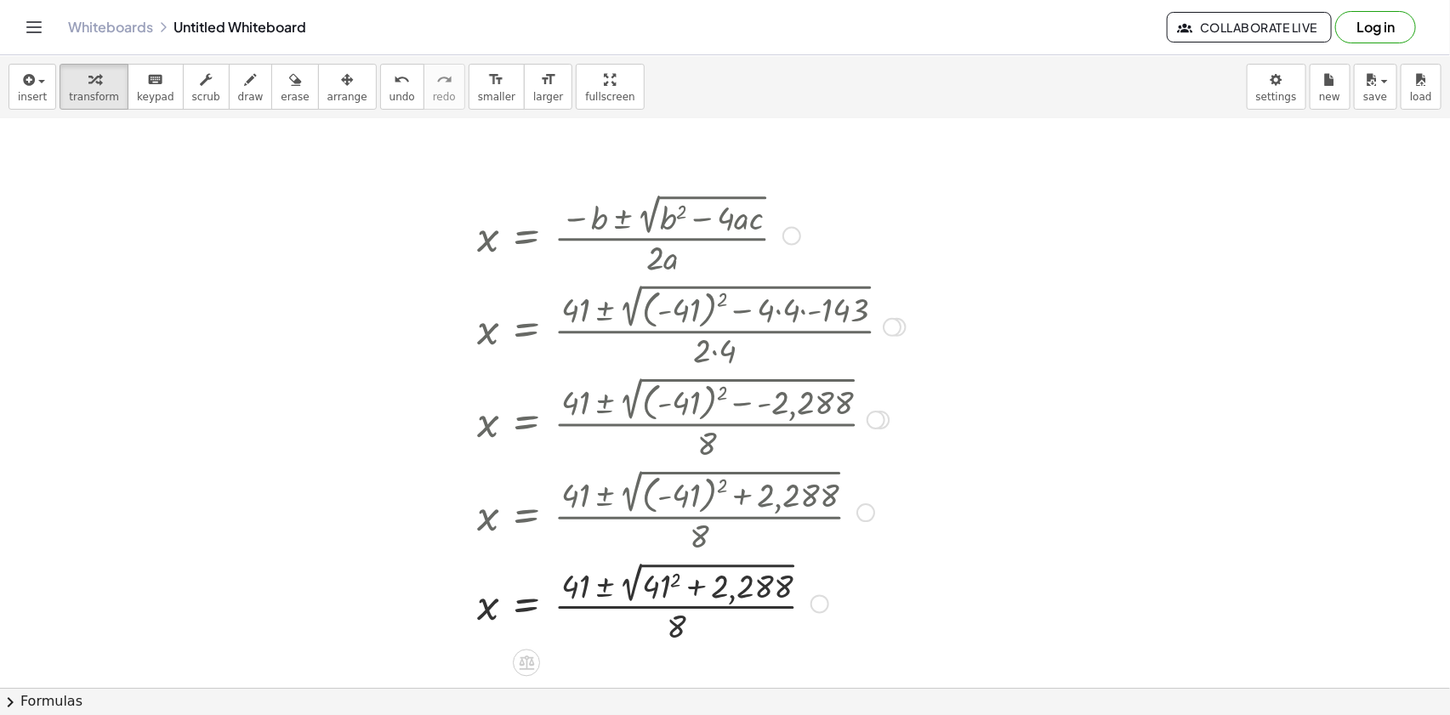
click at [667, 579] on div at bounding box center [692, 602] width 446 height 89
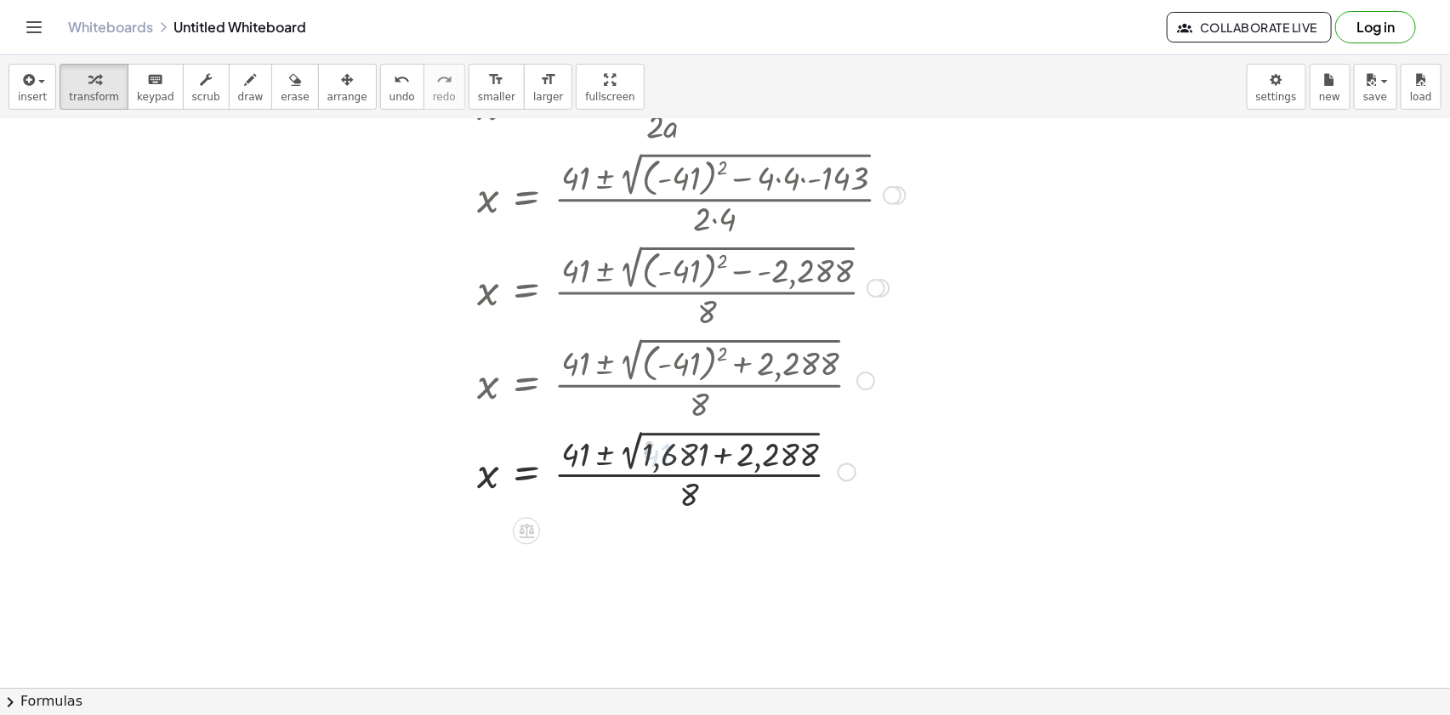
scroll to position [680, 0]
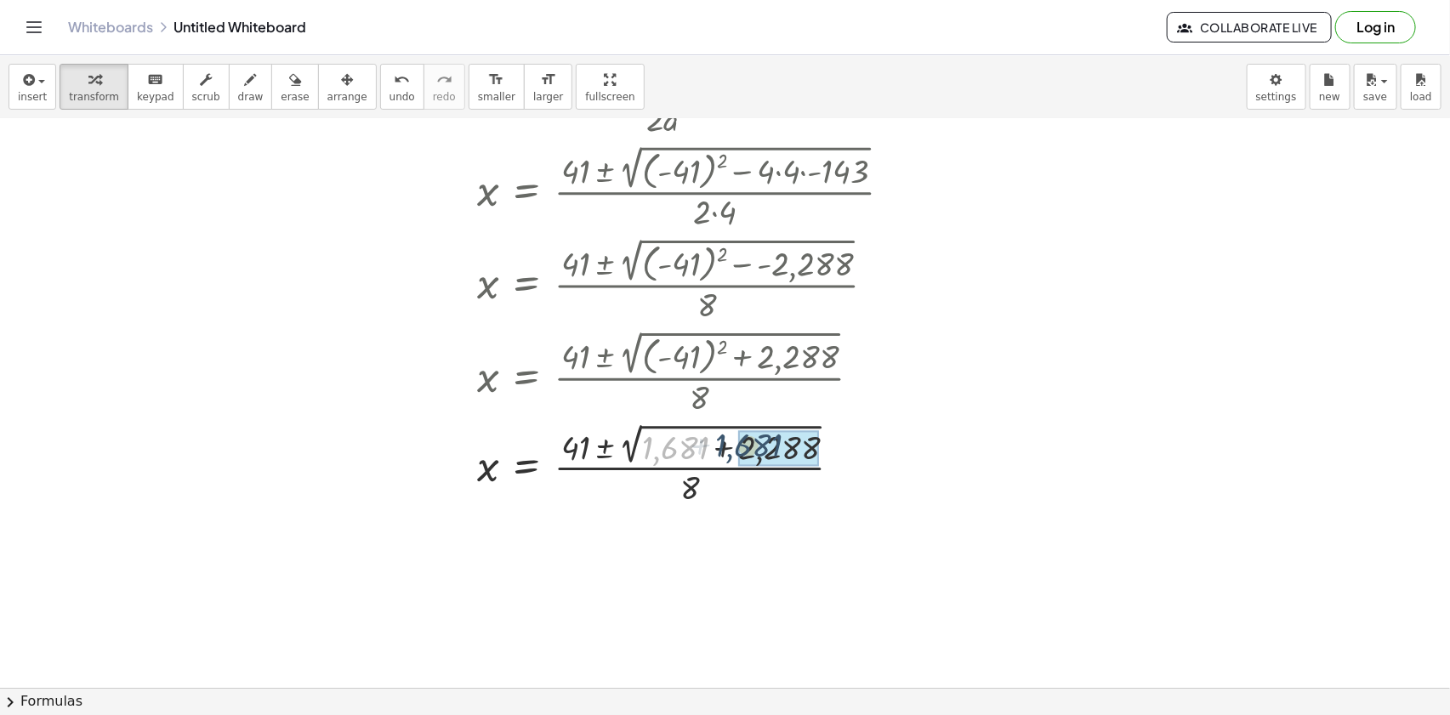
drag, startPoint x: 678, startPoint y: 451, endPoint x: 759, endPoint y: 449, distance: 81.7
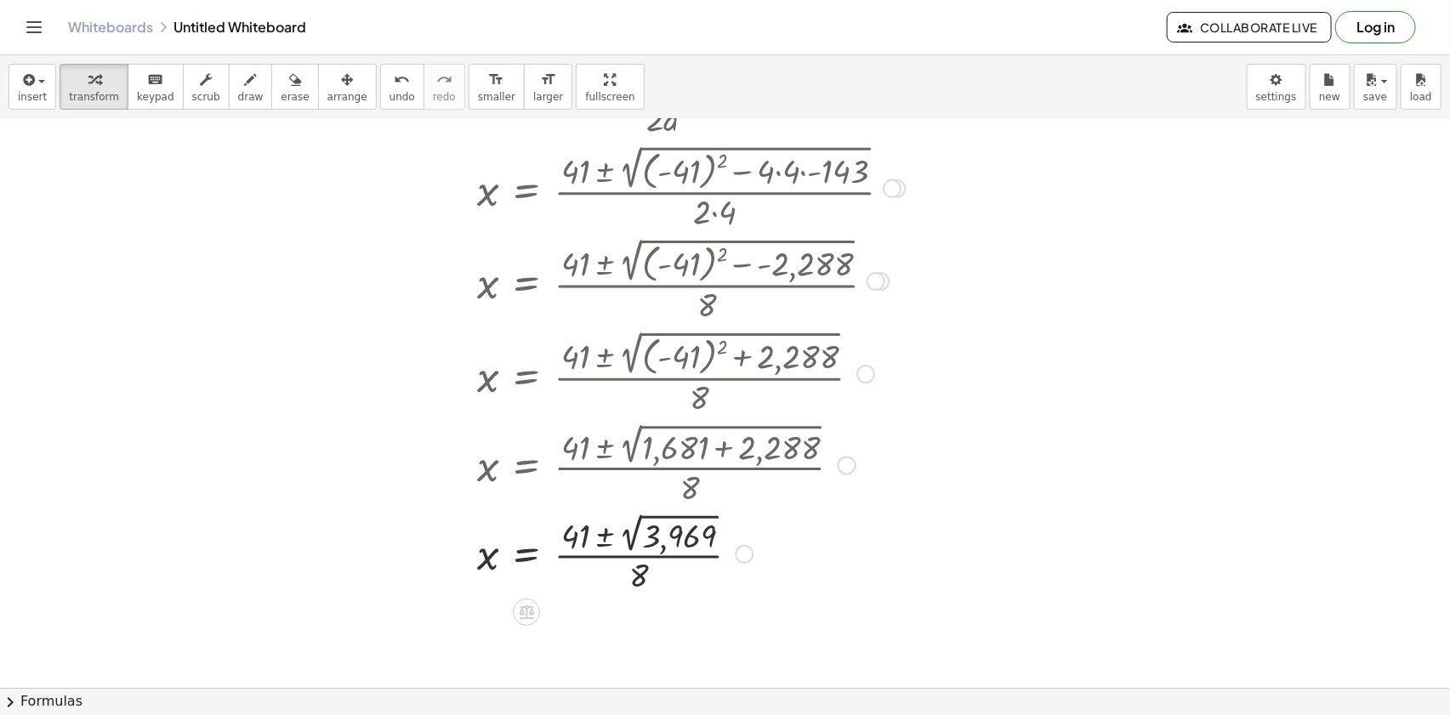
click at [664, 526] on div at bounding box center [692, 553] width 446 height 88
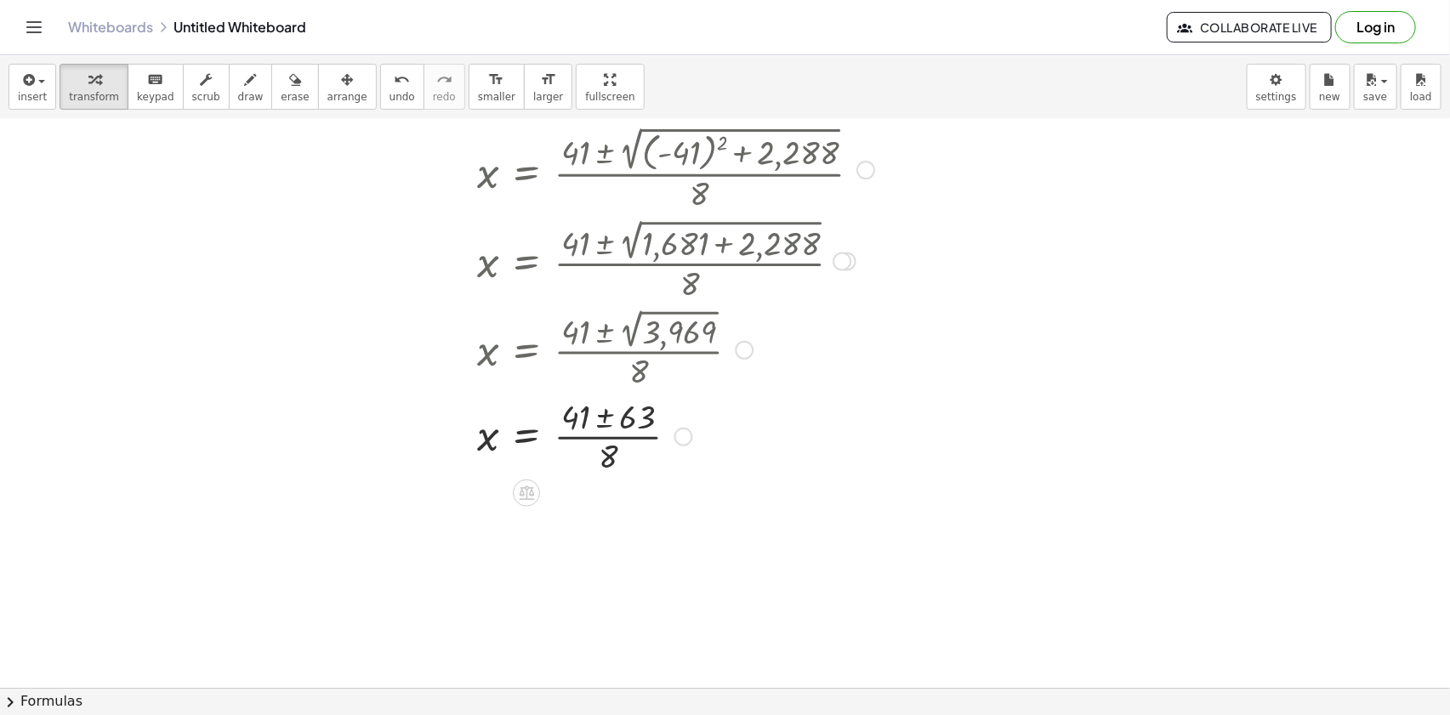
scroll to position [911, 0]
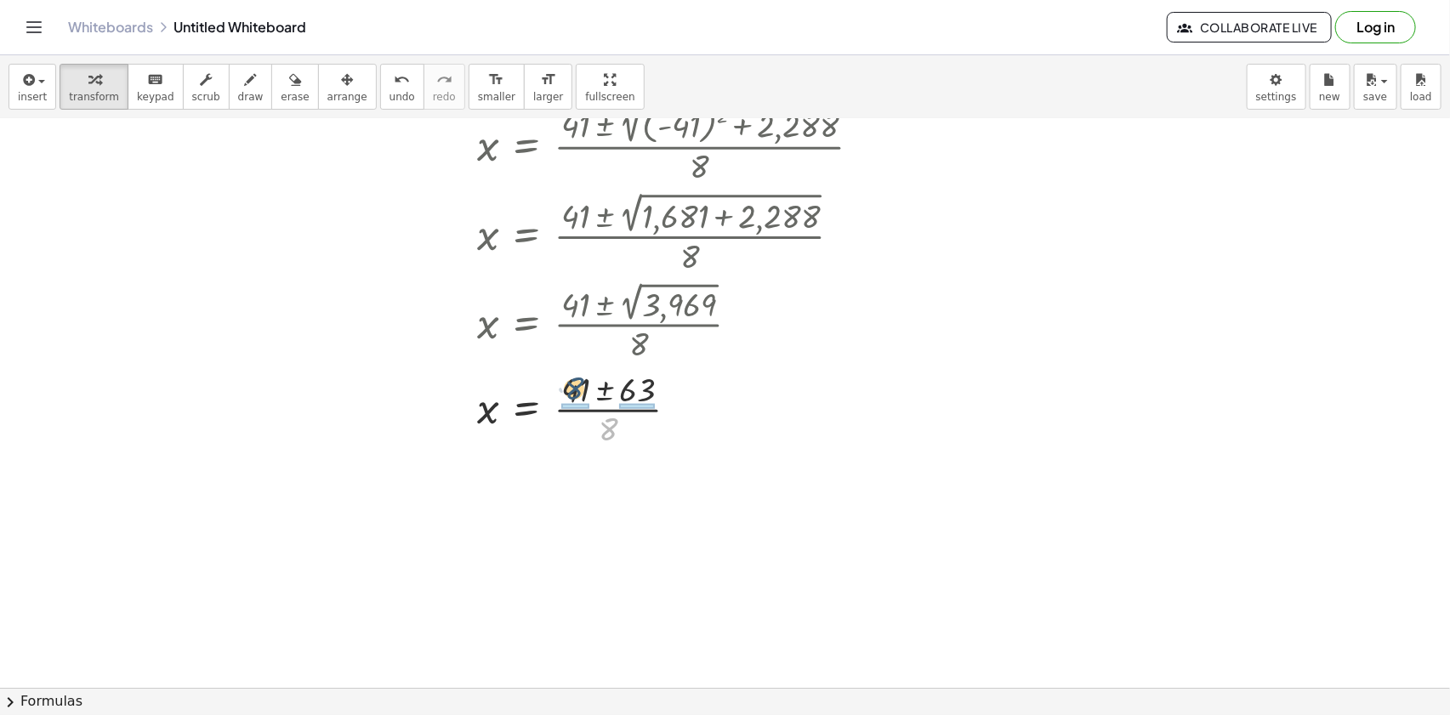
drag, startPoint x: 612, startPoint y: 433, endPoint x: 579, endPoint y: 398, distance: 48.1
click at [579, 398] on div at bounding box center [692, 408] width 446 height 85
click at [576, 492] on div at bounding box center [692, 493] width 446 height 85
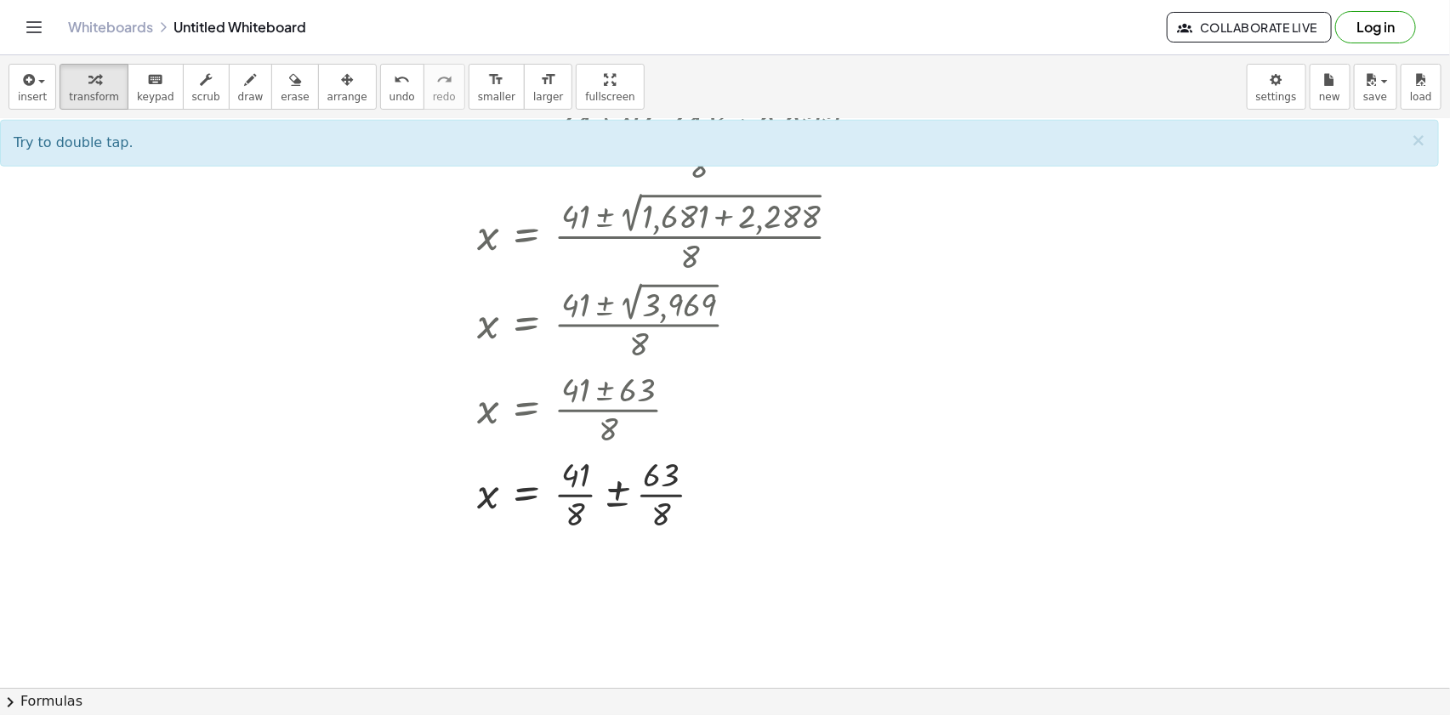
click at [582, 573] on div at bounding box center [725, 62] width 1450 height 1708
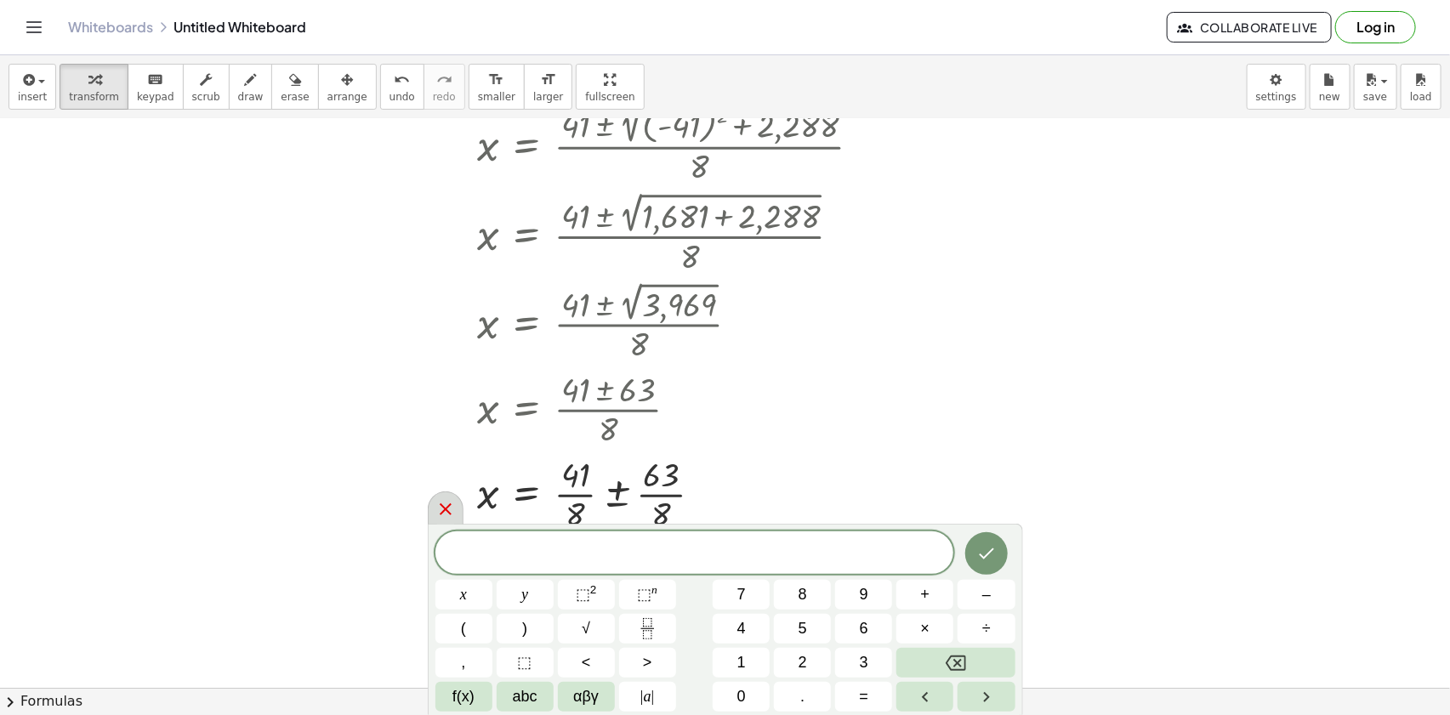
click at [433, 514] on div at bounding box center [446, 508] width 36 height 33
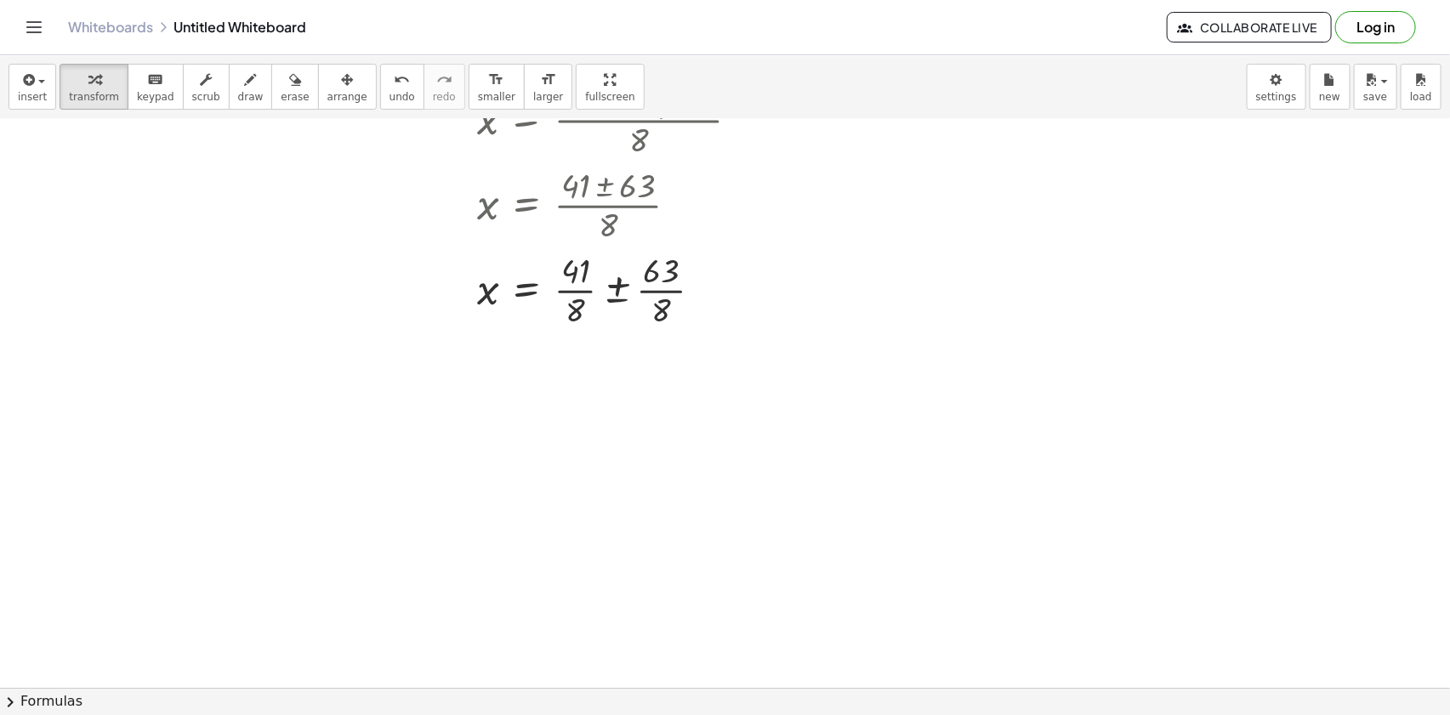
scroll to position [1138, 0]
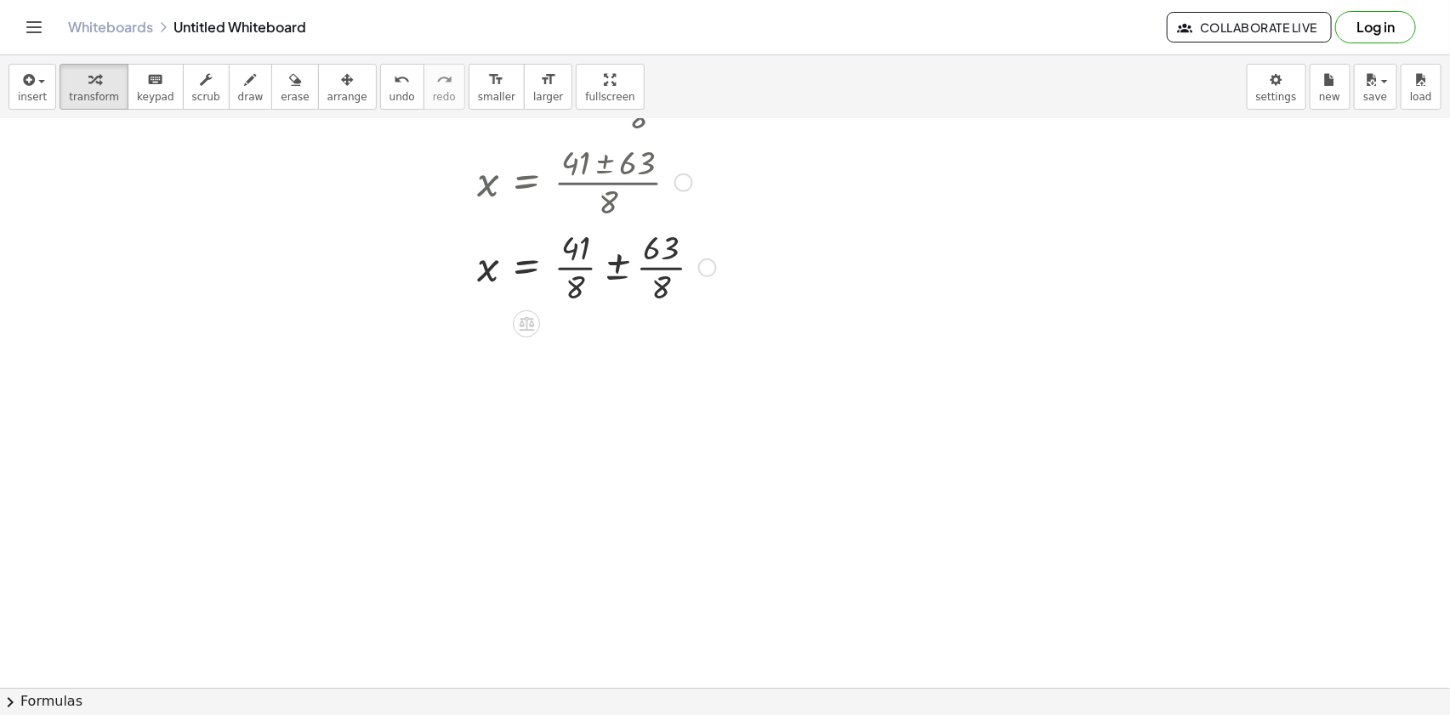
click at [619, 265] on div at bounding box center [692, 266] width 446 height 85
click at [589, 265] on div at bounding box center [692, 266] width 446 height 85
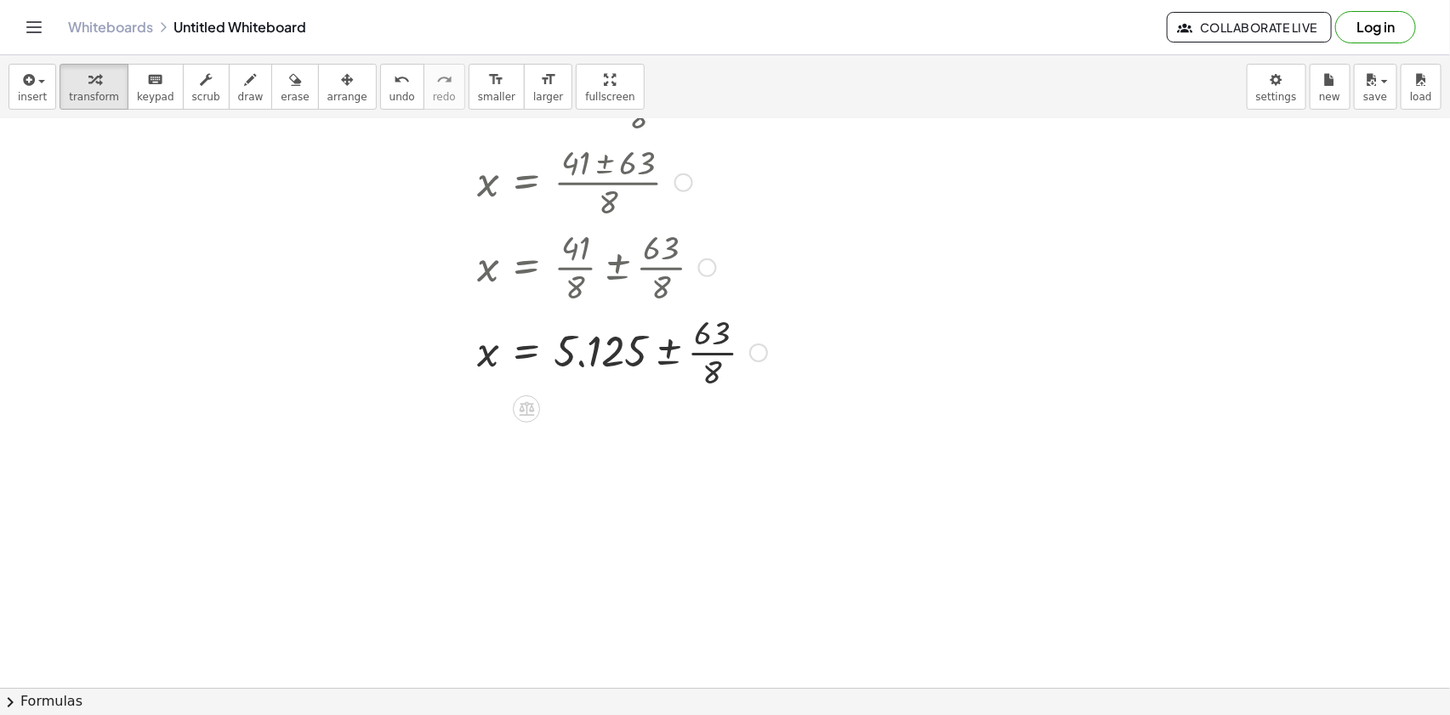
click at [703, 358] on div at bounding box center [692, 351] width 446 height 85
click at [669, 358] on div at bounding box center [692, 351] width 446 height 58
click at [487, 358] on div at bounding box center [692, 351] width 446 height 58
click at [611, 355] on div at bounding box center [692, 351] width 446 height 58
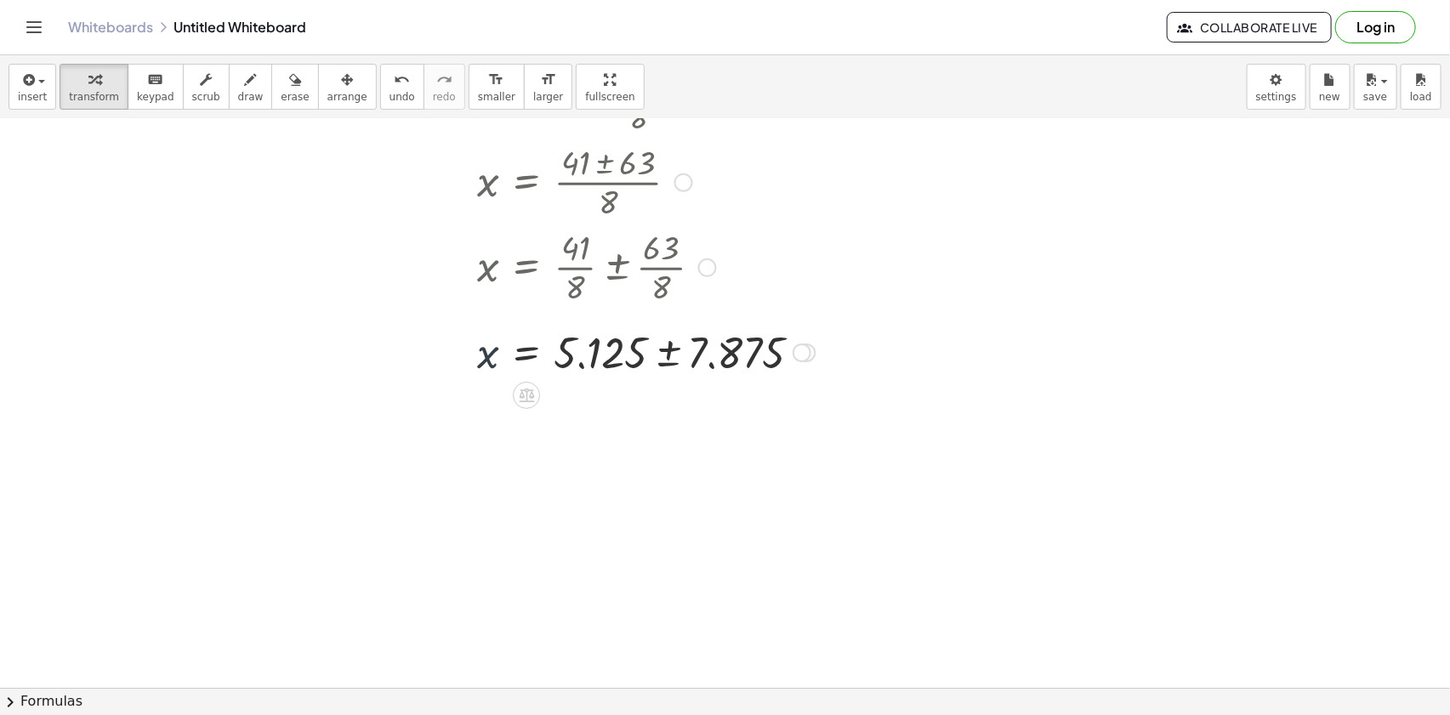
click at [611, 355] on div at bounding box center [692, 351] width 446 height 58
drag, startPoint x: 619, startPoint y: 353, endPoint x: 736, endPoint y: 356, distance: 116.6
click at [736, 356] on div at bounding box center [692, 351] width 446 height 58
click at [704, 350] on div at bounding box center [692, 351] width 446 height 58
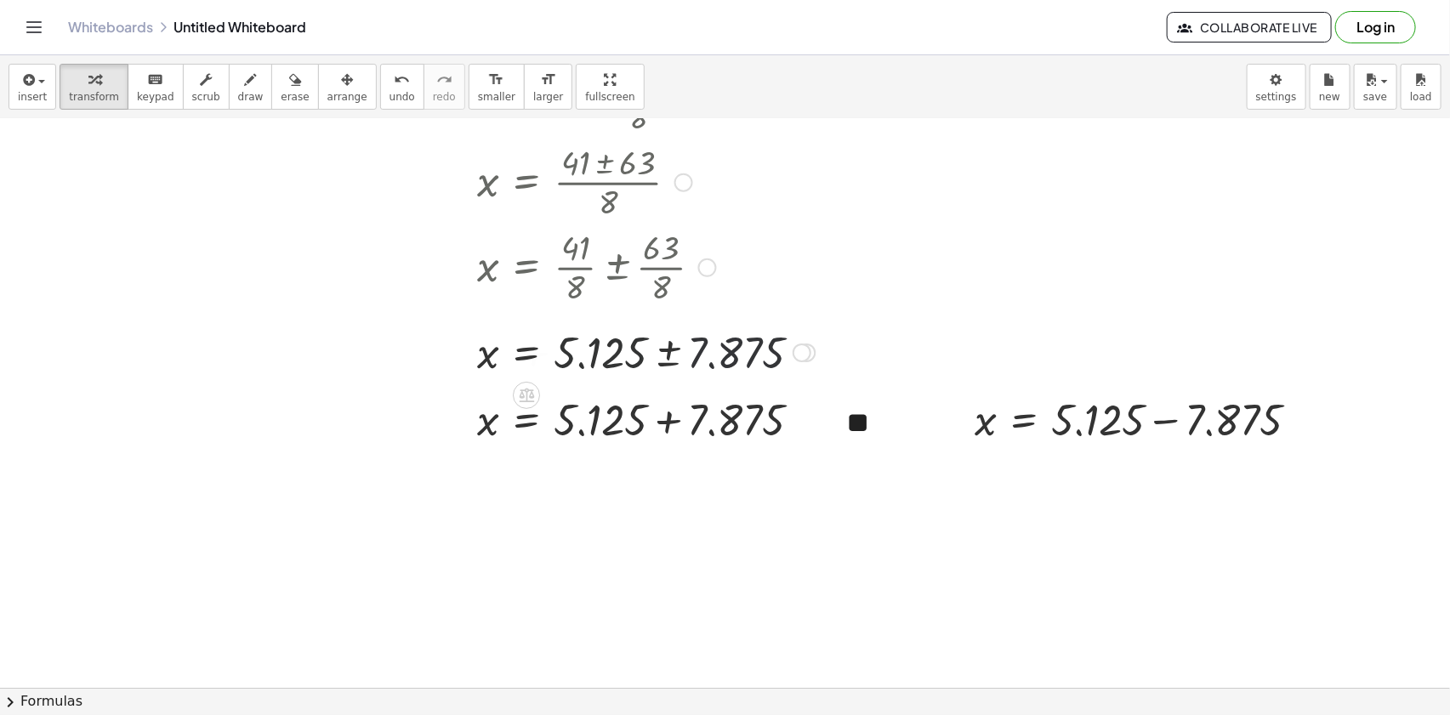
click at [704, 350] on div at bounding box center [692, 351] width 446 height 58
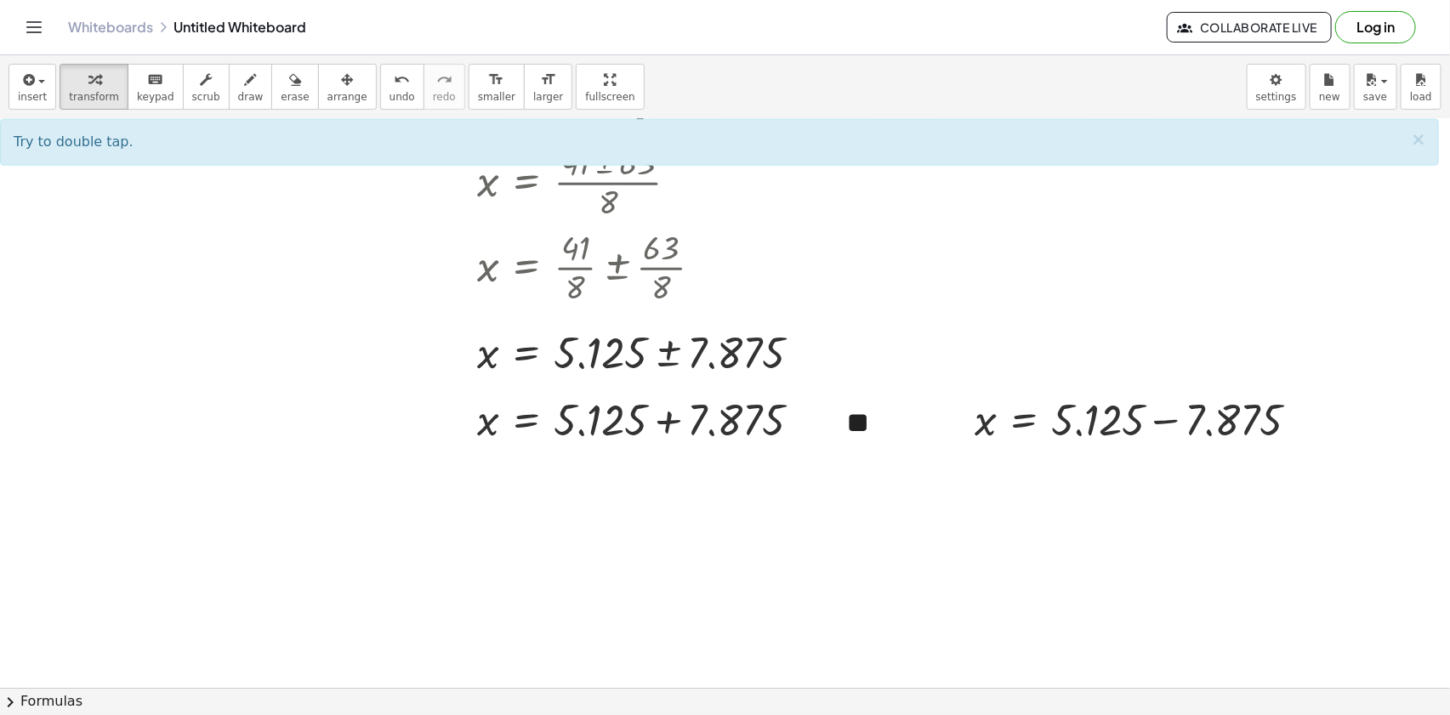
click at [764, 466] on div at bounding box center [725, 119] width 1450 height 2277
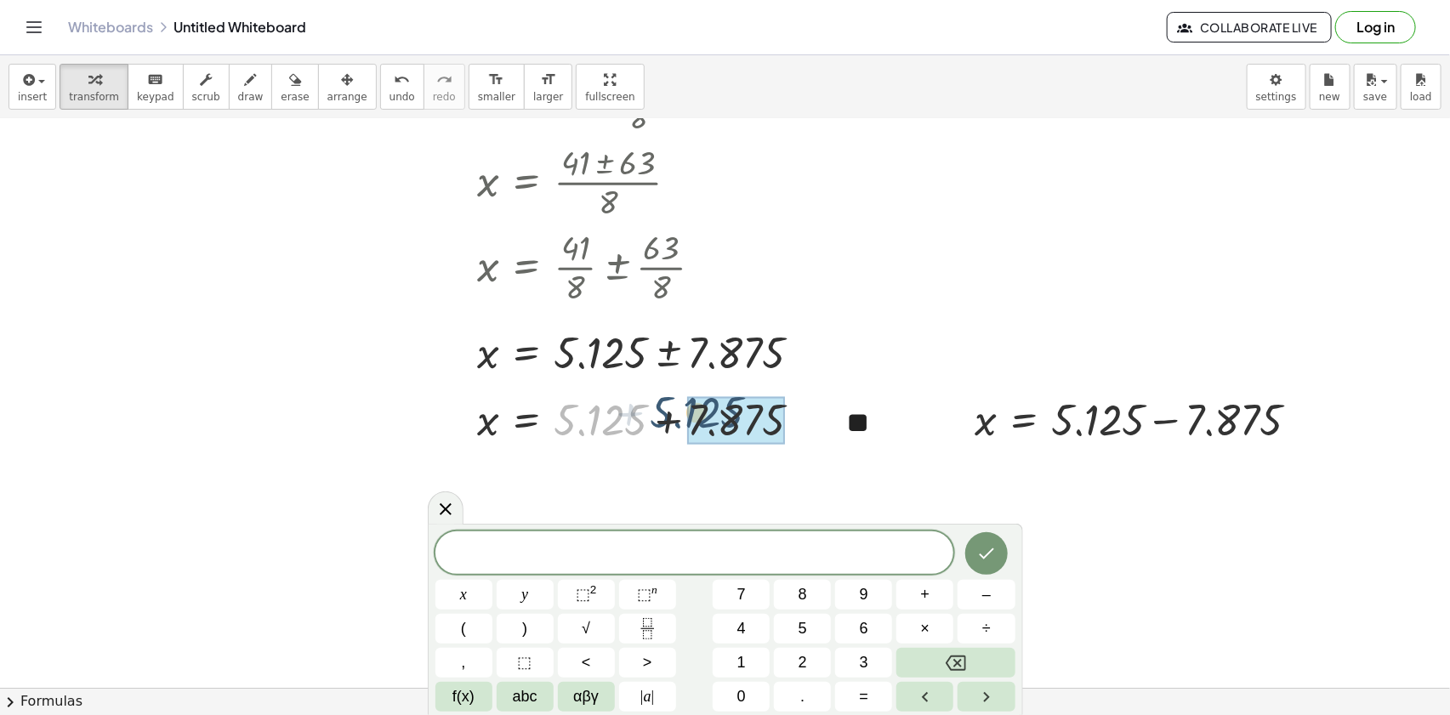
drag, startPoint x: 600, startPoint y: 427, endPoint x: 707, endPoint y: 420, distance: 107.4
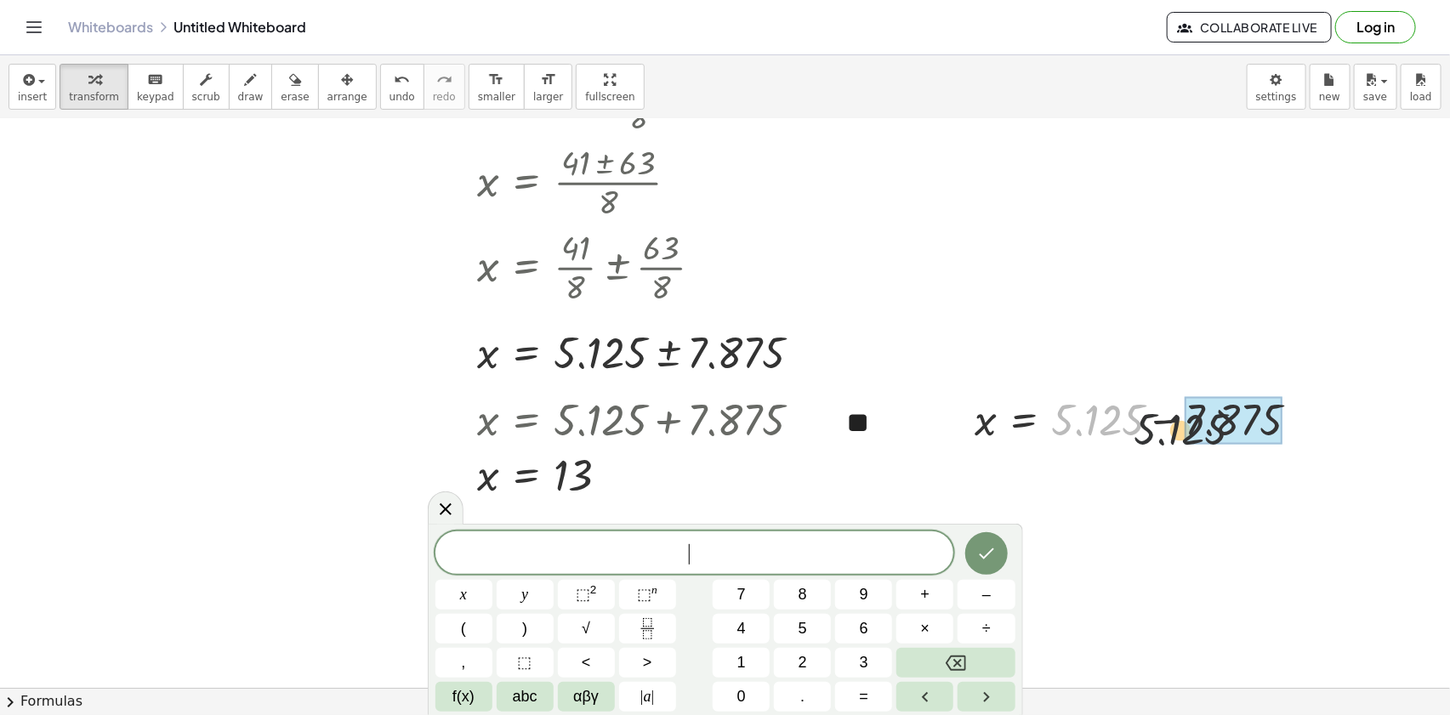
drag, startPoint x: 1086, startPoint y: 424, endPoint x: 1265, endPoint y: 421, distance: 178.6
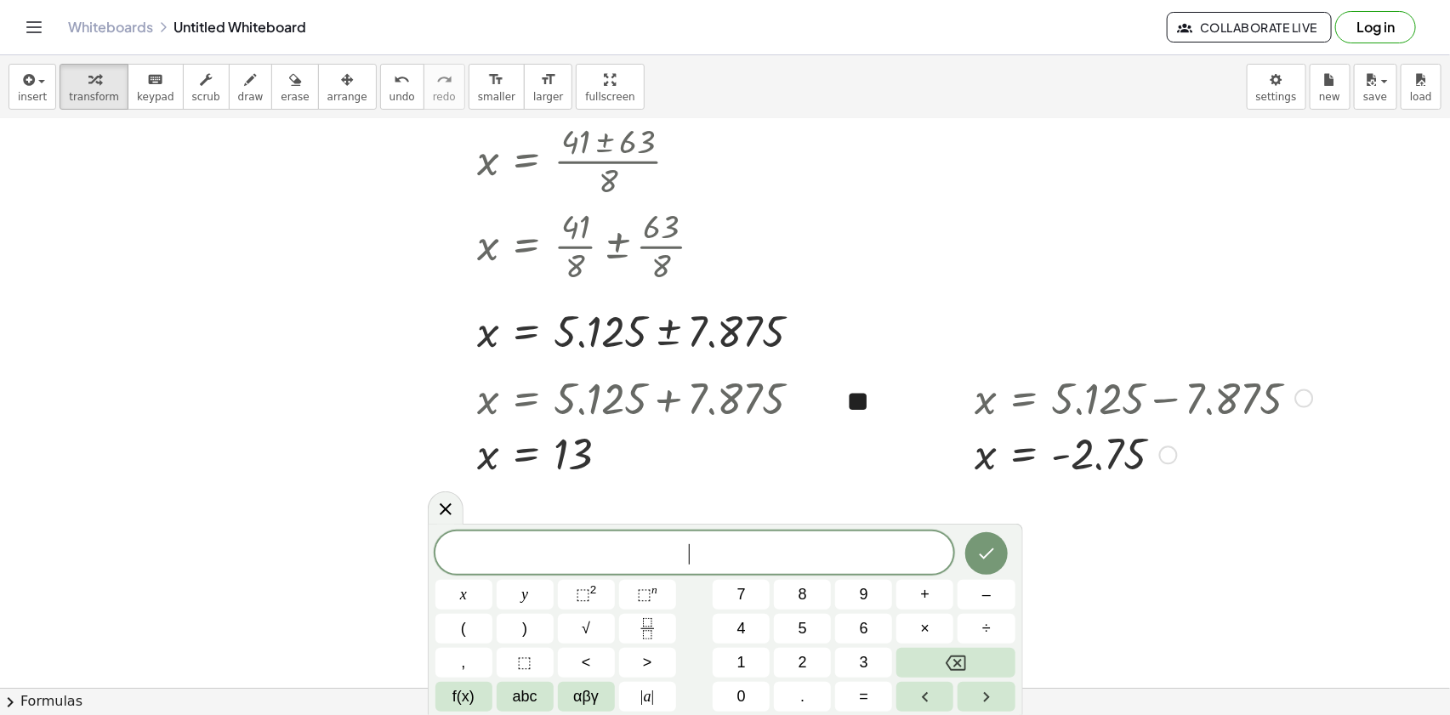
scroll to position [1237, 0]
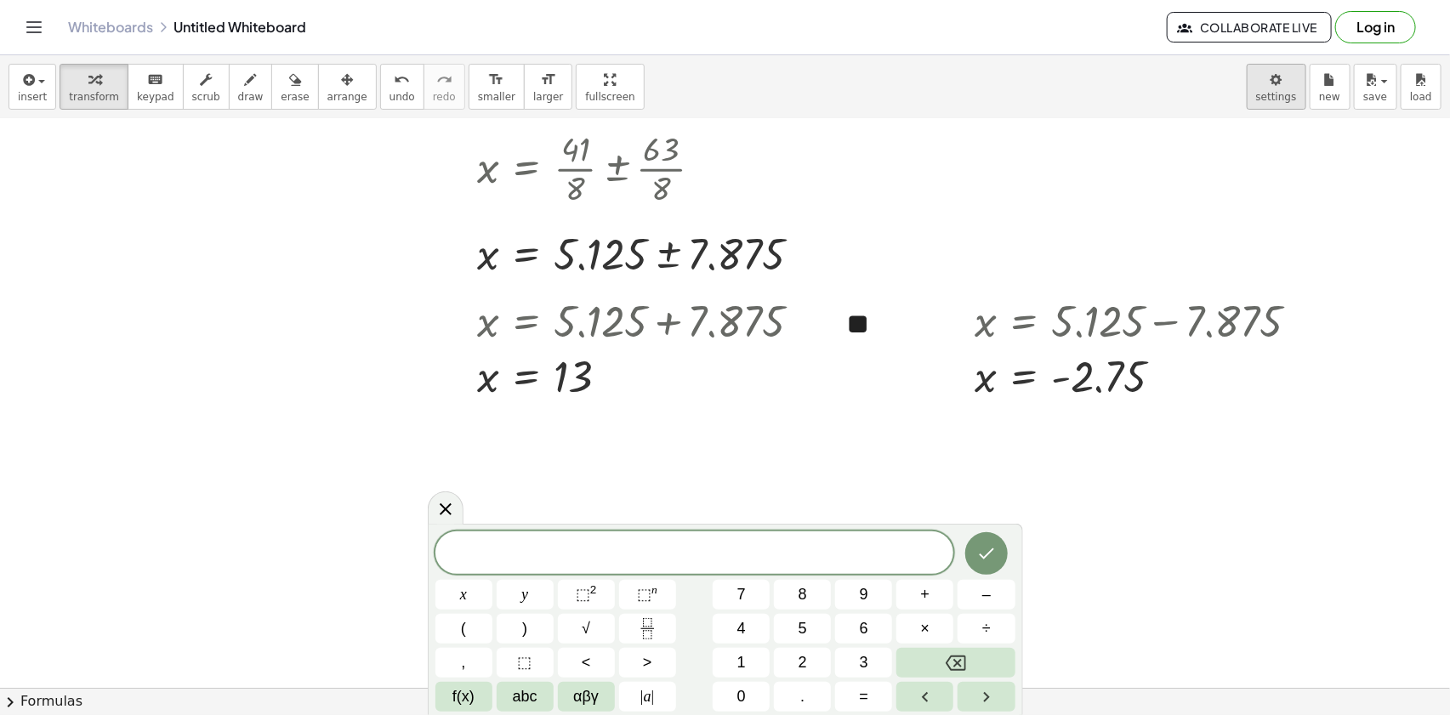
click at [1275, 82] on body "Graspable Math Activities Get Started Activity Bank Assigned Work Classes White…" at bounding box center [725, 357] width 1450 height 715
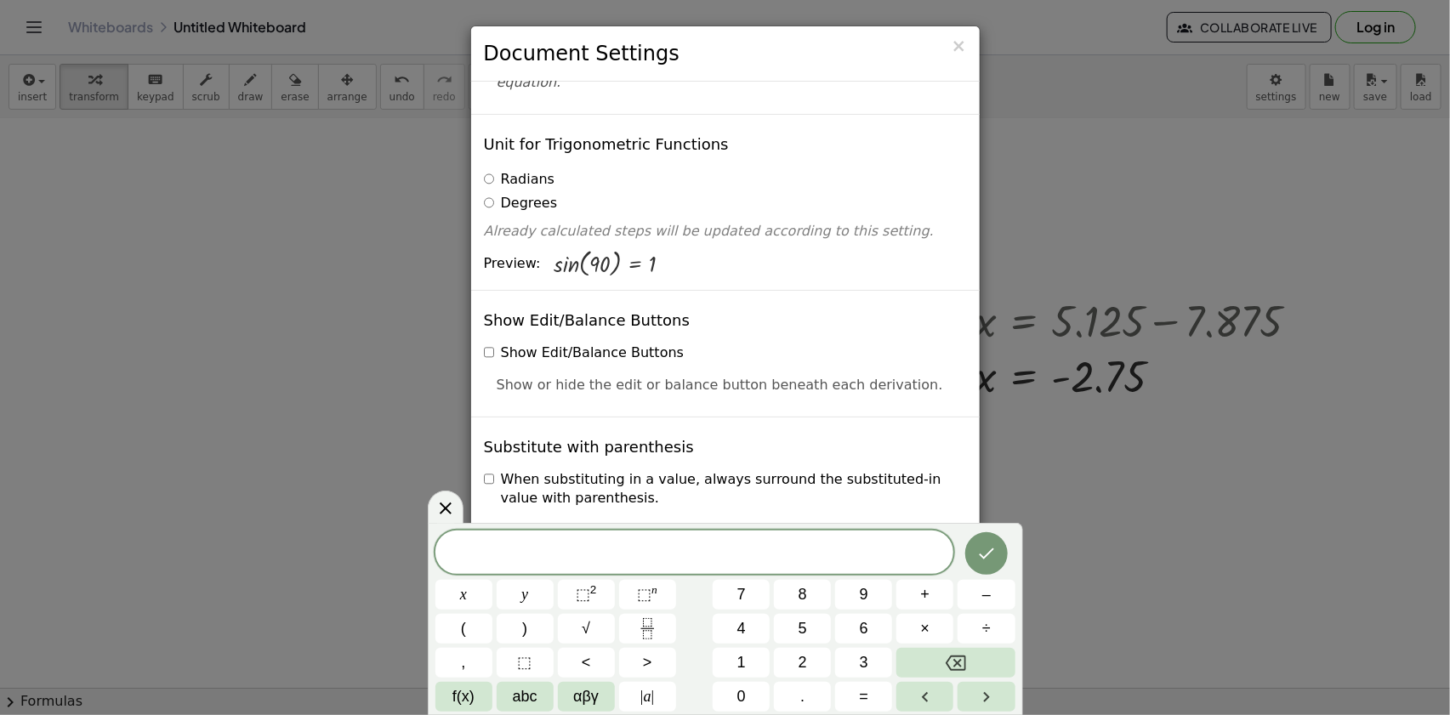
scroll to position [231, 0]
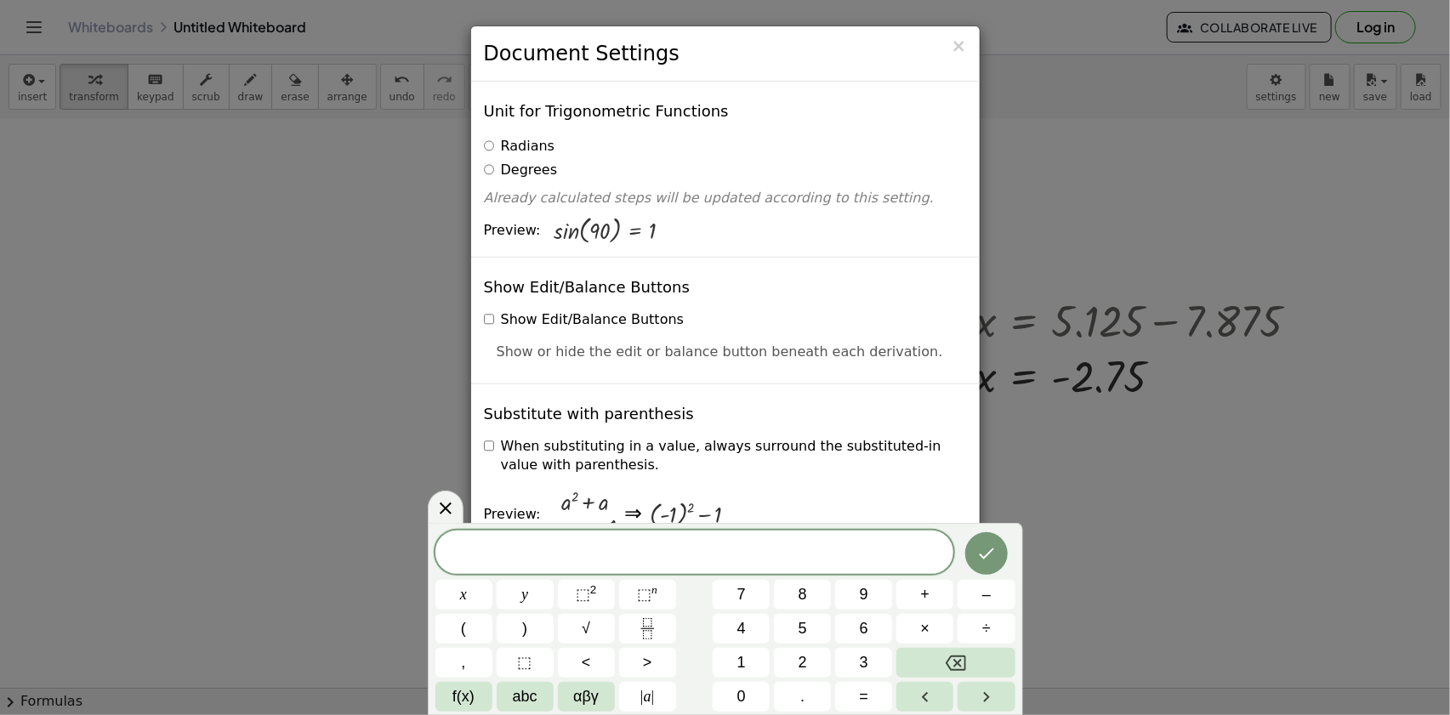
click at [518, 137] on label "Radians" at bounding box center [519, 147] width 71 height 20
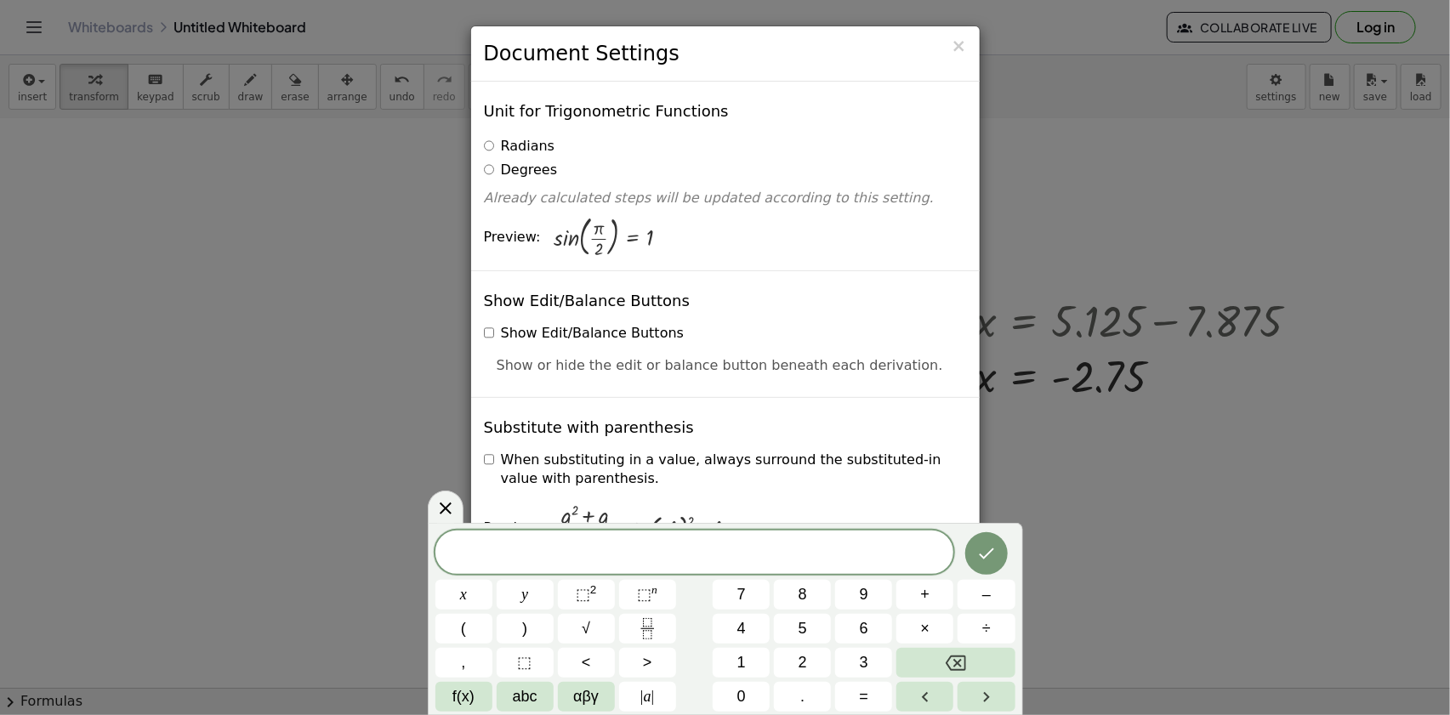
click at [526, 161] on label "Degrees" at bounding box center [521, 171] width 74 height 20
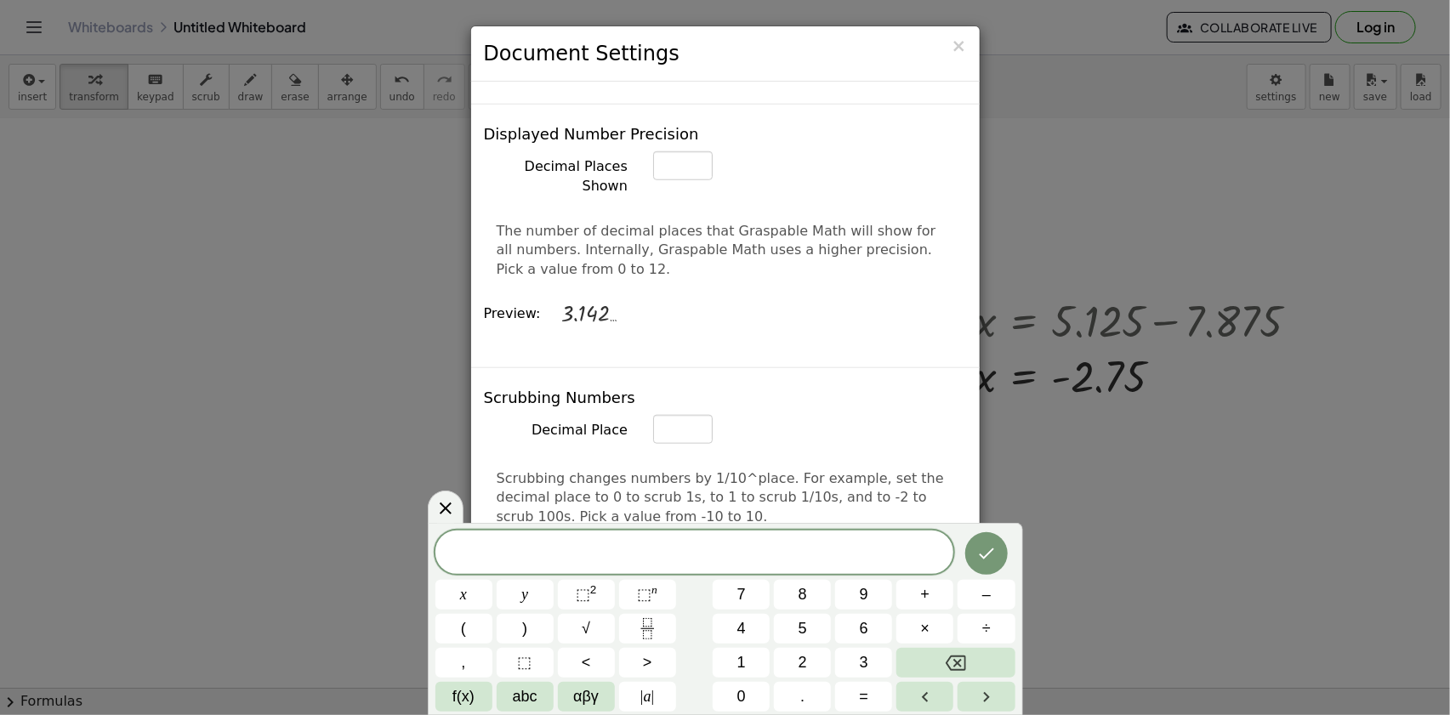
scroll to position [618, 0]
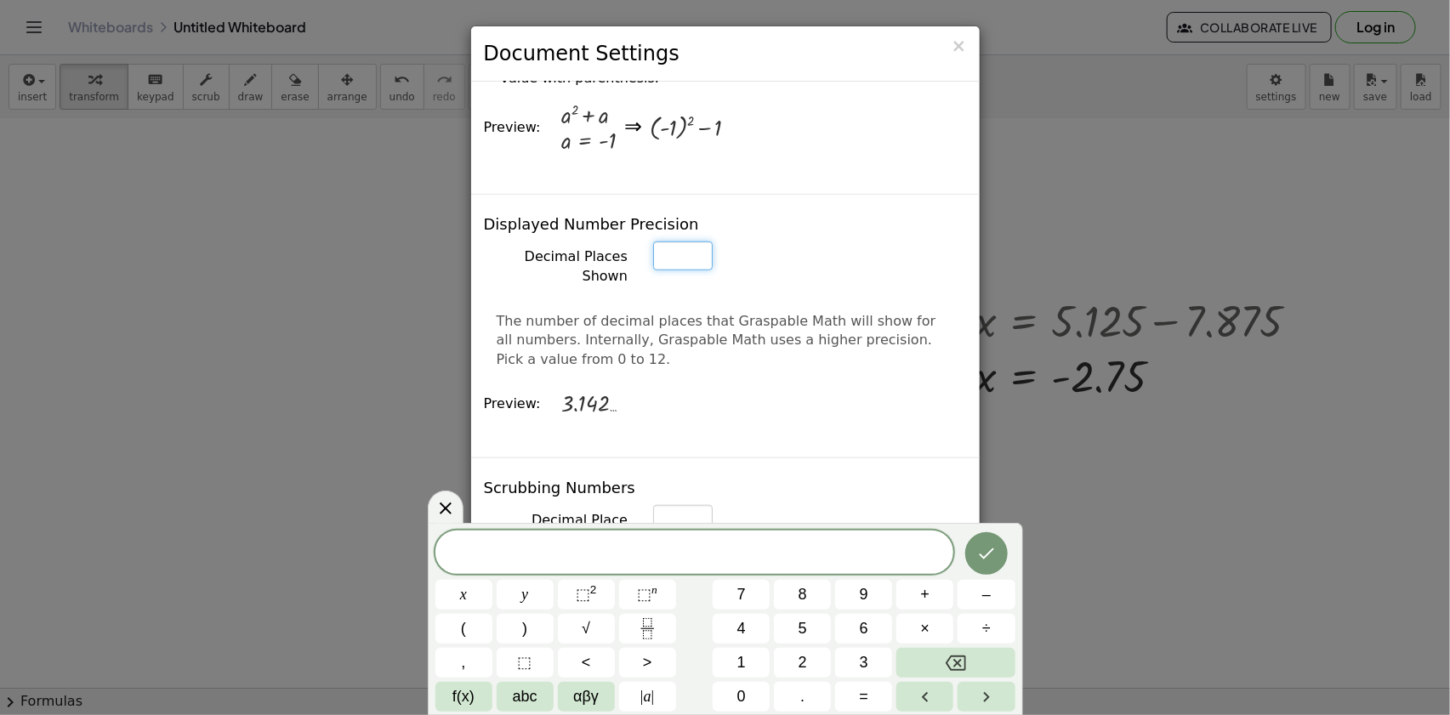
click at [690, 242] on input "*" at bounding box center [683, 256] width 60 height 29
click at [693, 242] on input "*" at bounding box center [683, 256] width 60 height 29
click at [698, 242] on input "*" at bounding box center [683, 256] width 60 height 29
click at [694, 242] on input "*" at bounding box center [683, 256] width 60 height 29
type input "*"
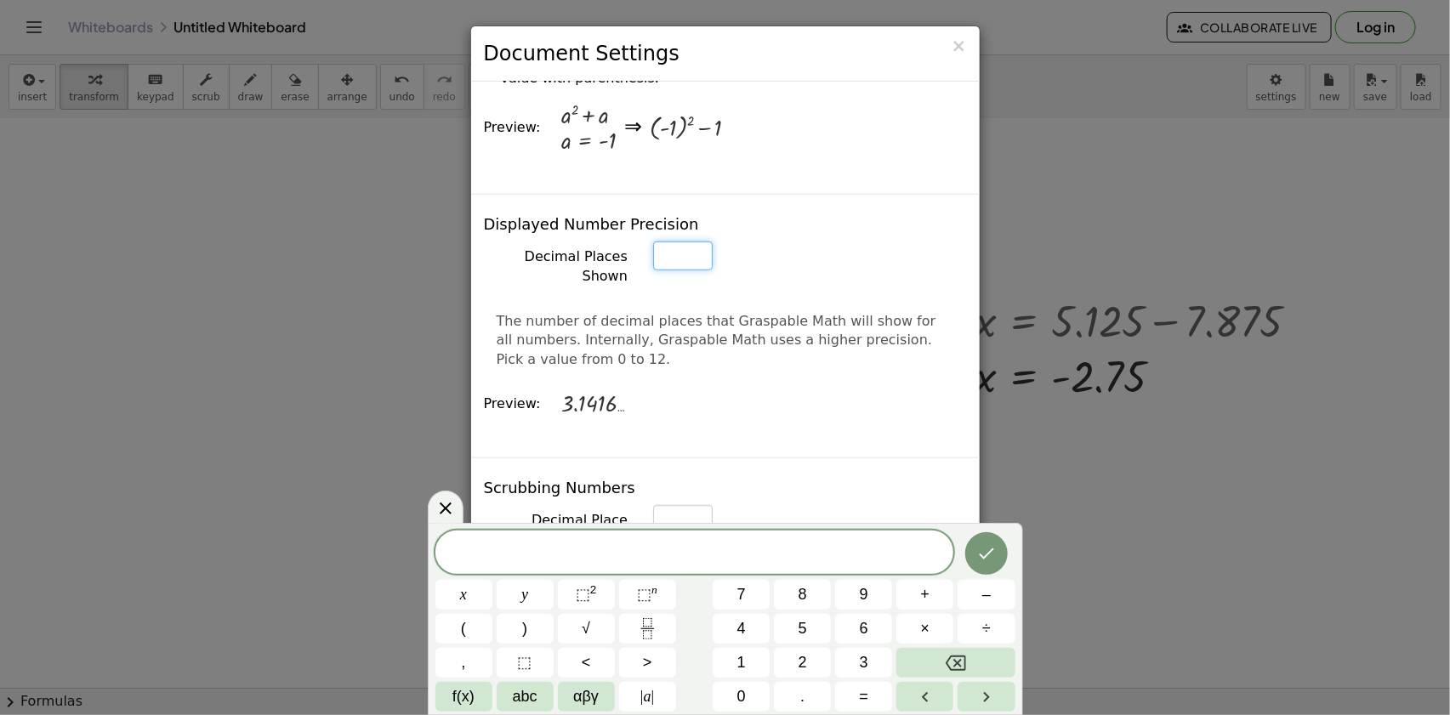
click at [694, 242] on input "*" at bounding box center [683, 256] width 60 height 29
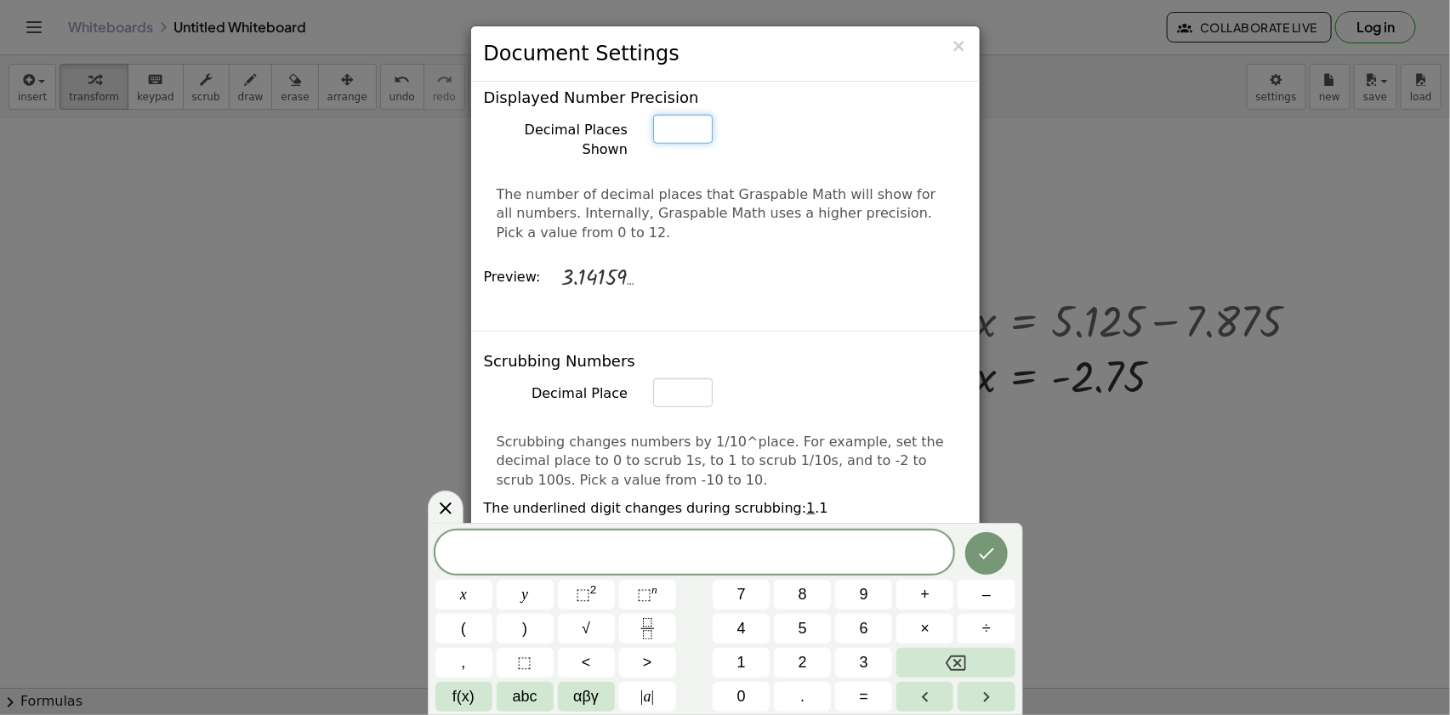
scroll to position [773, 0]
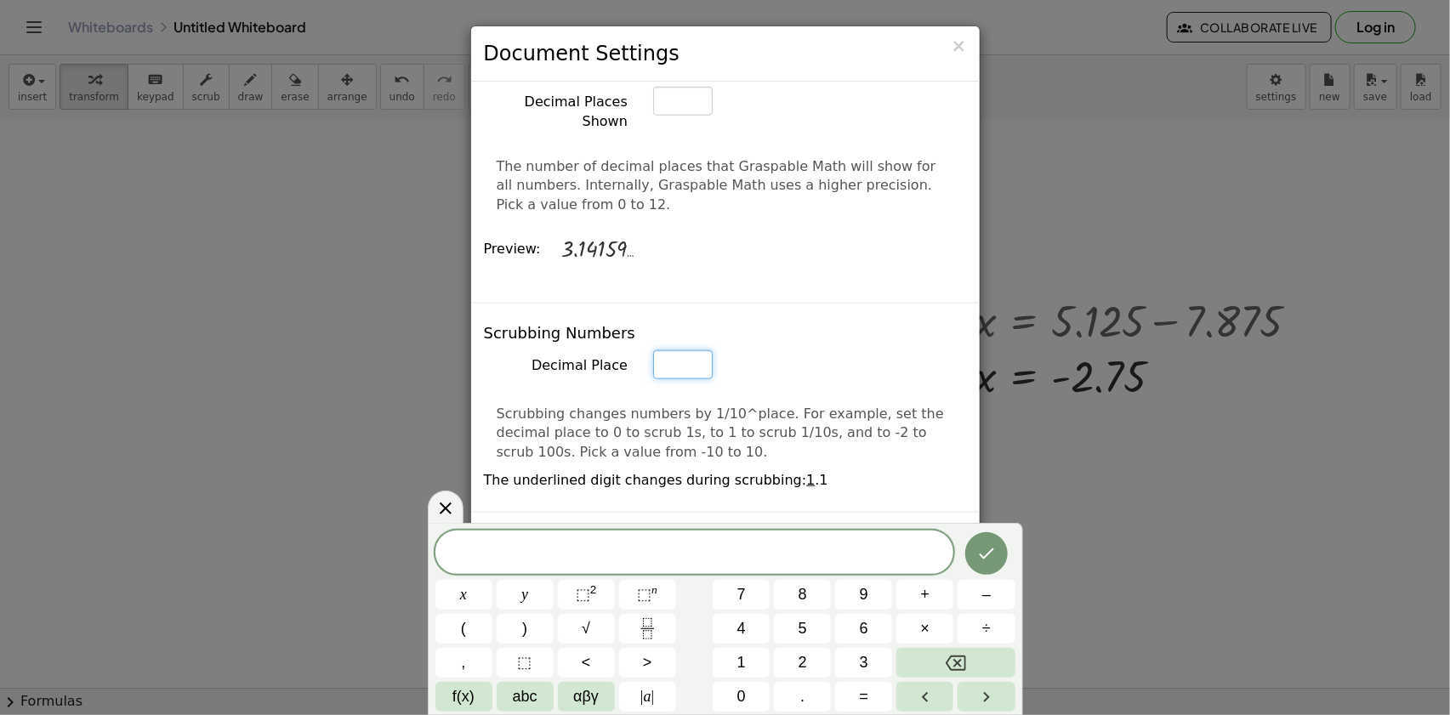
click at [691, 116] on input "*" at bounding box center [683, 101] width 60 height 29
click at [692, 116] on input "*" at bounding box center [683, 101] width 60 height 29
click at [693, 116] on input "*" at bounding box center [683, 101] width 60 height 29
click at [689, 116] on input "*" at bounding box center [683, 101] width 60 height 29
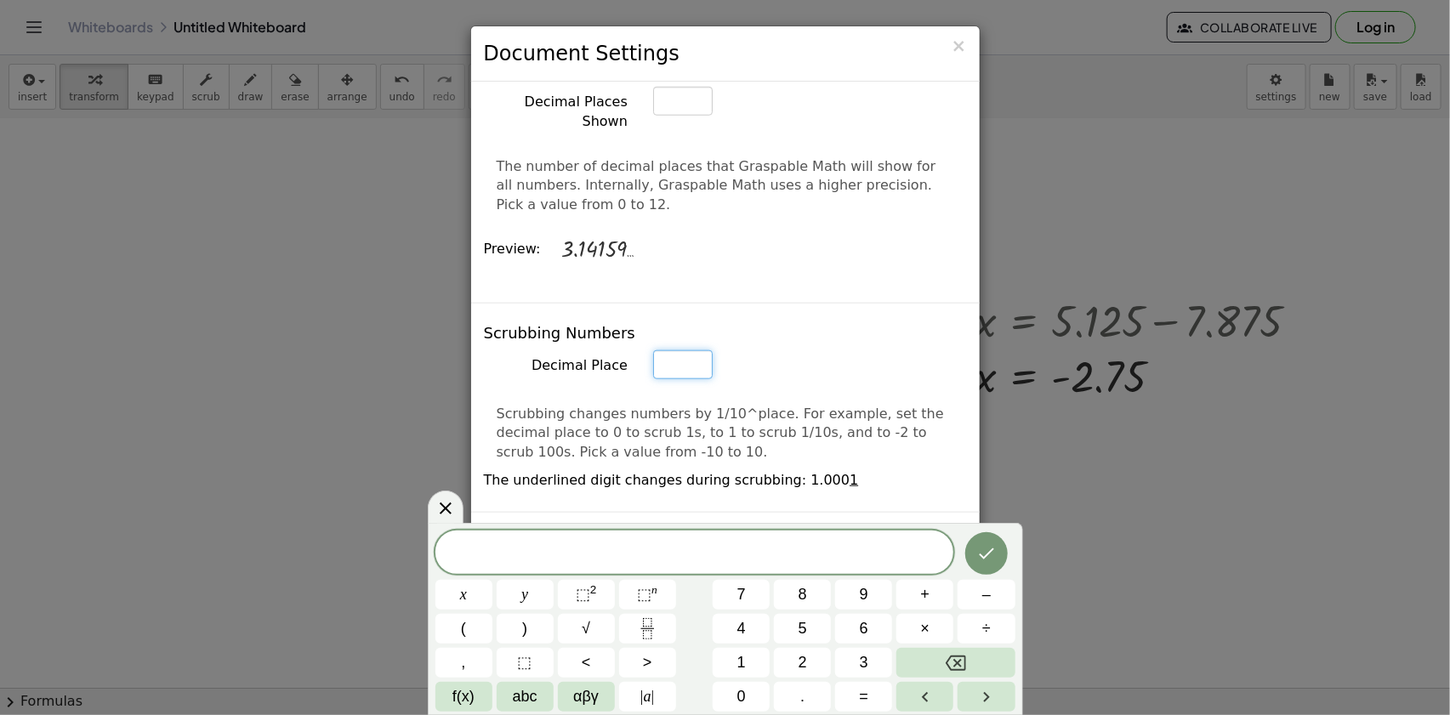
click at [690, 116] on input "*" at bounding box center [683, 101] width 60 height 29
type input "*"
click at [691, 116] on input "*" at bounding box center [683, 101] width 60 height 29
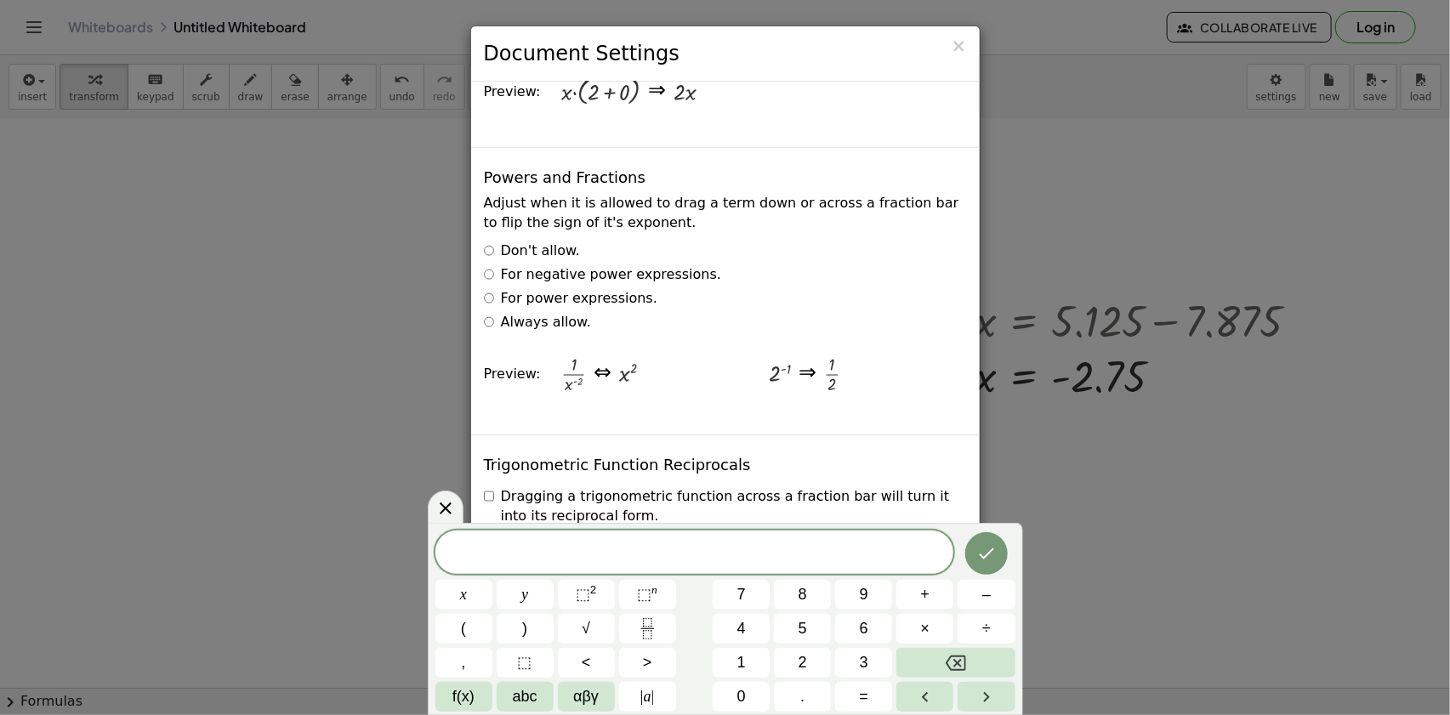
scroll to position [2628, 0]
click at [533, 313] on label "Always allow." at bounding box center [537, 323] width 107 height 20
click at [555, 289] on label "For power expressions." at bounding box center [570, 299] width 173 height 20
click at [558, 313] on label "Always allow." at bounding box center [537, 323] width 107 height 20
click at [562, 289] on label "For power expressions." at bounding box center [570, 299] width 173 height 20
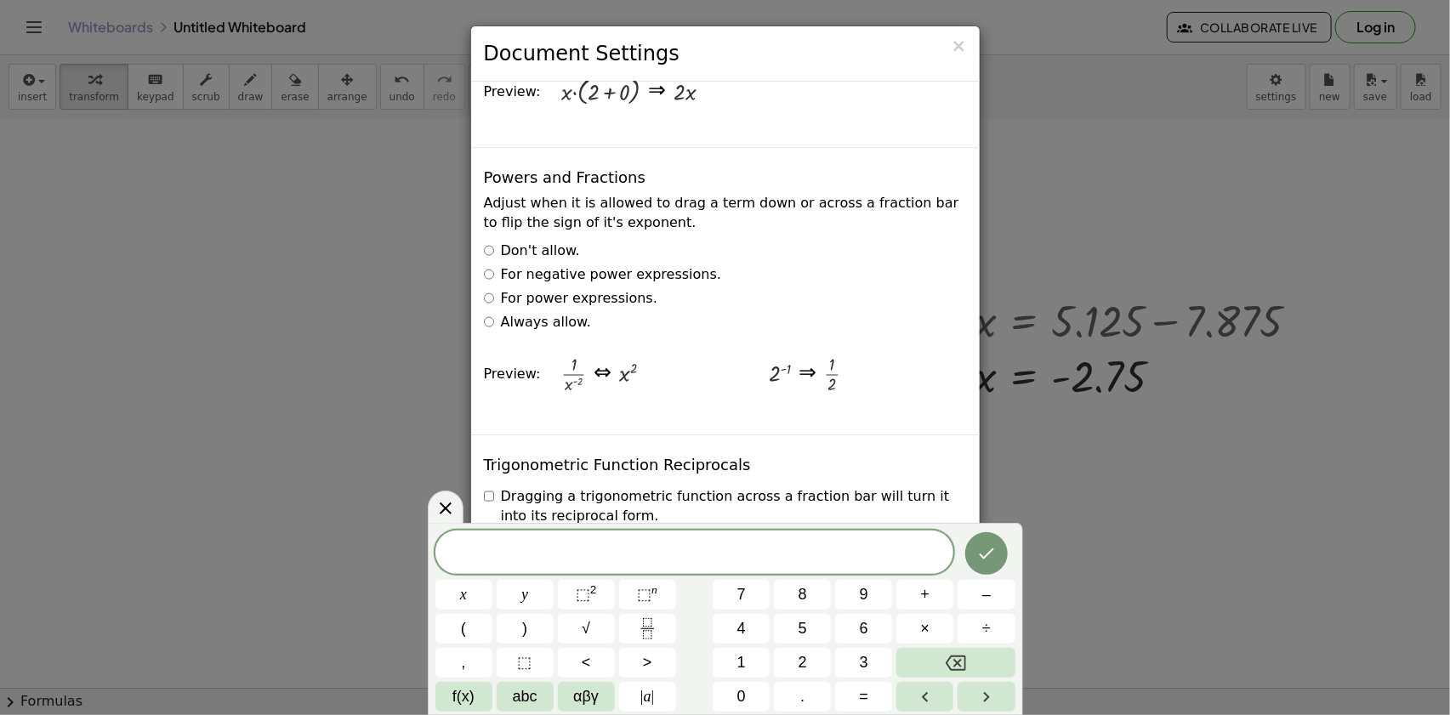
click at [562, 313] on label "Always allow." at bounding box center [537, 323] width 107 height 20
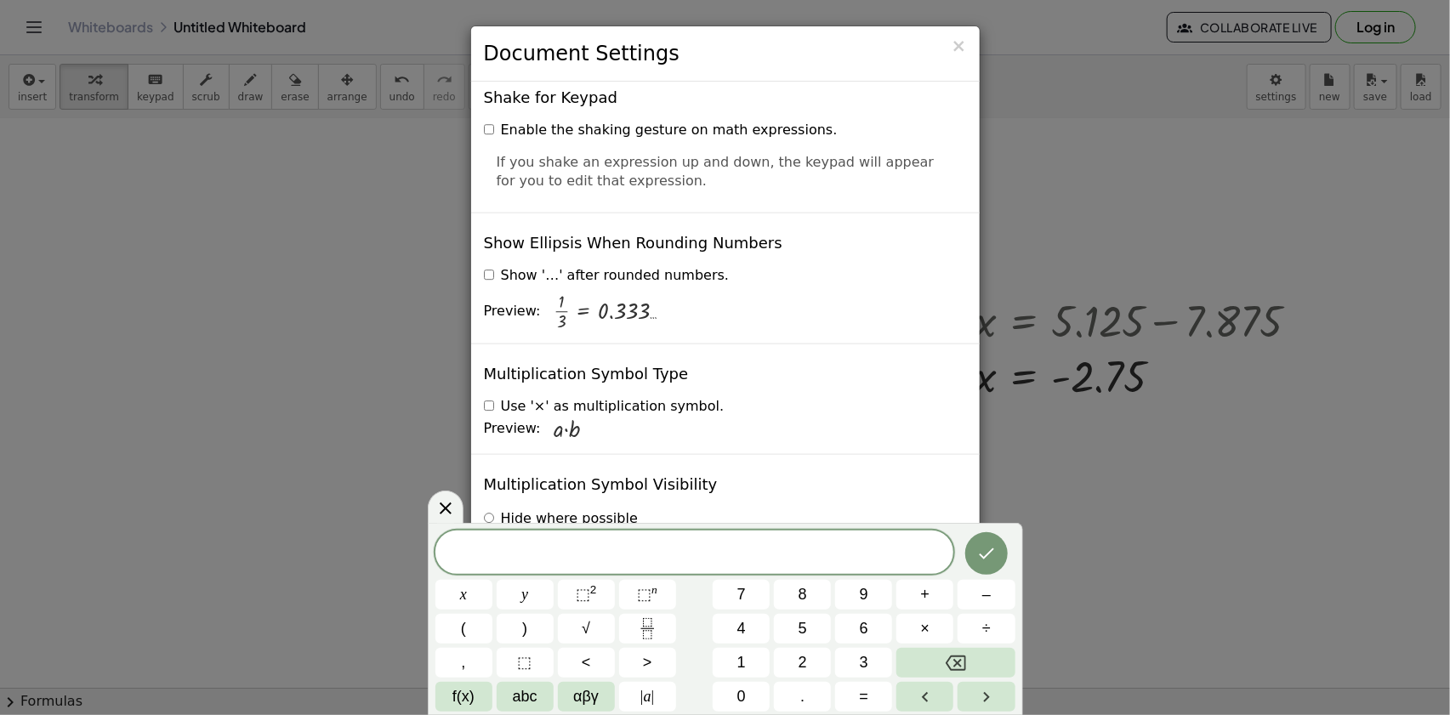
scroll to position [4037, 0]
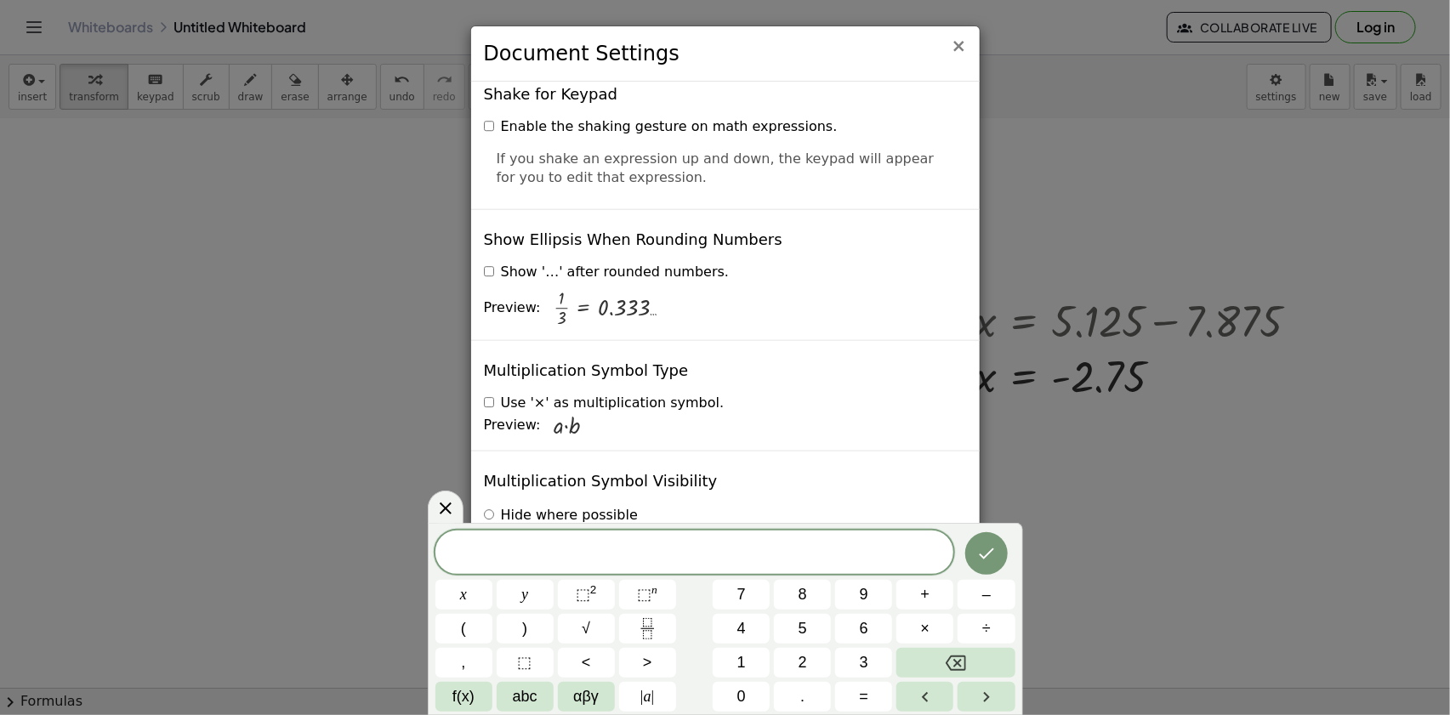
click at [964, 48] on span "×" at bounding box center [959, 46] width 15 height 20
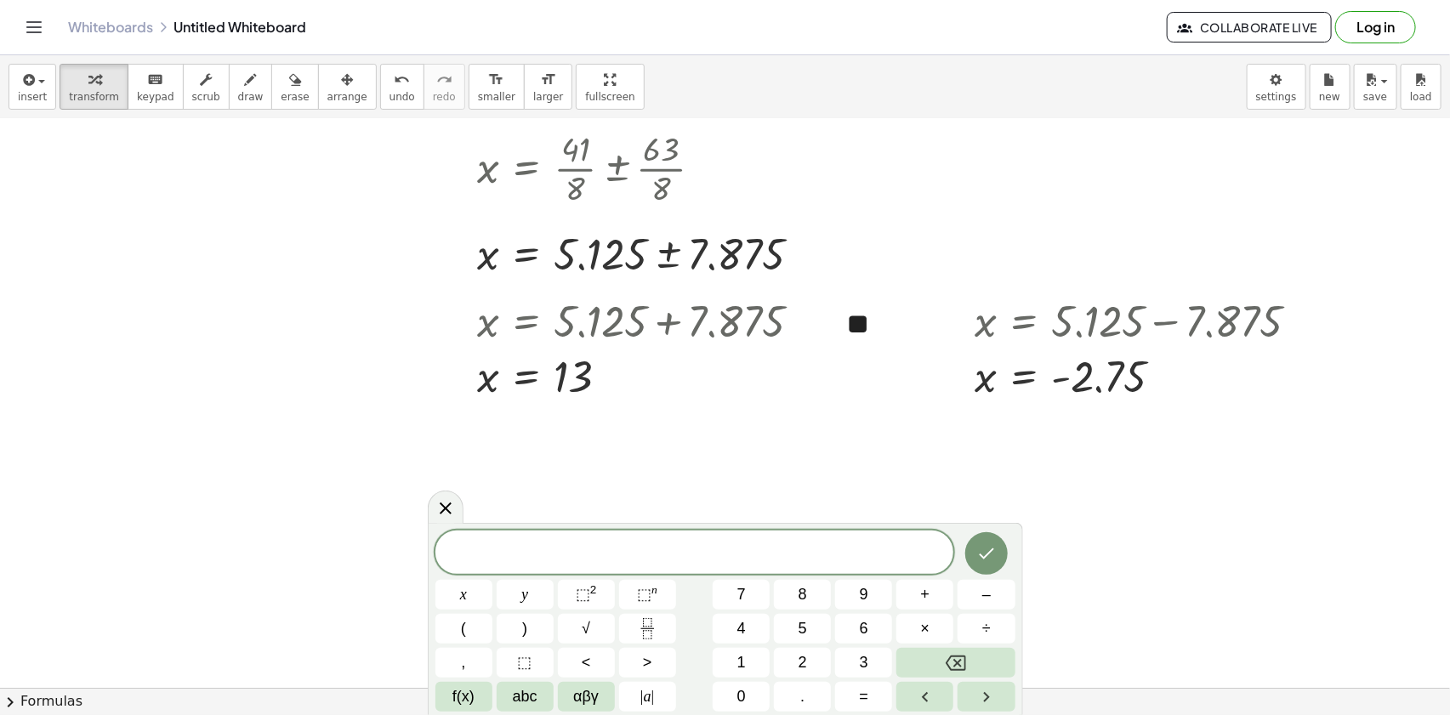
click at [650, 560] on span at bounding box center [694, 554] width 519 height 26
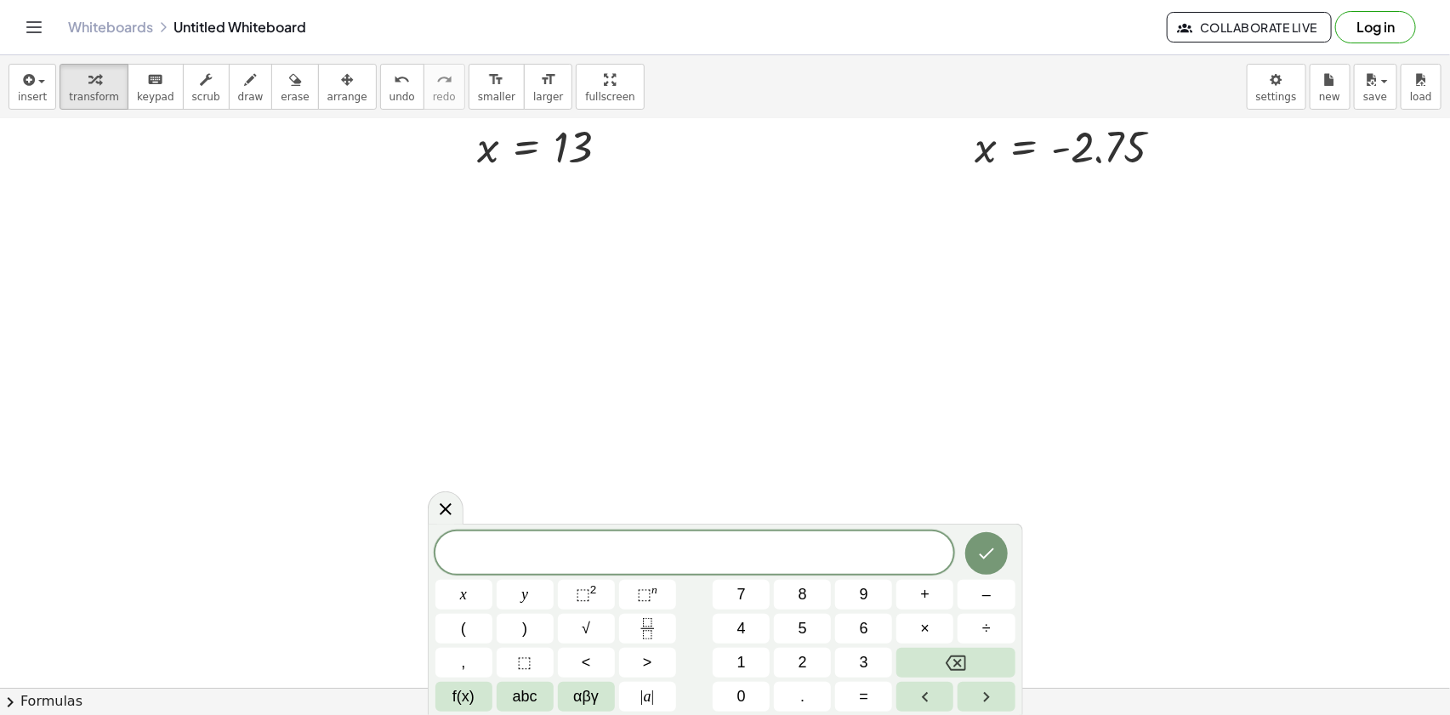
scroll to position [1469, 0]
click at [587, 625] on span "√" at bounding box center [586, 628] width 9 height 23
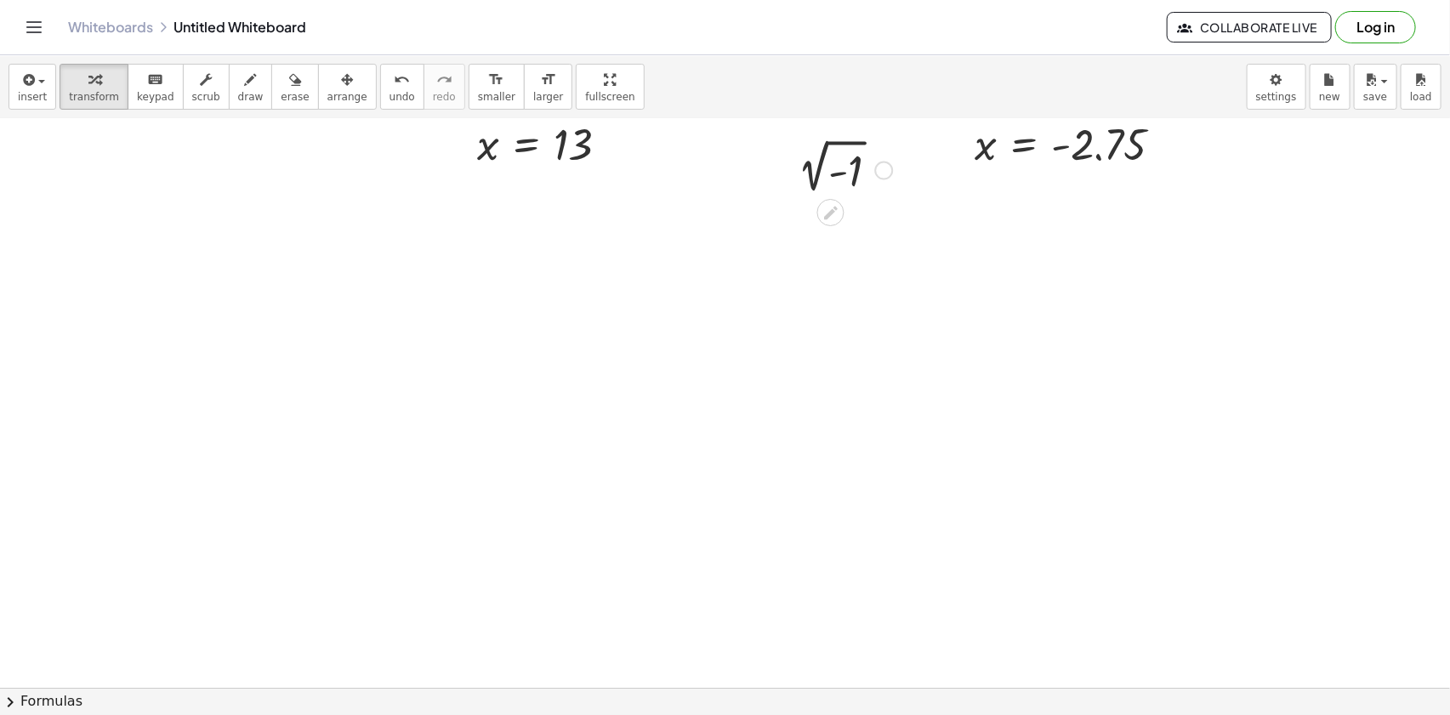
click at [825, 156] on div at bounding box center [841, 169] width 120 height 58
click at [833, 267] on icon at bounding box center [831, 266] width 18 height 18
